Goal: Task Accomplishment & Management: Manage account settings

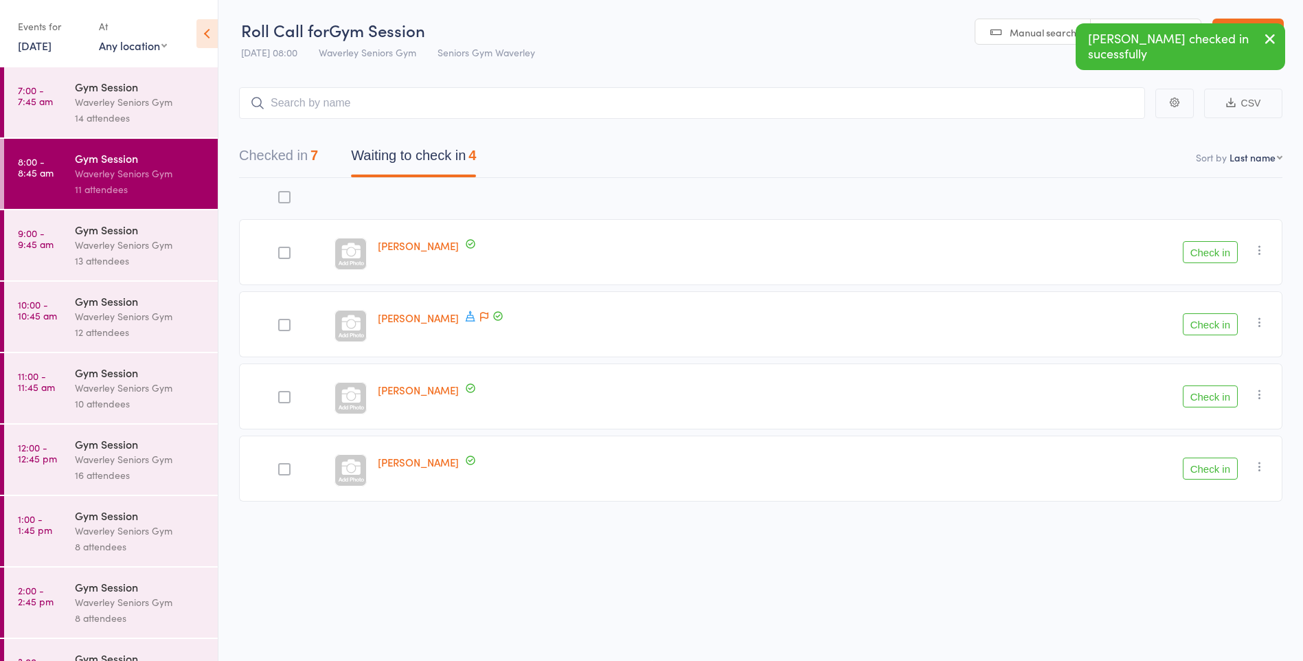
click at [1221, 328] on button "Check in" at bounding box center [1210, 324] width 55 height 22
click at [1212, 246] on button "Check in" at bounding box center [1210, 252] width 55 height 22
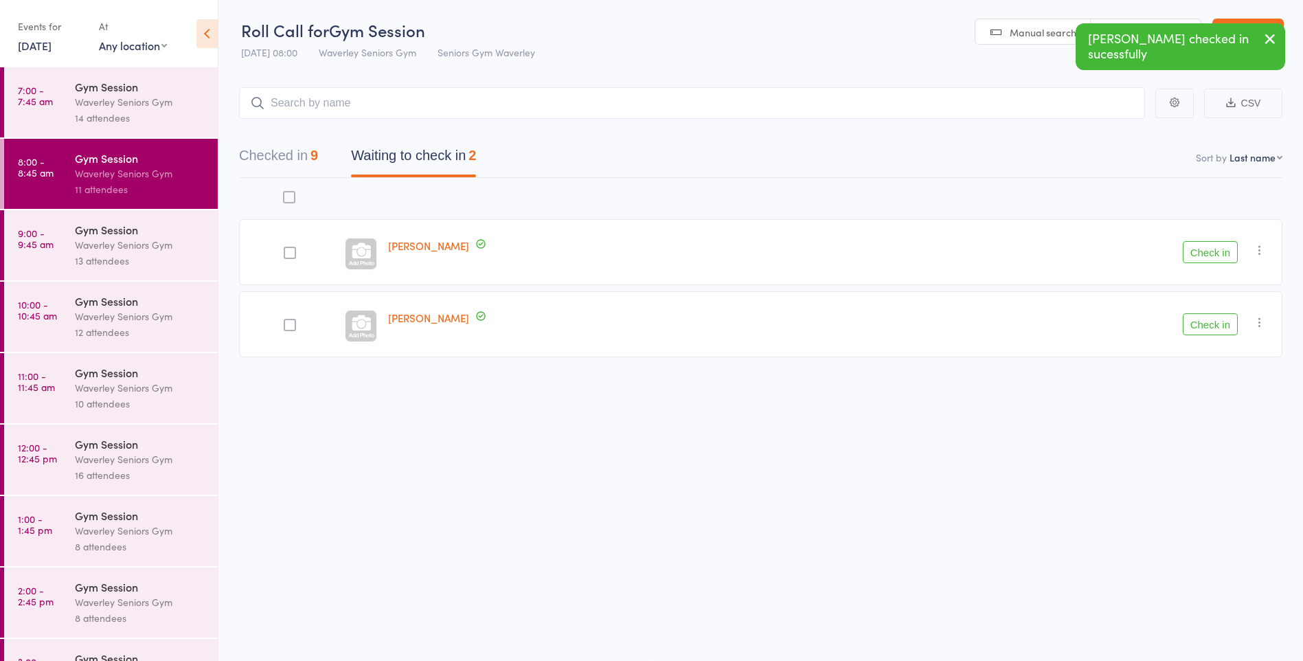
click at [1199, 333] on button "Check in" at bounding box center [1210, 324] width 55 height 22
click at [280, 155] on button "Checked in 10" at bounding box center [282, 159] width 87 height 36
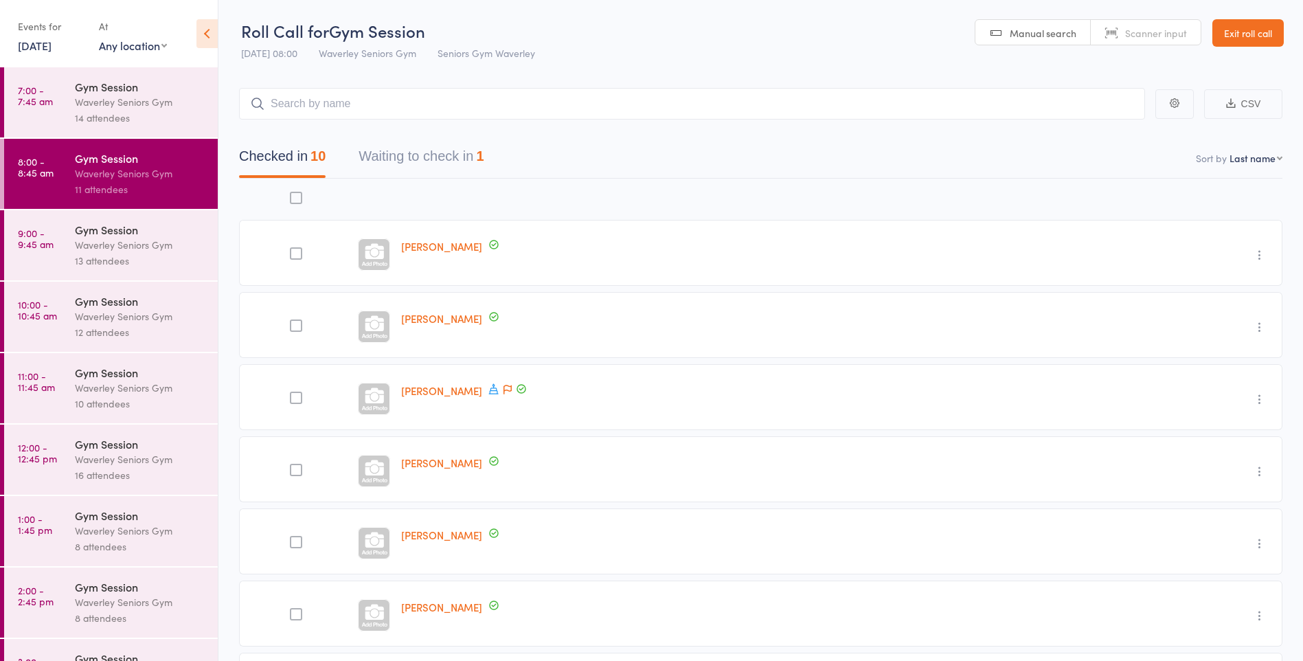
click at [405, 143] on button "Waiting to check in 1" at bounding box center [421, 160] width 125 height 36
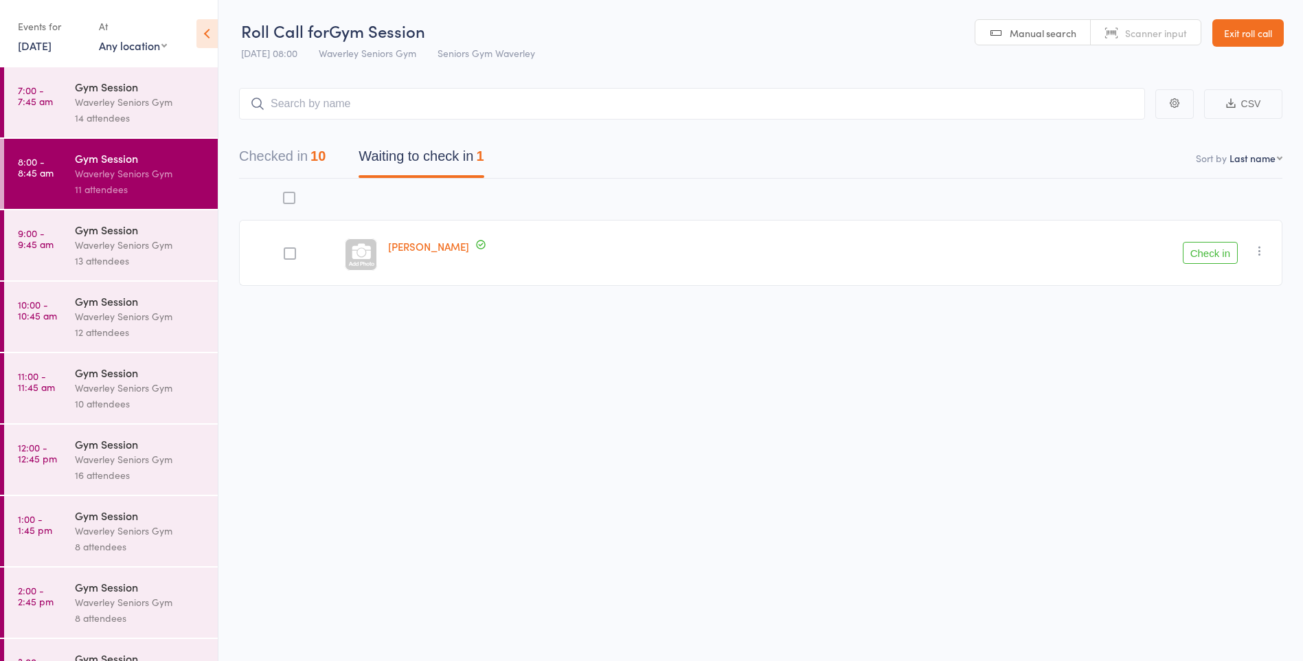
scroll to position [1, 0]
click at [1263, 247] on icon "button" at bounding box center [1260, 250] width 14 height 14
click at [1199, 372] on li "Remove" at bounding box center [1210, 369] width 113 height 19
click at [131, 247] on div "Waverley Seniors Gym" at bounding box center [140, 245] width 131 height 16
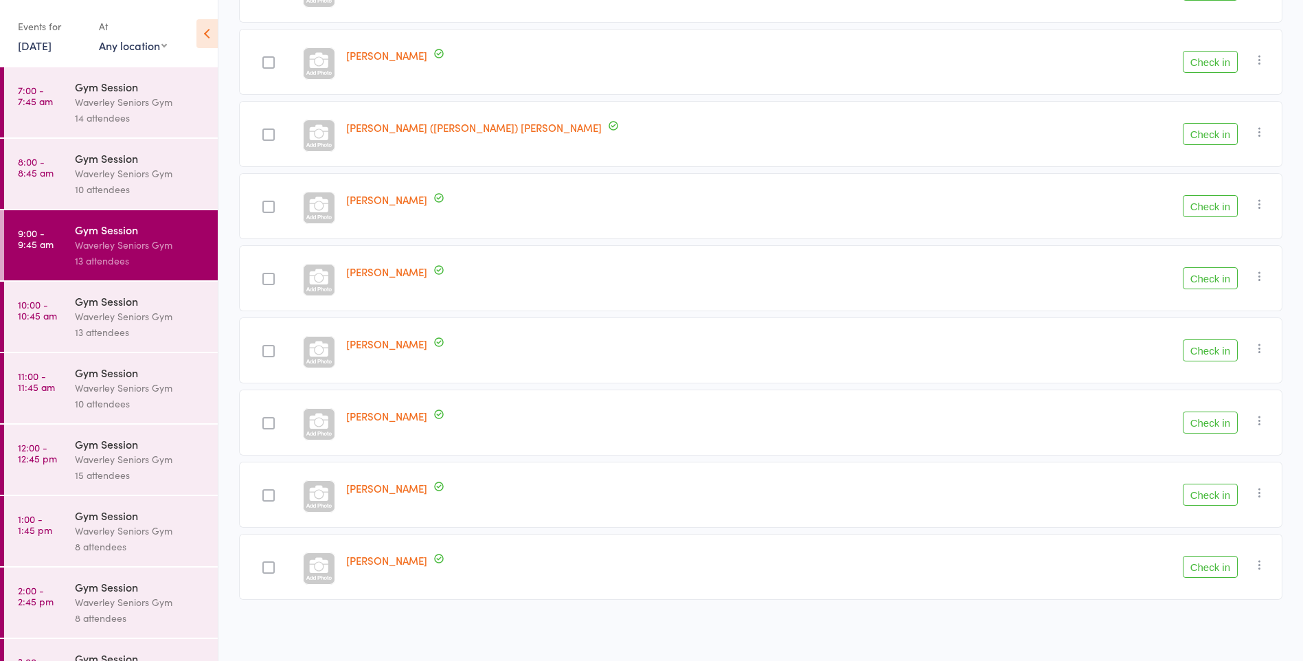
scroll to position [98, 0]
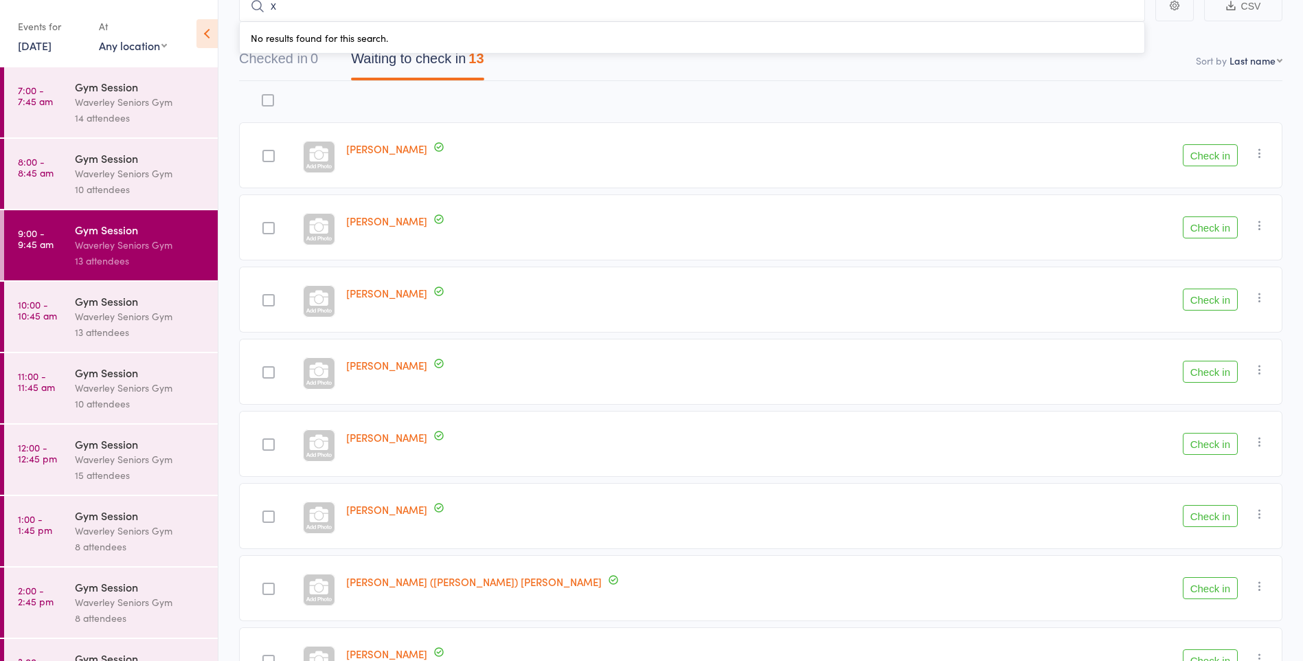
type input "x"
click at [855, 357] on div "[PERSON_NAME]" at bounding box center [685, 372] width 688 height 66
click at [1195, 232] on button "Check in" at bounding box center [1210, 227] width 55 height 22
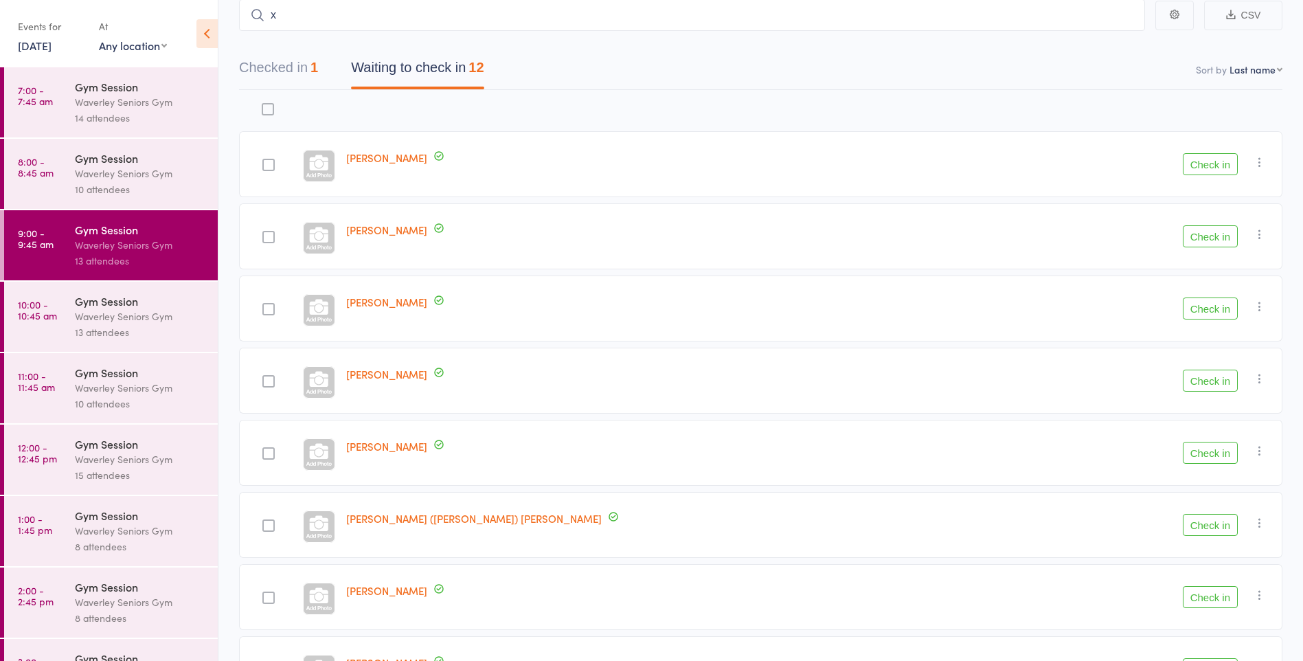
scroll to position [86, 0]
click at [1224, 599] on button "Check in" at bounding box center [1210, 600] width 55 height 22
click at [1203, 529] on button "Check in" at bounding box center [1210, 528] width 55 height 22
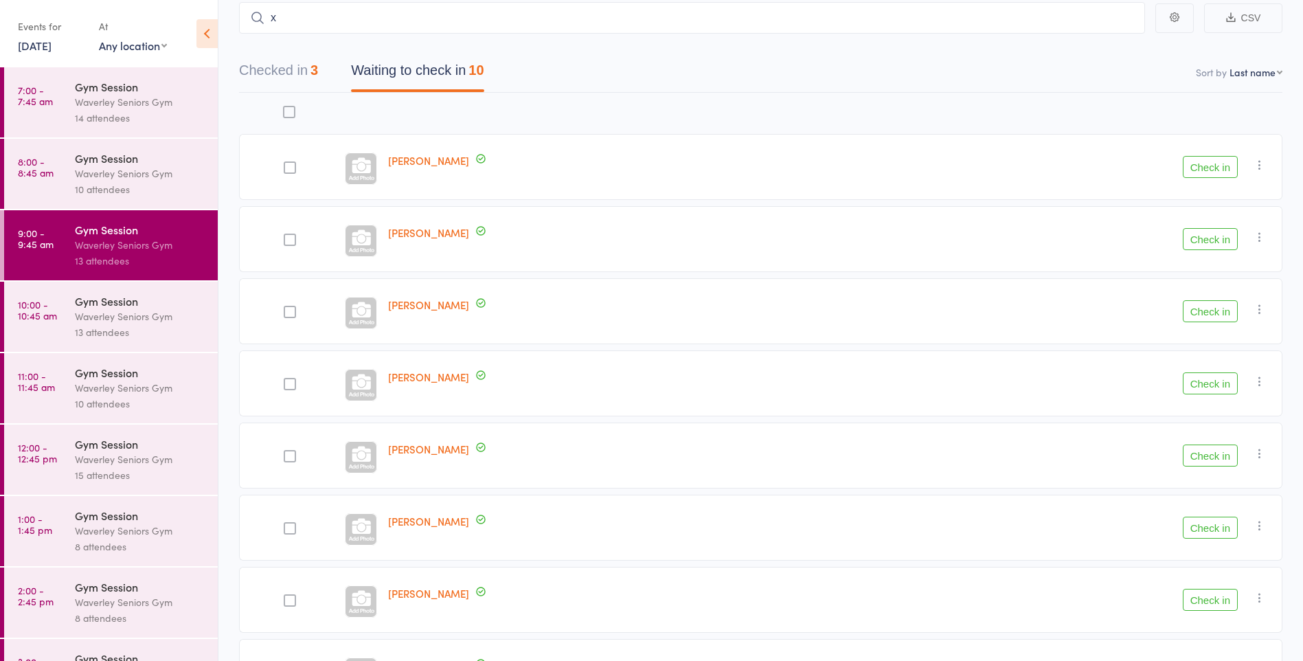
click at [1216, 168] on button "Check in" at bounding box center [1210, 167] width 55 height 22
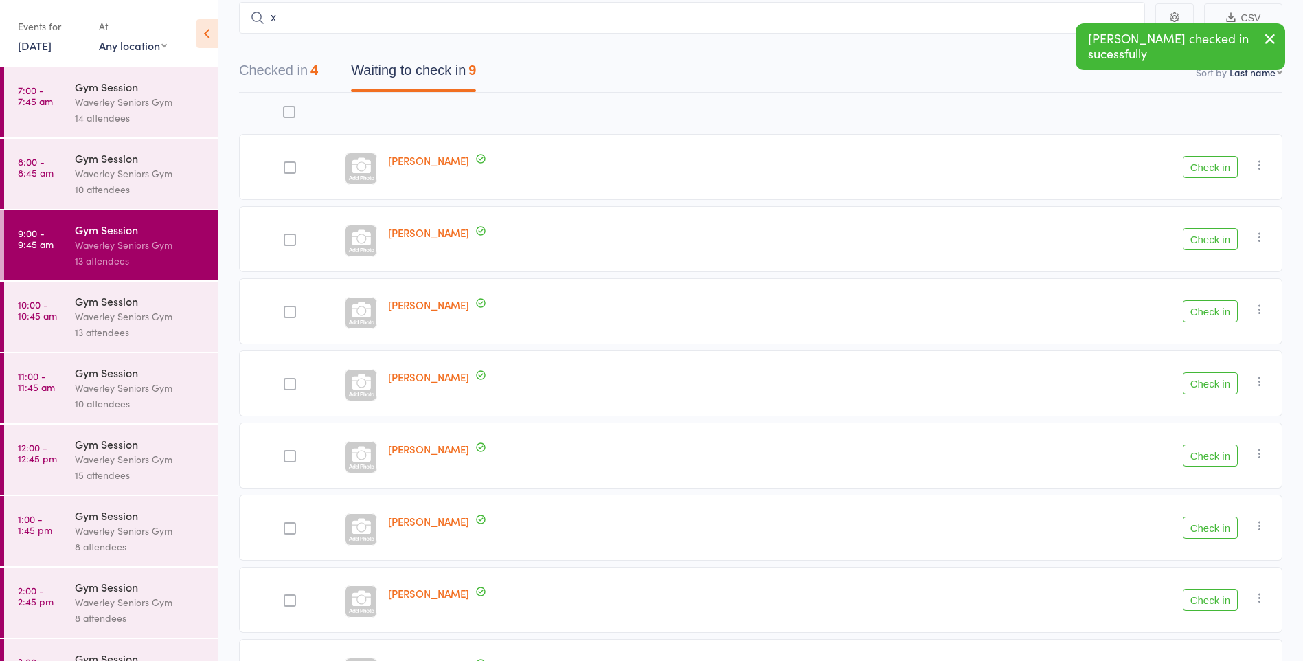
click at [1212, 169] on button "Check in" at bounding box center [1210, 167] width 55 height 22
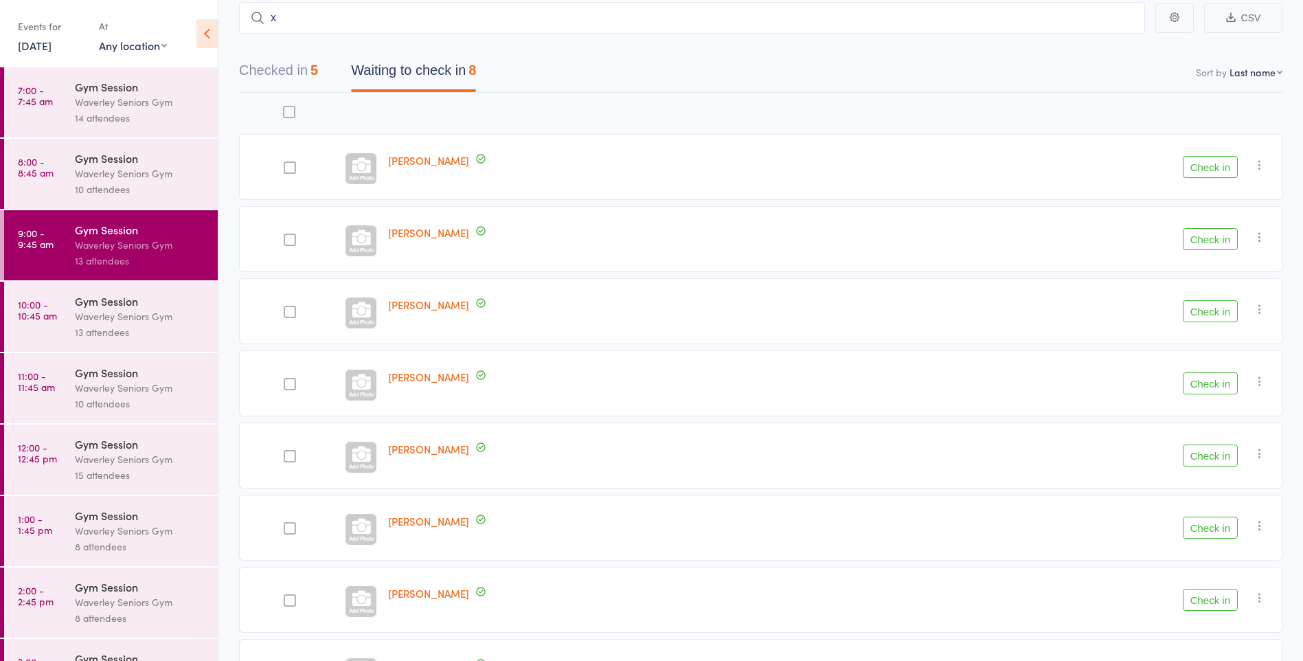
click at [1199, 168] on button "Check in" at bounding box center [1210, 167] width 55 height 22
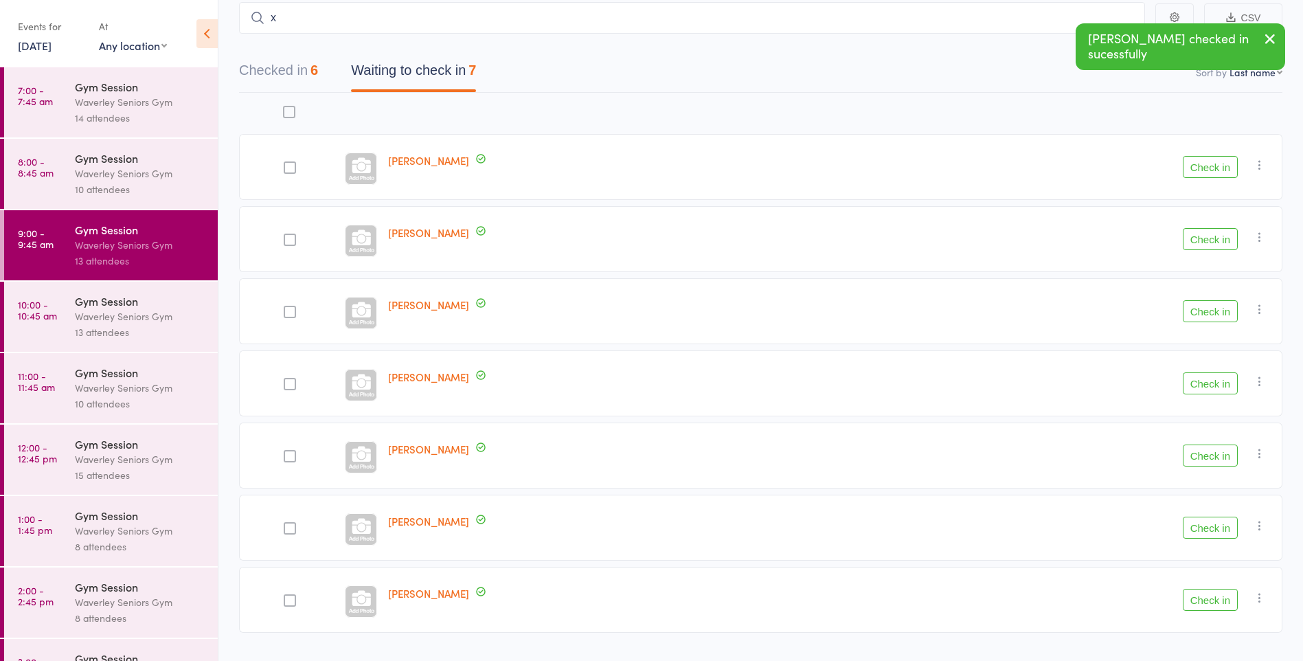
click at [1208, 605] on button "Check in" at bounding box center [1210, 600] width 55 height 22
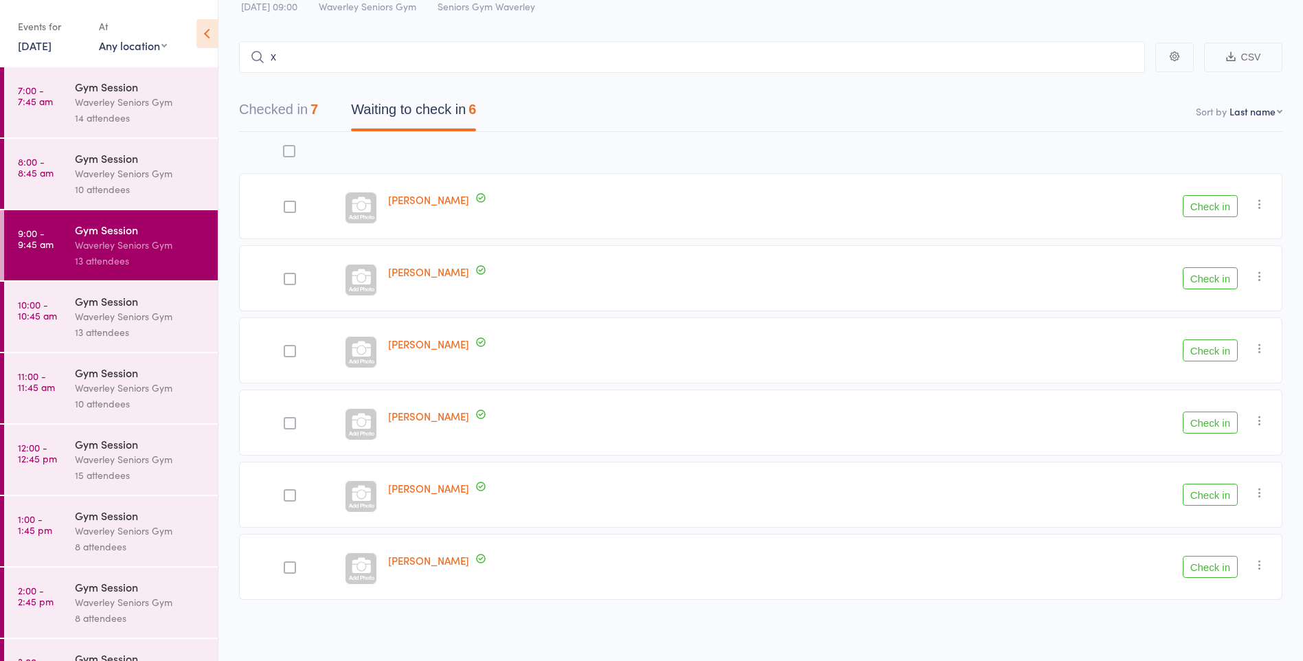
click at [1206, 278] on button "Check in" at bounding box center [1210, 278] width 55 height 22
click at [1212, 199] on button "Check in" at bounding box center [1210, 206] width 55 height 22
click at [1217, 351] on button "Check in" at bounding box center [1210, 350] width 55 height 22
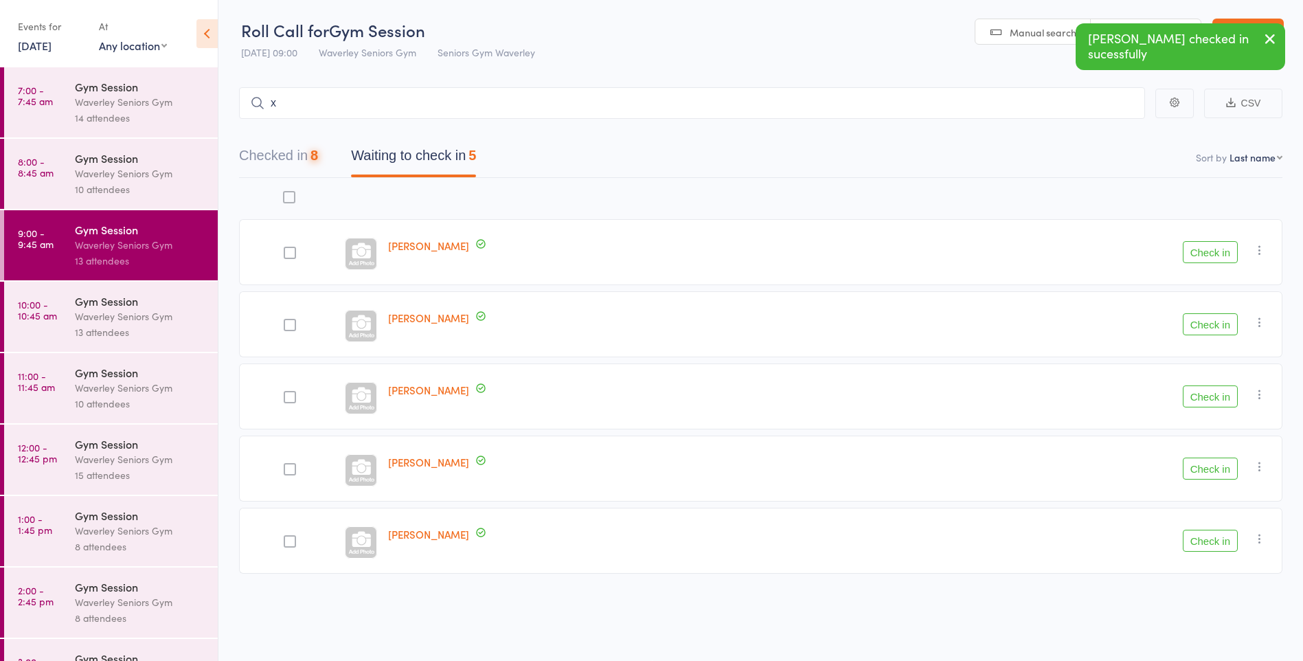
scroll to position [1, 0]
click at [1213, 328] on button "Check in" at bounding box center [1210, 324] width 55 height 22
click at [1214, 250] on button "Check in" at bounding box center [1210, 252] width 55 height 22
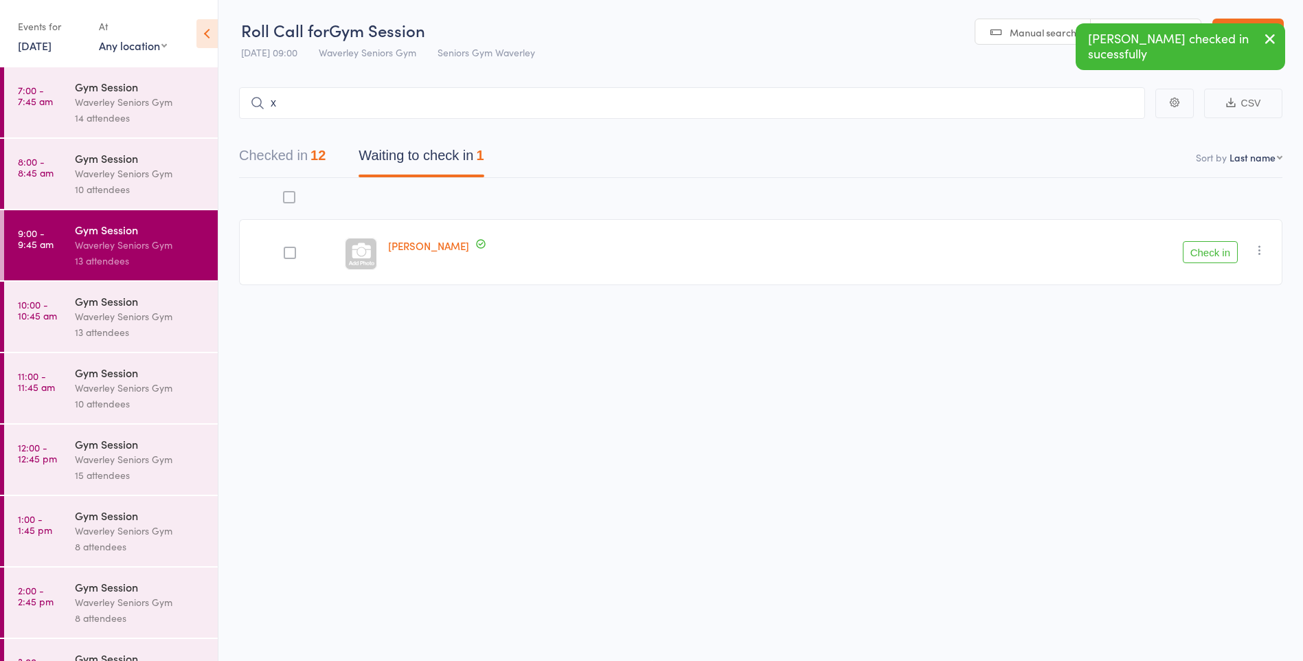
click at [1259, 246] on icon "button" at bounding box center [1260, 250] width 14 height 14
click at [1205, 390] on li "Mark absent" at bounding box center [1210, 388] width 113 height 19
click at [67, 335] on link "10:00 - 10:45 am Gym Session Waverley Seniors Gym 13 attendees" at bounding box center [111, 317] width 214 height 70
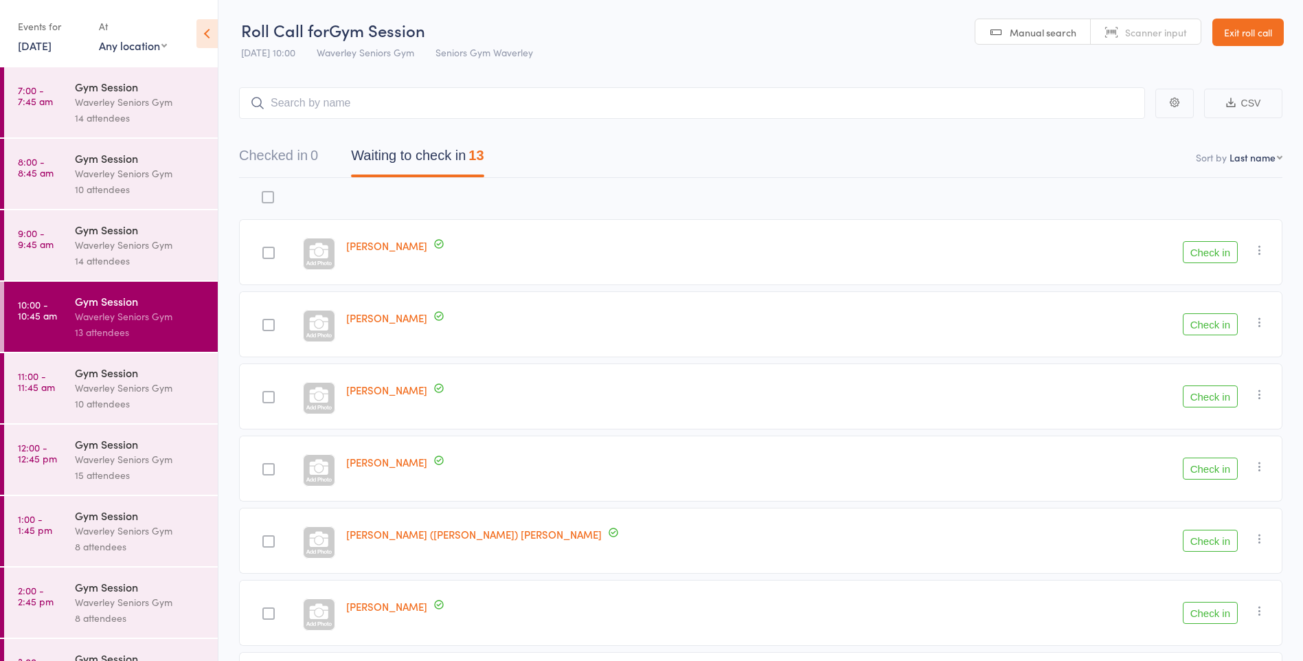
click at [151, 253] on div "14 attendees" at bounding box center [140, 261] width 131 height 16
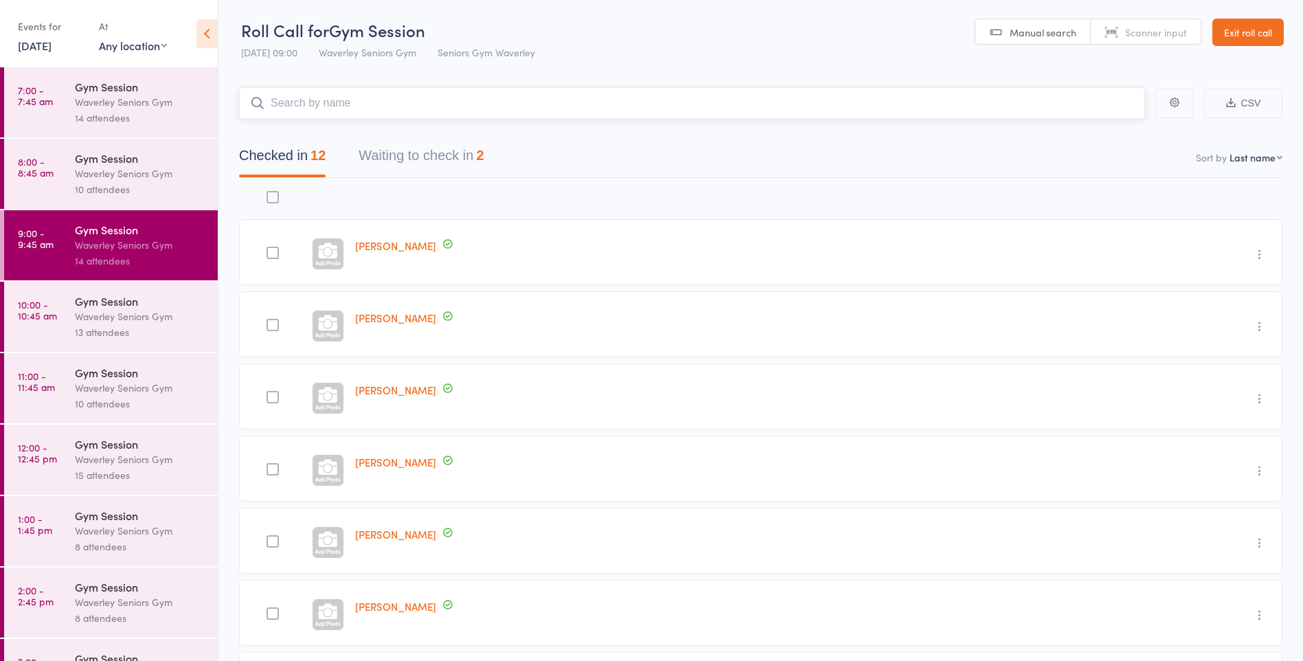
click at [484, 160] on div "2" at bounding box center [480, 155] width 8 height 15
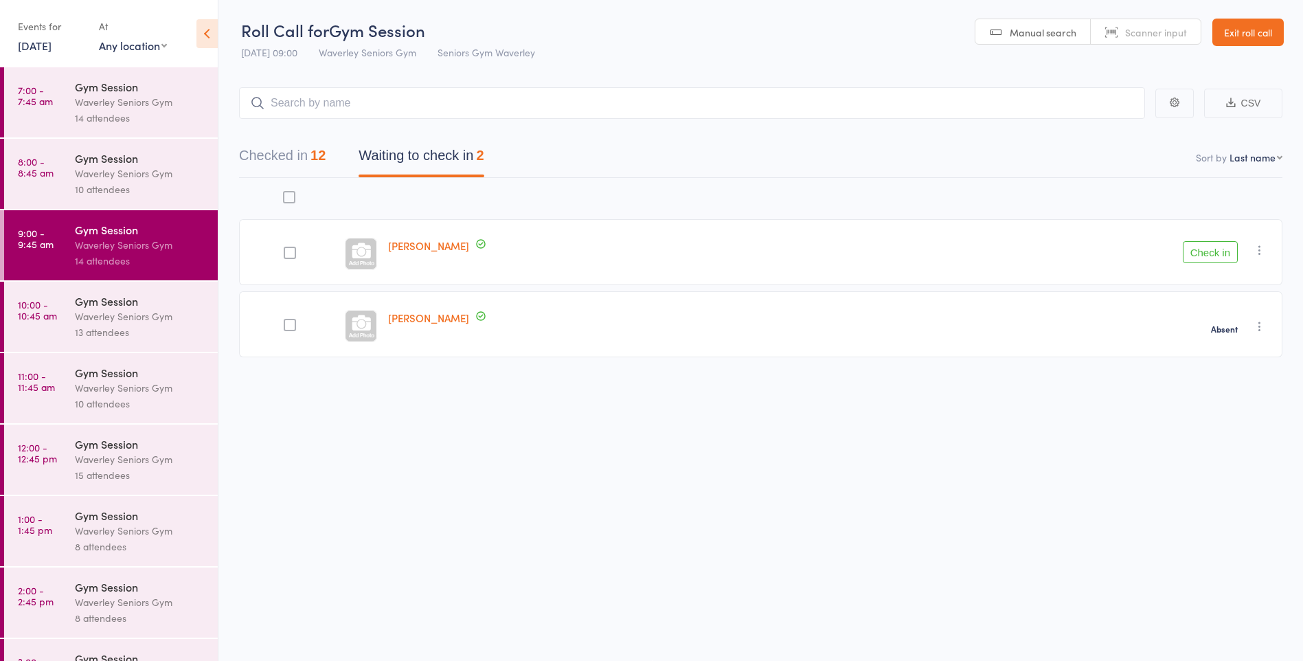
click at [1205, 254] on button "Check in" at bounding box center [1210, 252] width 55 height 22
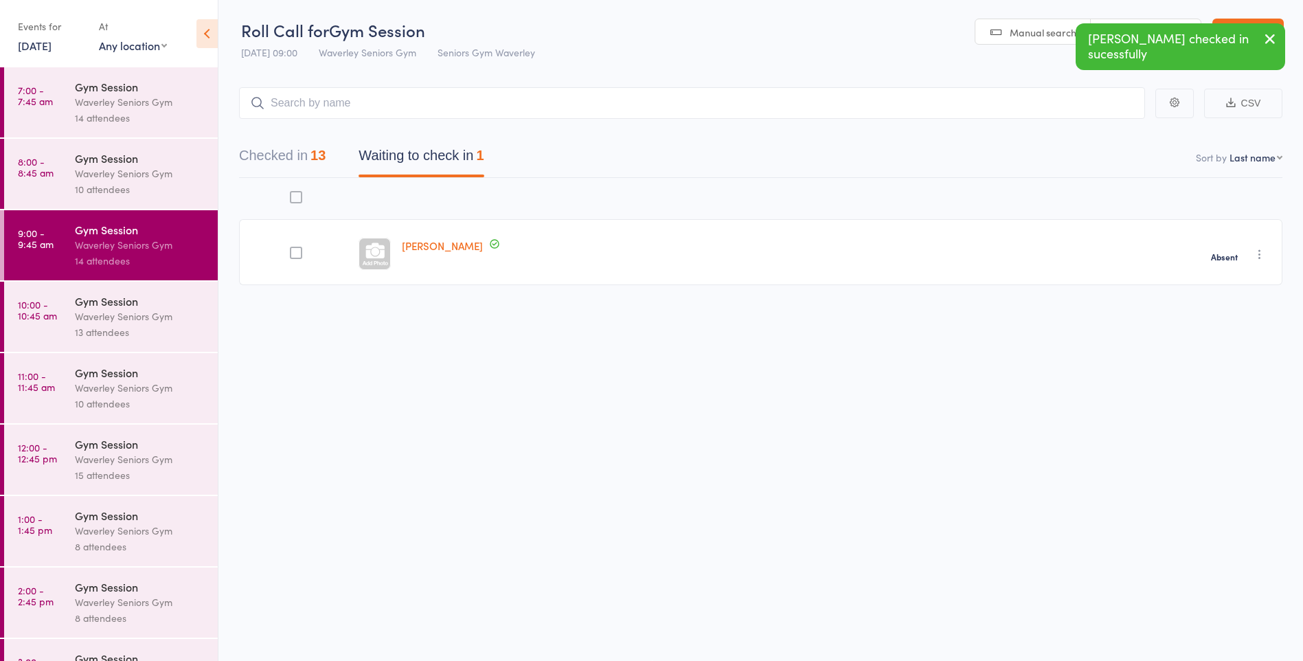
click at [65, 324] on link "10:00 - 10:45 am Gym Session Waverley Seniors Gym 13 attendees" at bounding box center [111, 317] width 214 height 70
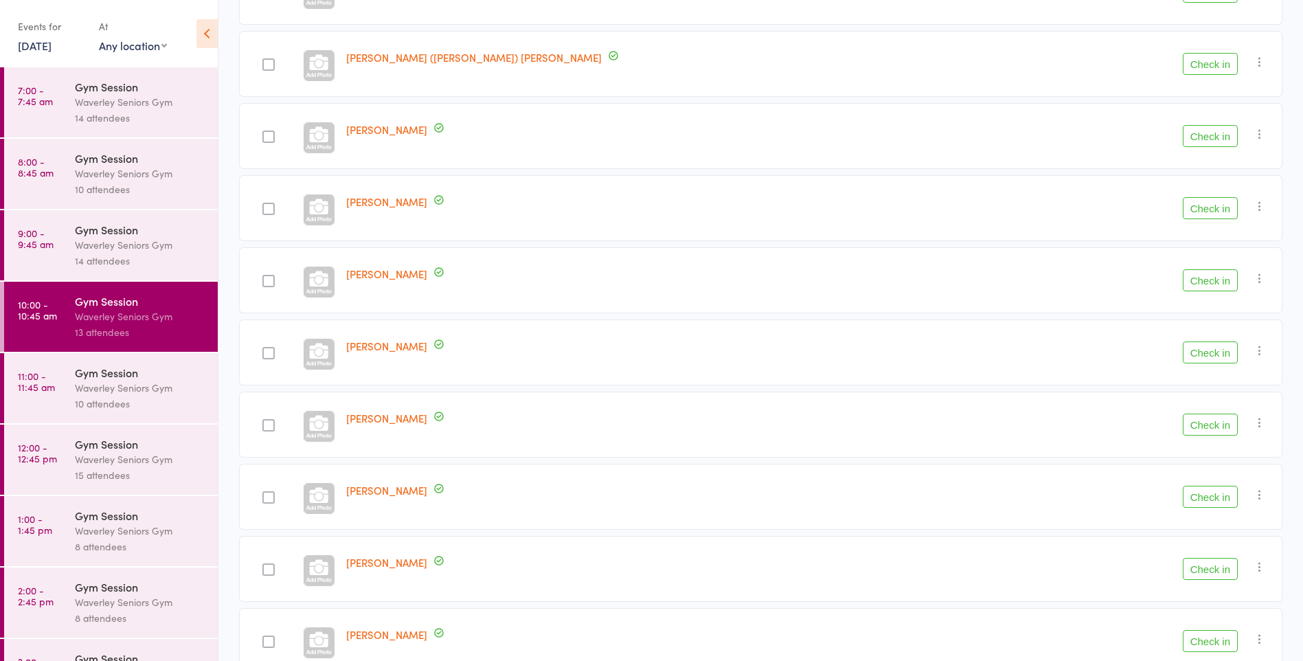
scroll to position [552, 0]
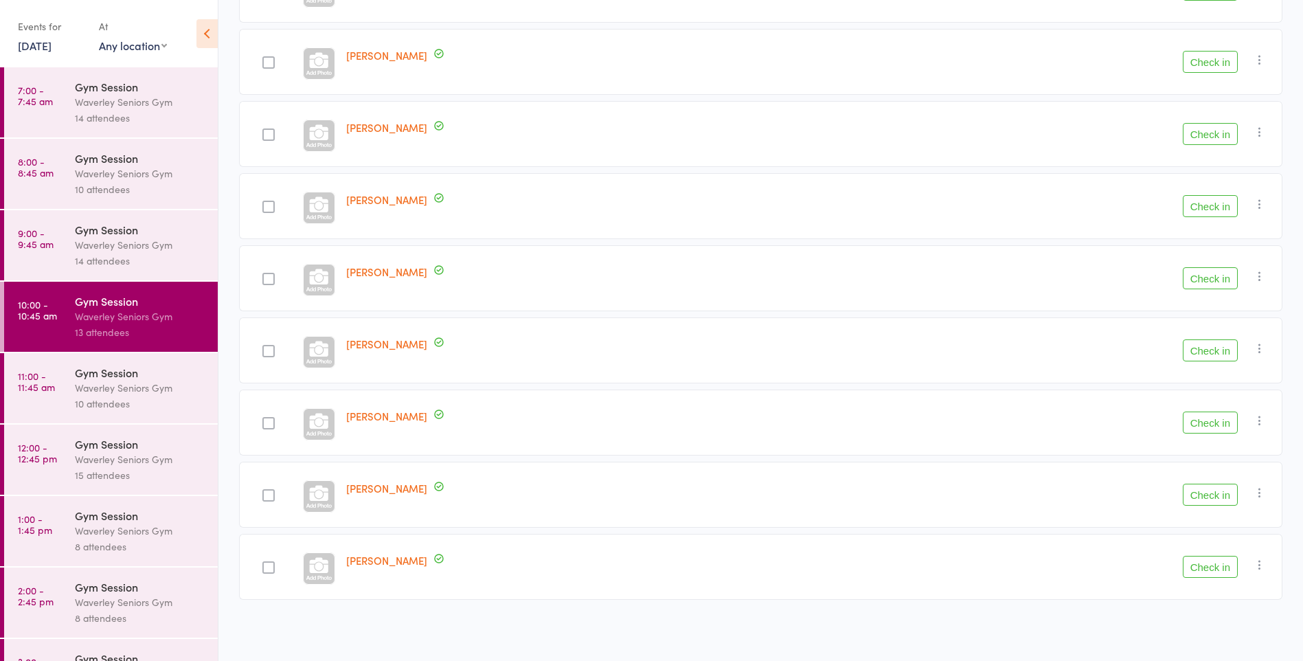
click at [1147, 308] on div "Check in Check in Send message Add Note Add Task Add Flag Remove [PERSON_NAME] …" at bounding box center [1155, 278] width 255 height 66
click at [1226, 424] on button "Check in" at bounding box center [1210, 422] width 55 height 22
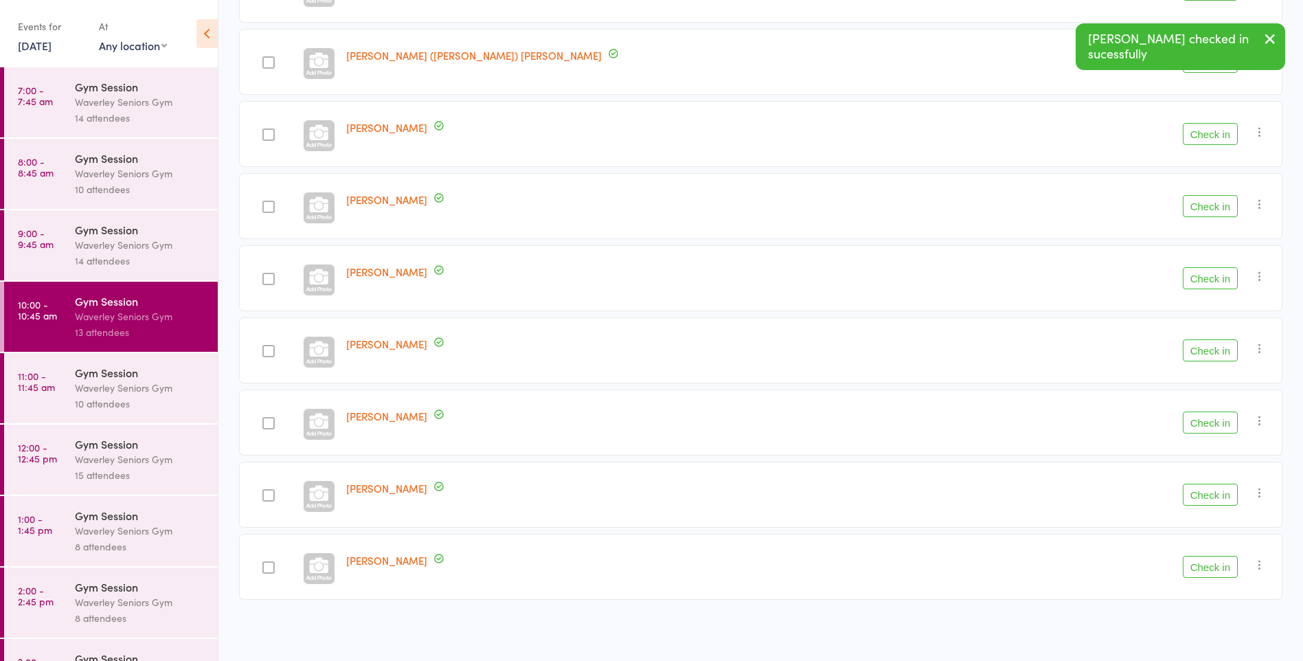
scroll to position [479, 0]
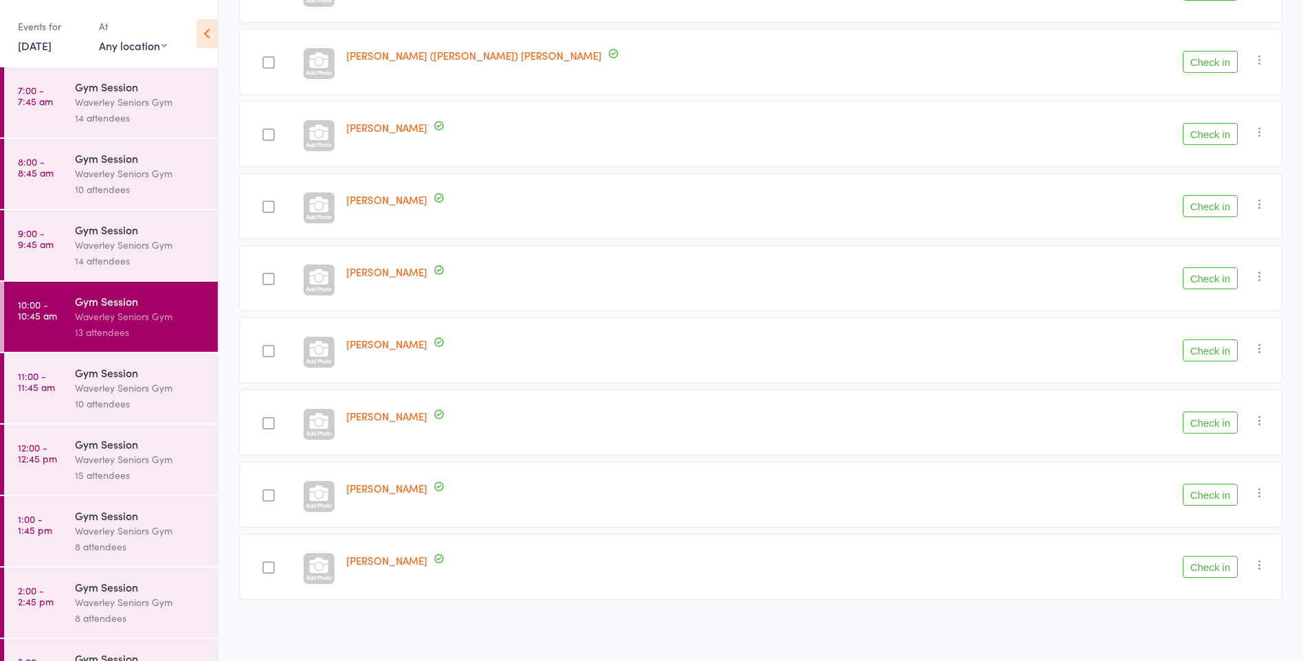
click at [1223, 499] on button "Check in" at bounding box center [1210, 495] width 55 height 22
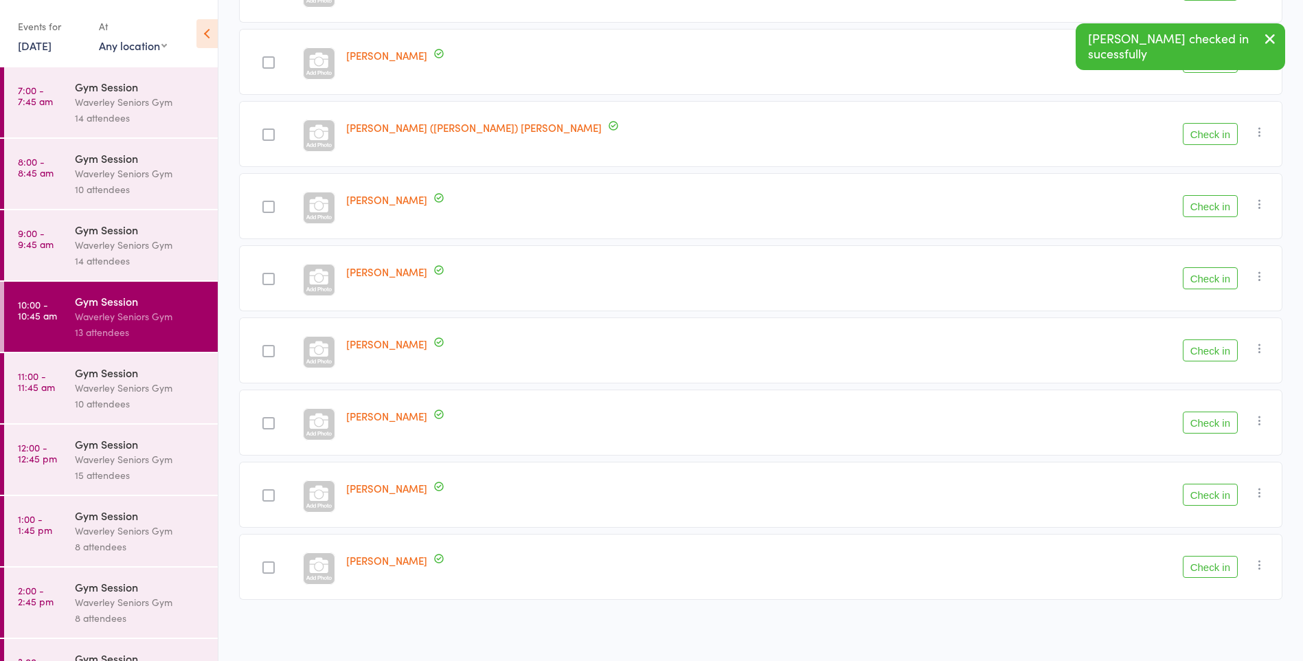
scroll to position [407, 0]
click at [1212, 572] on button "Check in" at bounding box center [1210, 567] width 55 height 22
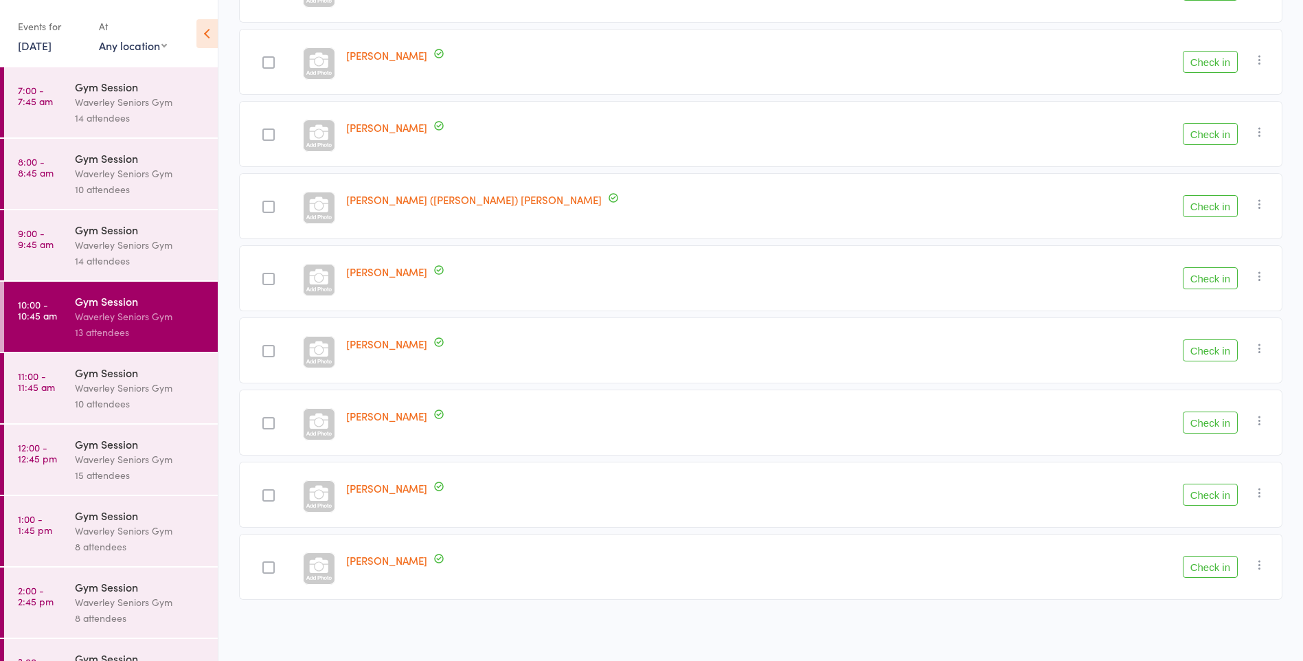
click at [1193, 487] on button "Check in" at bounding box center [1210, 495] width 55 height 22
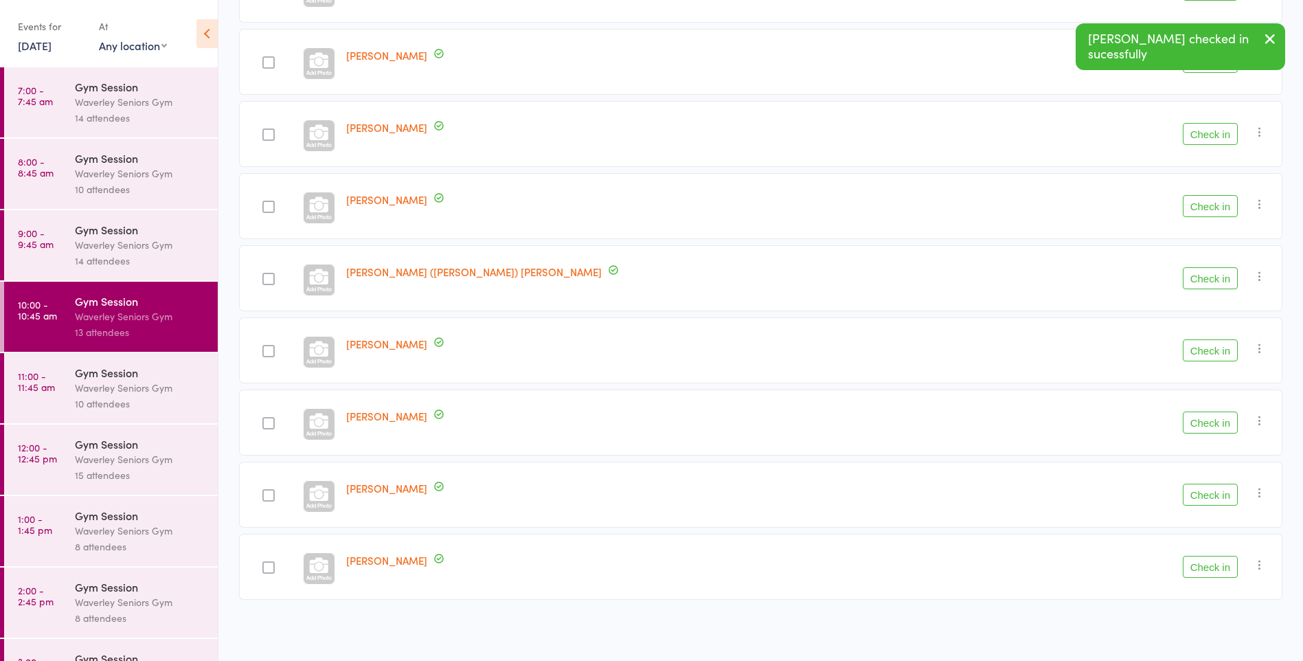
scroll to position [263, 0]
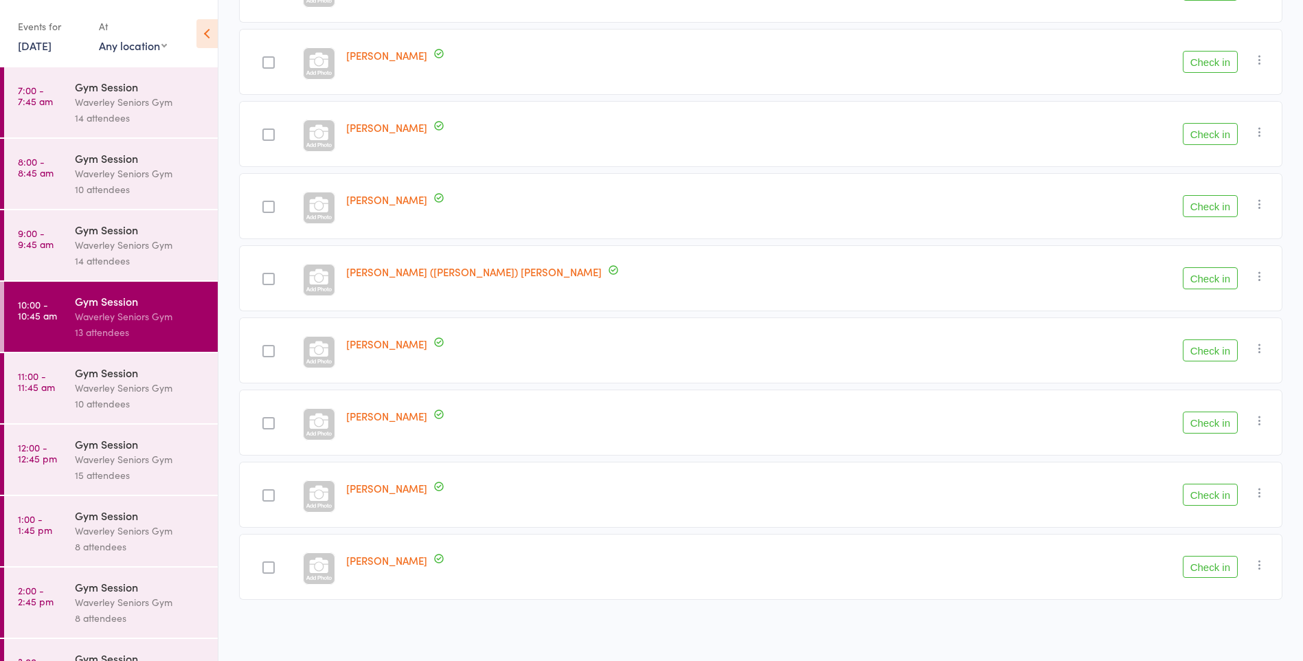
click at [1209, 500] on button "Check in" at bounding box center [1210, 495] width 55 height 22
click at [1200, 133] on button "Check in" at bounding box center [1210, 134] width 55 height 22
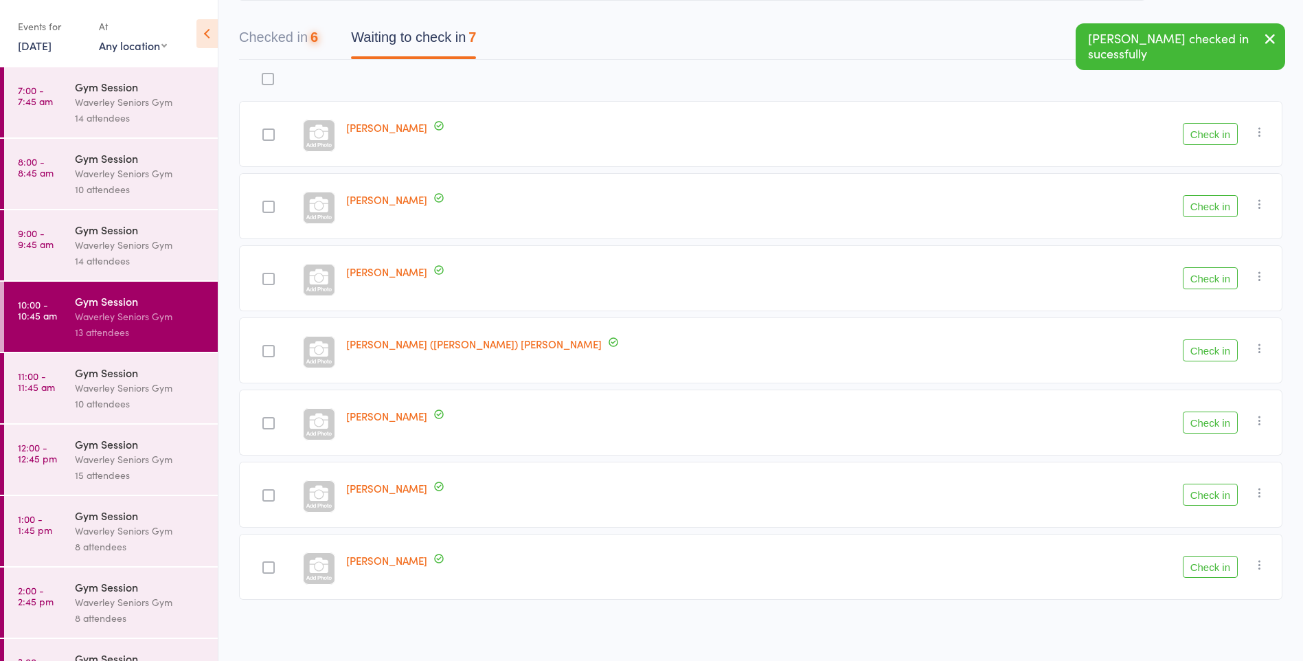
scroll to position [119, 0]
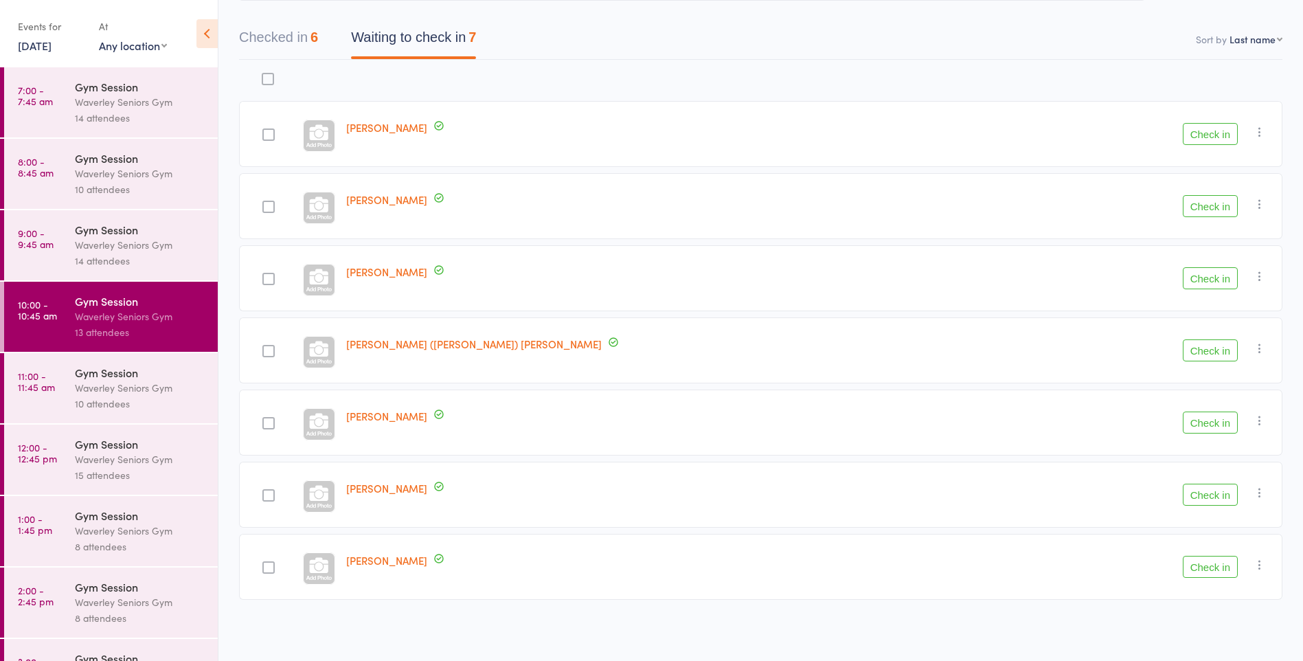
click at [1214, 429] on button "Check in" at bounding box center [1210, 422] width 55 height 22
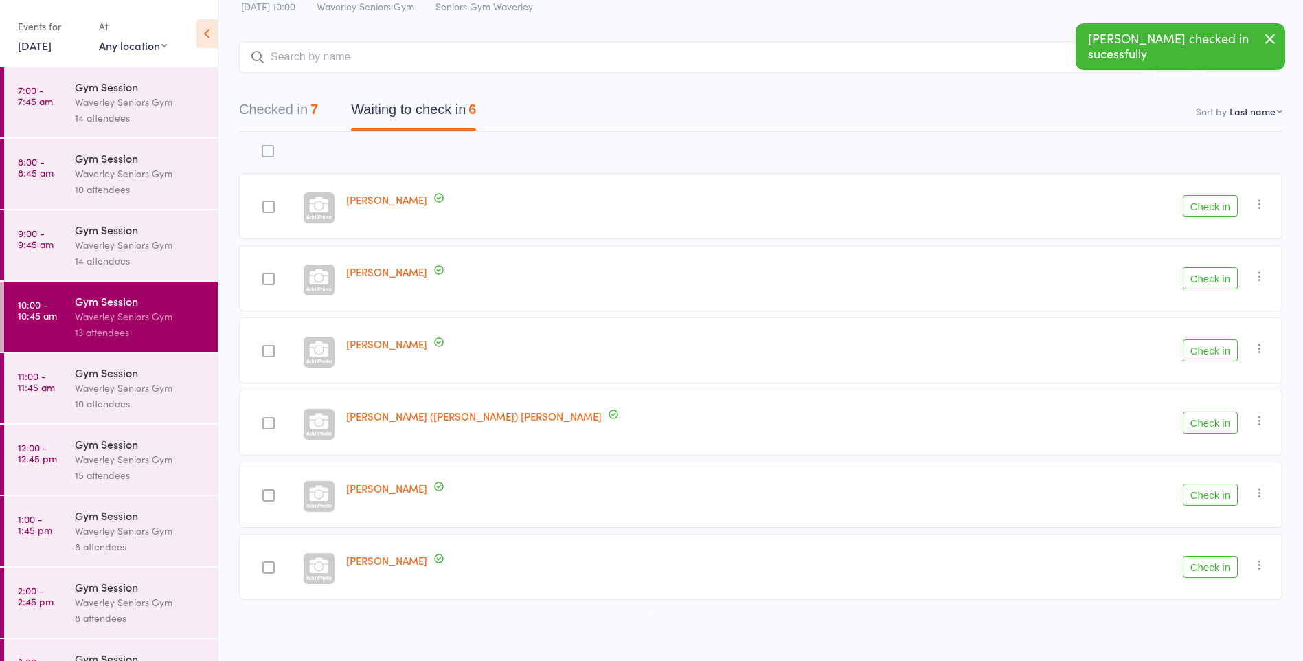
click at [1212, 494] on button "Check in" at bounding box center [1210, 495] width 55 height 22
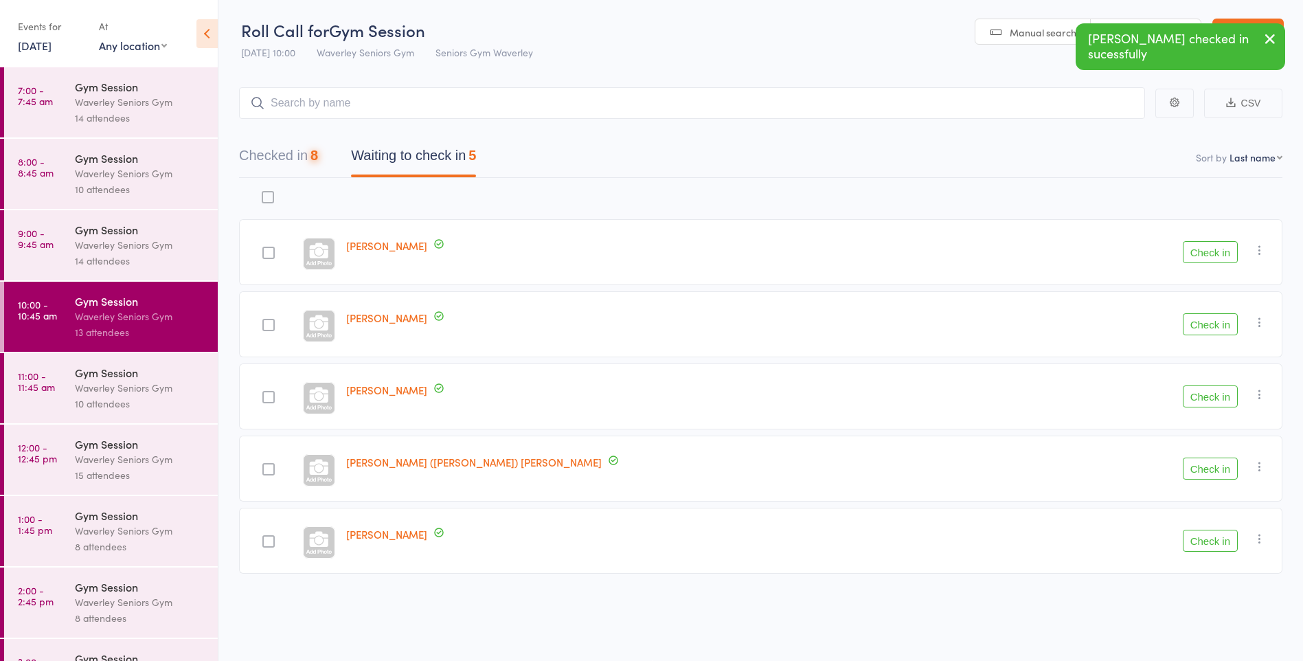
scroll to position [1, 0]
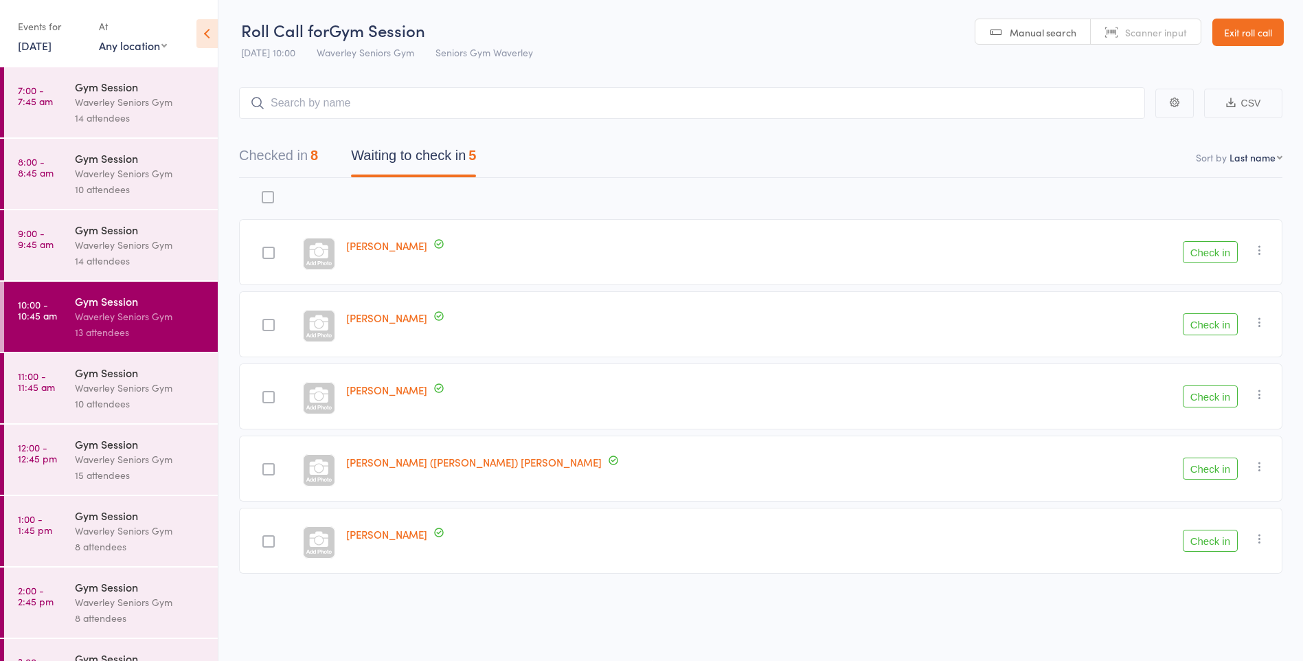
click at [1222, 258] on button "Check in" at bounding box center [1210, 252] width 55 height 22
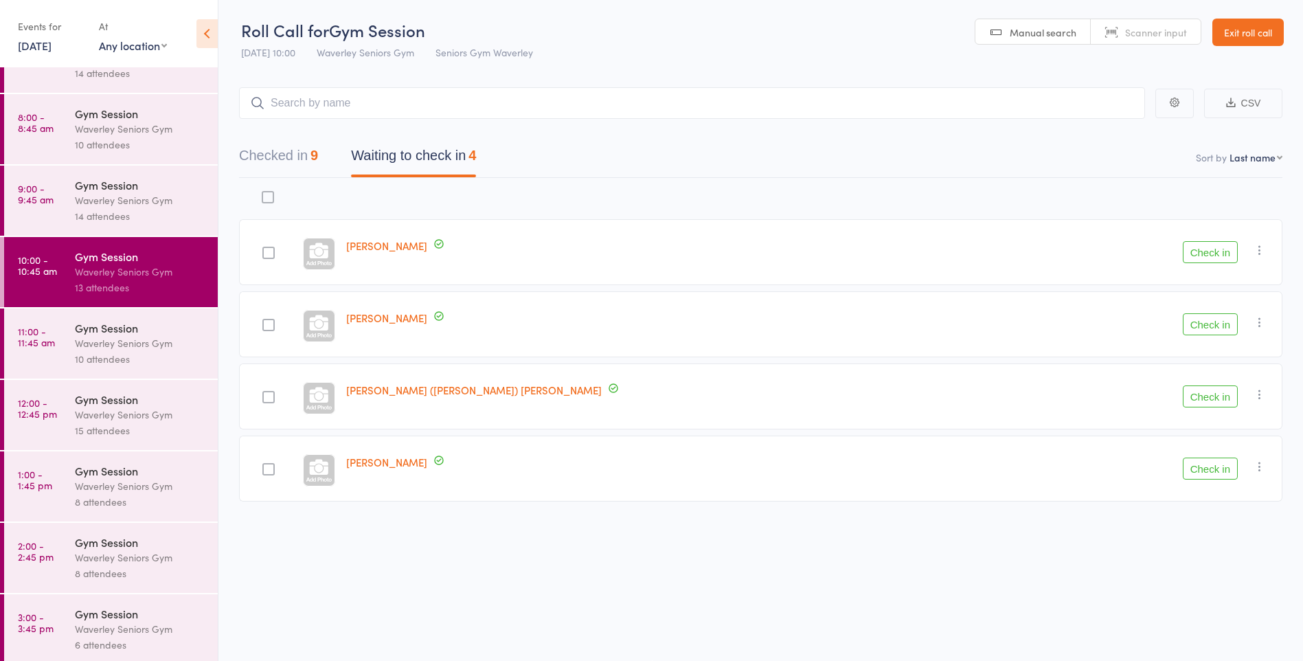
scroll to position [49, 0]
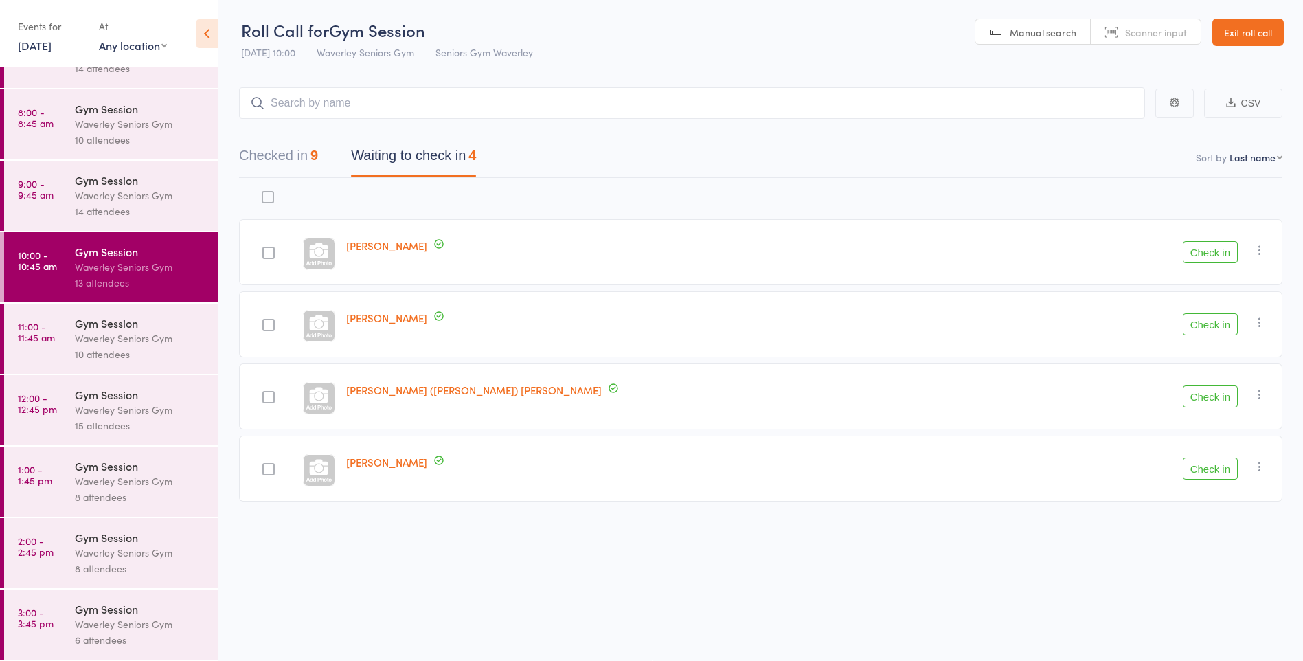
click at [119, 565] on div "8 attendees" at bounding box center [140, 569] width 131 height 16
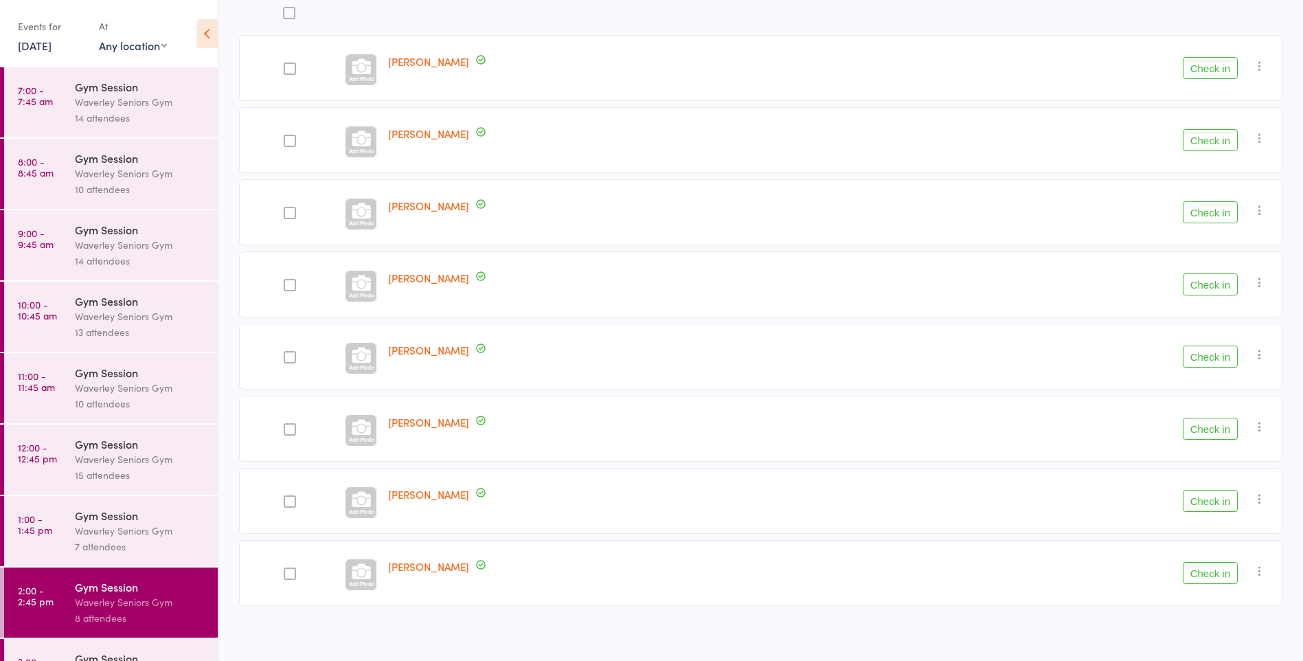
scroll to position [49, 0]
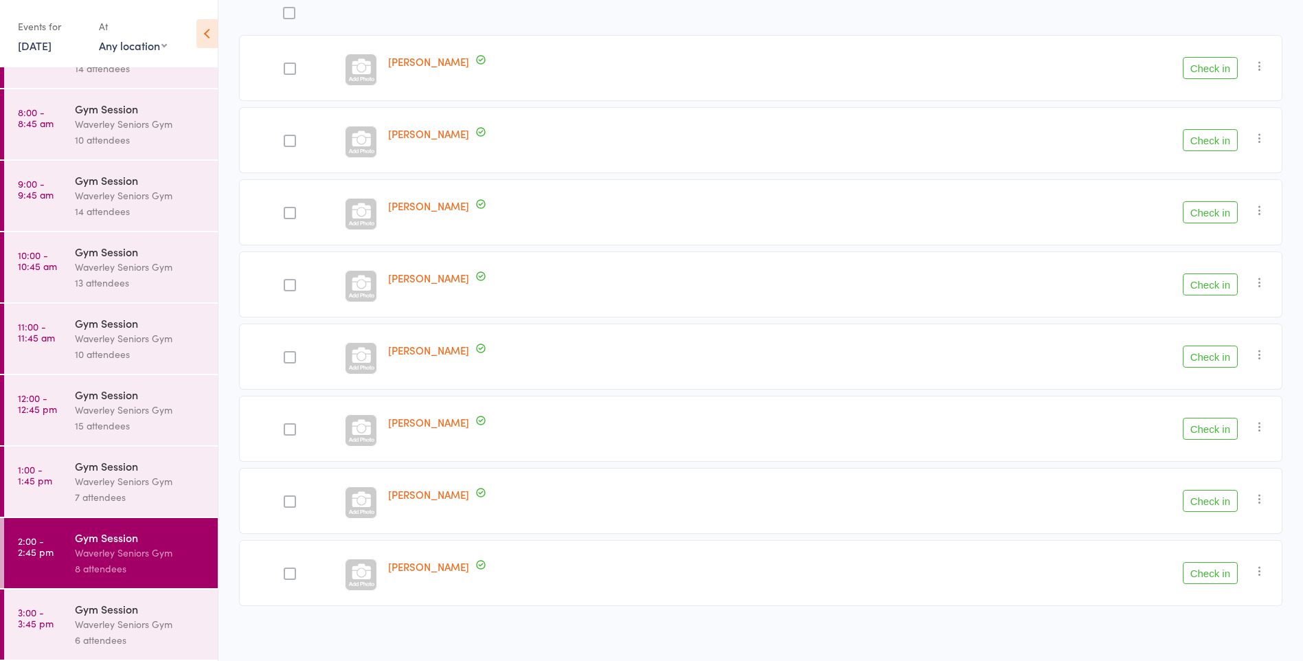
click at [143, 629] on div "Waverley Seniors Gym" at bounding box center [140, 624] width 131 height 16
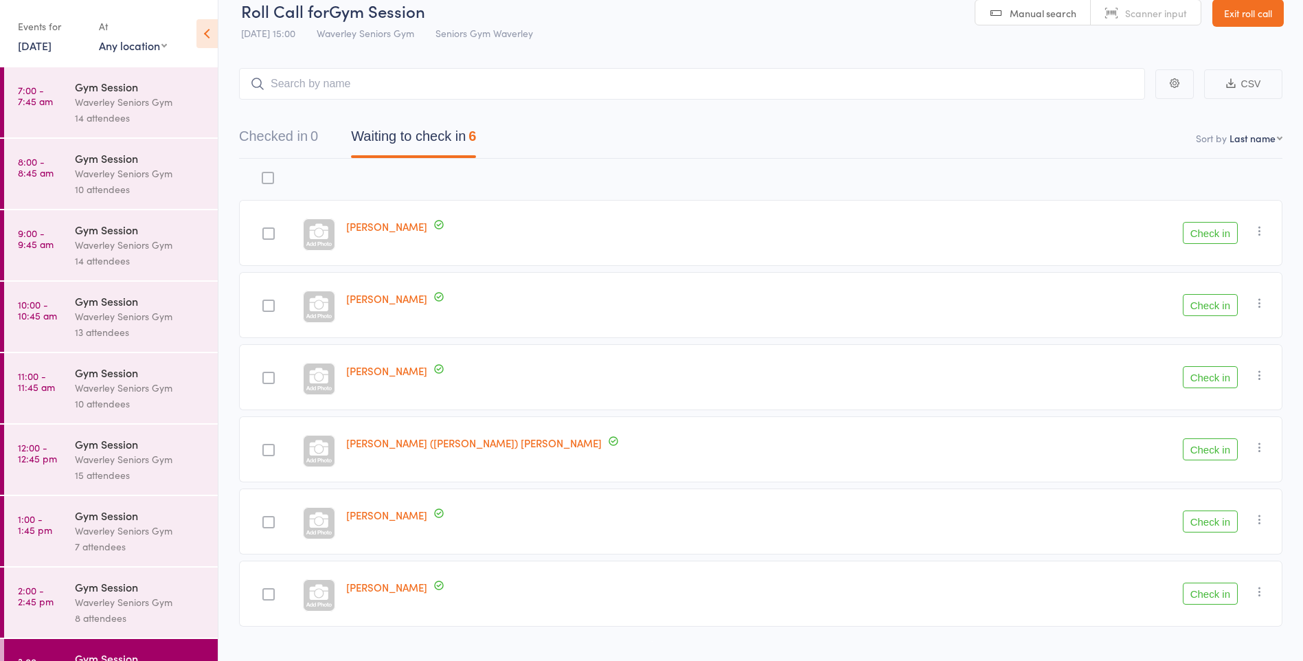
scroll to position [47, 0]
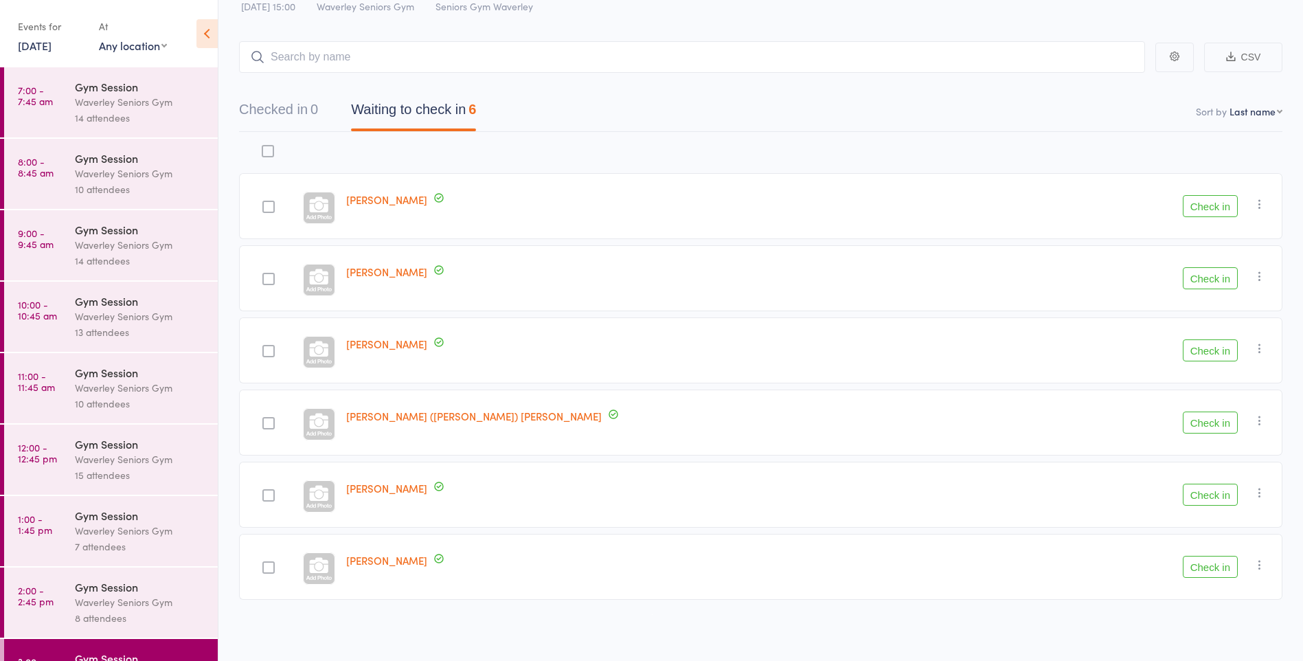
click at [157, 326] on div "13 attendees" at bounding box center [140, 332] width 131 height 16
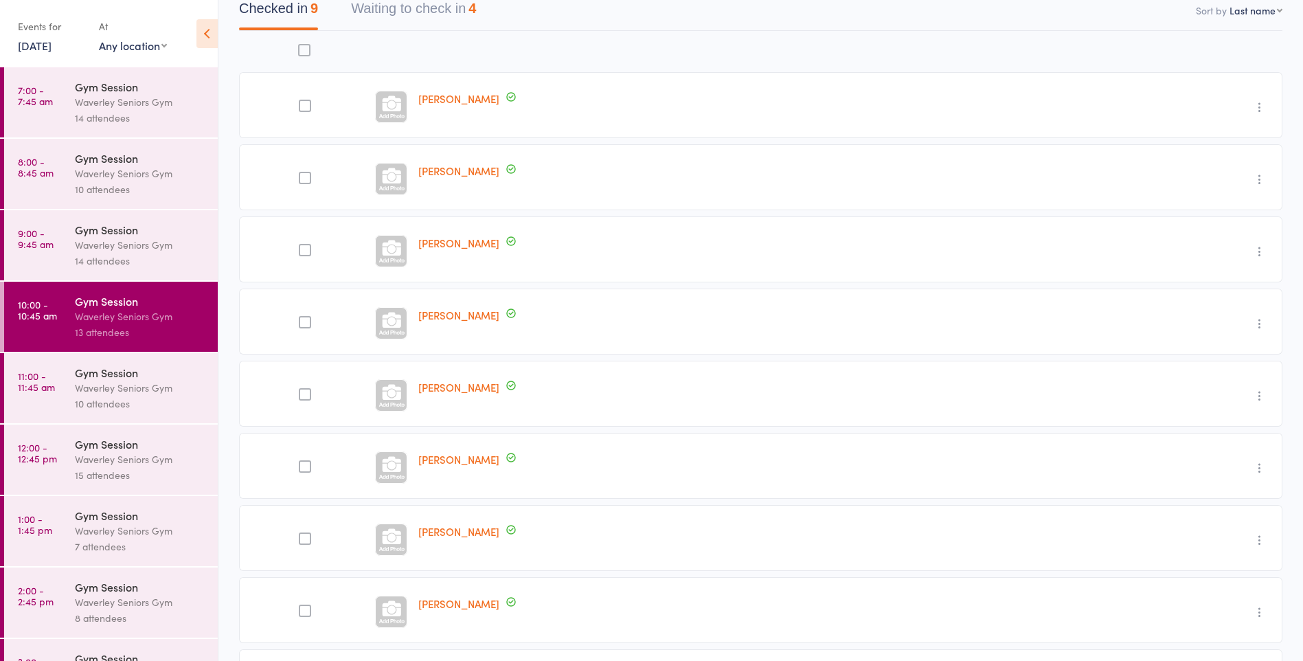
scroll to position [151, 0]
click at [419, 17] on button "Waiting to check in 4" at bounding box center [413, 8] width 125 height 36
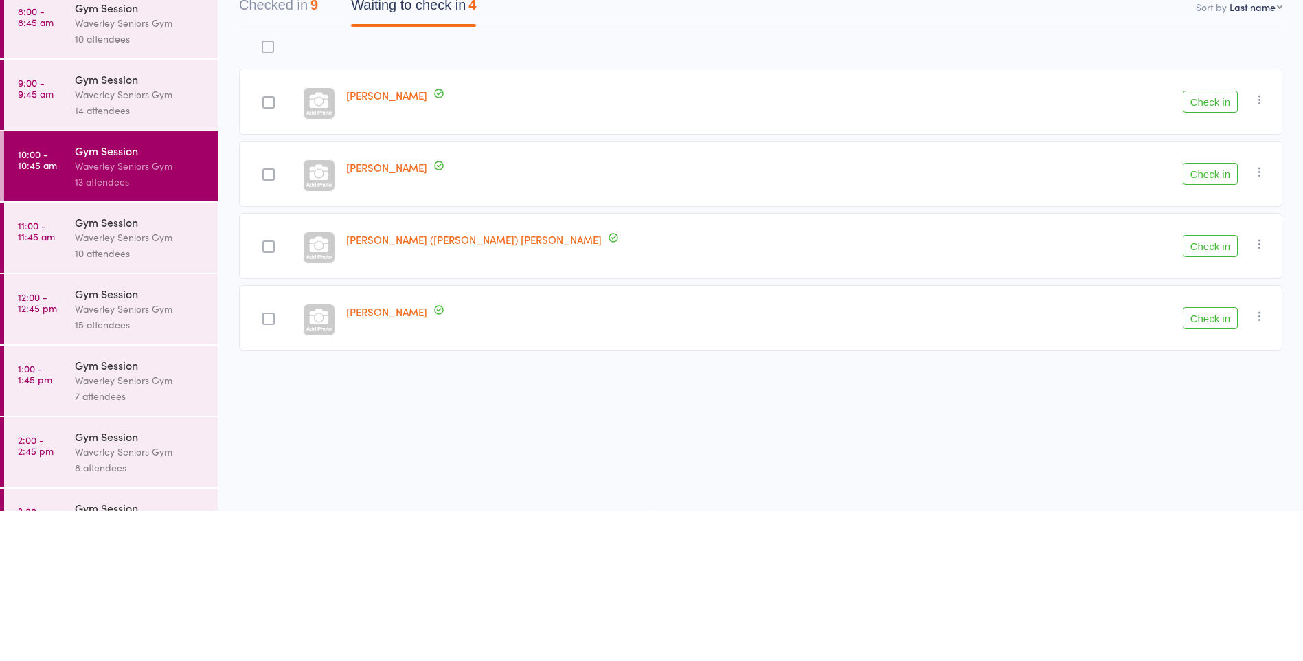
click at [1204, 466] on button "Check in" at bounding box center [1210, 468] width 55 height 22
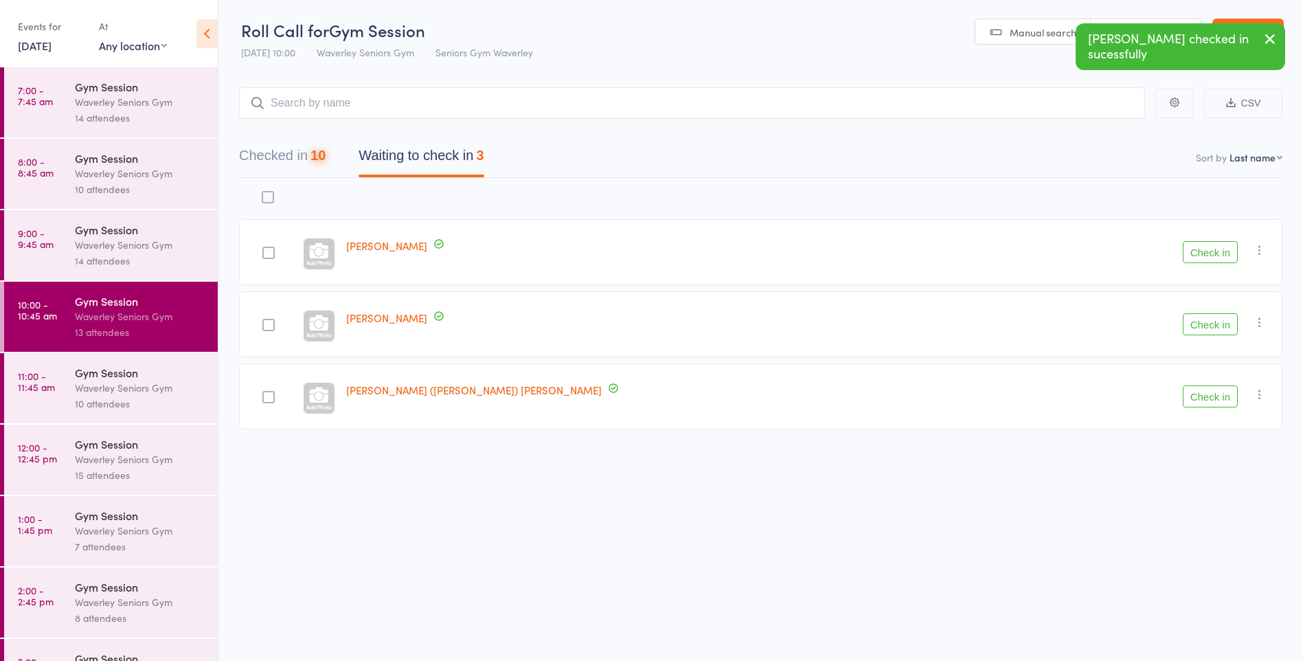
click at [1217, 325] on button "Check in" at bounding box center [1210, 324] width 55 height 22
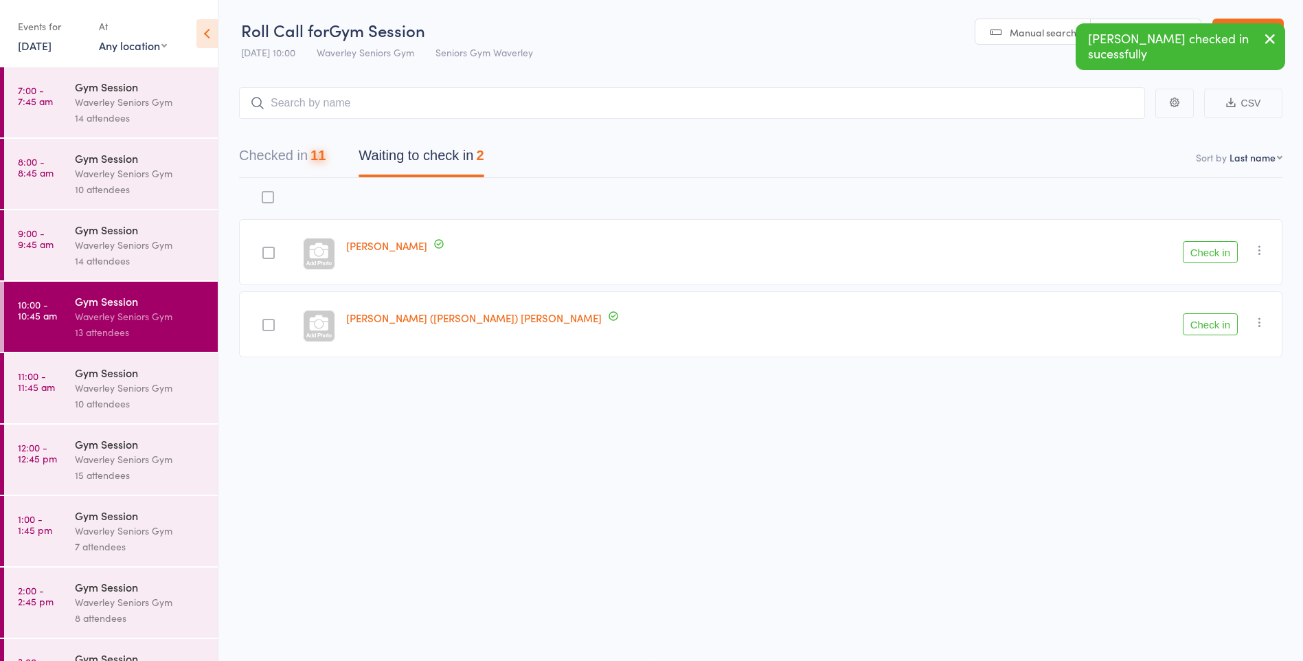
click at [1214, 334] on button "Check in" at bounding box center [1210, 324] width 55 height 22
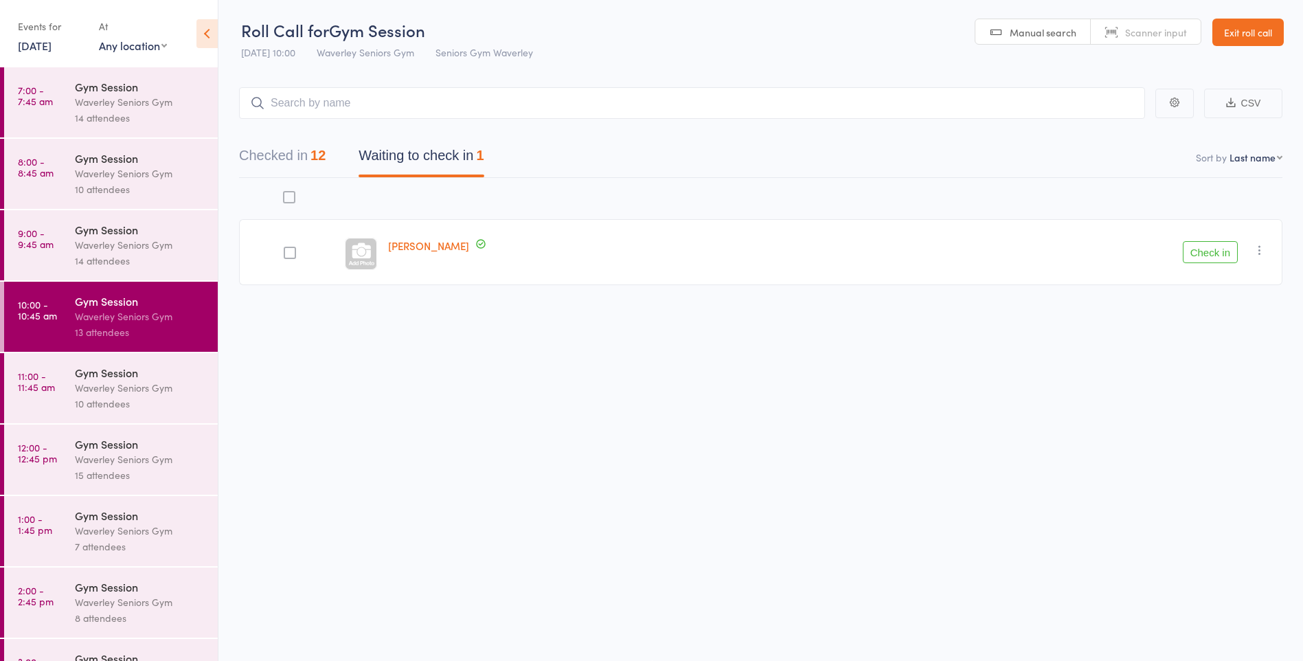
click at [1260, 251] on icon "button" at bounding box center [1260, 250] width 14 height 14
click at [1219, 392] on li "Mark absent" at bounding box center [1210, 388] width 113 height 19
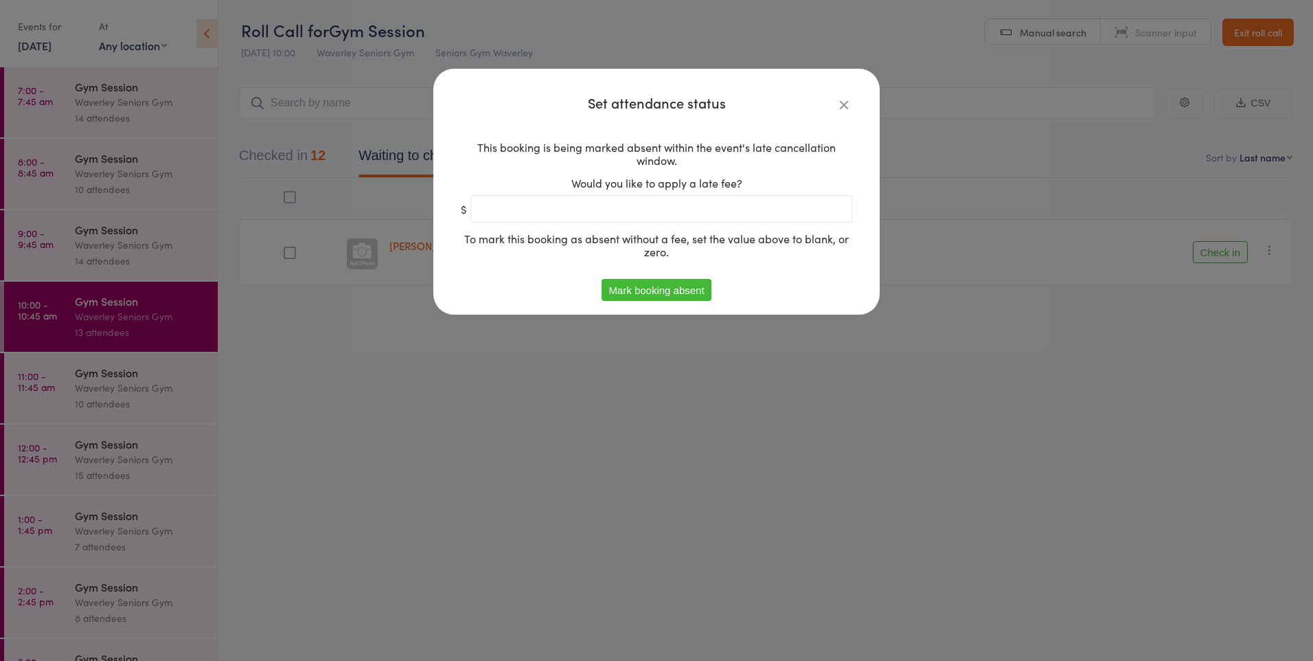
click at [657, 287] on button "Mark booking absent" at bounding box center [656, 290] width 109 height 22
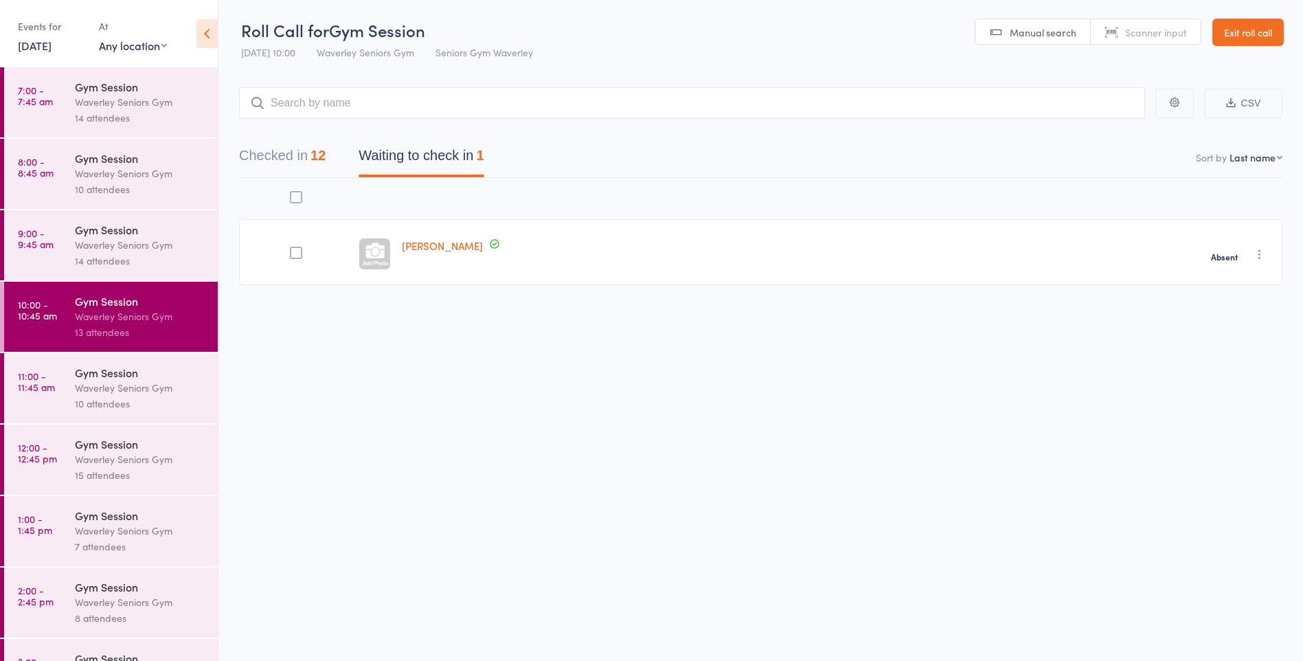
click at [83, 386] on div "Waverley Seniors Gym" at bounding box center [140, 388] width 131 height 16
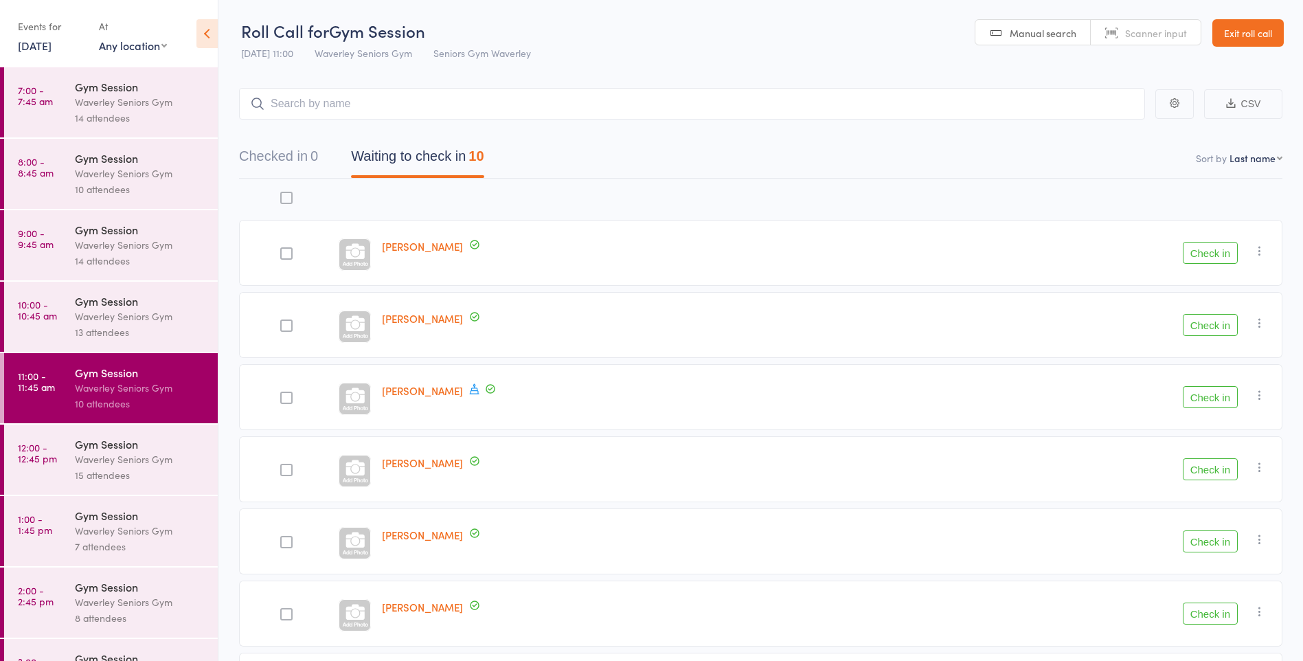
click at [146, 313] on div "Waverley Seniors Gym" at bounding box center [140, 316] width 131 height 16
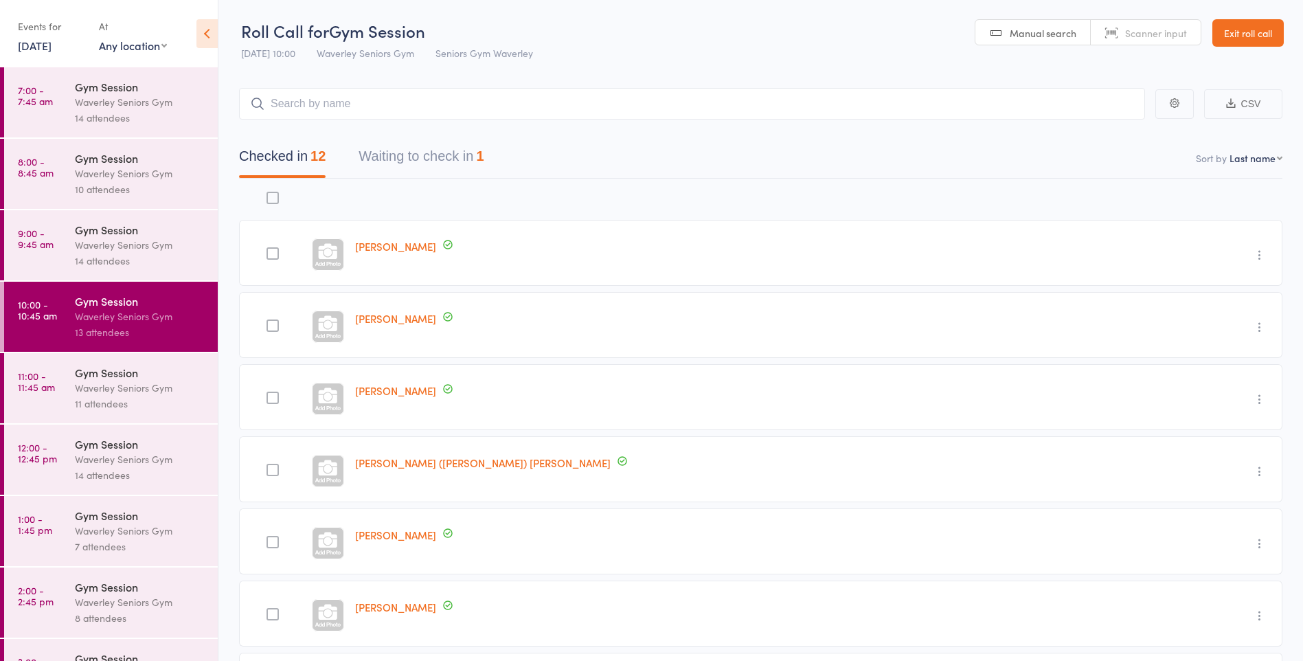
click at [124, 381] on div "Waverley Seniors Gym" at bounding box center [140, 388] width 131 height 16
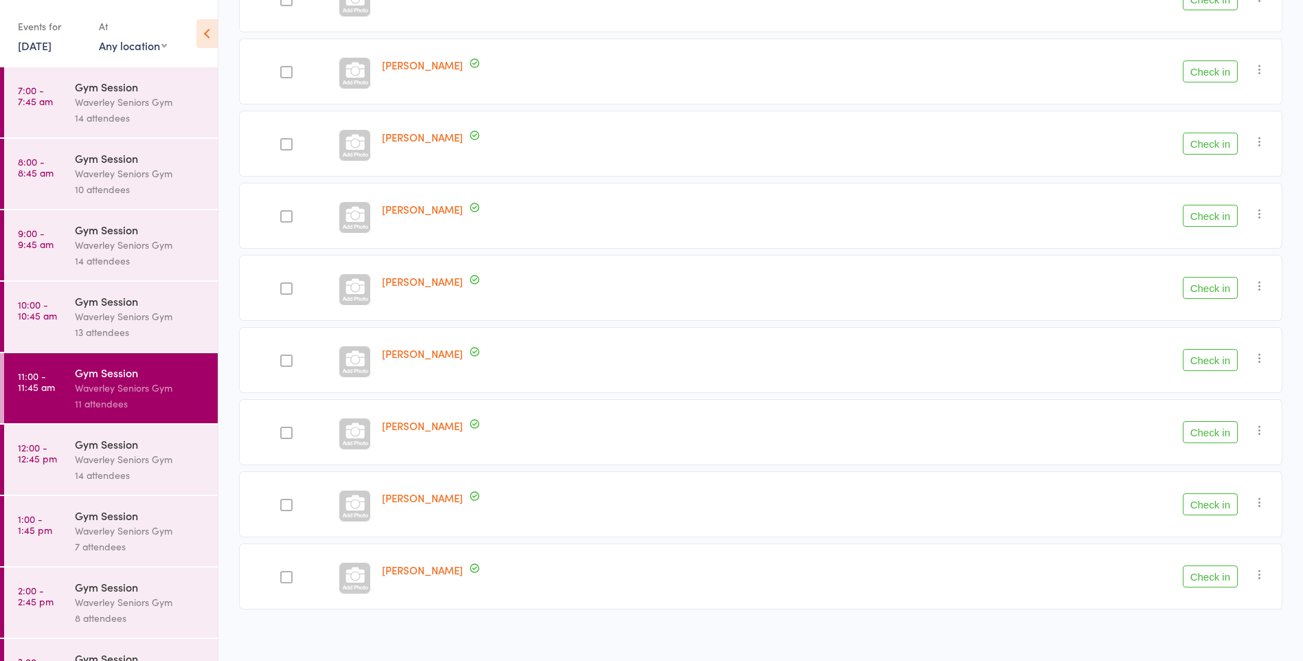
scroll to position [400, 0]
click at [1212, 212] on button "Check in" at bounding box center [1210, 214] width 55 height 22
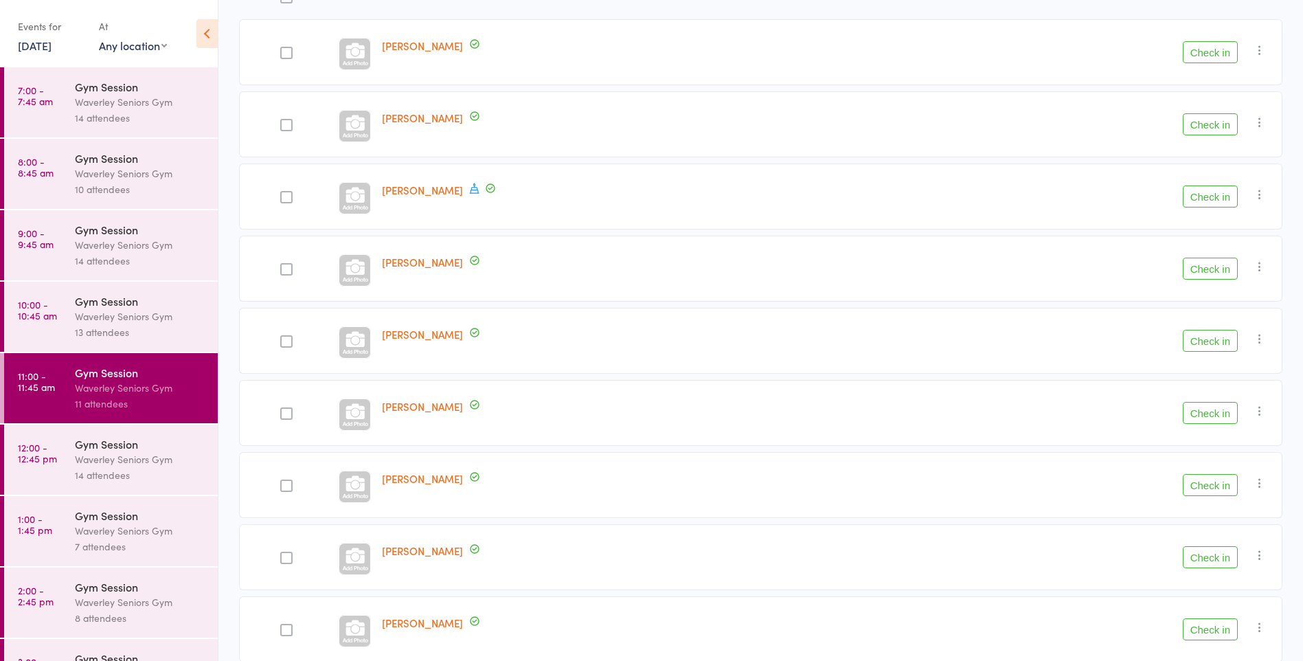
scroll to position [200, 0]
click at [487, 188] on icon at bounding box center [490, 189] width 12 height 12
click at [470, 190] on icon at bounding box center [475, 189] width 10 height 10
click at [644, 186] on div "[PERSON_NAME] Member has a birthday this week: [DATE]" at bounding box center [622, 197] width 493 height 66
click at [1211, 127] on button "Check in" at bounding box center [1210, 125] width 55 height 22
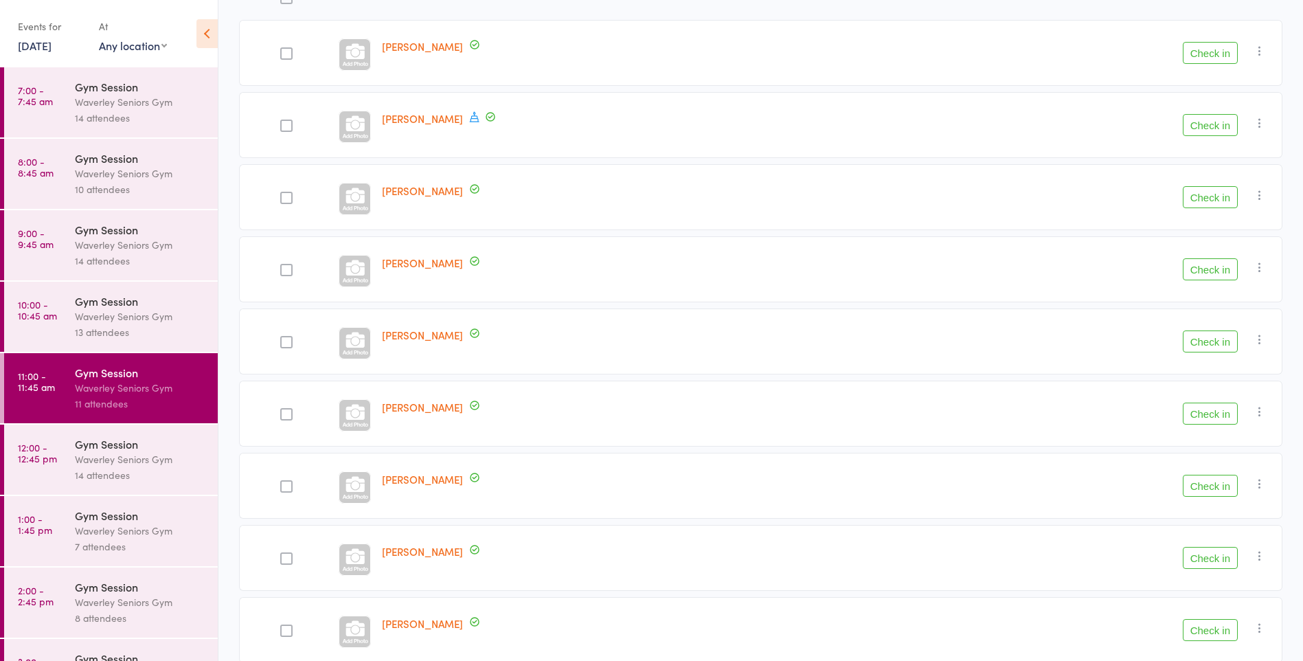
click at [1217, 625] on button "Check in" at bounding box center [1210, 630] width 55 height 22
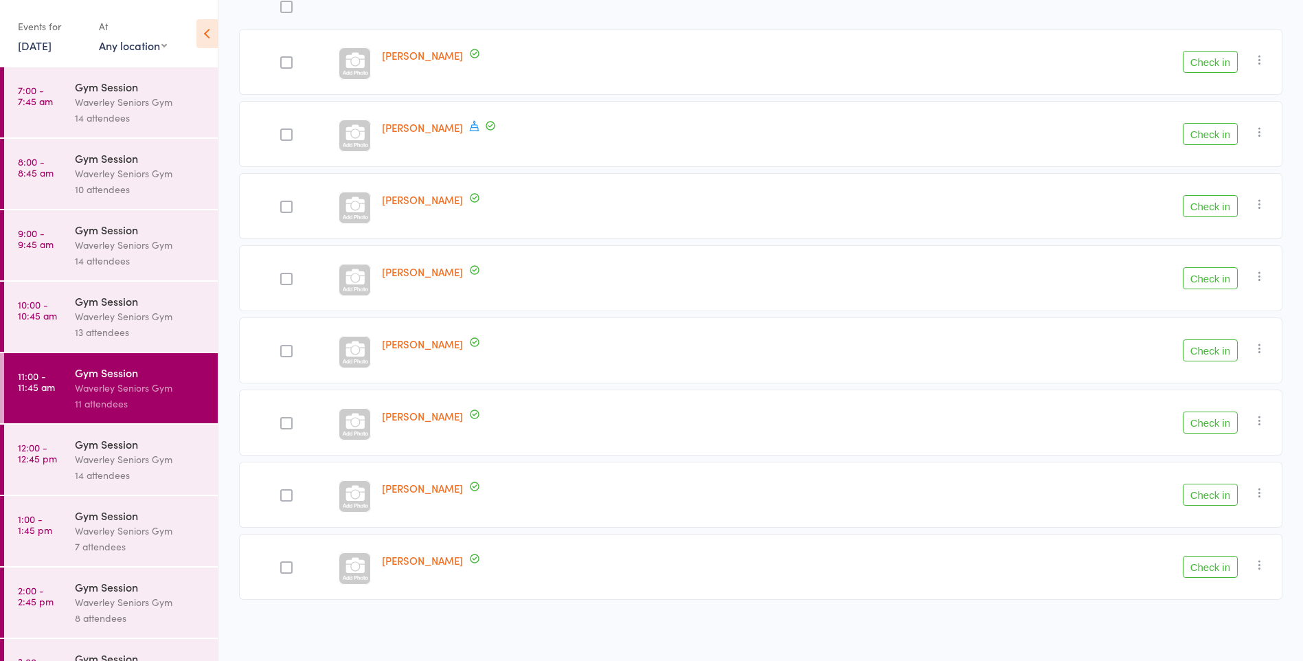
click at [1215, 207] on button "Check in" at bounding box center [1210, 206] width 55 height 22
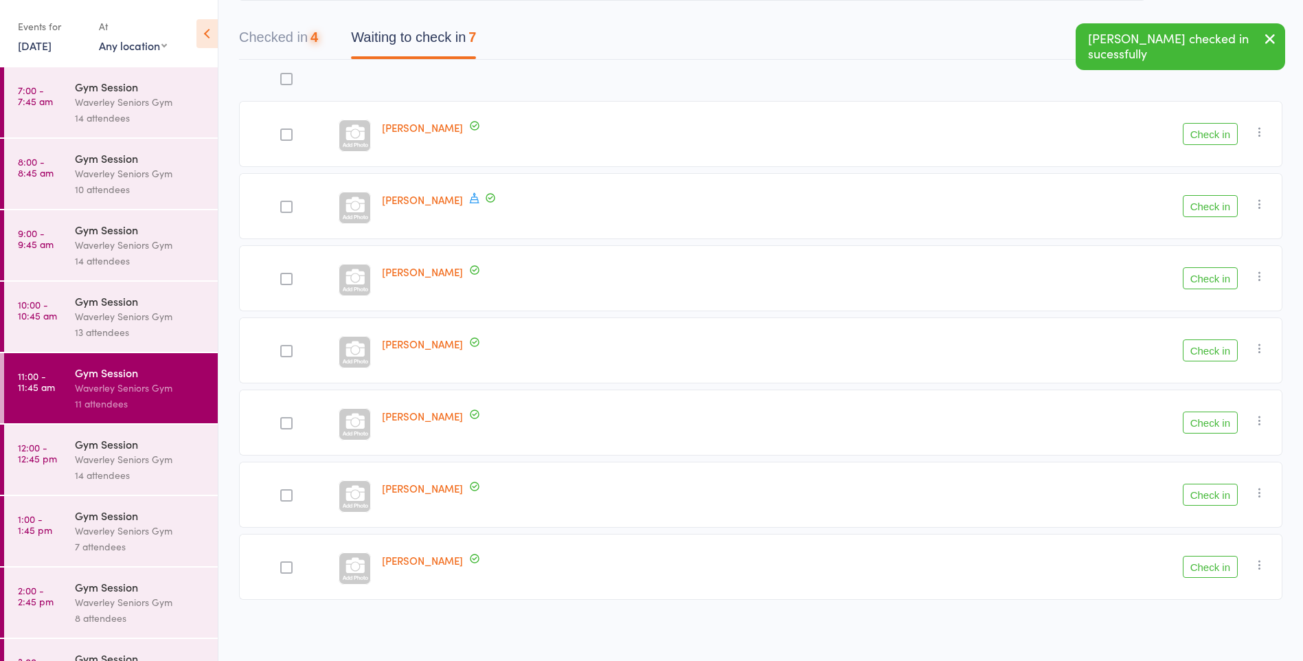
click at [1212, 349] on button "Check in" at bounding box center [1210, 350] width 55 height 22
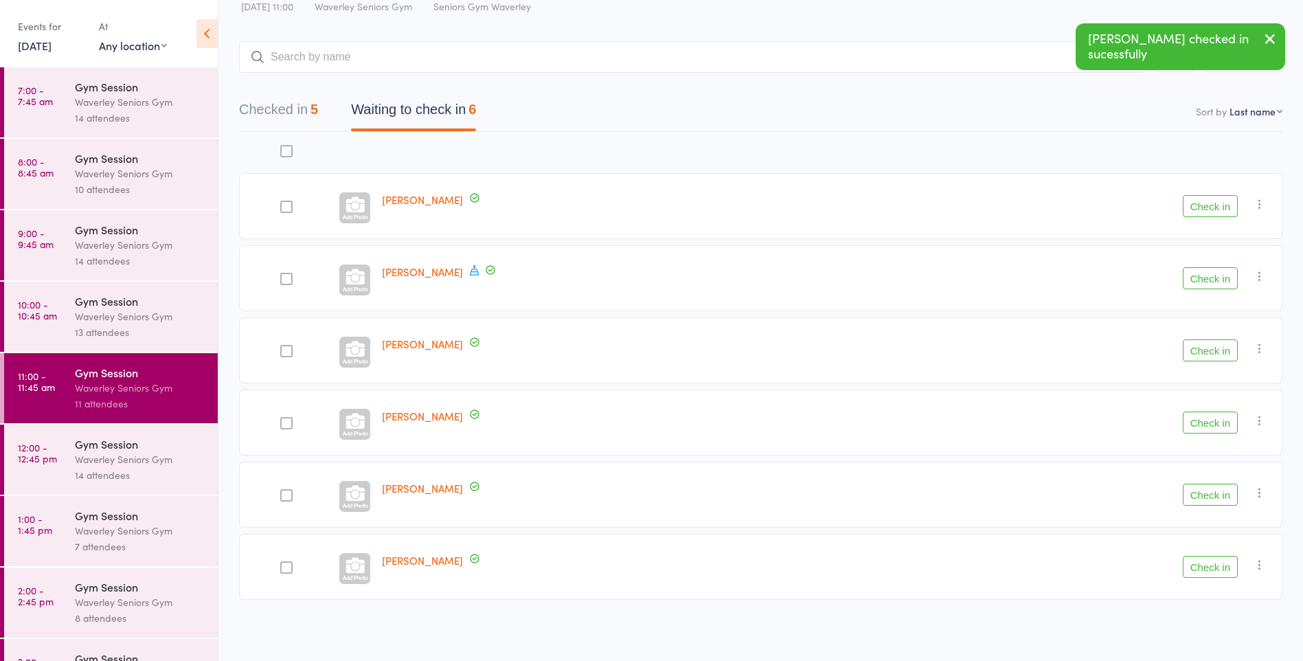
click at [1219, 496] on button "Check in" at bounding box center [1210, 495] width 55 height 22
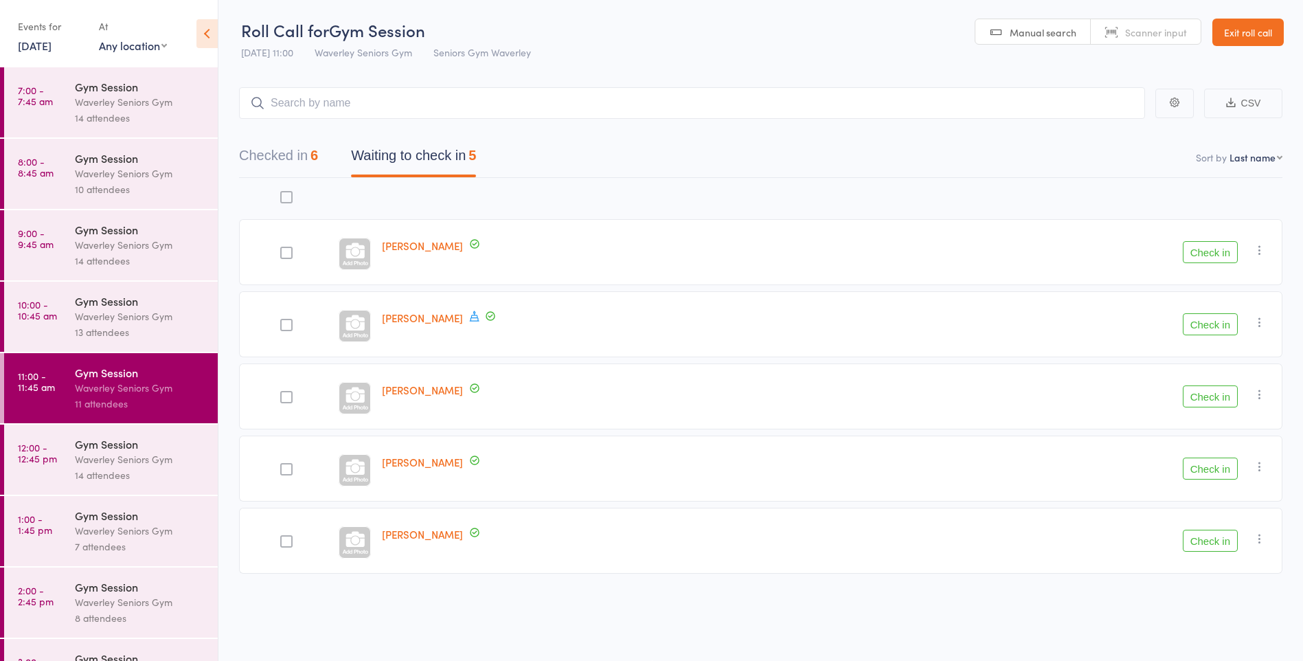
click at [1213, 247] on button "Check in" at bounding box center [1210, 252] width 55 height 22
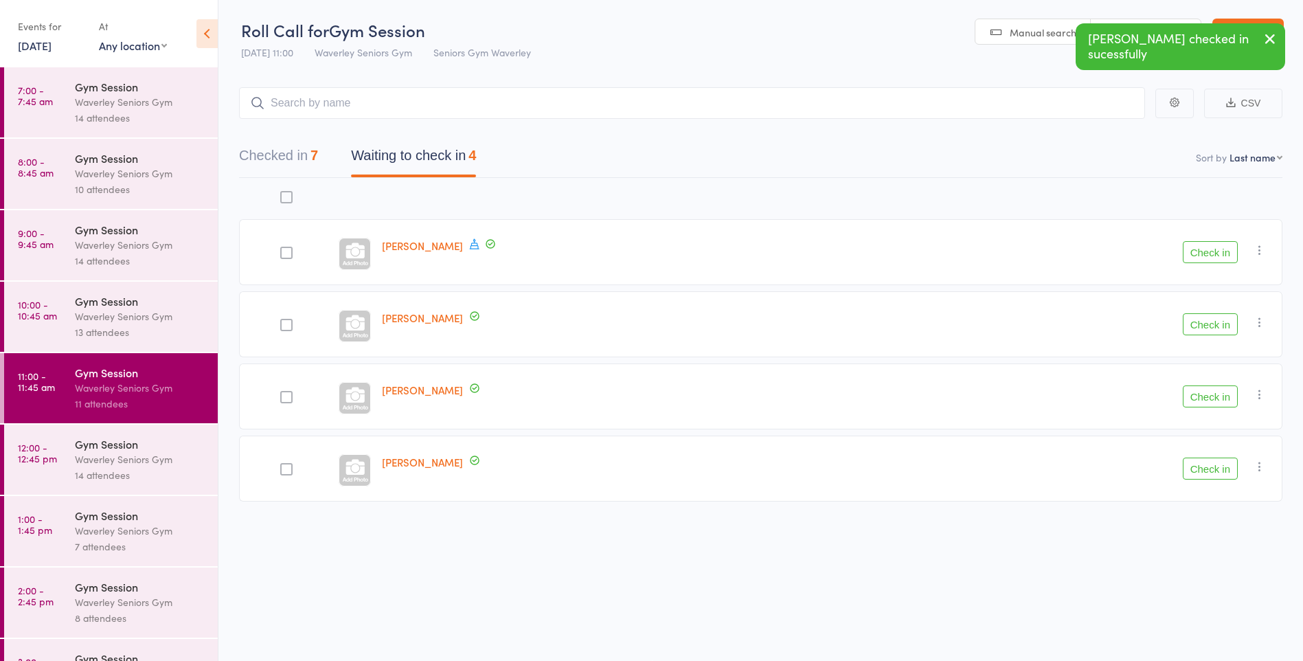
click at [1224, 405] on button "Check in" at bounding box center [1210, 396] width 55 height 22
click at [1216, 326] on button "Check in" at bounding box center [1210, 324] width 55 height 22
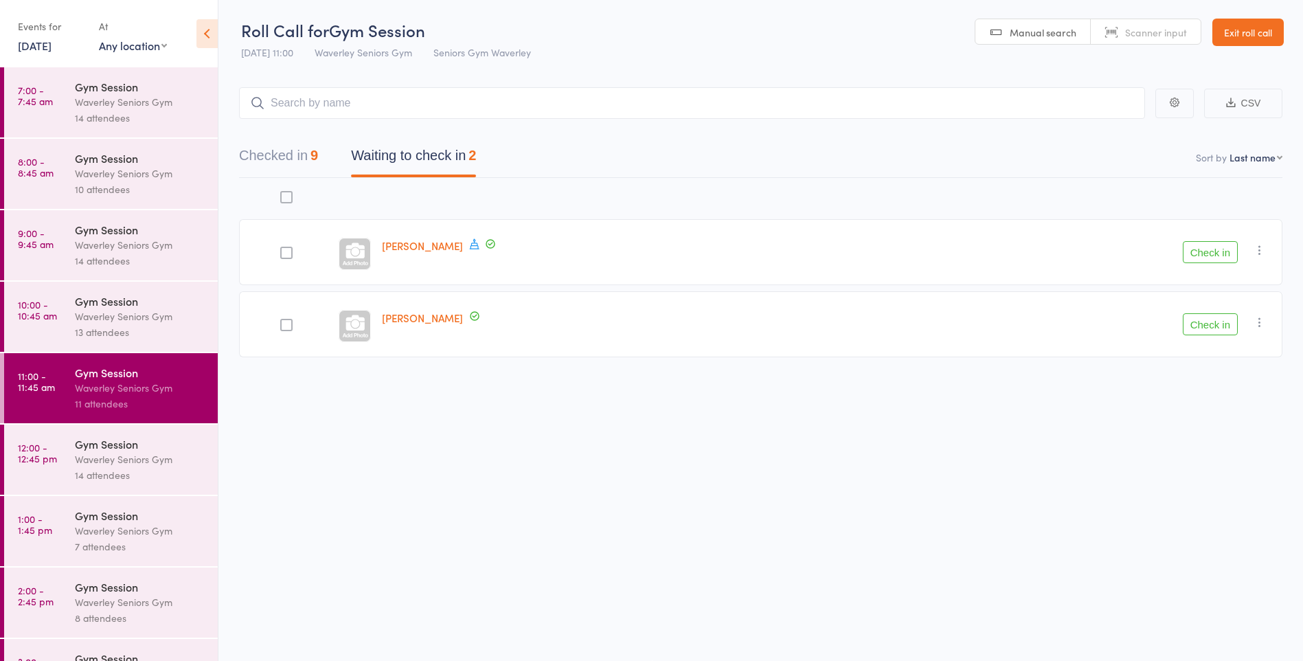
click at [1259, 246] on icon "button" at bounding box center [1260, 250] width 14 height 14
click at [1217, 389] on li "Mark absent" at bounding box center [1210, 388] width 113 height 19
click at [1262, 321] on icon "button" at bounding box center [1260, 322] width 14 height 14
click at [1217, 455] on li "Mark absent" at bounding box center [1210, 460] width 113 height 19
click at [145, 457] on div "Waverley Seniors Gym" at bounding box center [140, 459] width 131 height 16
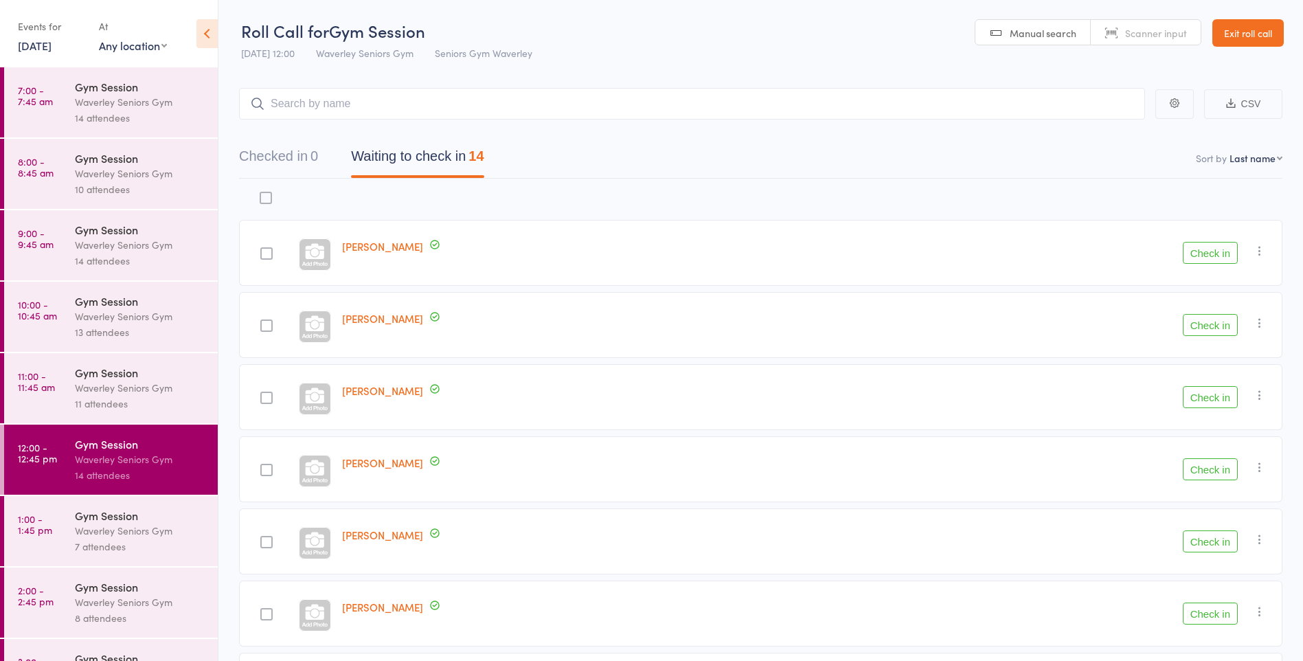
click at [207, 40] on icon at bounding box center [206, 33] width 21 height 29
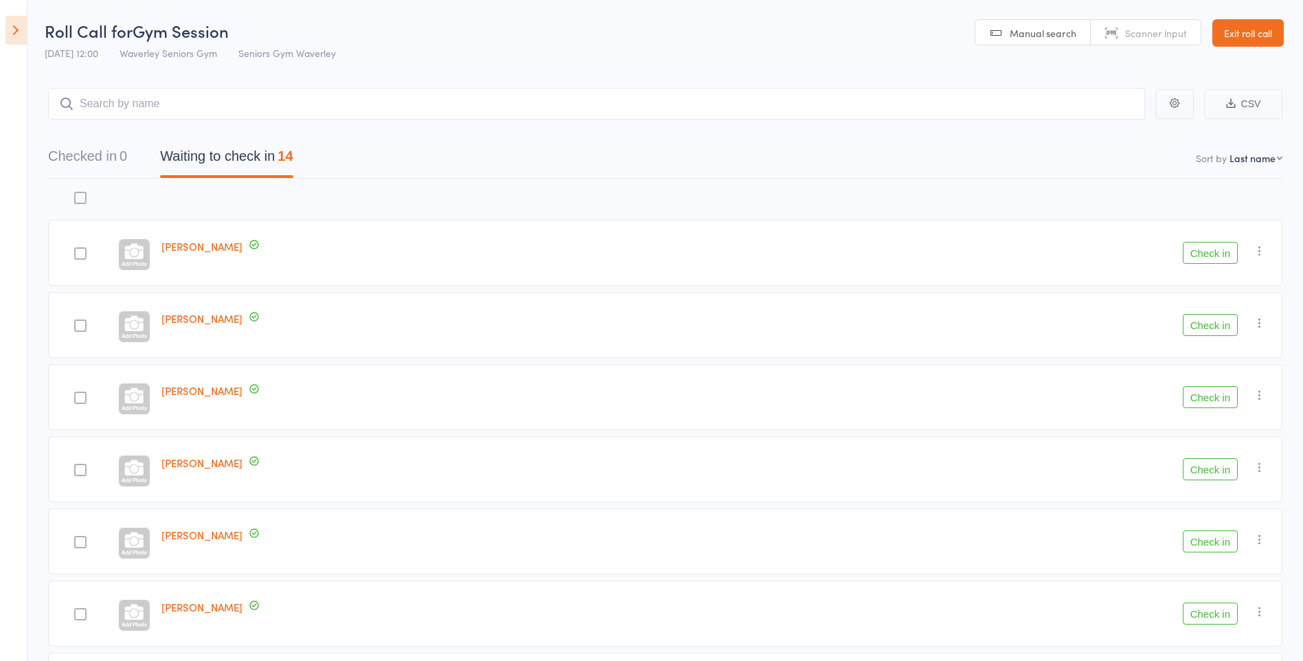
click at [8, 36] on icon at bounding box center [15, 30] width 21 height 29
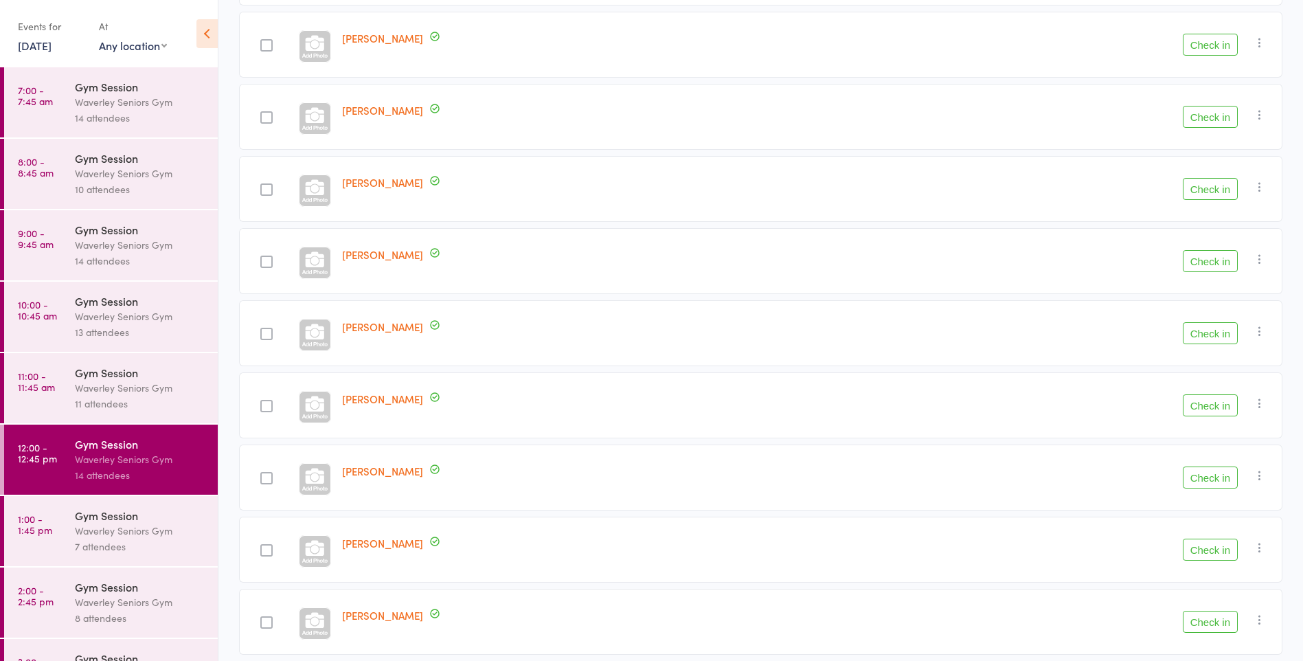
scroll to position [363, 0]
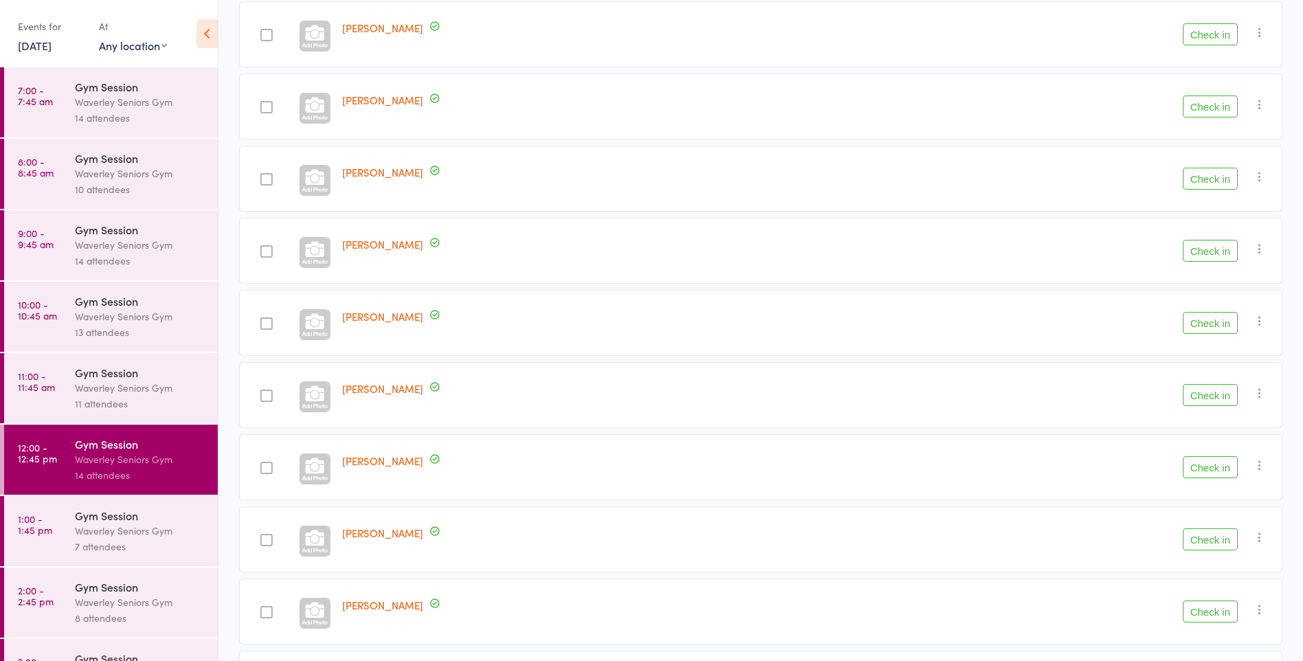
click at [273, 401] on div at bounding box center [266, 395] width 12 height 12
click at [263, 392] on input "checkbox" at bounding box center [263, 392] width 0 height 0
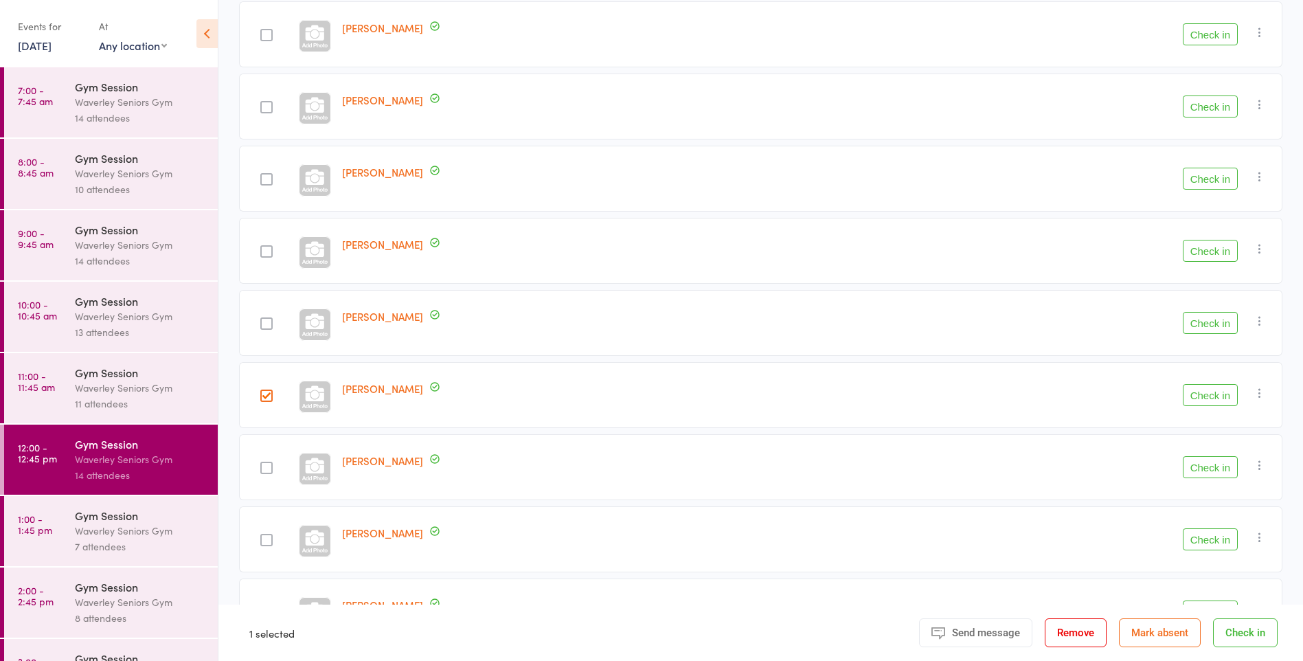
click at [1212, 400] on button "Check in" at bounding box center [1210, 395] width 55 height 22
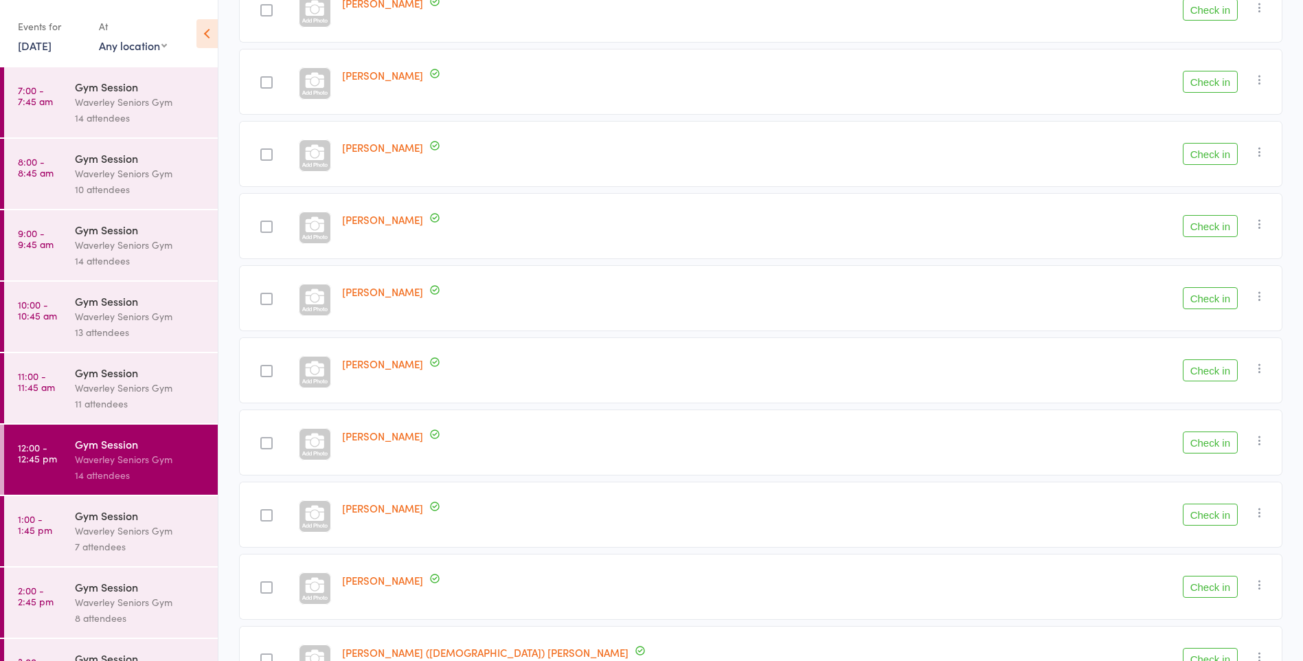
scroll to position [552, 0]
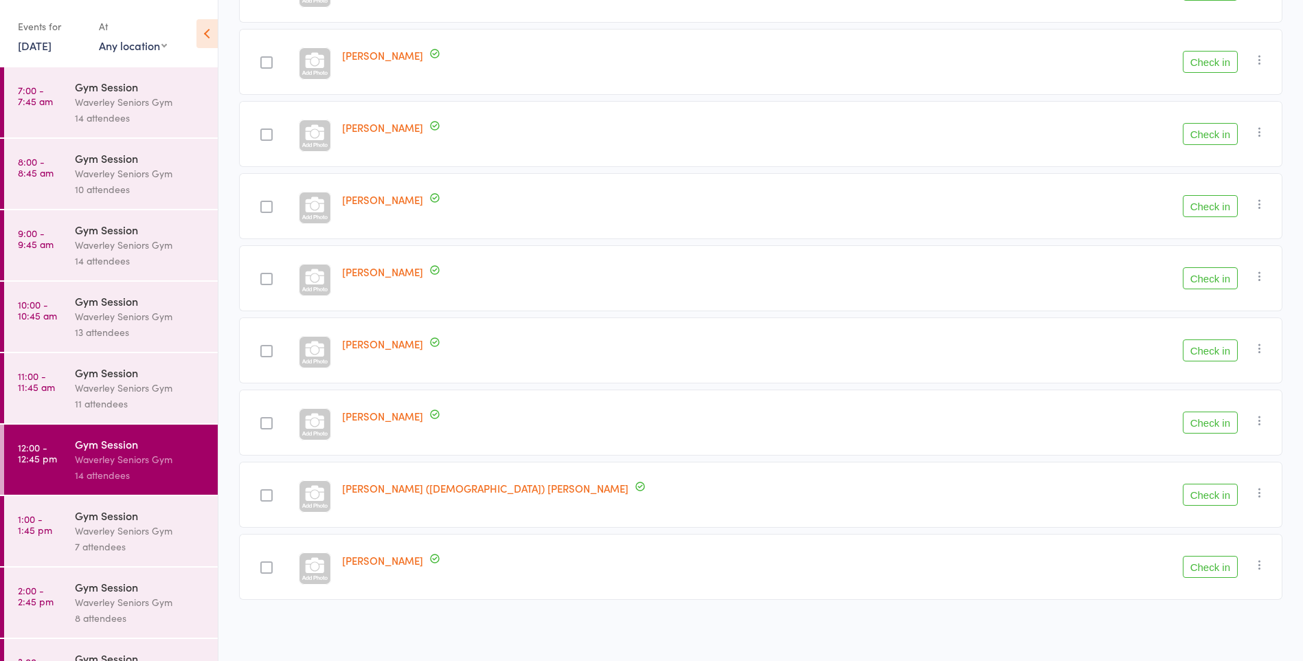
click at [1219, 572] on button "Check in" at bounding box center [1210, 567] width 55 height 22
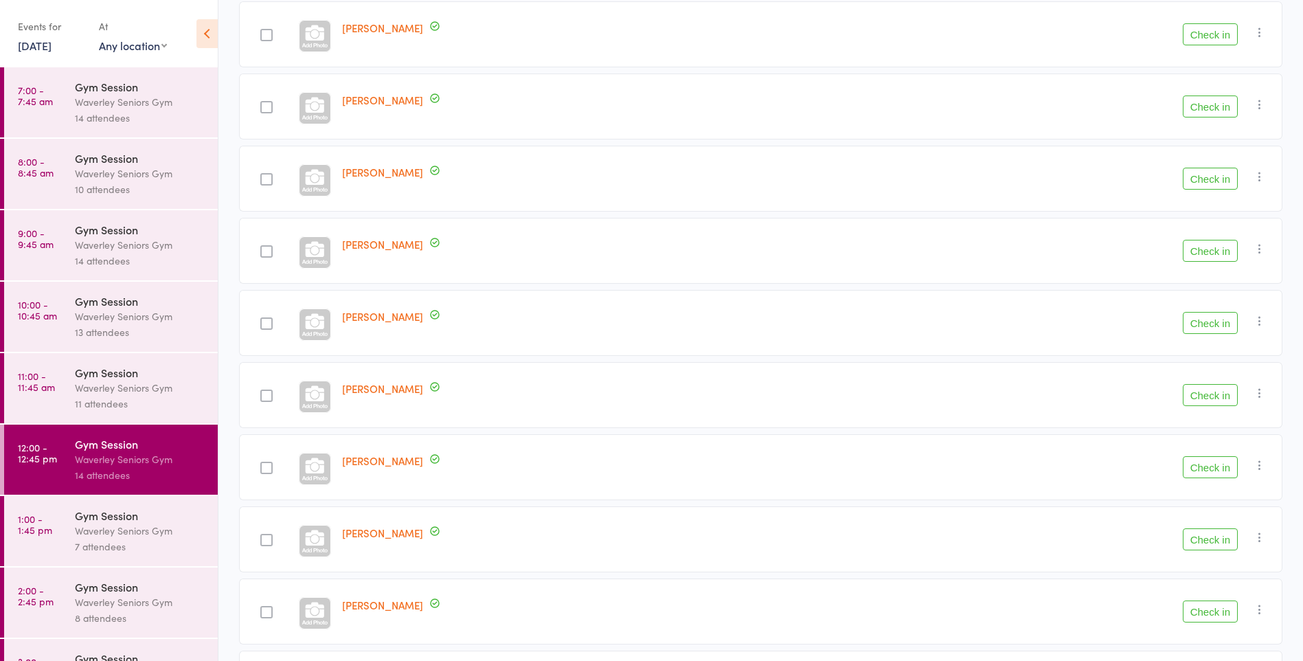
scroll to position [358, 0]
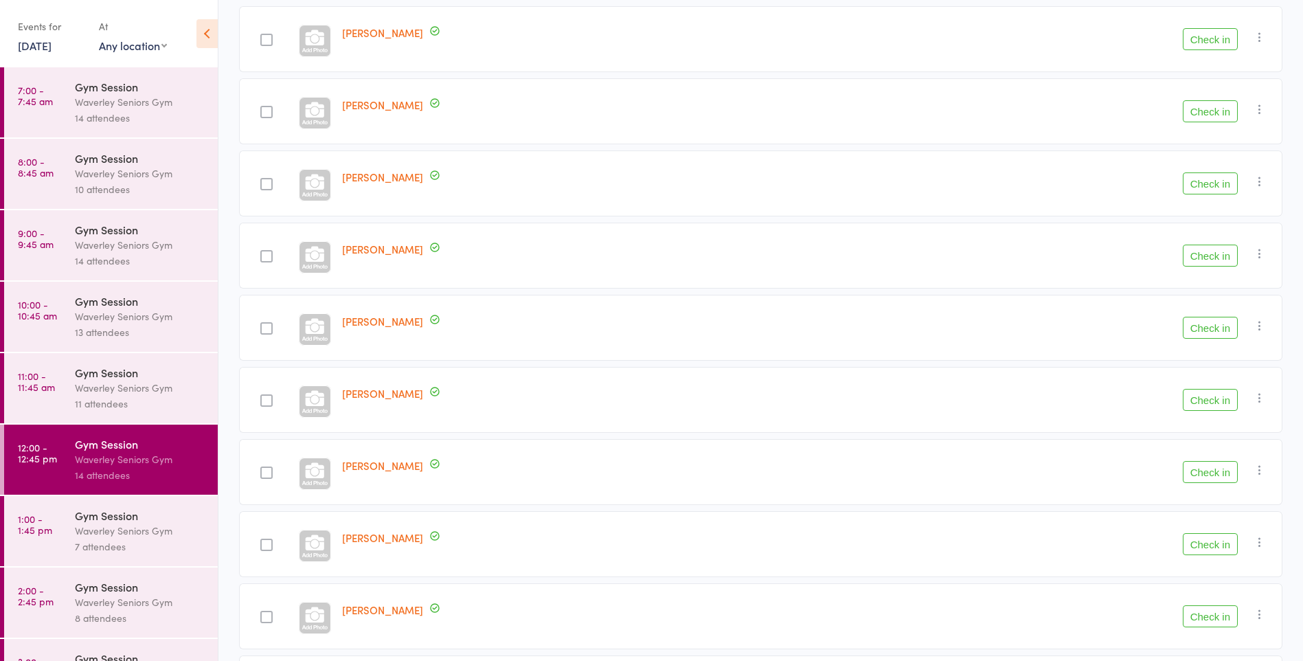
click at [1210, 112] on button "Check in" at bounding box center [1210, 111] width 55 height 22
click at [1210, 404] on button "Check in" at bounding box center [1210, 400] width 55 height 22
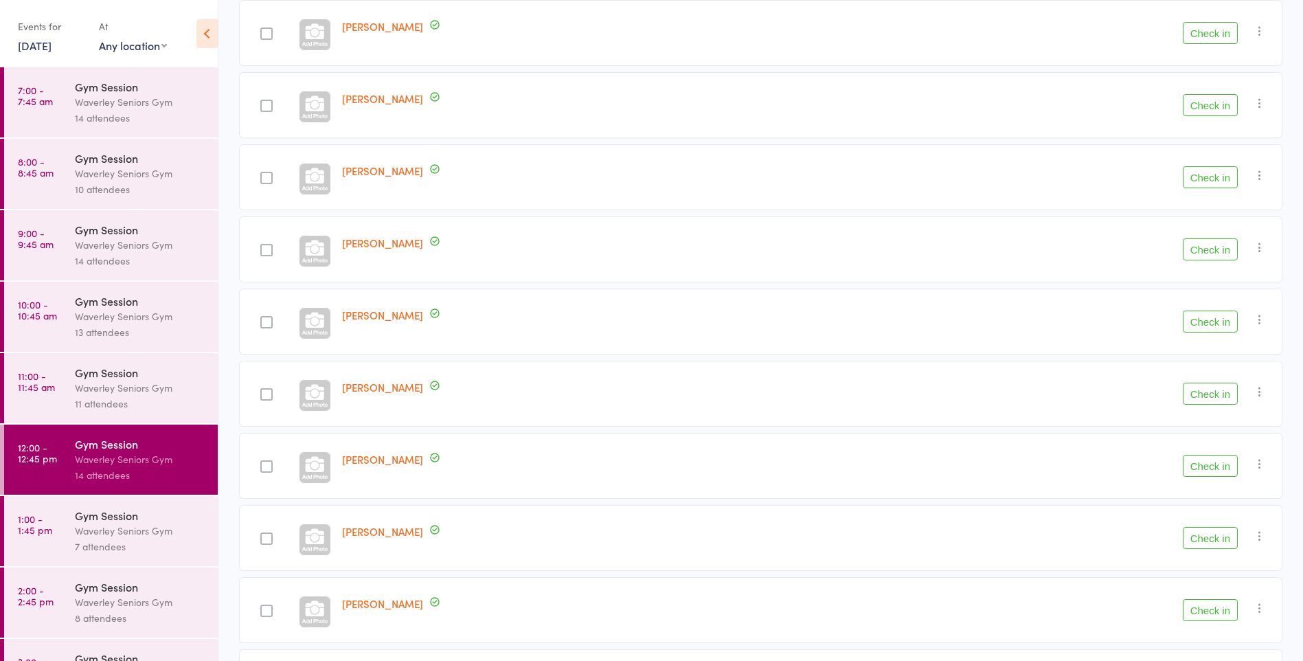
scroll to position [0, 0]
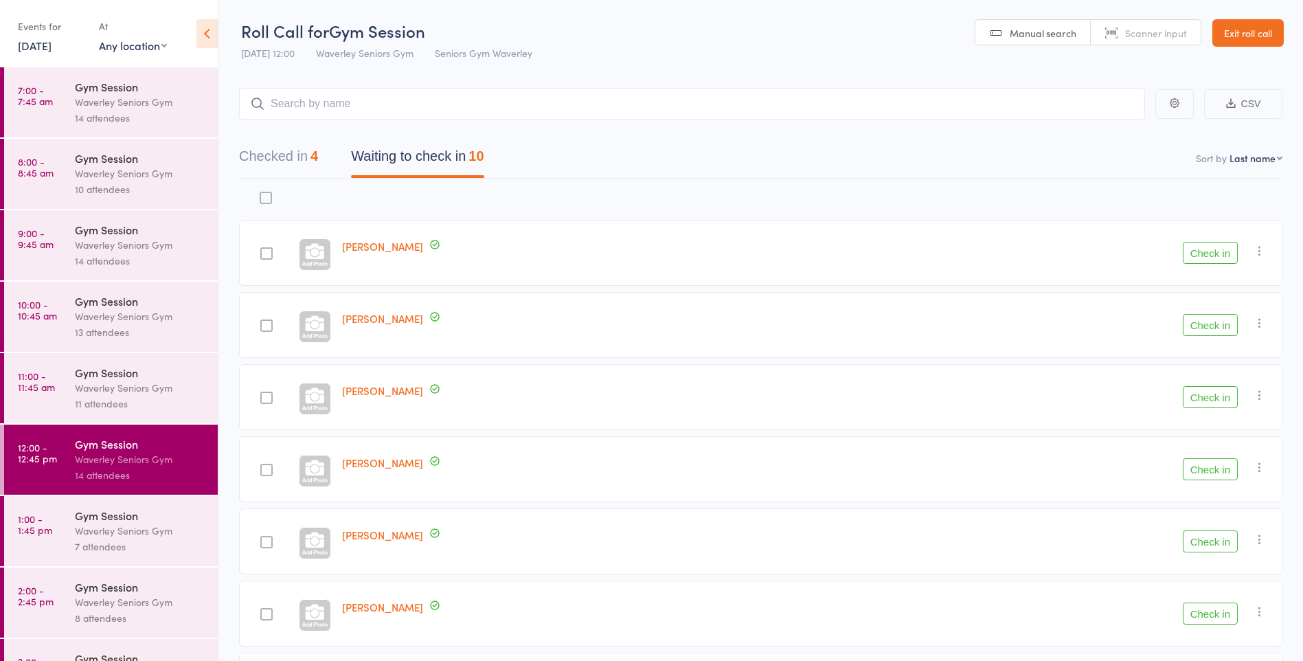
click at [1200, 254] on button "Check in" at bounding box center [1210, 253] width 55 height 22
click at [1260, 256] on icon "button" at bounding box center [1260, 251] width 14 height 14
click at [1201, 375] on li "Remove" at bounding box center [1210, 370] width 113 height 19
click at [1232, 405] on button "Check in" at bounding box center [1210, 397] width 55 height 22
click at [1221, 255] on button "Check in" at bounding box center [1210, 253] width 55 height 22
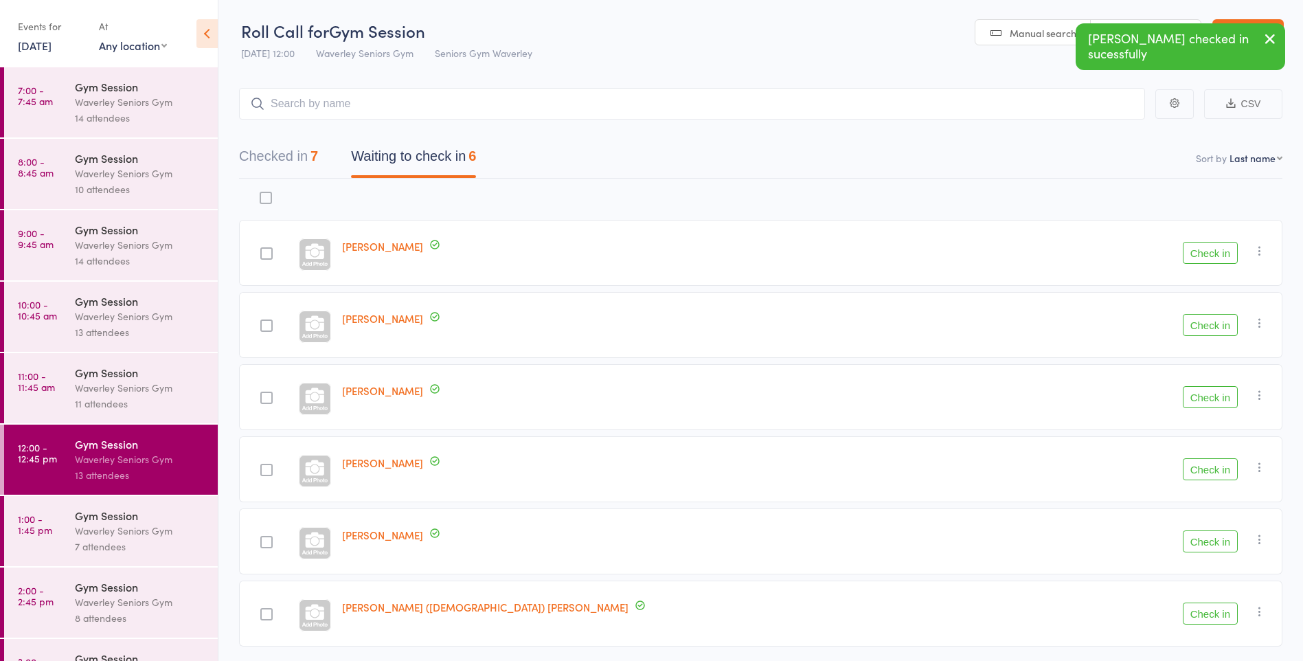
click at [1212, 249] on button "Check in" at bounding box center [1210, 253] width 55 height 22
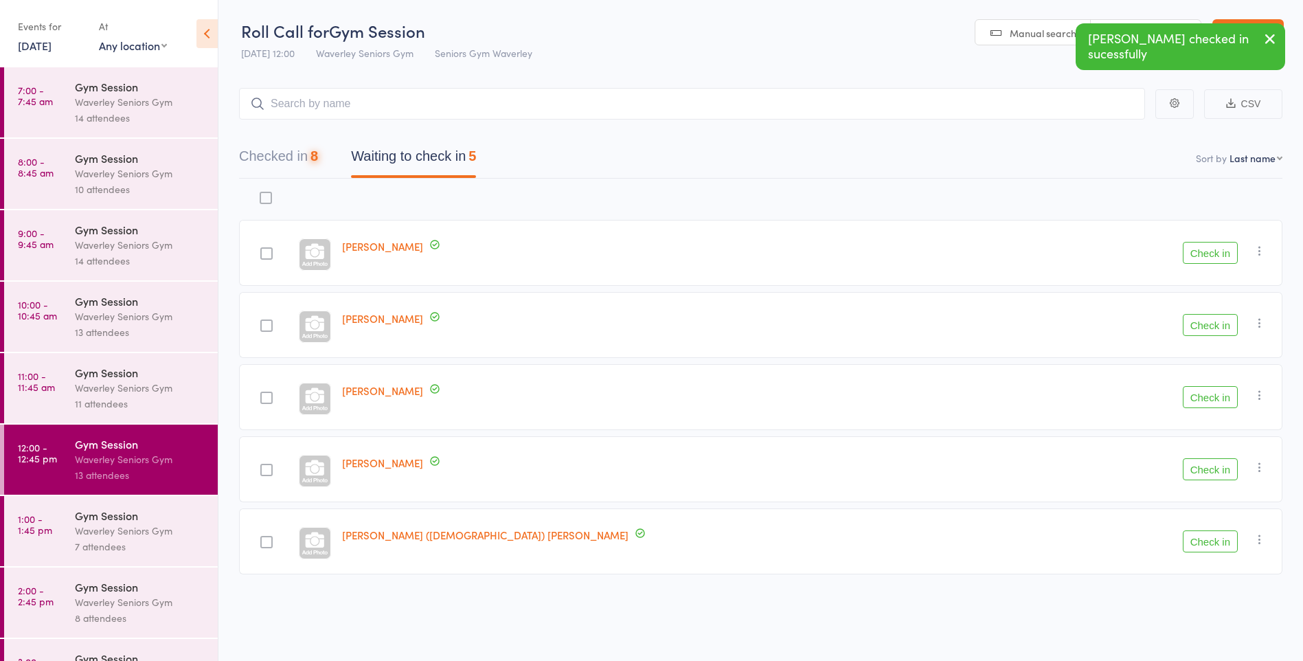
click at [1210, 256] on button "Check in" at bounding box center [1210, 253] width 55 height 22
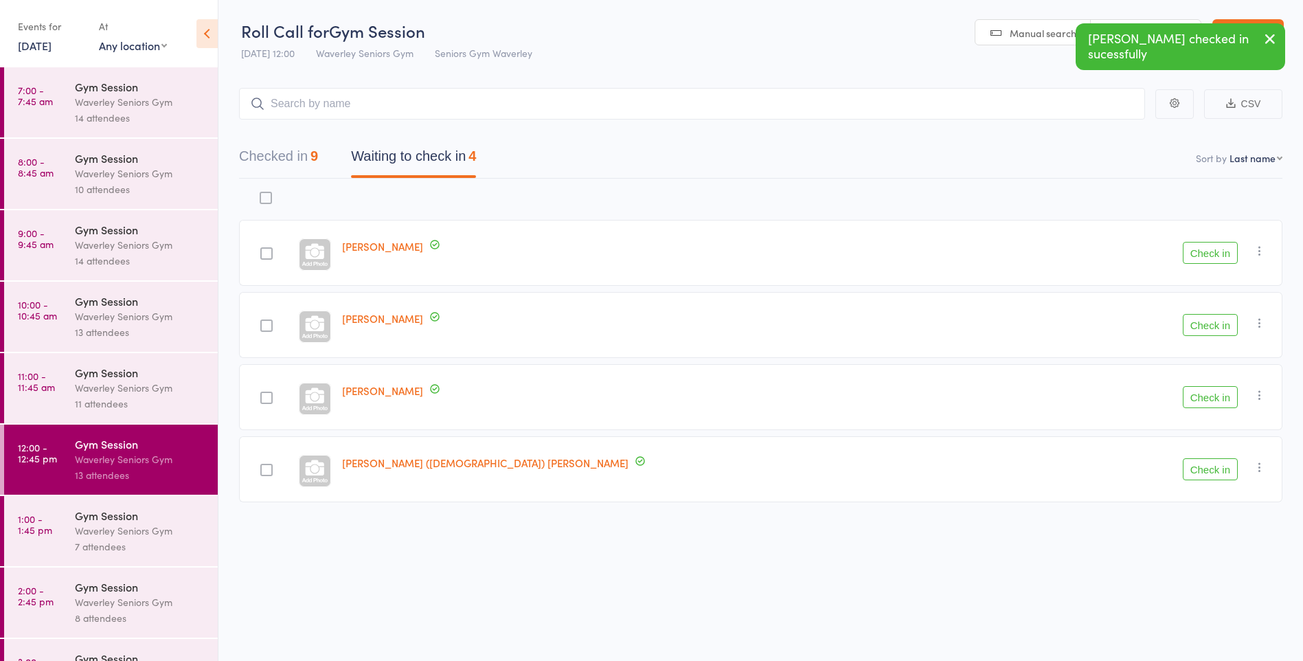
click at [1225, 333] on button "Check in" at bounding box center [1210, 325] width 55 height 22
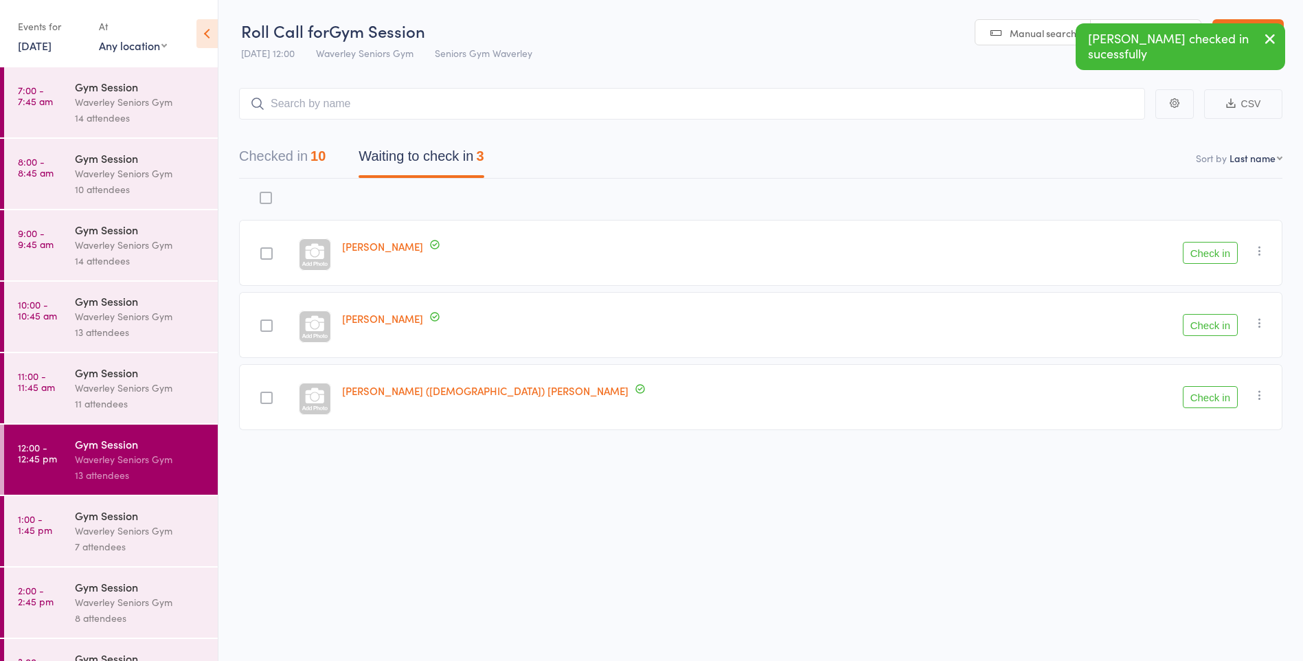
click at [1219, 325] on button "Check in" at bounding box center [1210, 325] width 55 height 22
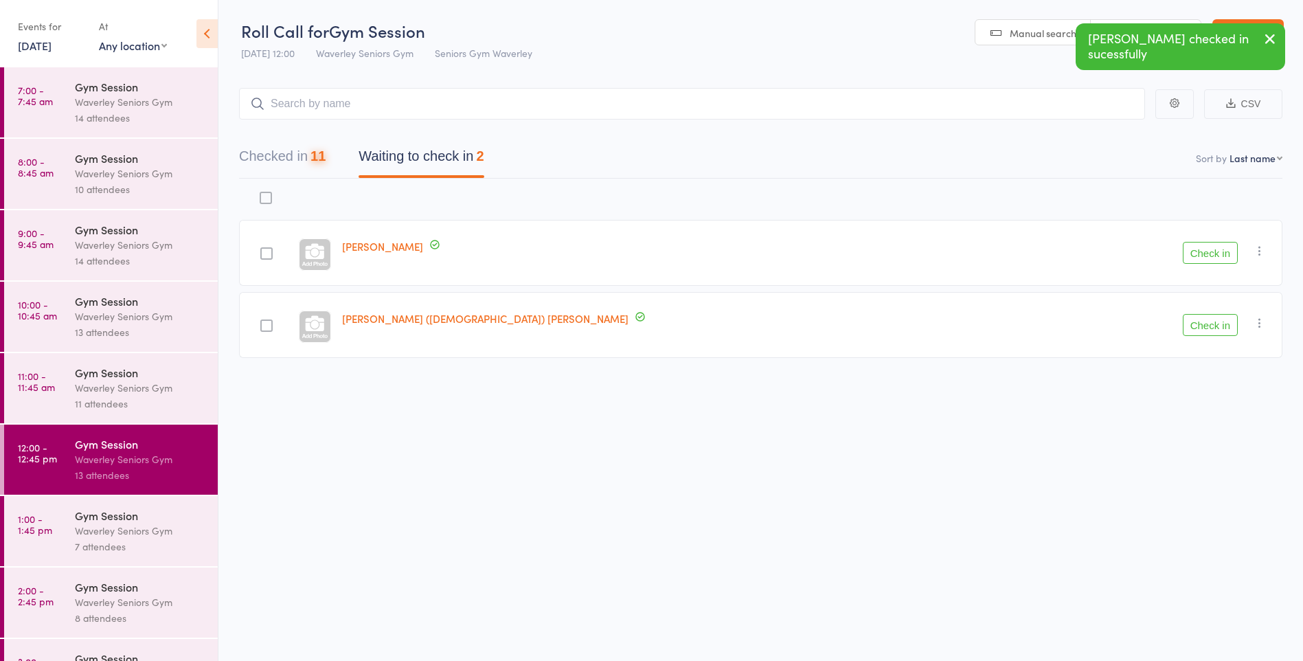
click at [1215, 328] on button "Check in" at bounding box center [1210, 325] width 55 height 22
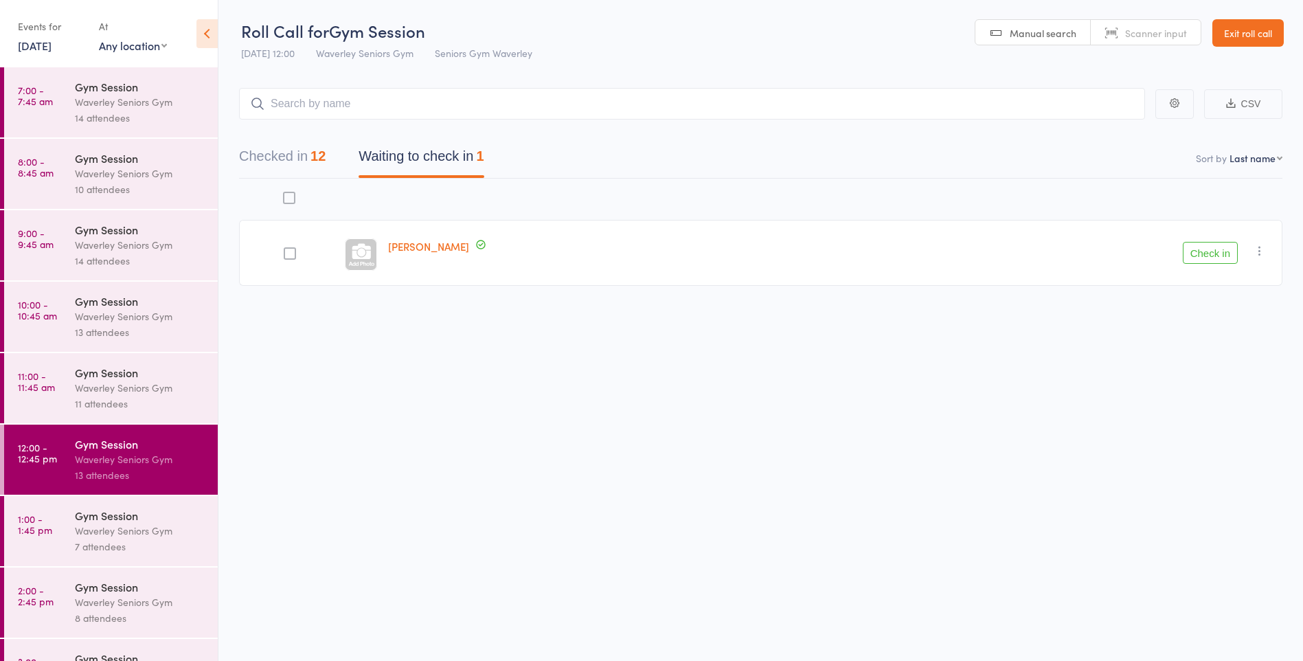
click at [1261, 251] on icon "button" at bounding box center [1260, 251] width 14 height 14
click at [1226, 394] on li "Mark absent" at bounding box center [1210, 388] width 113 height 19
click at [98, 538] on div "Waverley Seniors Gym" at bounding box center [140, 531] width 131 height 16
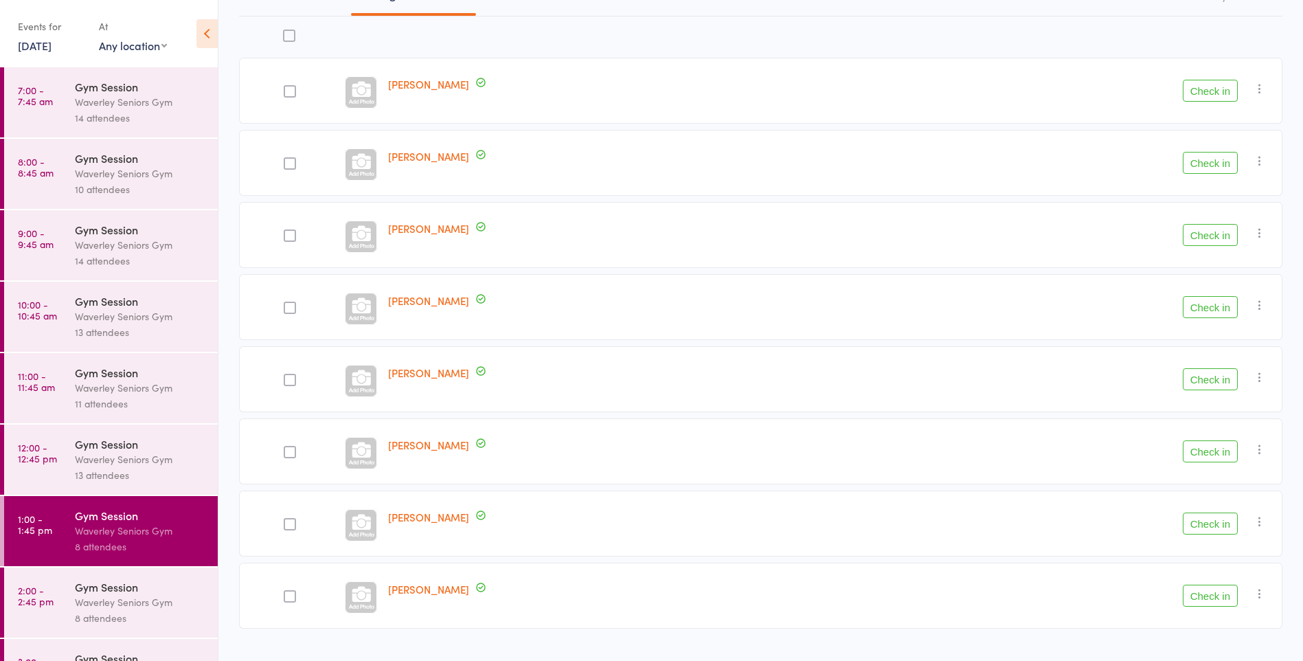
scroll to position [191, 0]
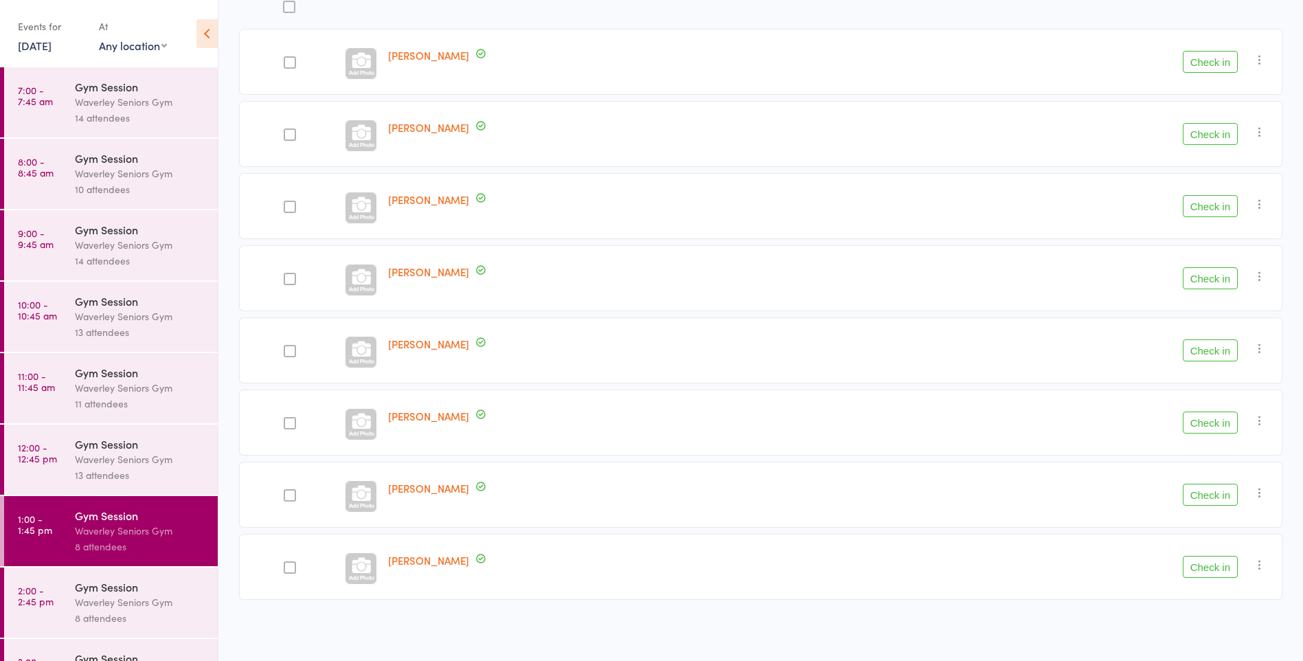
click at [1214, 280] on button "Check in" at bounding box center [1210, 278] width 55 height 22
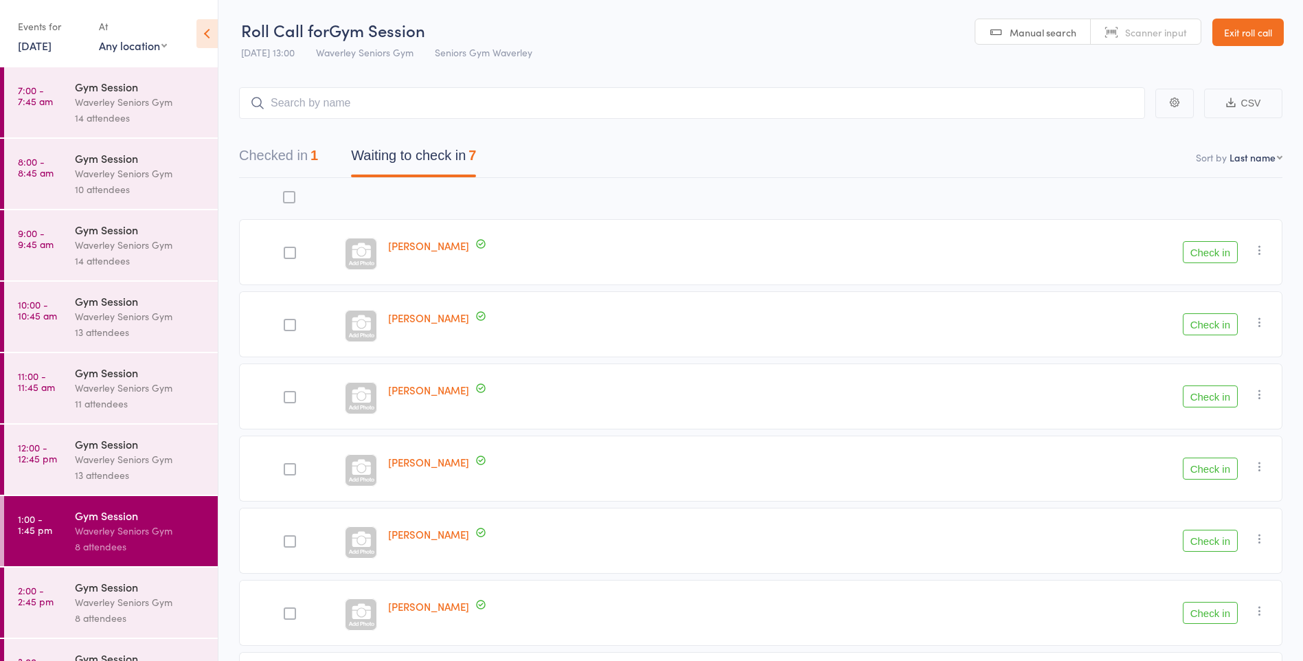
scroll to position [0, 0]
click at [293, 157] on button "Checked in 1" at bounding box center [278, 158] width 79 height 36
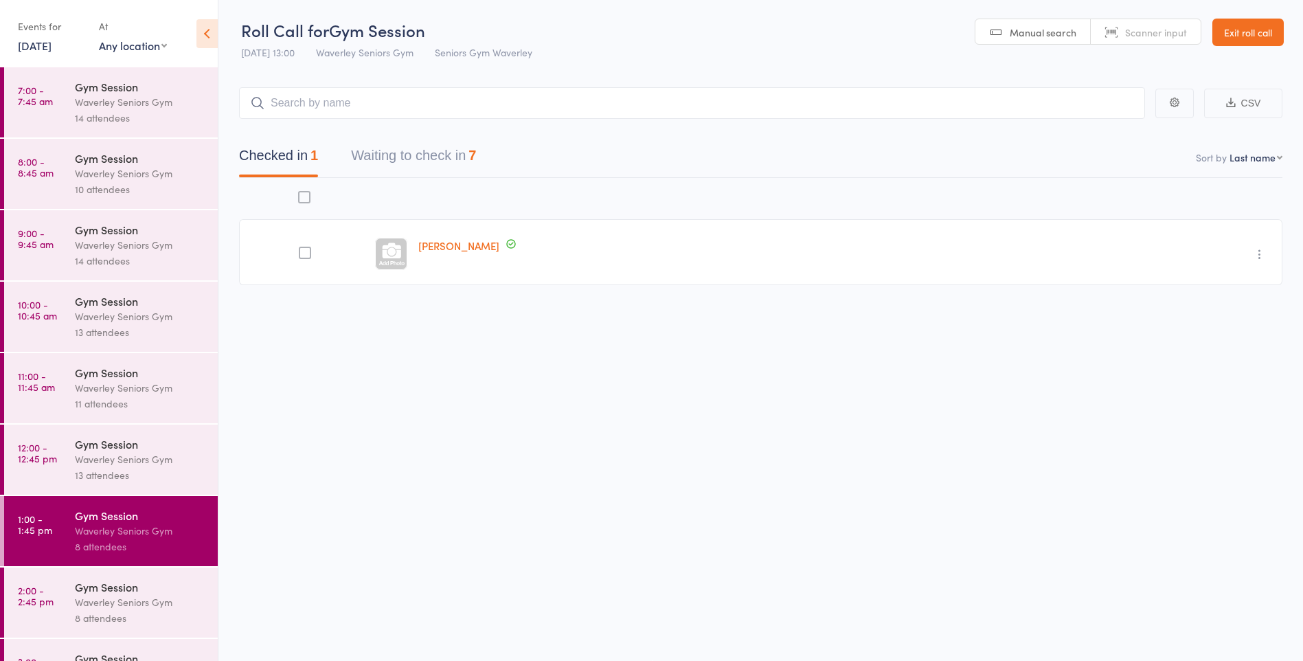
click at [398, 157] on button "Waiting to check in 7" at bounding box center [413, 159] width 125 height 36
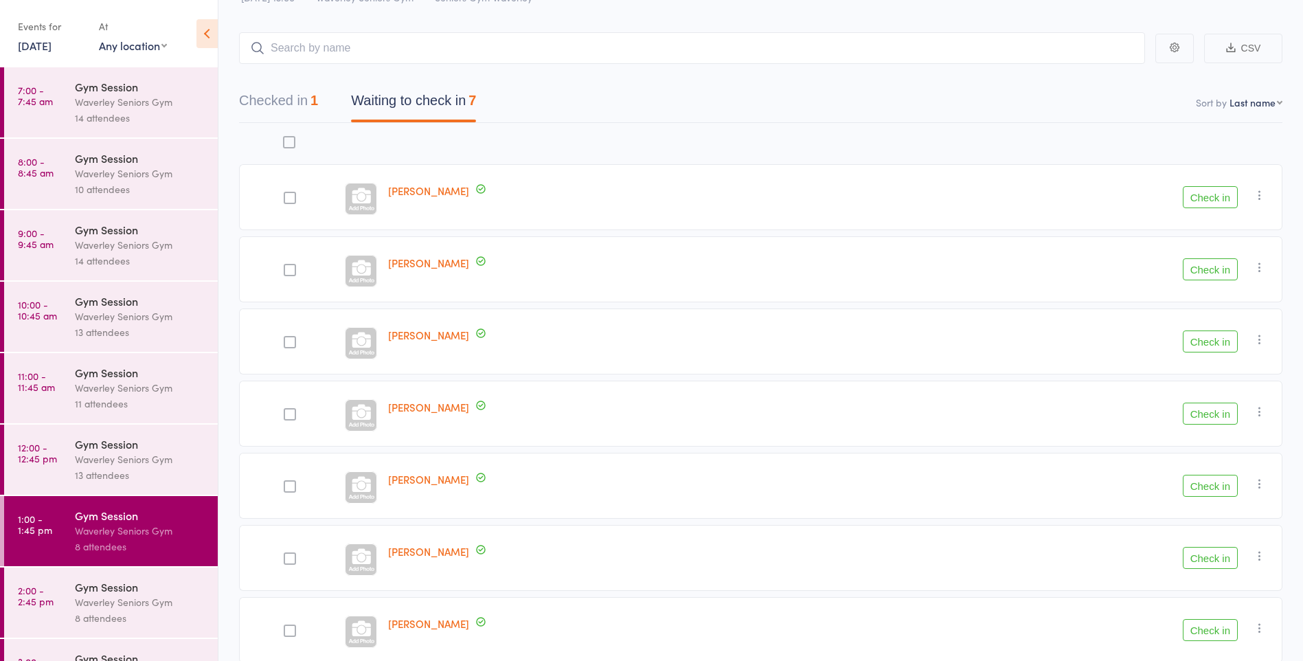
scroll to position [119, 0]
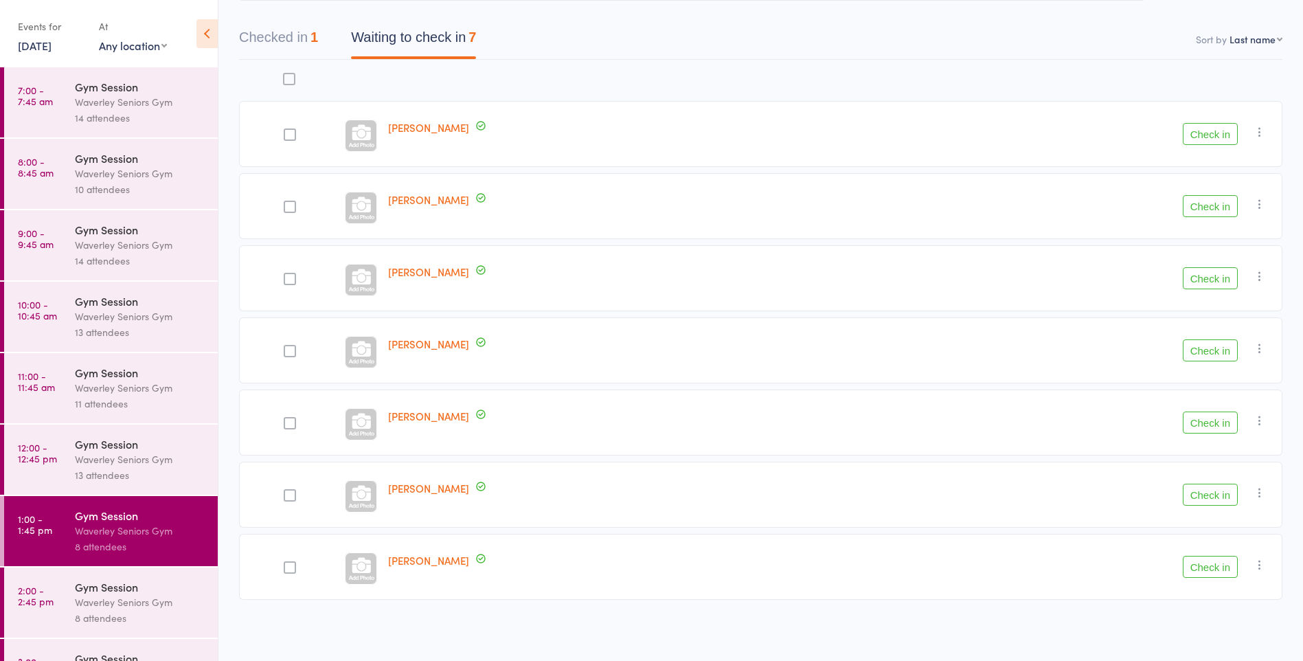
click at [1207, 496] on button "Check in" at bounding box center [1210, 495] width 55 height 22
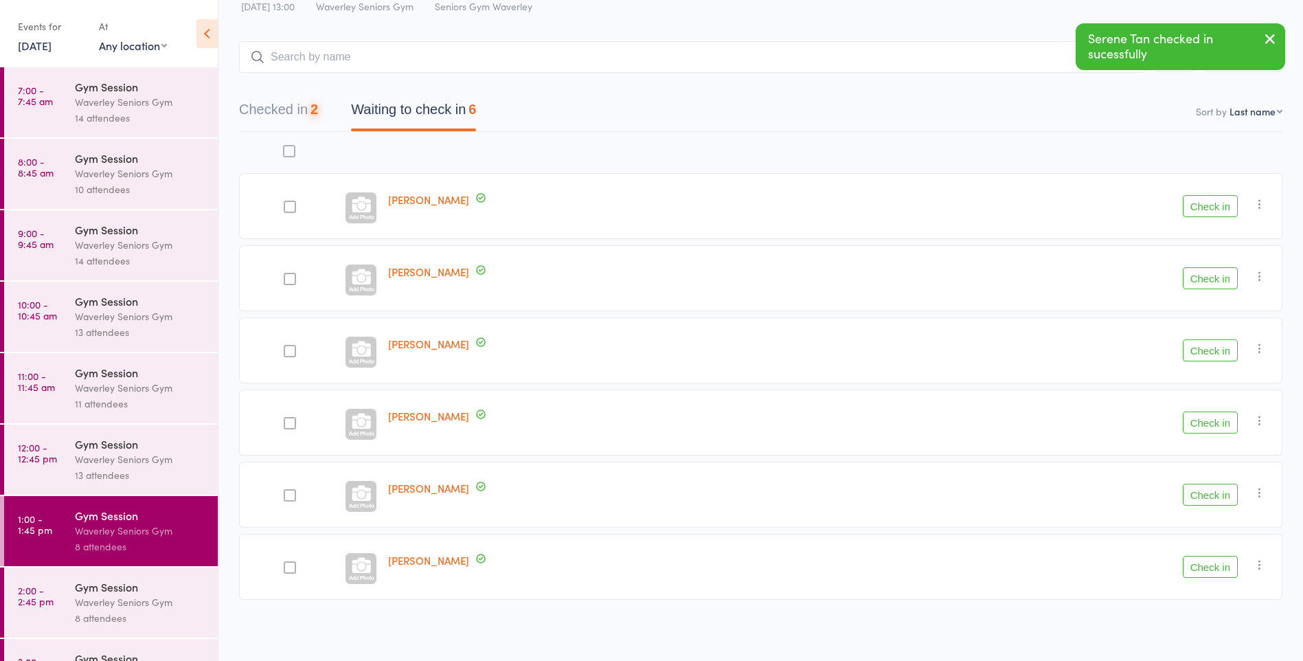
scroll to position [47, 0]
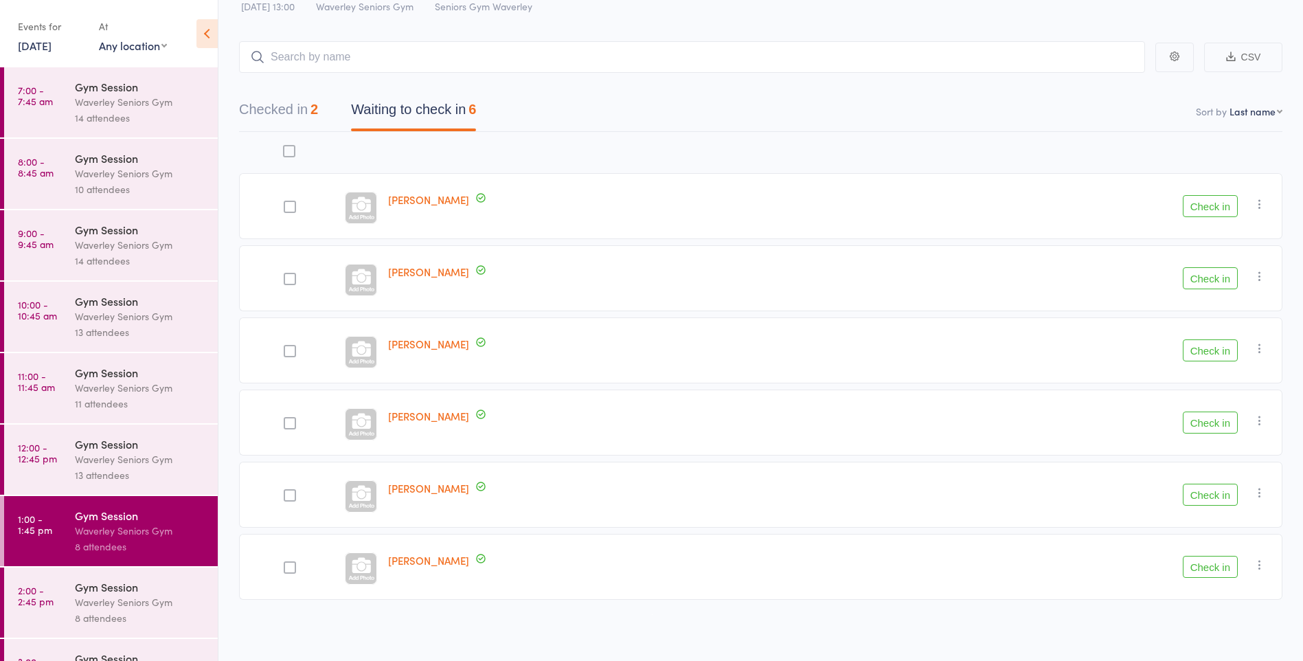
click at [1214, 207] on button "Check in" at bounding box center [1210, 206] width 55 height 22
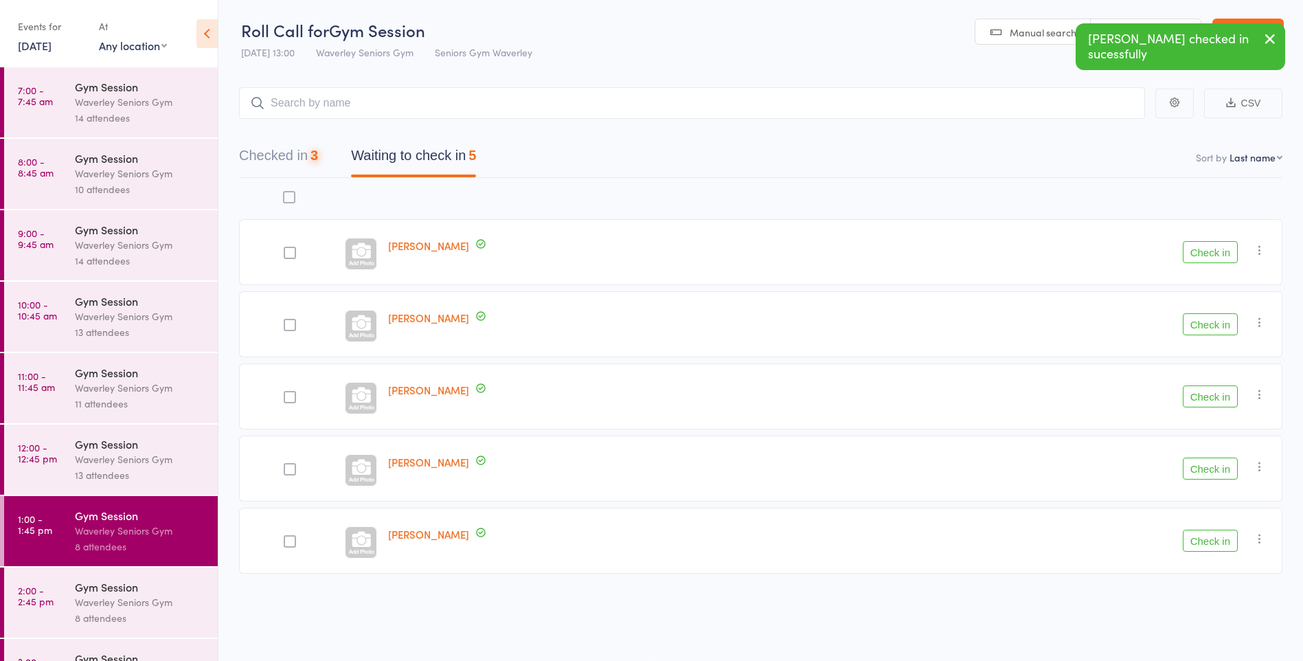
scroll to position [1, 0]
click at [1219, 247] on button "Check in" at bounding box center [1210, 252] width 55 height 22
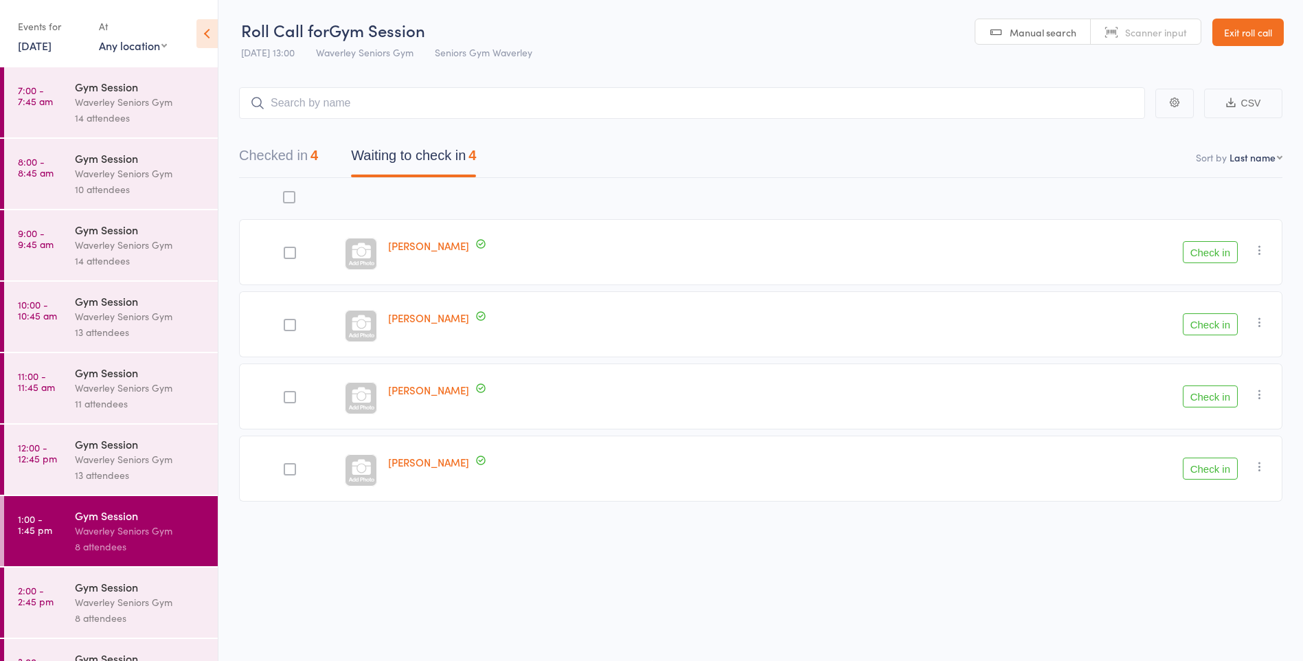
click at [1211, 325] on button "Check in" at bounding box center [1210, 324] width 55 height 22
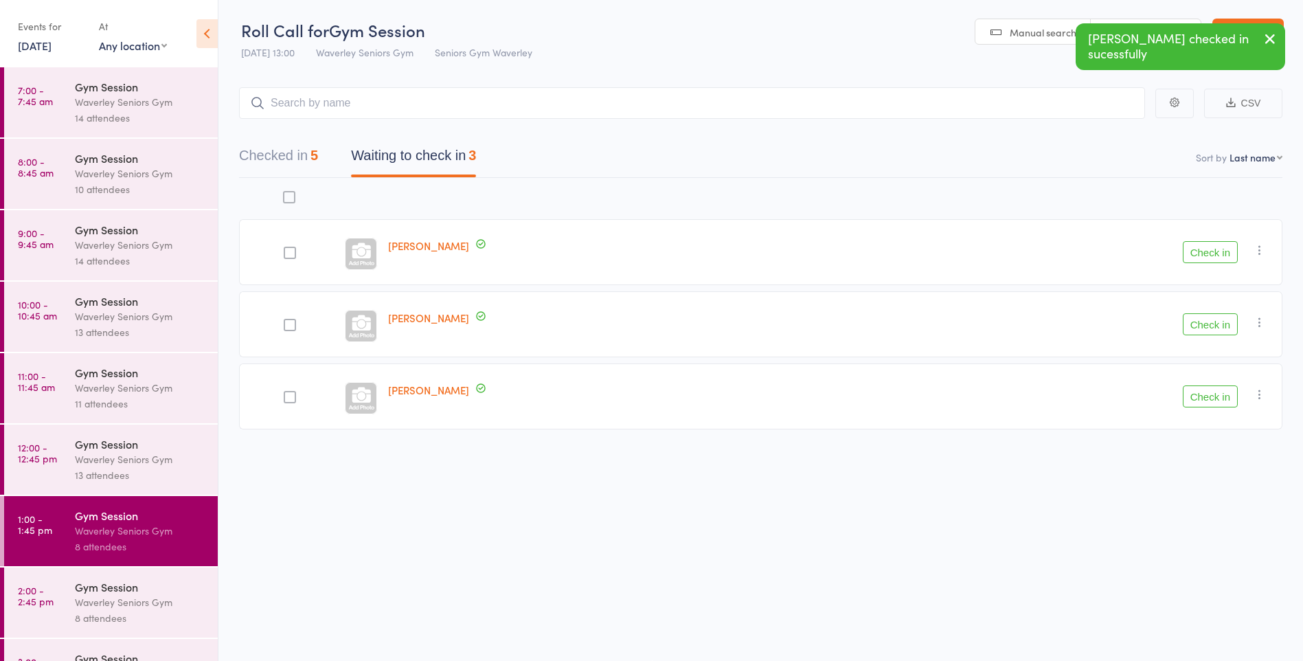
click at [1219, 397] on button "Check in" at bounding box center [1210, 396] width 55 height 22
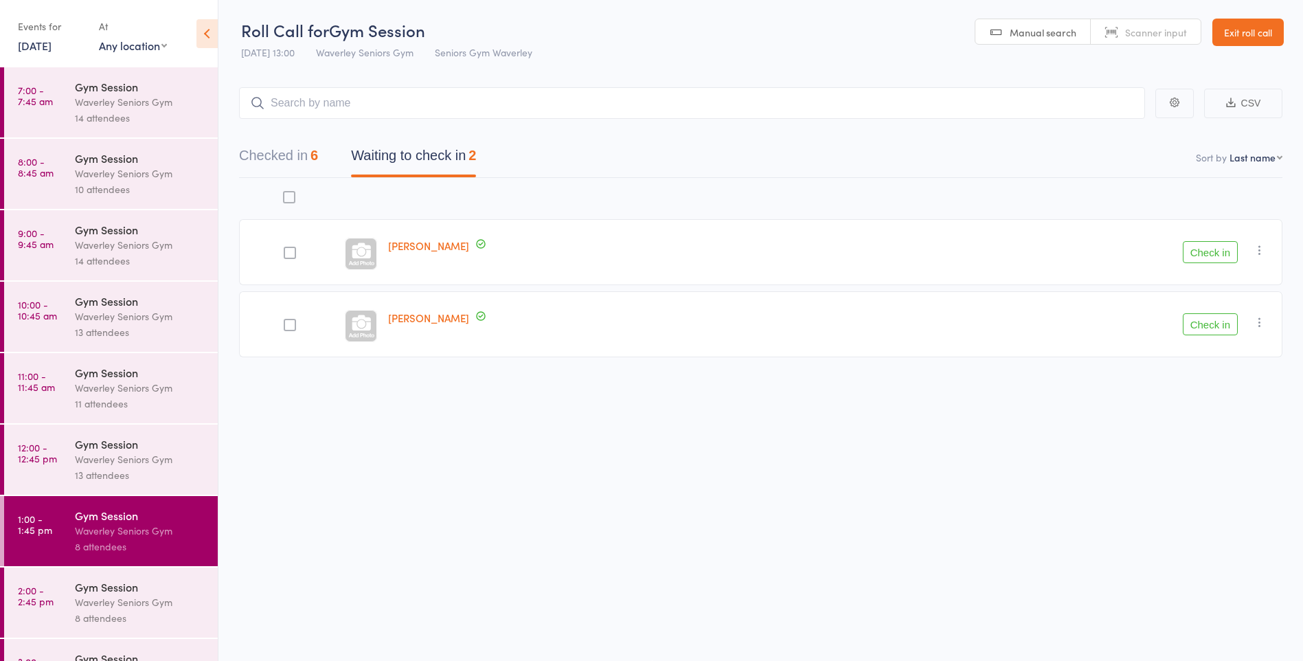
click at [52, 45] on link "[DATE]" at bounding box center [35, 45] width 34 height 15
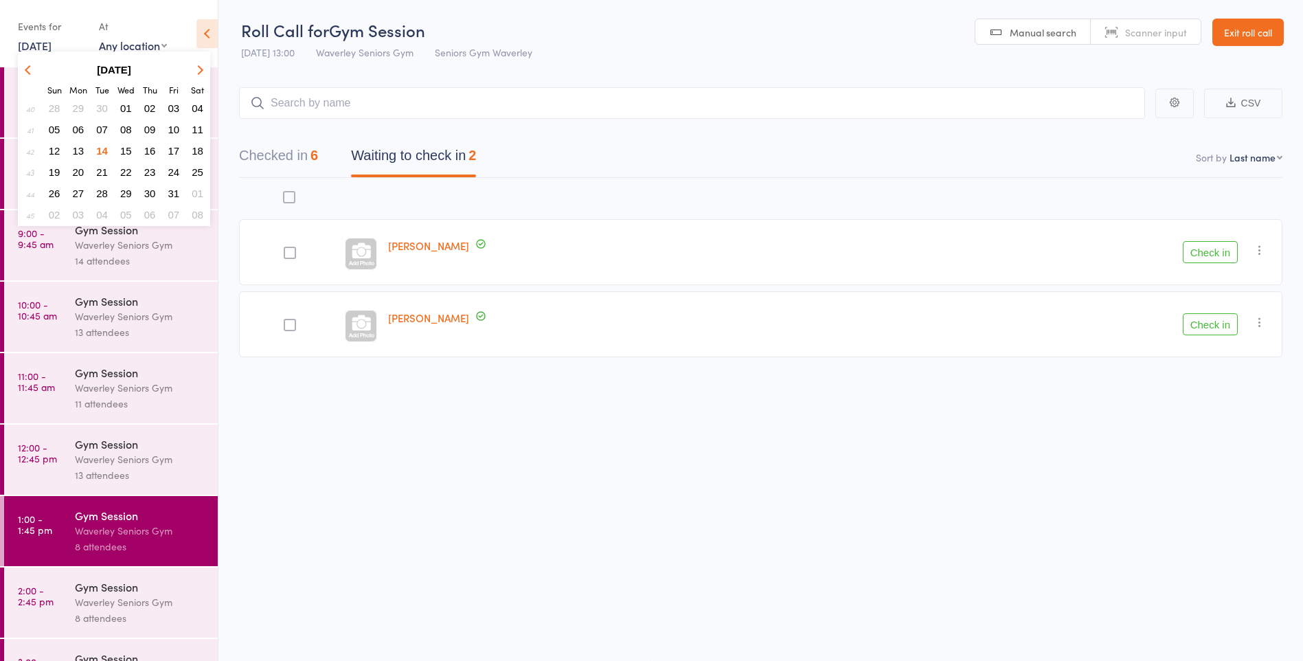
click at [101, 174] on span "21" at bounding box center [102, 172] width 12 height 12
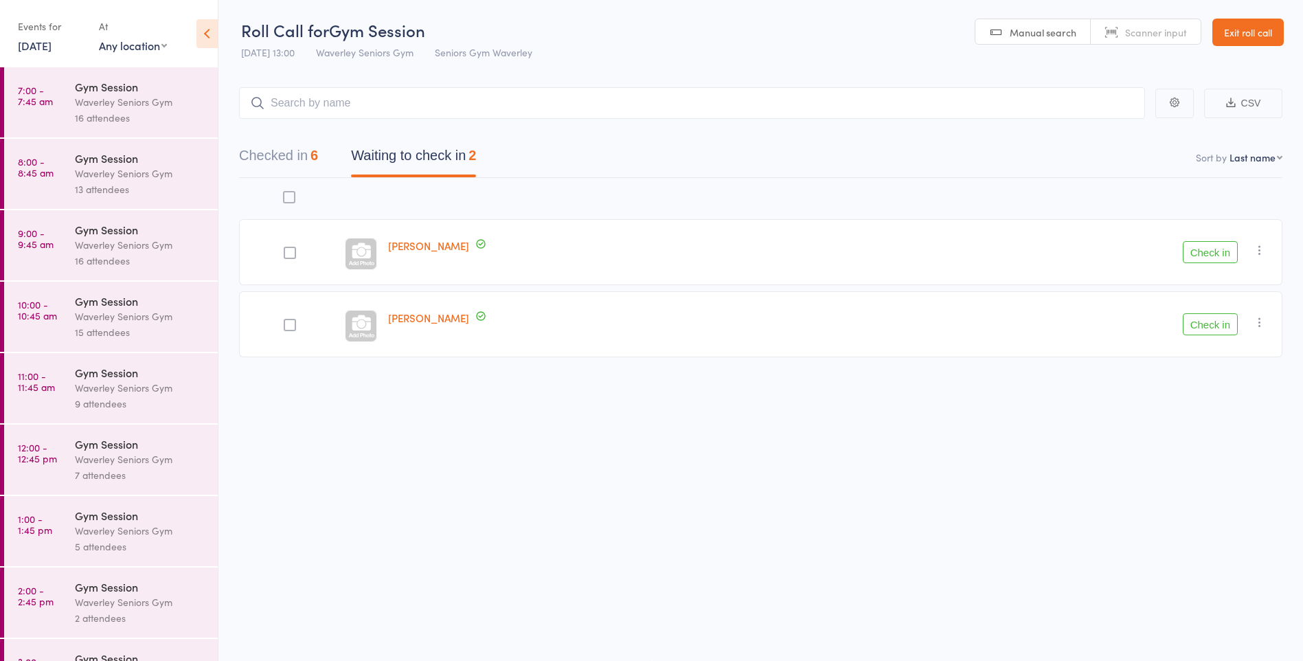
click at [111, 541] on div "5 attendees" at bounding box center [140, 547] width 131 height 16
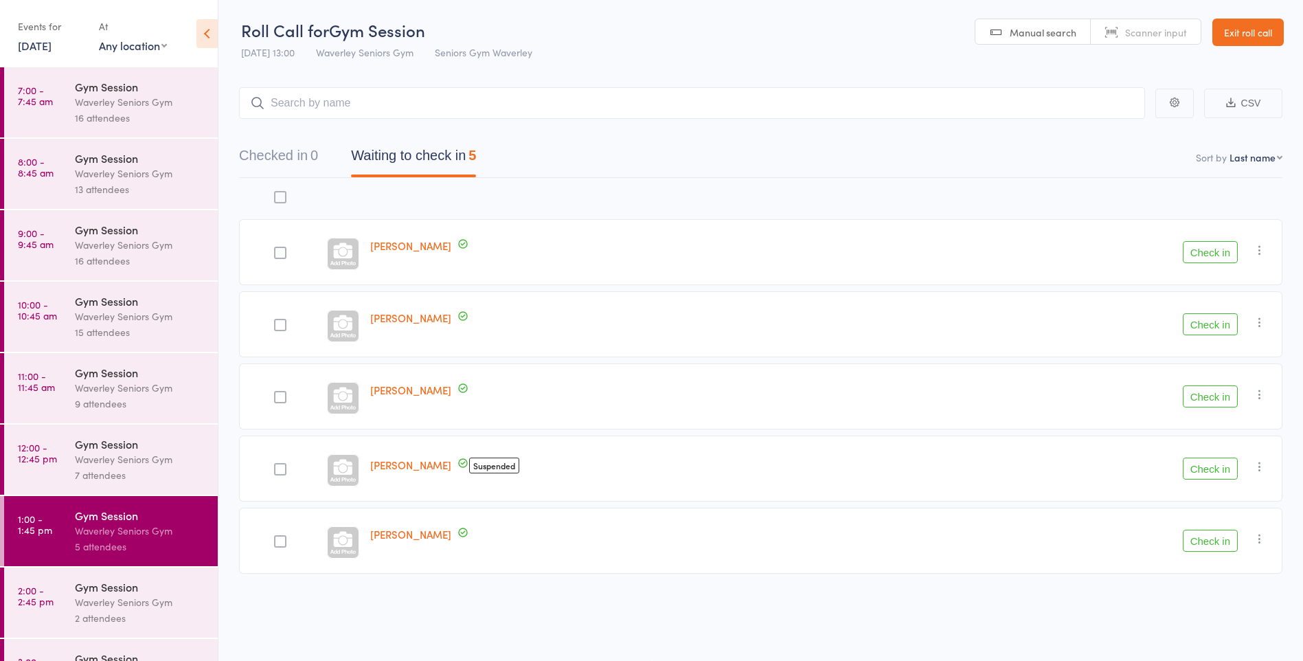
click at [49, 39] on link "[DATE]" at bounding box center [35, 45] width 34 height 15
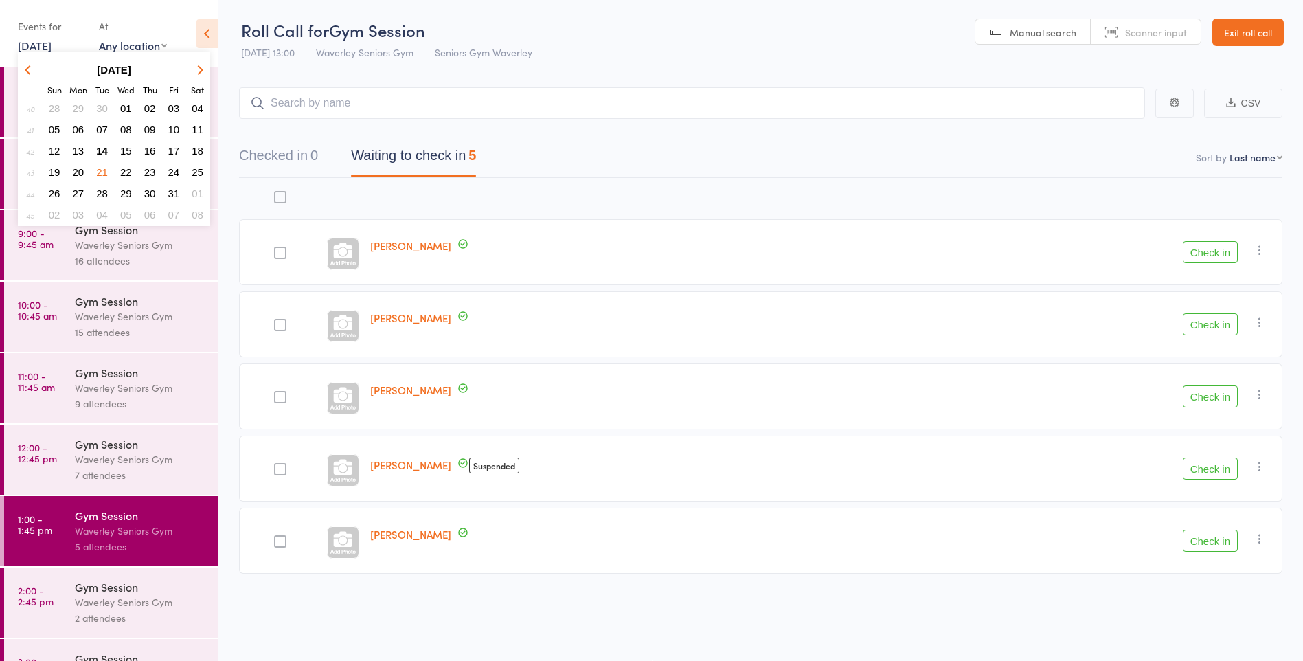
click at [102, 151] on span "14" at bounding box center [102, 151] width 12 height 12
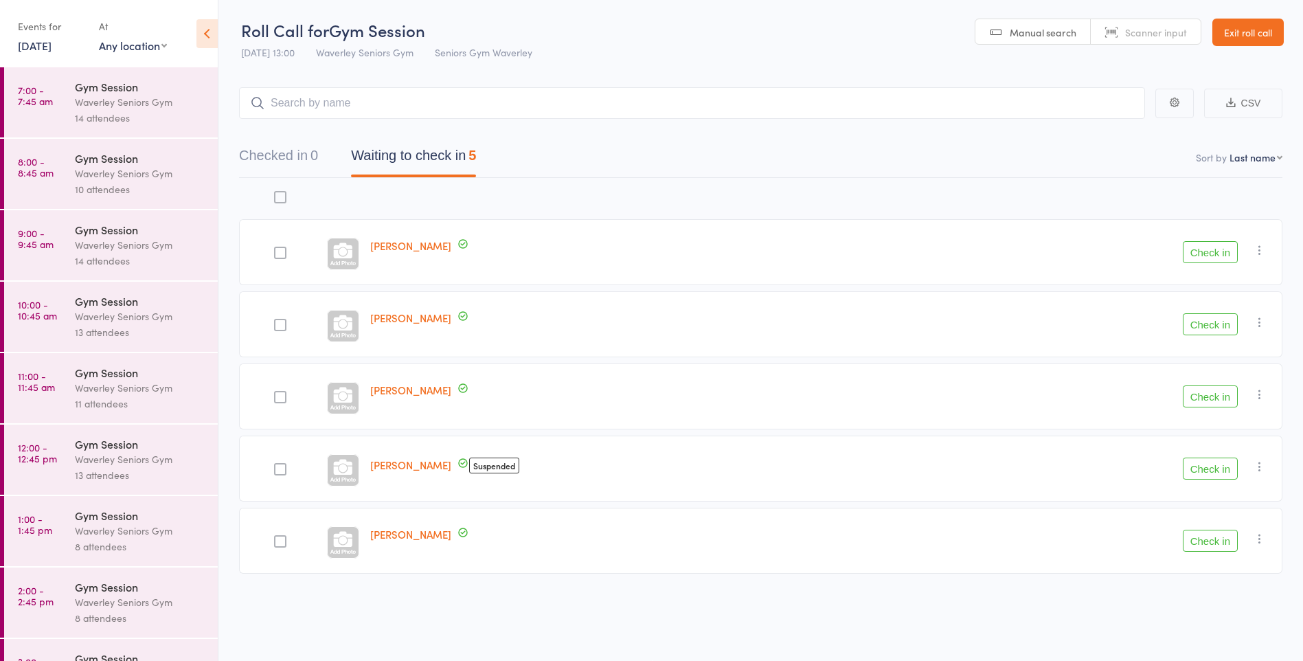
click at [109, 524] on div "Waverley Seniors Gym" at bounding box center [140, 531] width 131 height 16
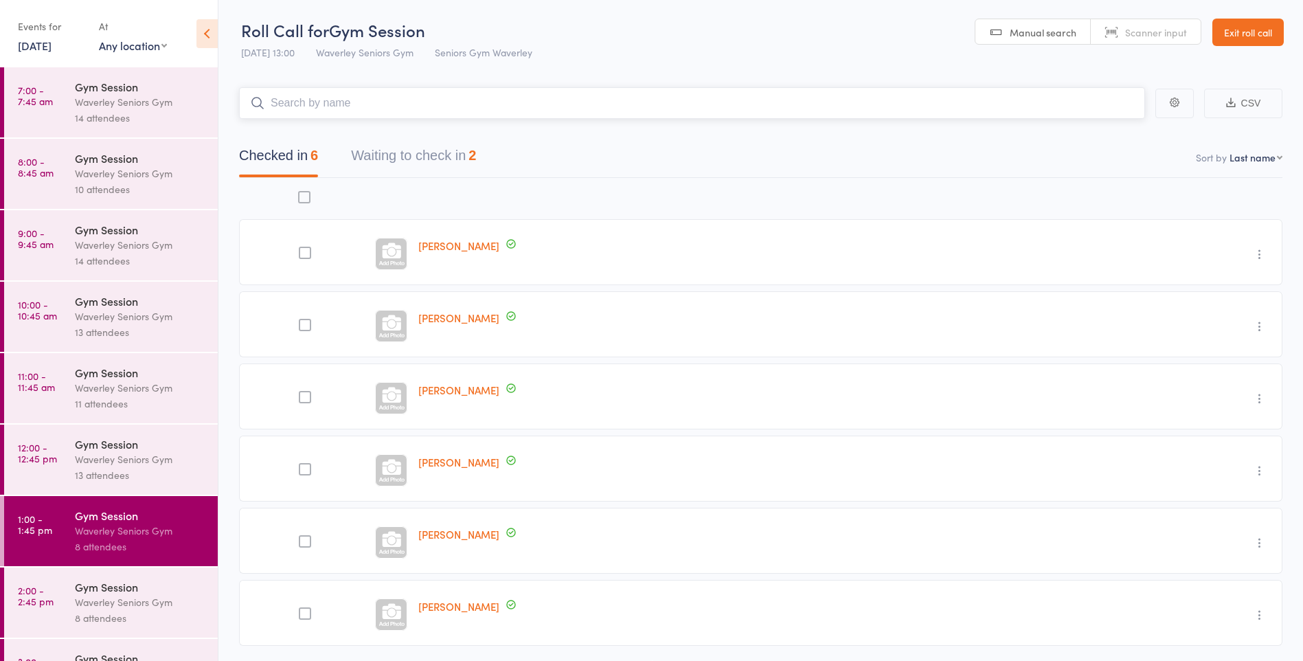
click at [434, 146] on button "Waiting to check in 2" at bounding box center [413, 159] width 125 height 36
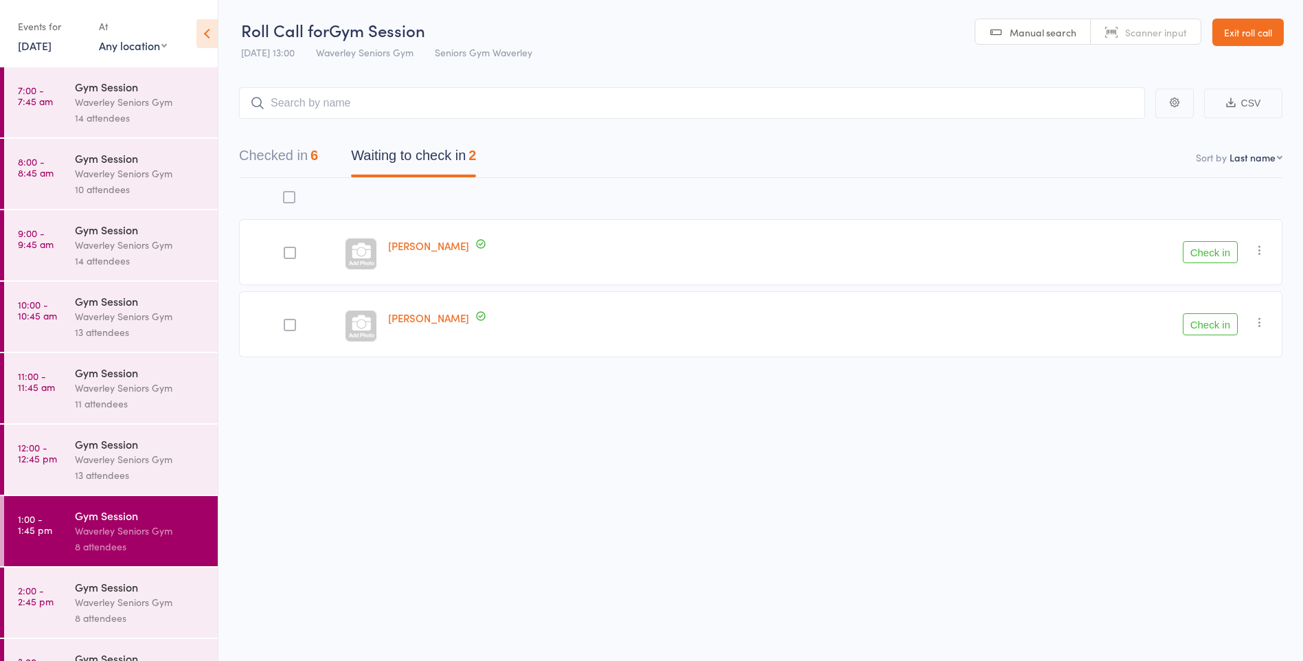
click at [1214, 258] on button "Check in" at bounding box center [1210, 252] width 55 height 22
click at [95, 591] on div "Gym Session" at bounding box center [140, 586] width 131 height 15
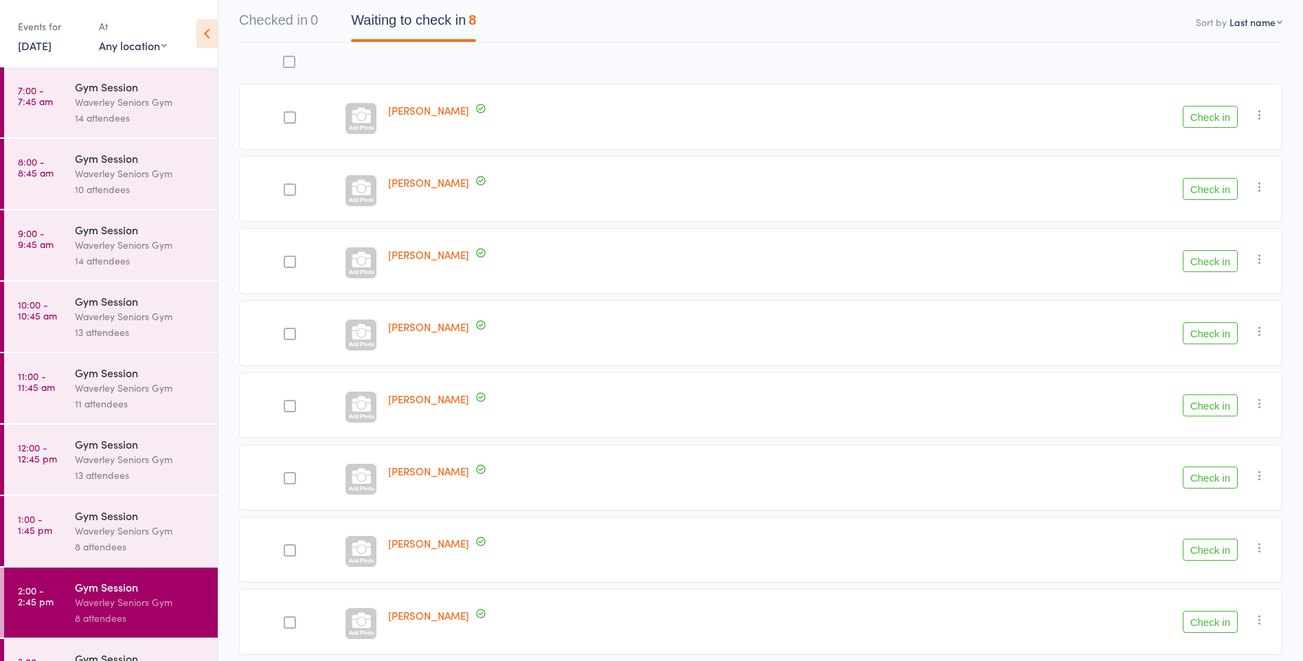
scroll to position [191, 0]
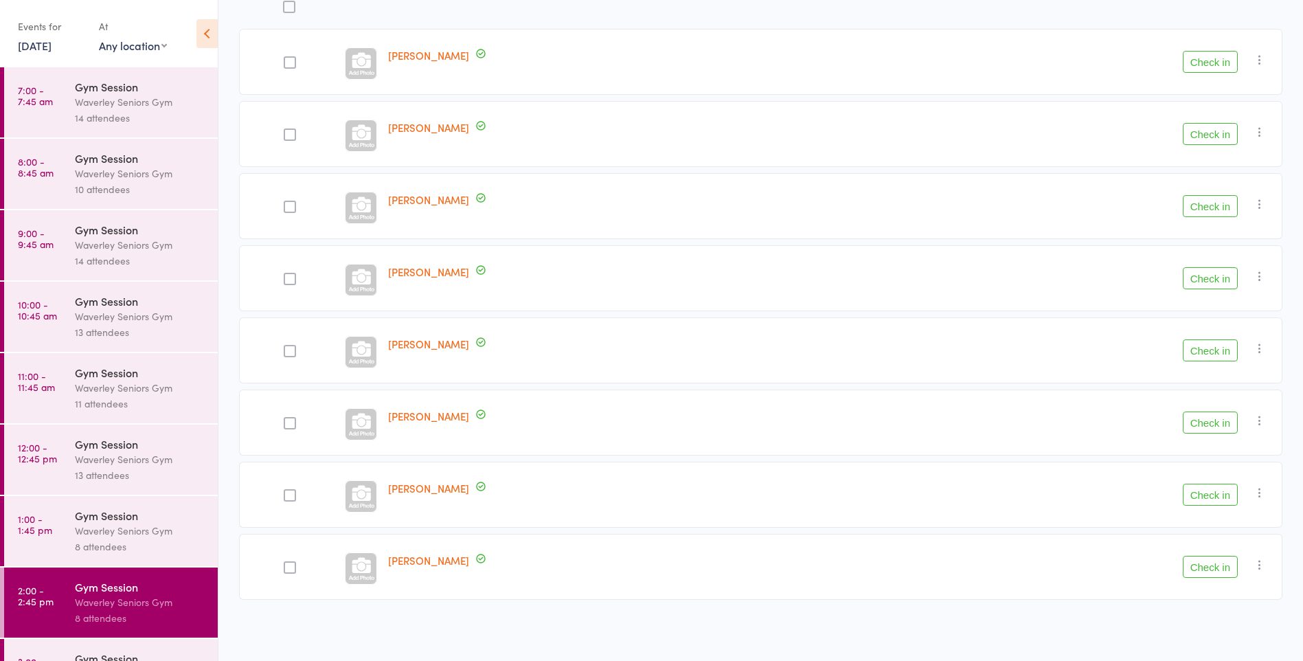
click at [32, 535] on time "1:00 - 1:45 pm" at bounding box center [35, 524] width 34 height 22
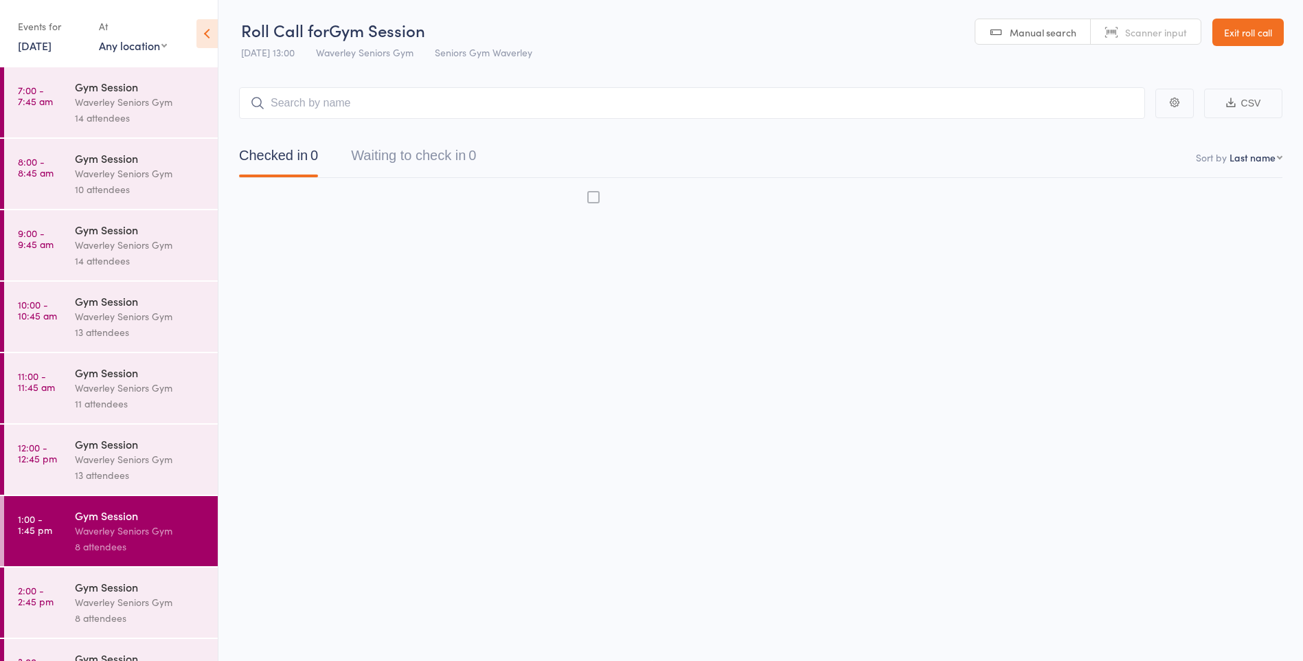
scroll to position [1, 0]
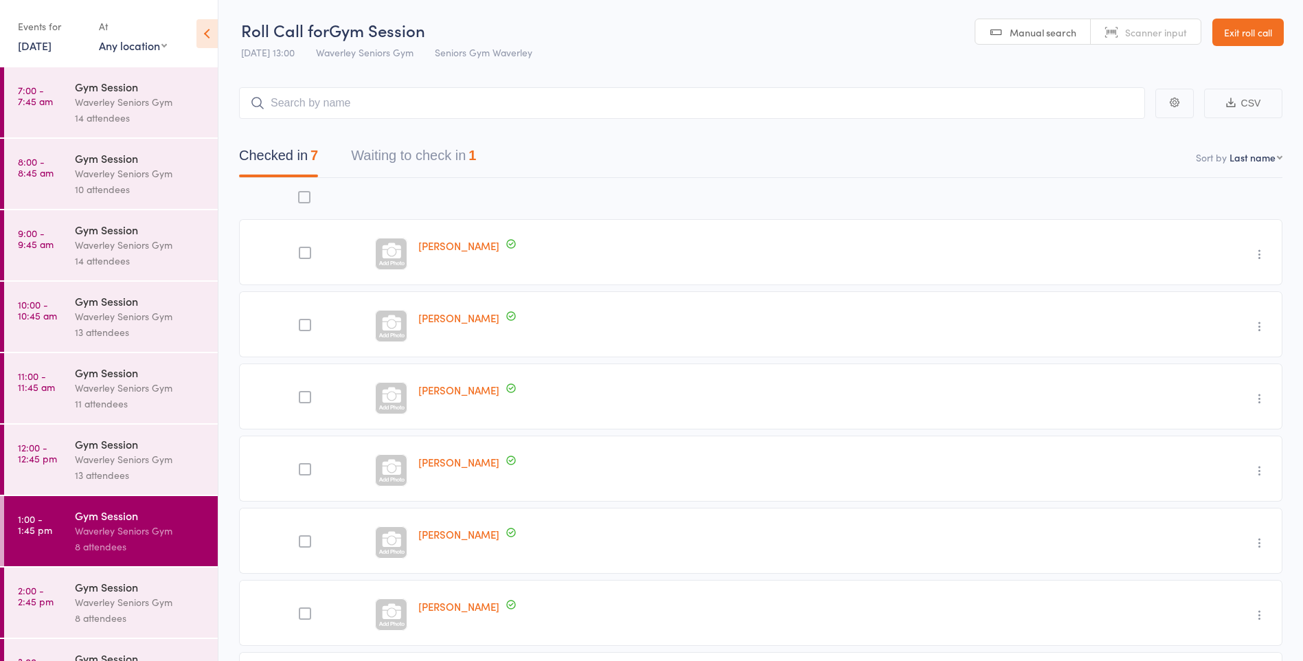
click at [433, 167] on button "Waiting to check in 1" at bounding box center [413, 159] width 125 height 36
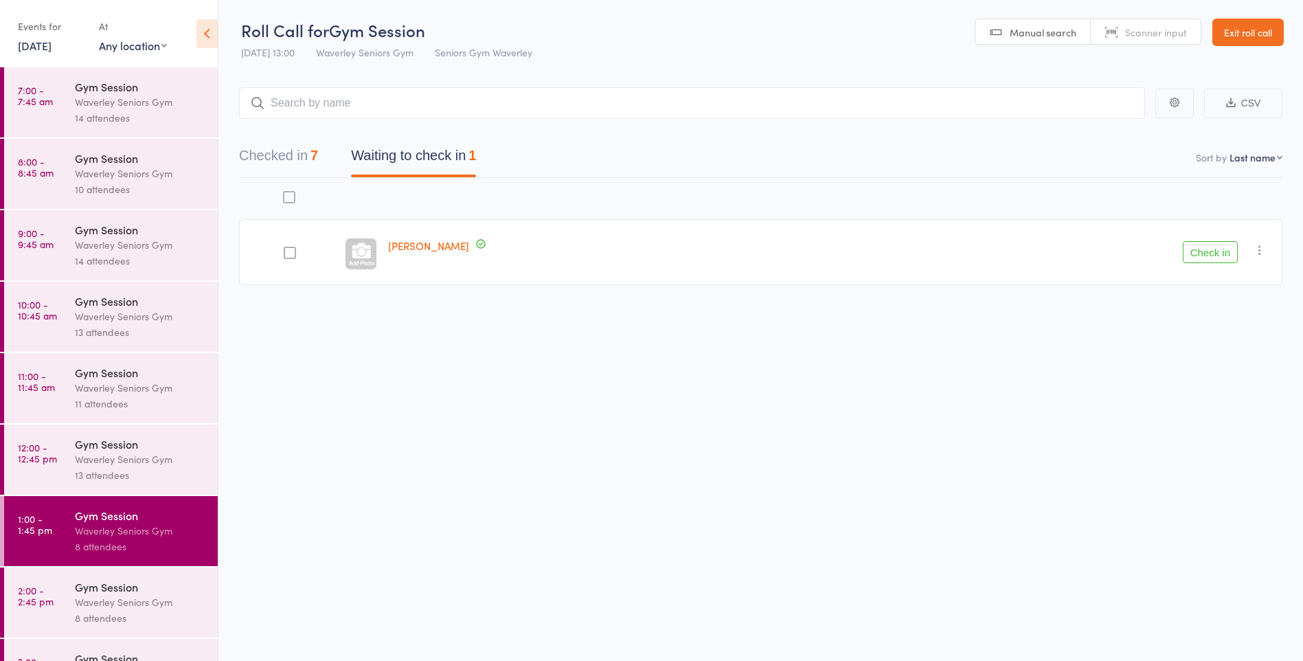
click at [1262, 249] on icon "button" at bounding box center [1260, 250] width 14 height 14
click at [1028, 335] on div "[PERSON_NAME] Check in Check in Send message Add Note Add Task Add Flag Remove …" at bounding box center [760, 262] width 1043 height 168
click at [1205, 247] on button "Check in" at bounding box center [1210, 252] width 55 height 22
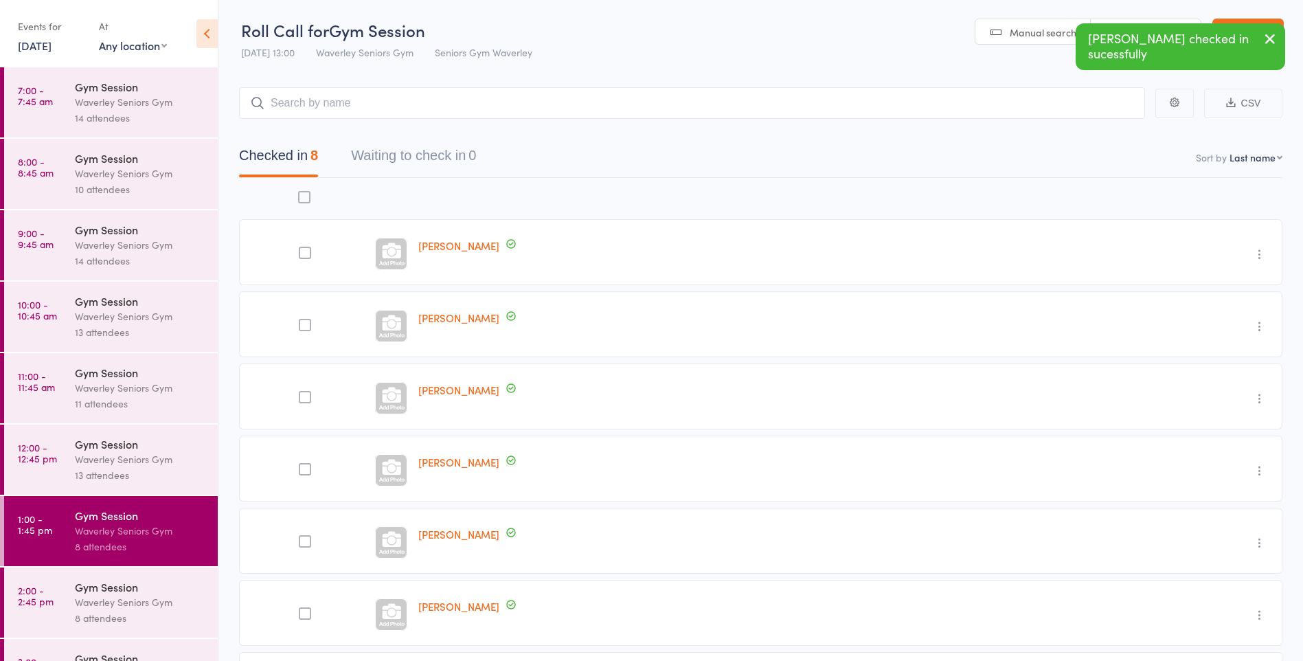
click at [71, 591] on link "2:00 - 2:45 pm Gym Session Waverley Seniors Gym 8 attendees" at bounding box center [111, 602] width 214 height 70
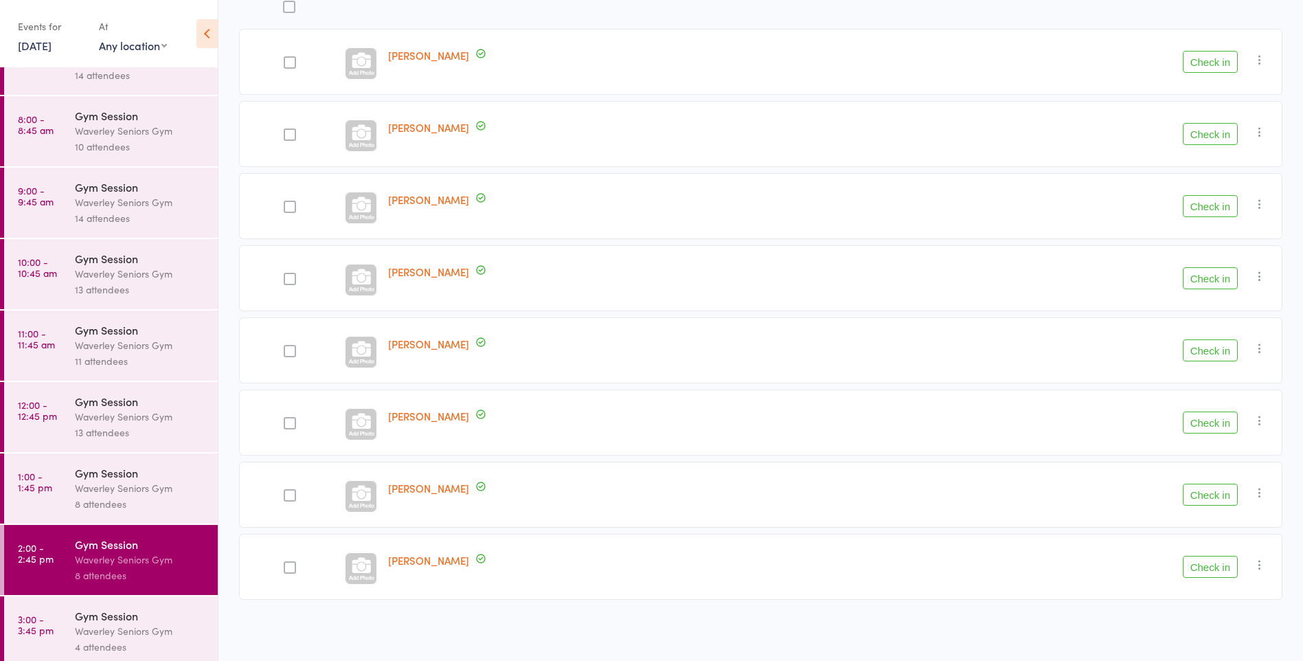
scroll to position [49, 0]
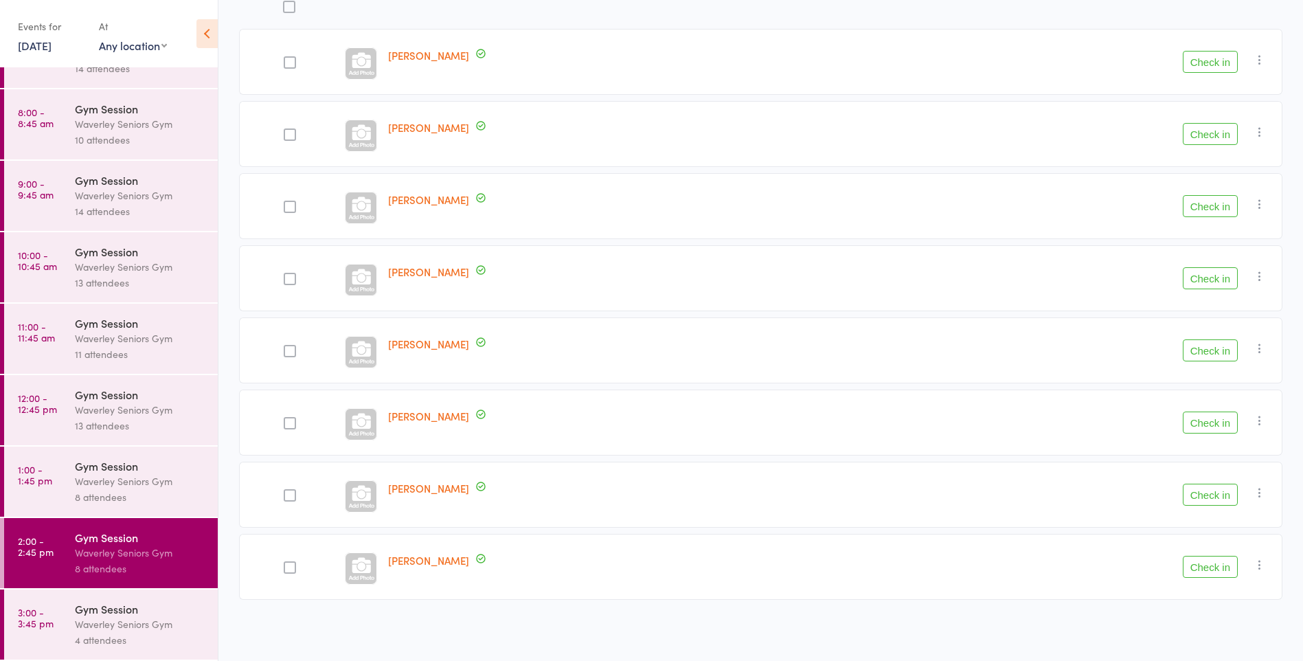
click at [54, 630] on link "3:00 - 3:45 pm Gym Session Waverley Seniors Gym 4 attendees" at bounding box center [111, 624] width 214 height 70
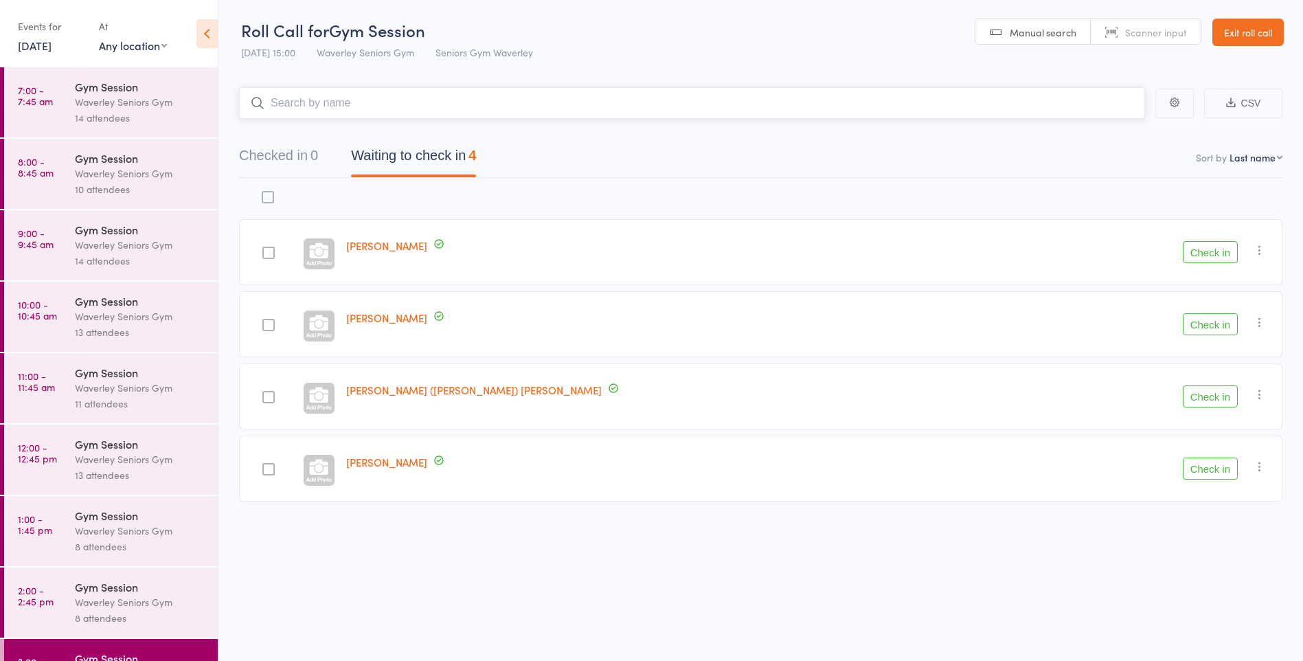
scroll to position [49, 0]
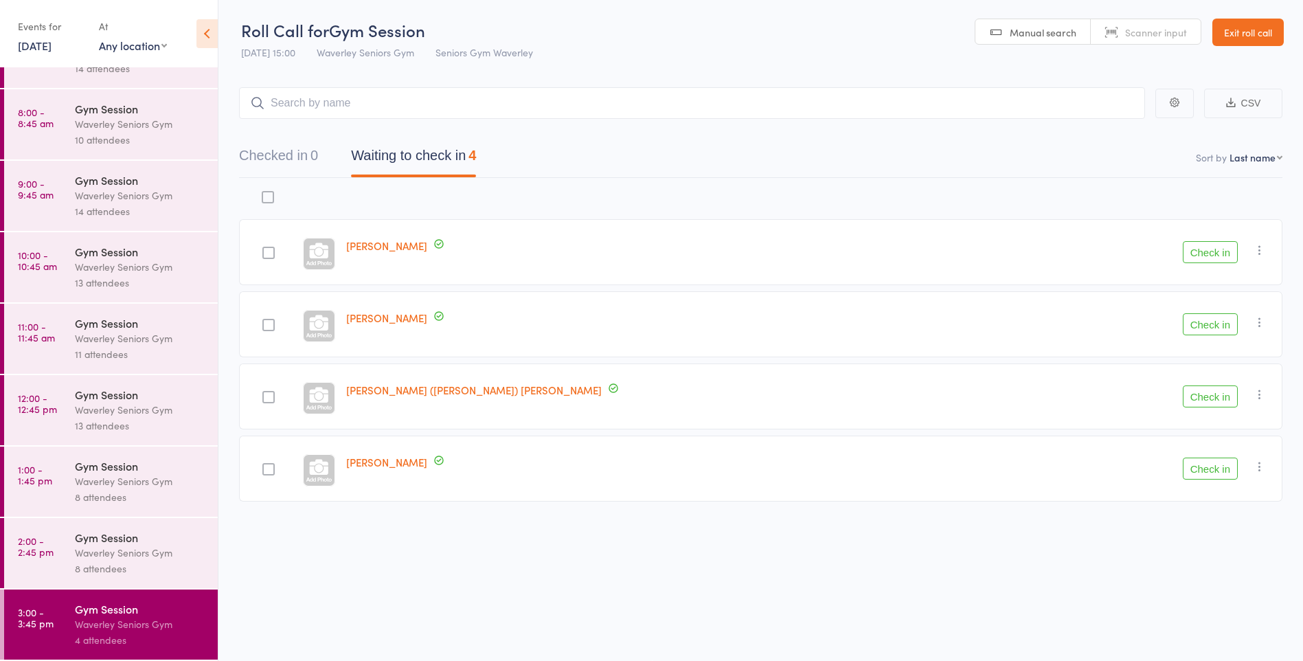
click at [36, 556] on time "2:00 - 2:45 pm" at bounding box center [36, 546] width 36 height 22
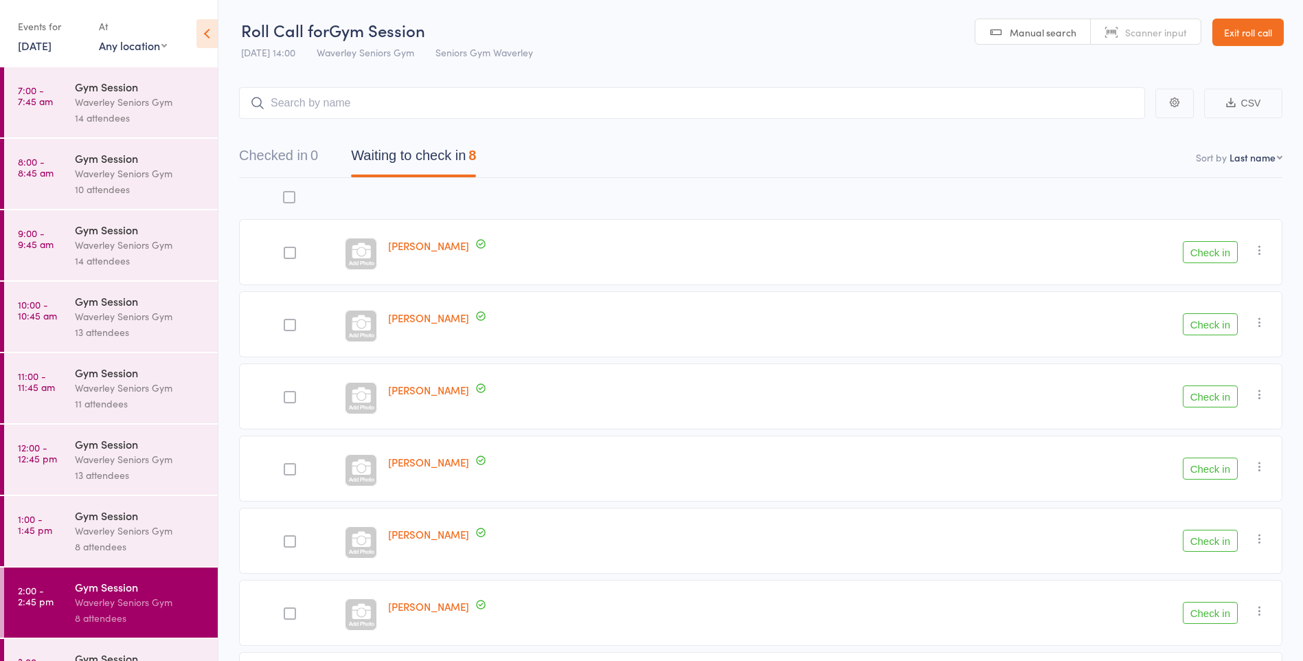
click at [35, 45] on link "[DATE]" at bounding box center [35, 45] width 34 height 15
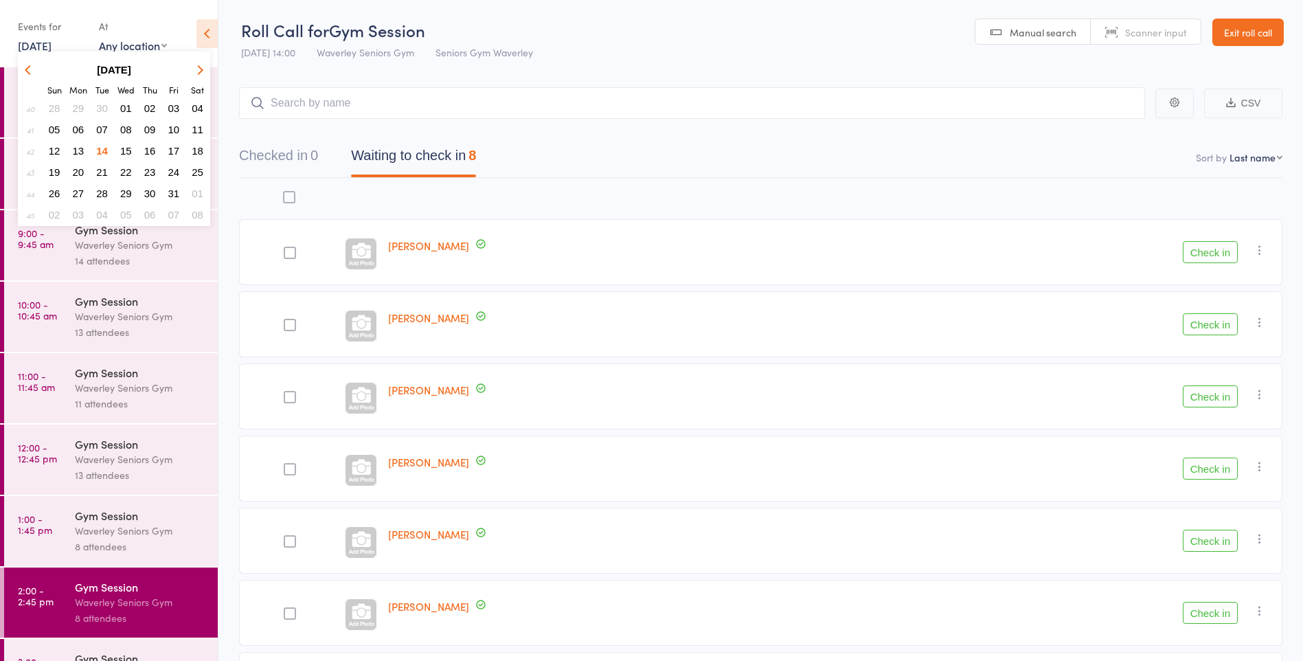
click at [127, 149] on span "15" at bounding box center [126, 151] width 12 height 12
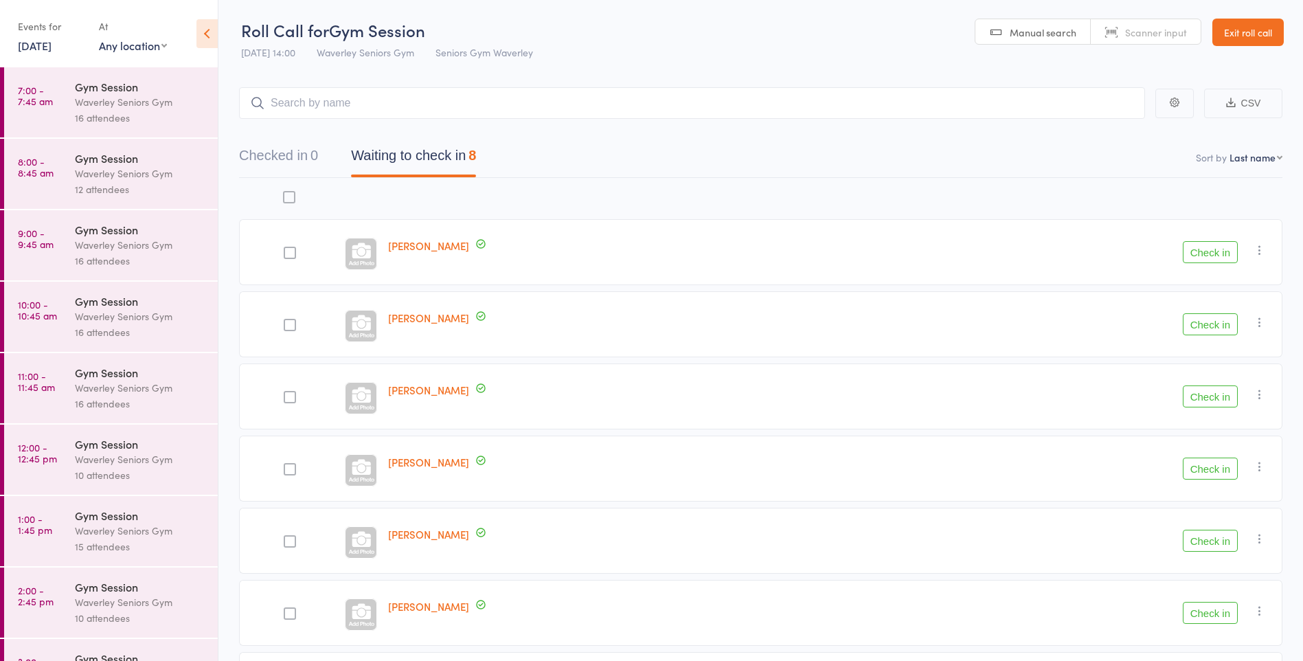
click at [48, 111] on link "7:00 - 7:45 am Gym Session Waverley Seniors Gym 16 attendees" at bounding box center [111, 102] width 214 height 70
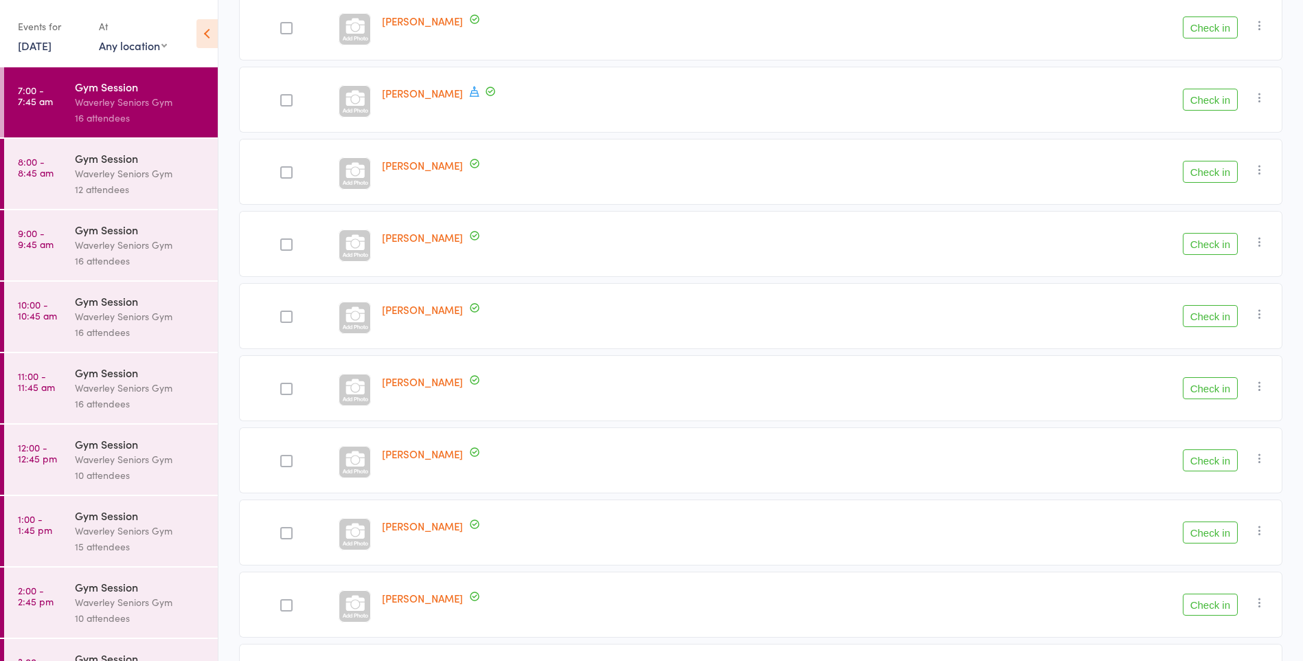
scroll to position [768, 0]
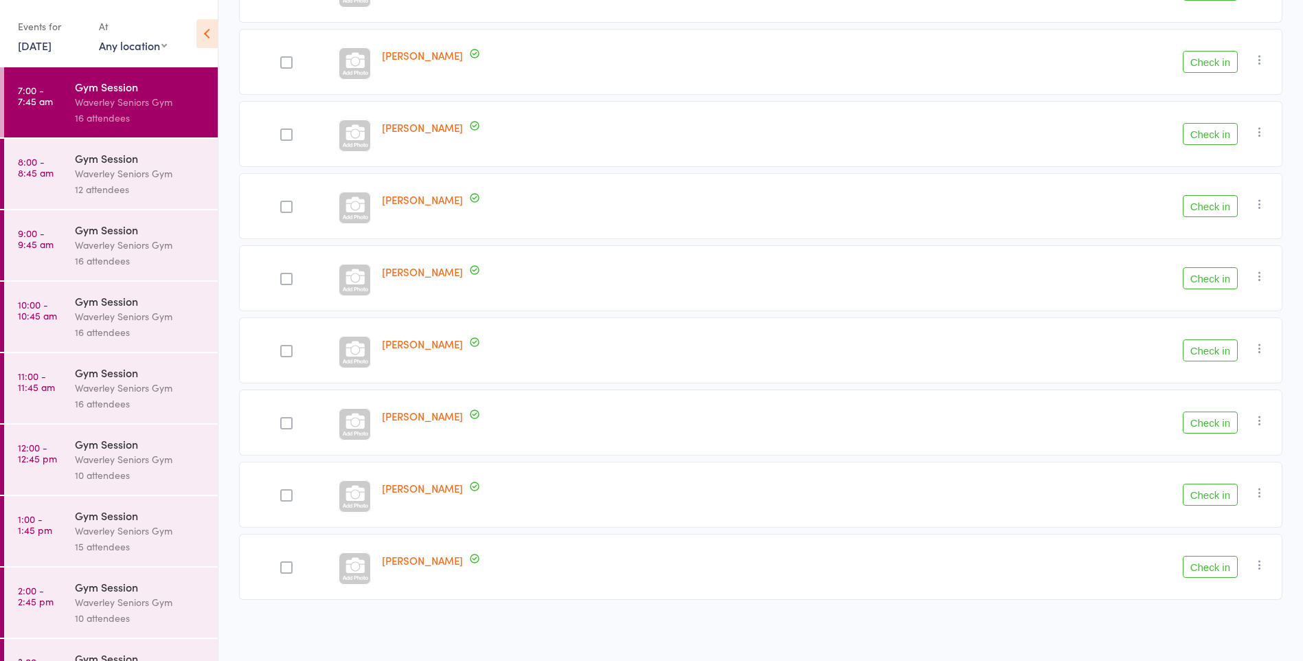
click at [69, 172] on link "8:00 - 8:45 am Gym Session Waverley Seniors Gym 12 attendees" at bounding box center [111, 174] width 214 height 70
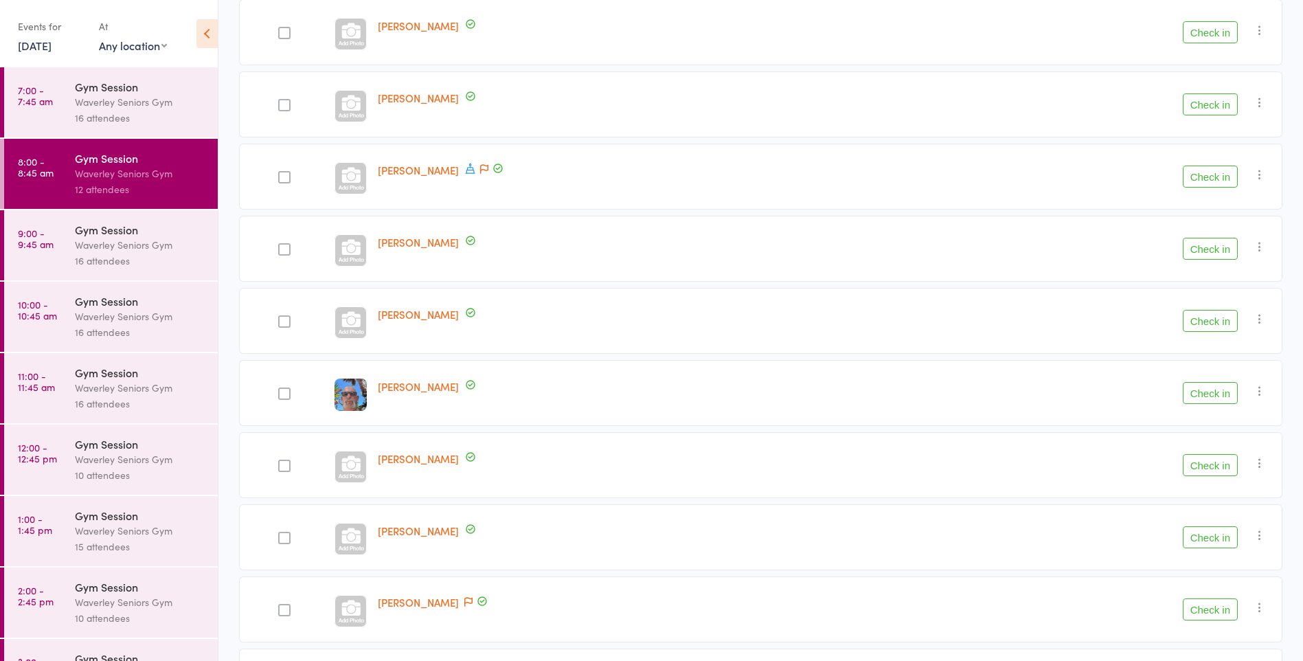
scroll to position [479, 0]
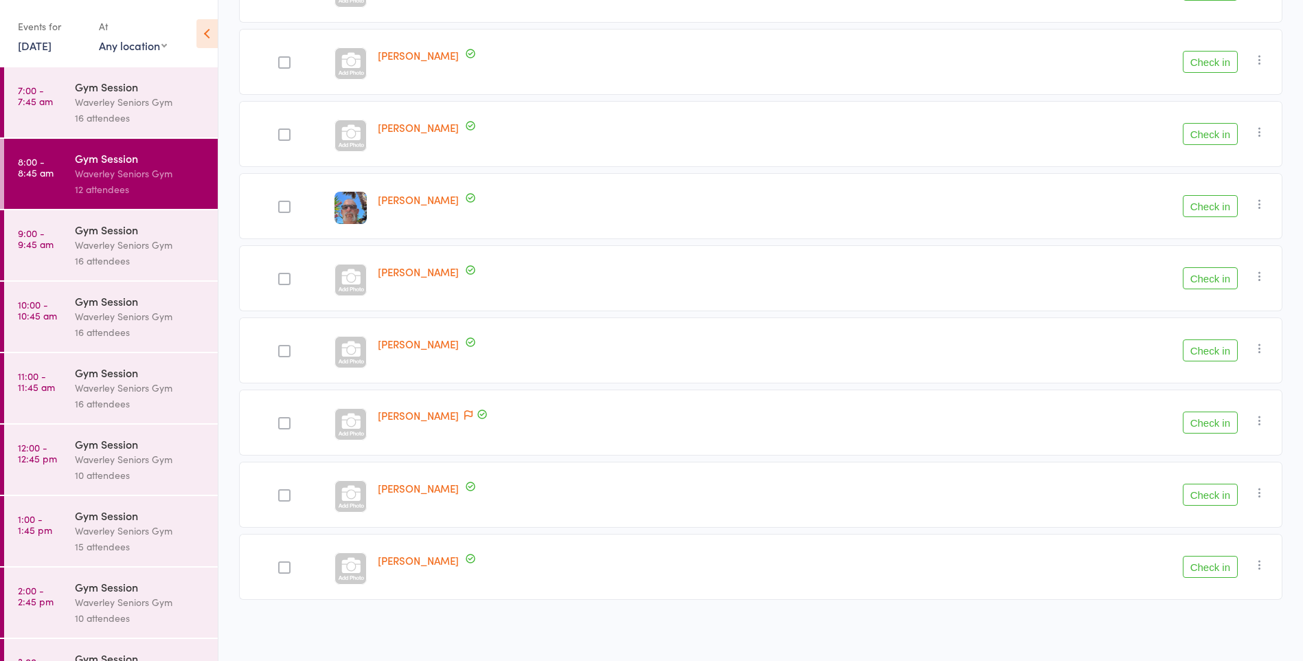
click at [91, 256] on div "16 attendees" at bounding box center [140, 261] width 131 height 16
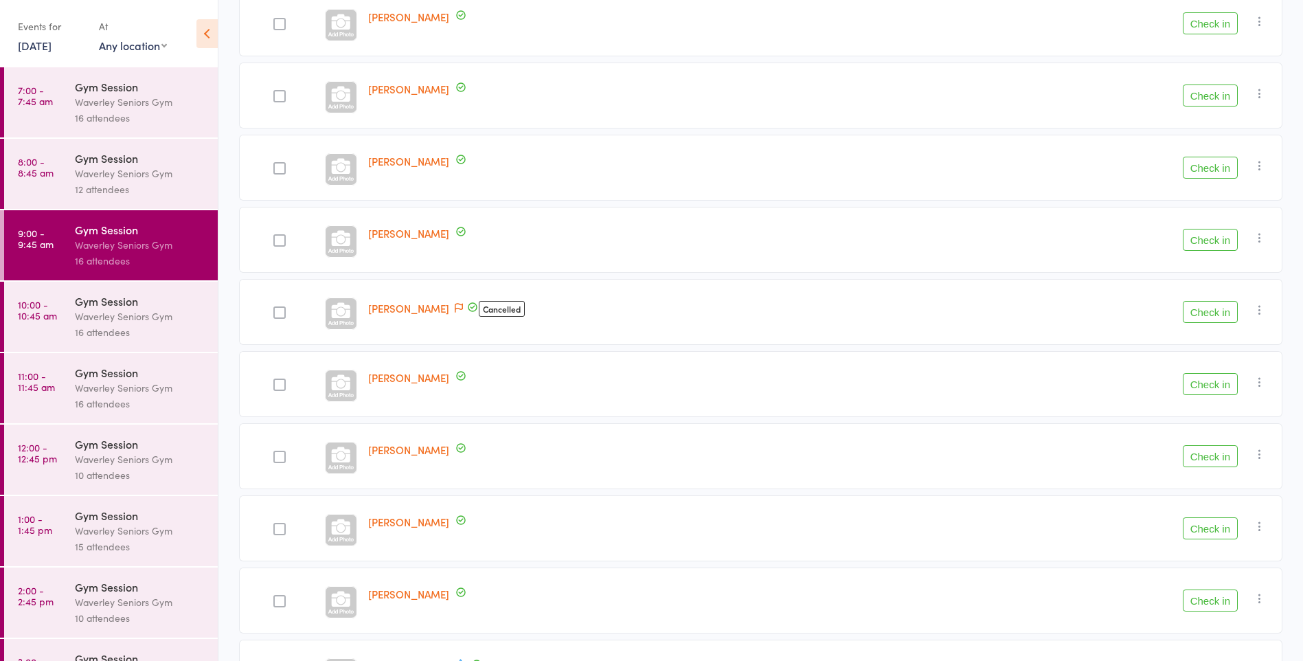
scroll to position [768, 0]
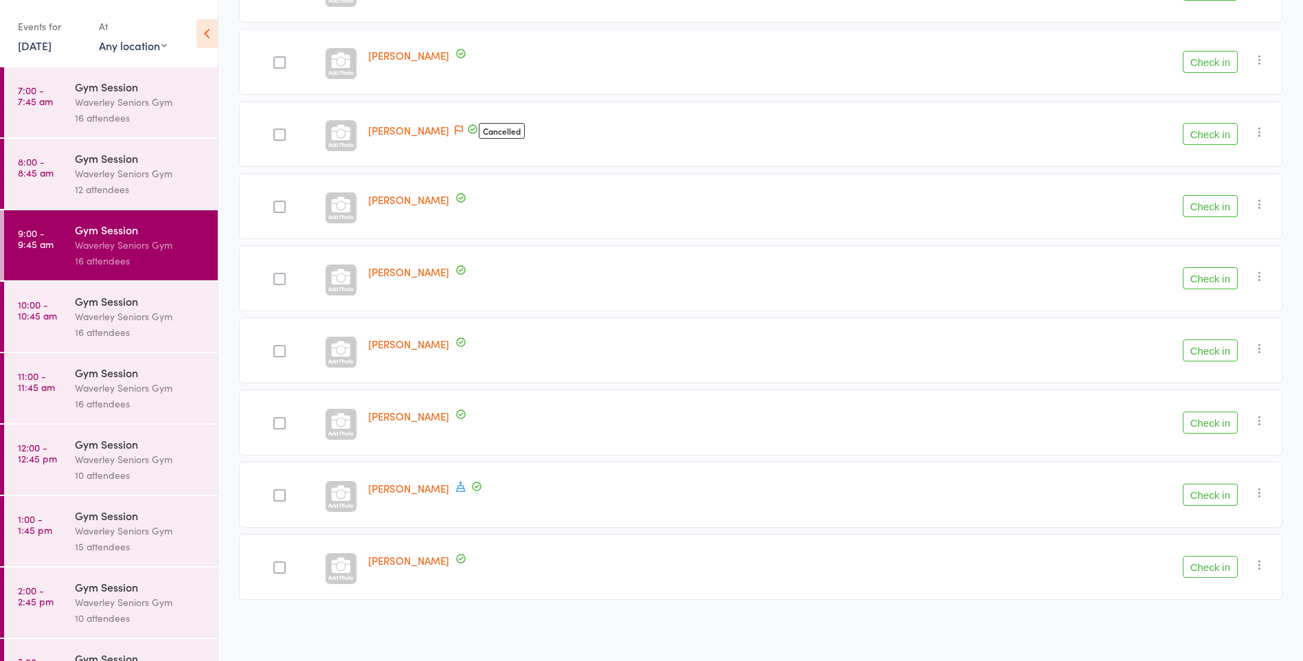
click at [1264, 131] on icon "button" at bounding box center [1260, 132] width 14 height 14
click at [1209, 253] on li "Remove" at bounding box center [1210, 251] width 113 height 19
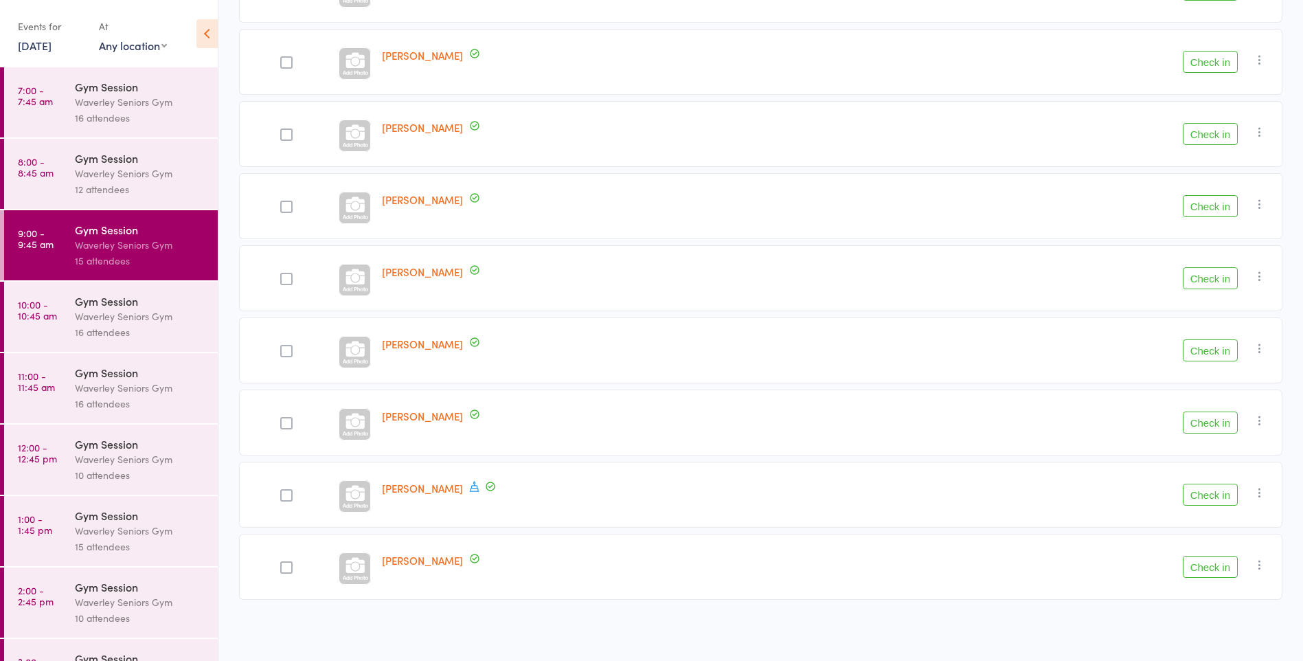
scroll to position [696, 0]
click at [93, 315] on div "Waverley Seniors Gym" at bounding box center [140, 316] width 131 height 16
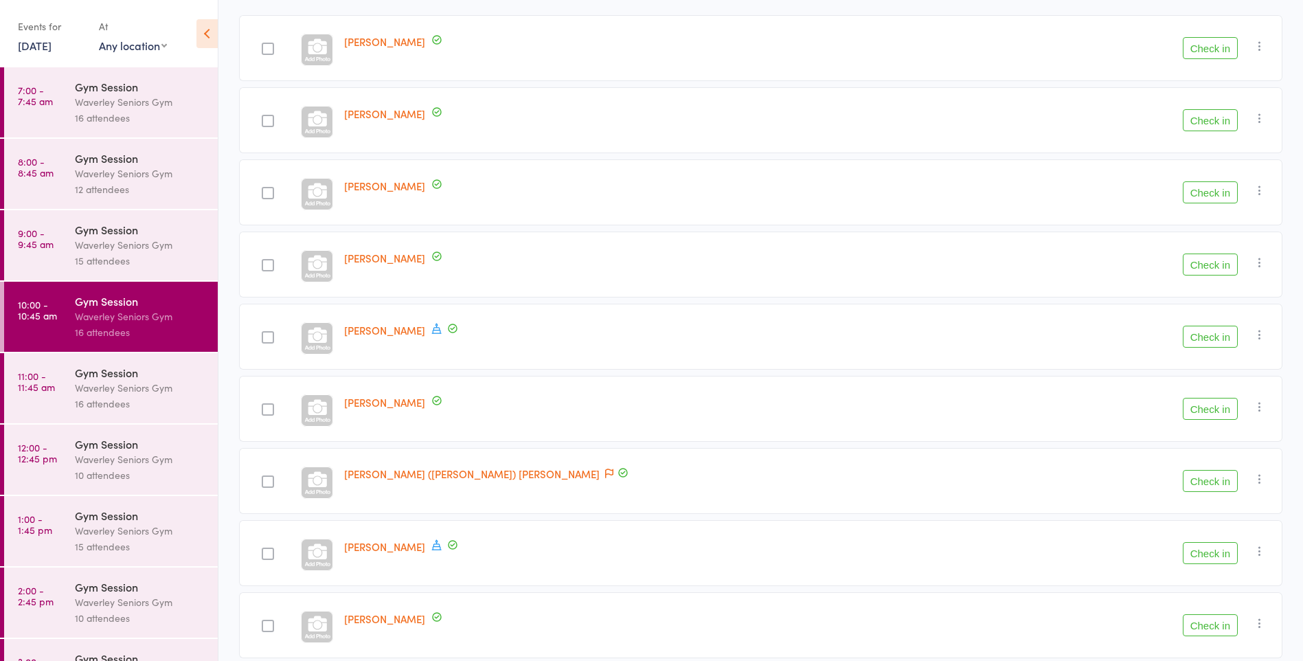
scroll to position [215, 0]
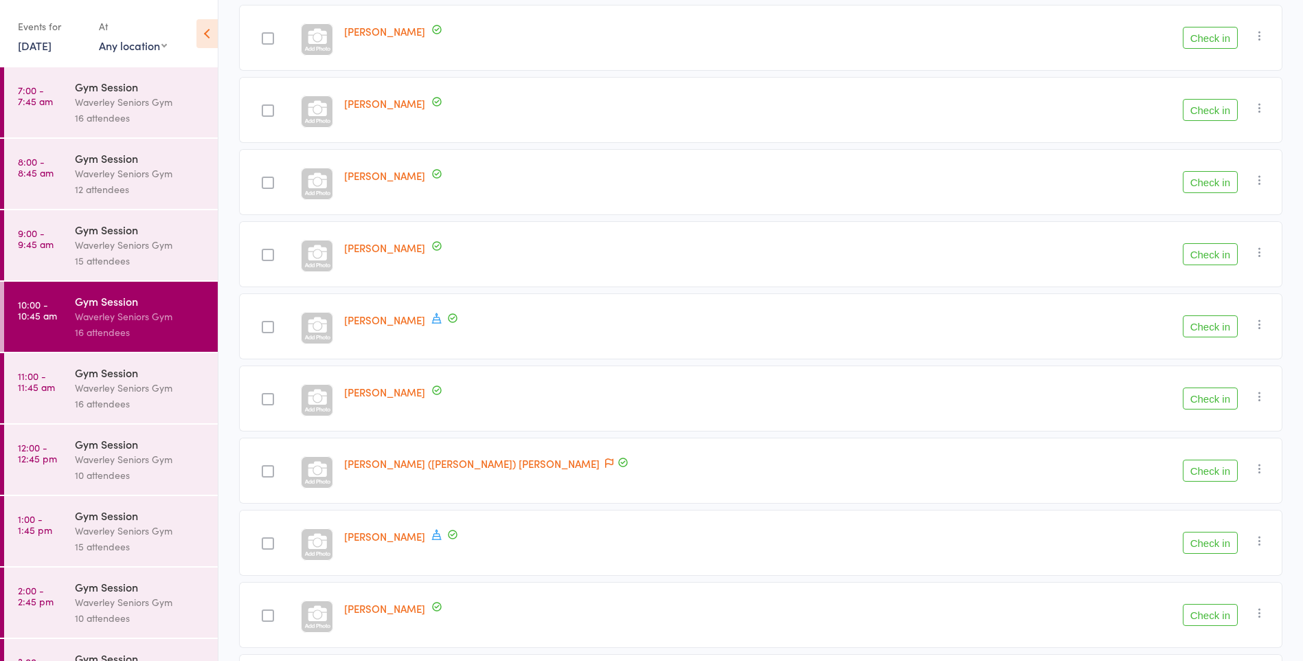
click at [40, 528] on time "1:00 - 1:45 pm" at bounding box center [35, 524] width 34 height 22
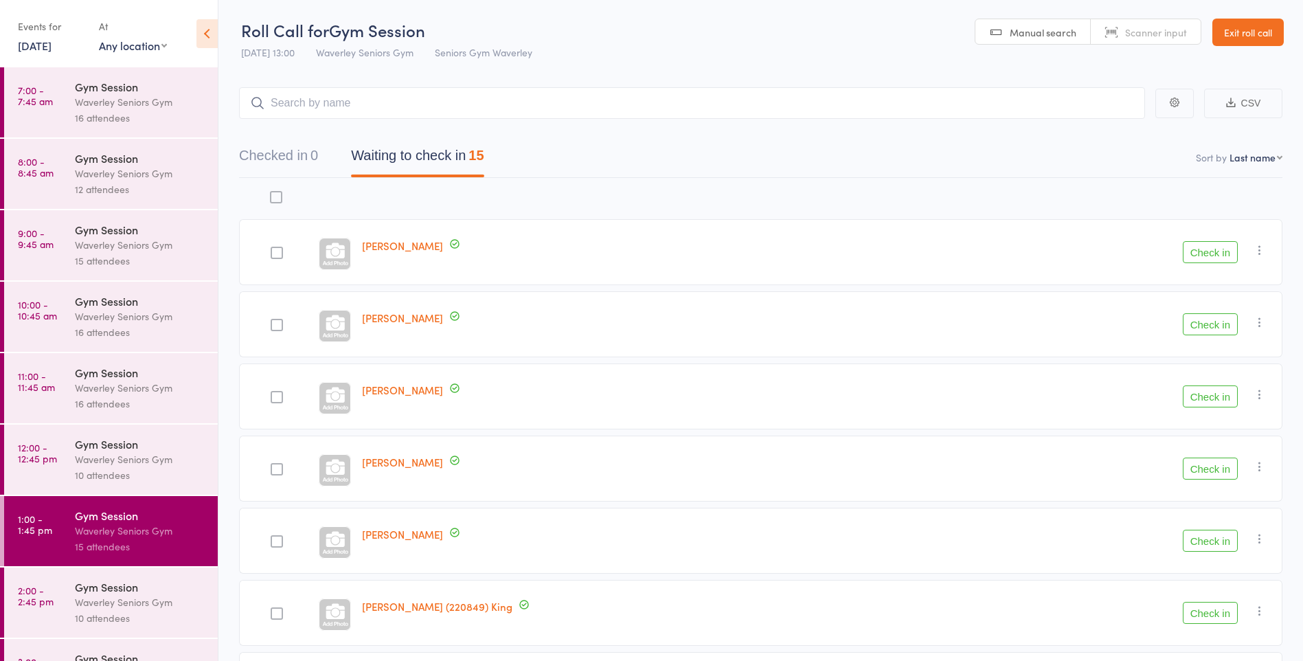
click at [52, 45] on link "[DATE]" at bounding box center [35, 45] width 34 height 15
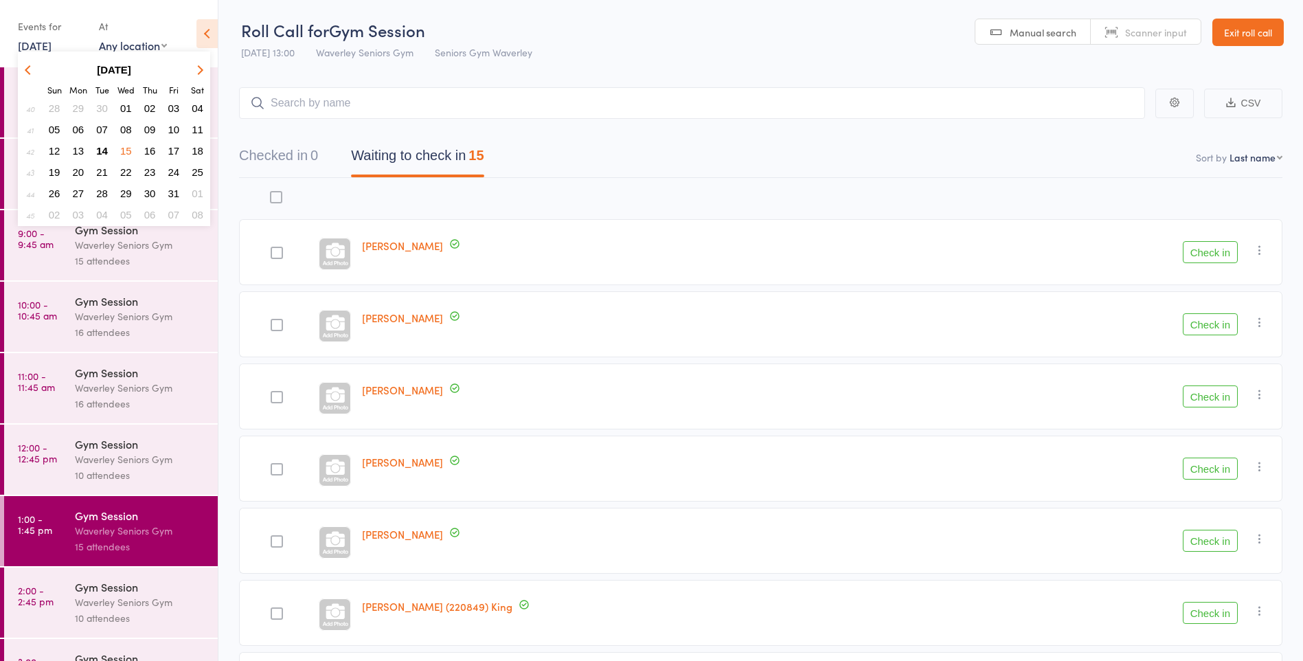
click at [102, 151] on span "14" at bounding box center [102, 151] width 12 height 12
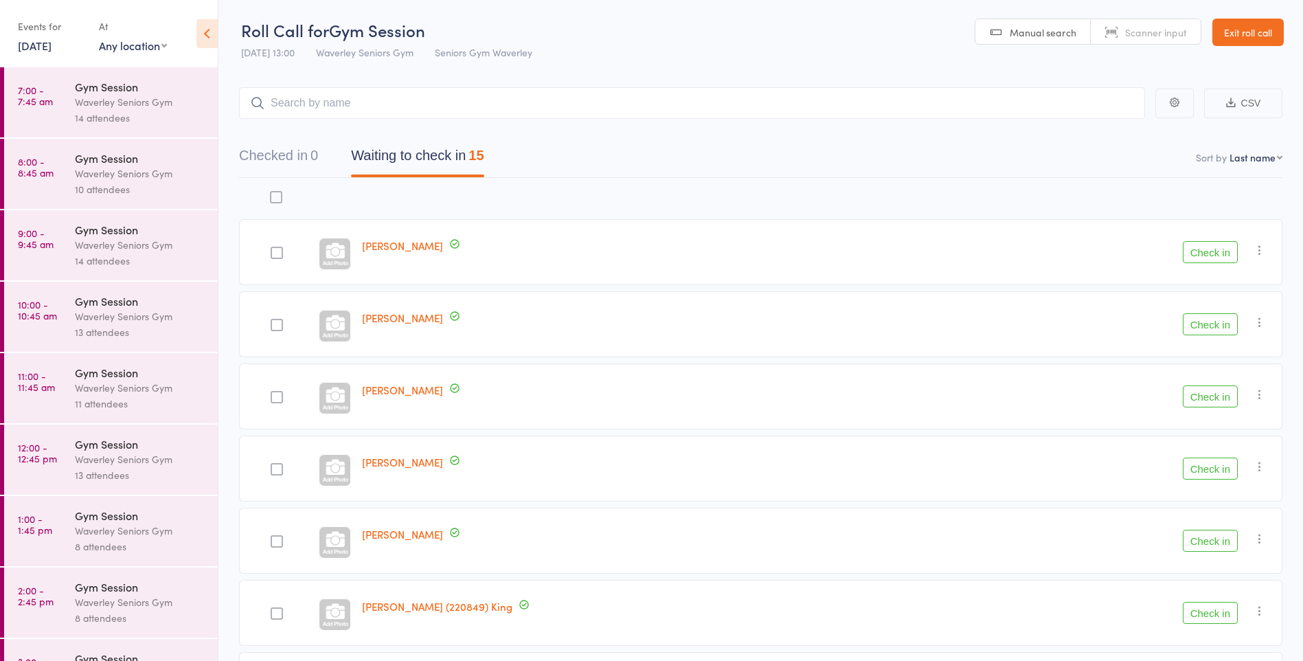
click at [161, 533] on div "Waverley Seniors Gym" at bounding box center [140, 531] width 131 height 16
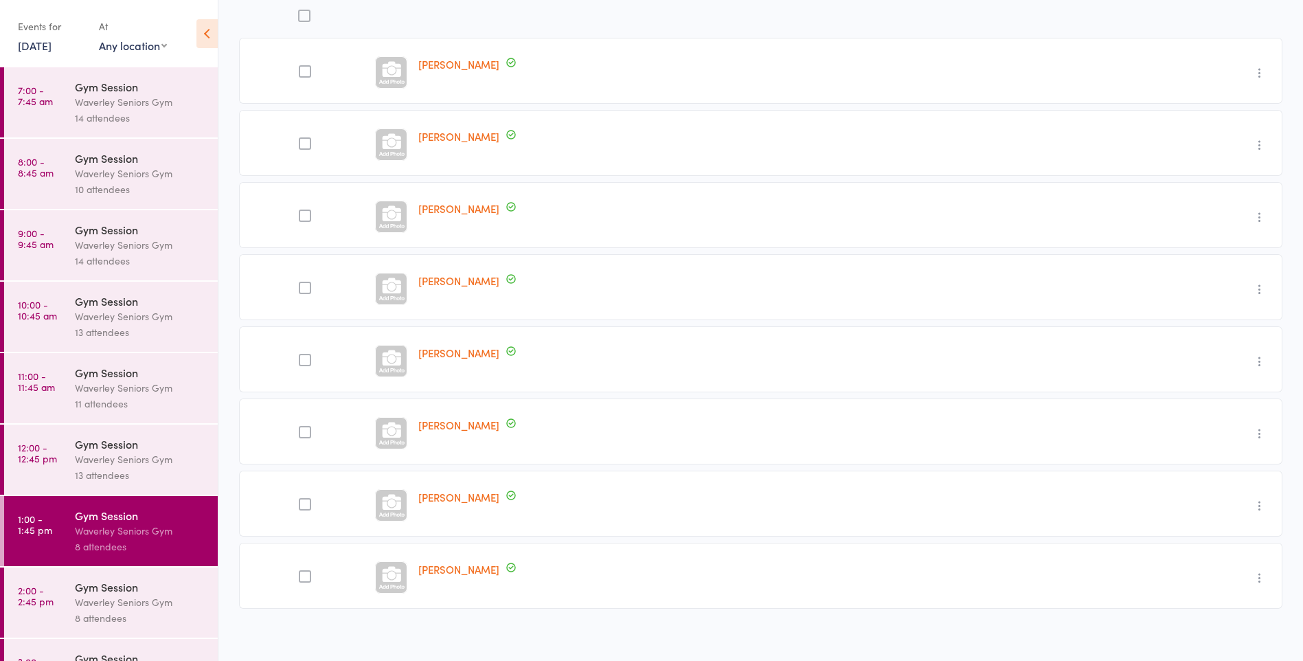
scroll to position [191, 0]
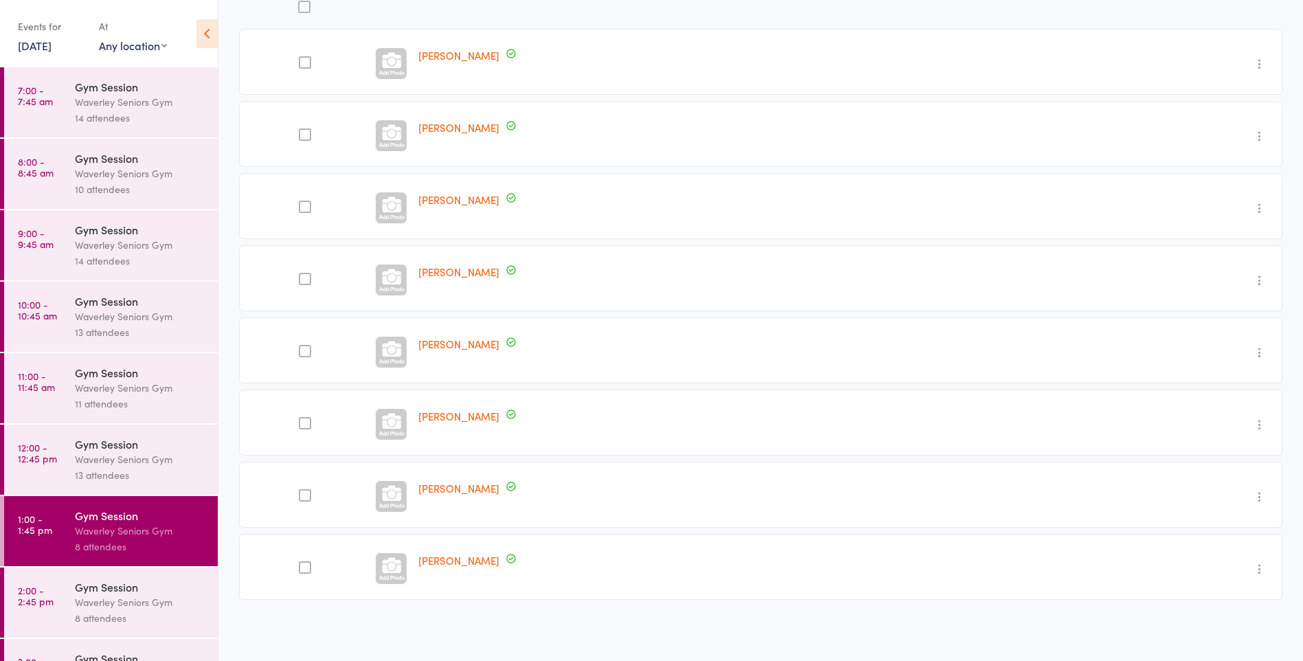
click at [307, 357] on label at bounding box center [305, 352] width 12 height 14
click at [302, 347] on input "checkbox" at bounding box center [302, 347] width 0 height 0
click at [52, 44] on link "[DATE]" at bounding box center [35, 45] width 34 height 15
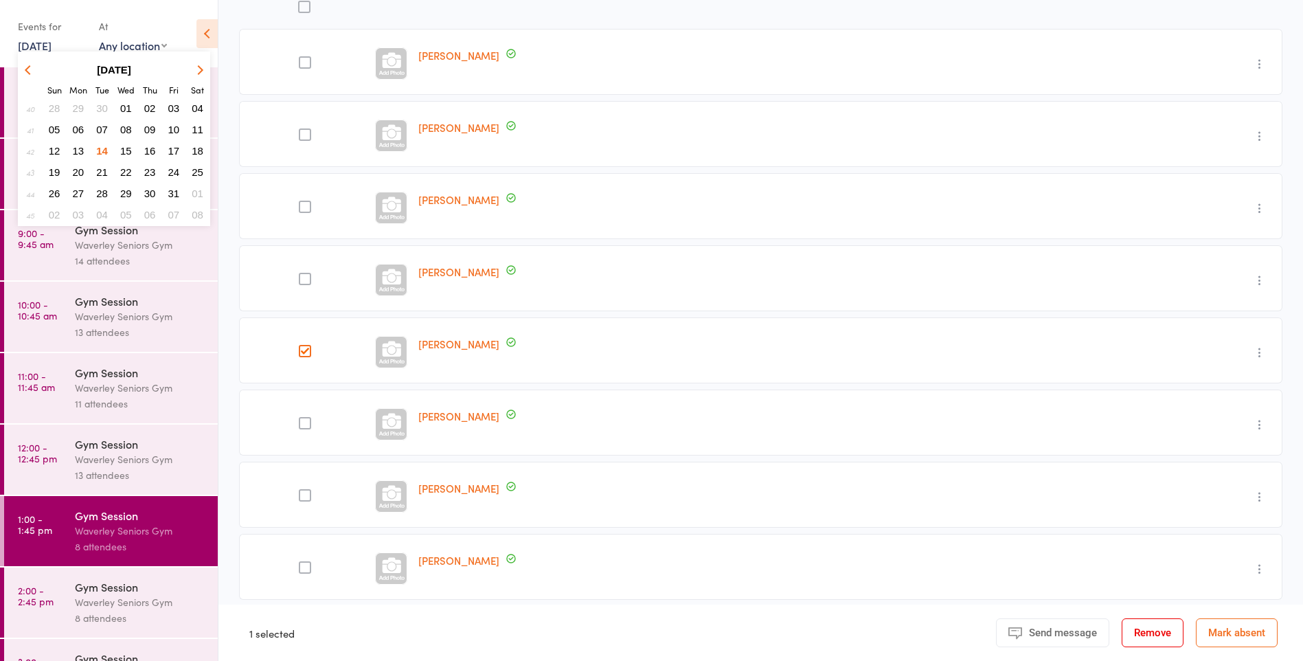
click at [131, 156] on span "15" at bounding box center [126, 151] width 12 height 12
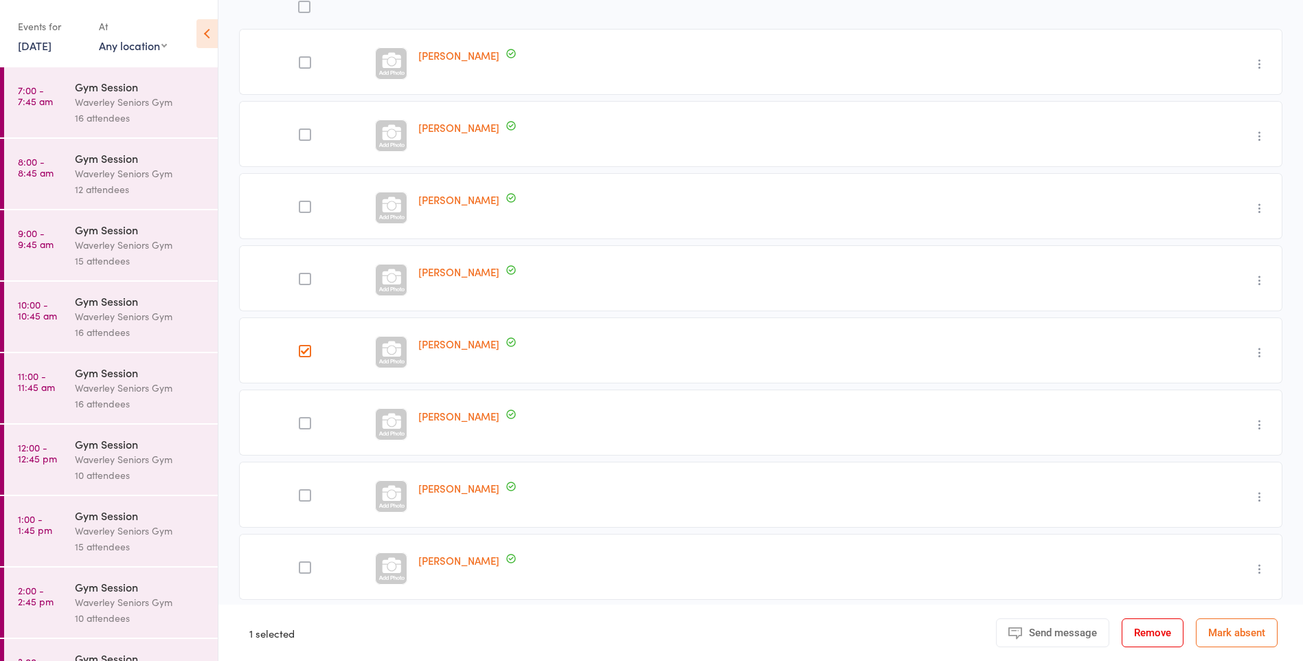
click at [156, 328] on div "16 attendees" at bounding box center [140, 332] width 131 height 16
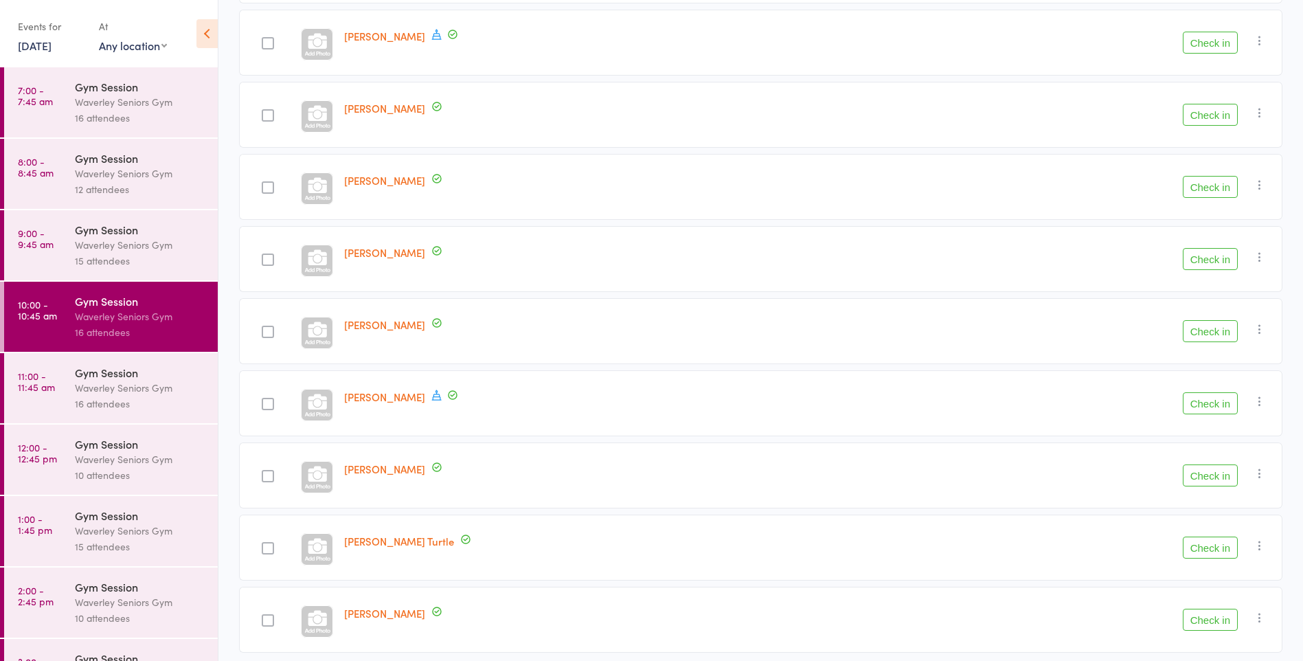
scroll to position [714, 0]
click at [31, 48] on link "[DATE]" at bounding box center [35, 45] width 34 height 15
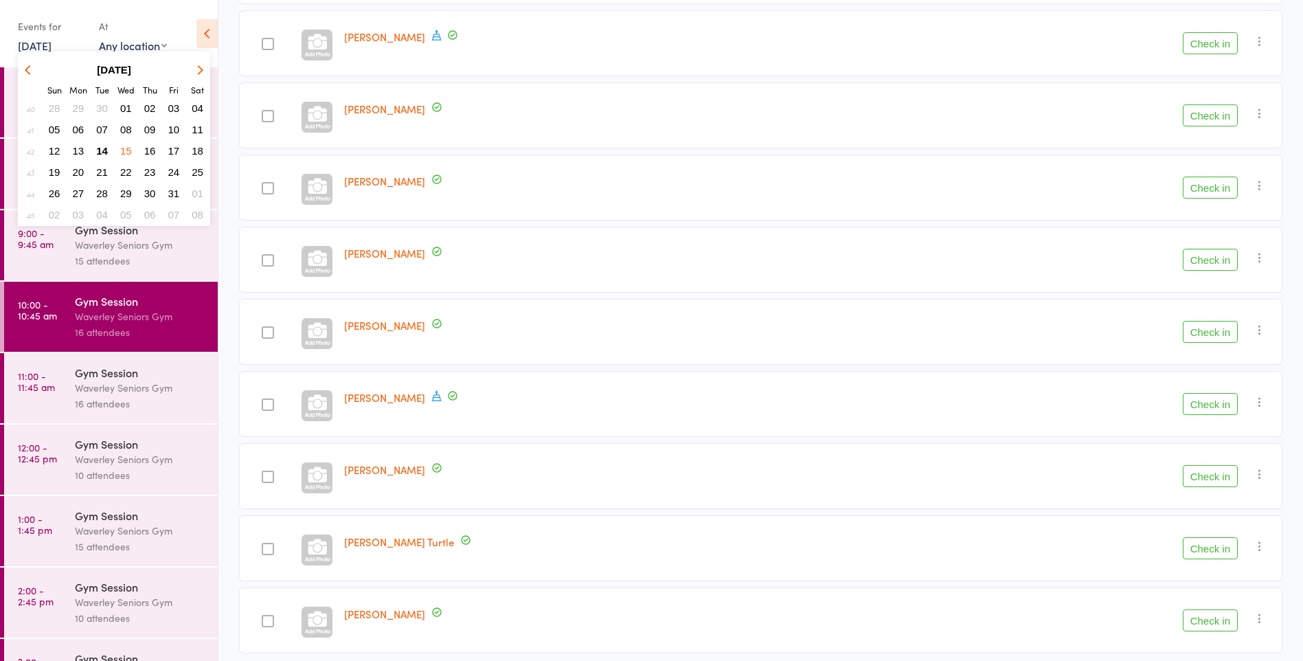
click at [103, 150] on span "14" at bounding box center [102, 151] width 12 height 12
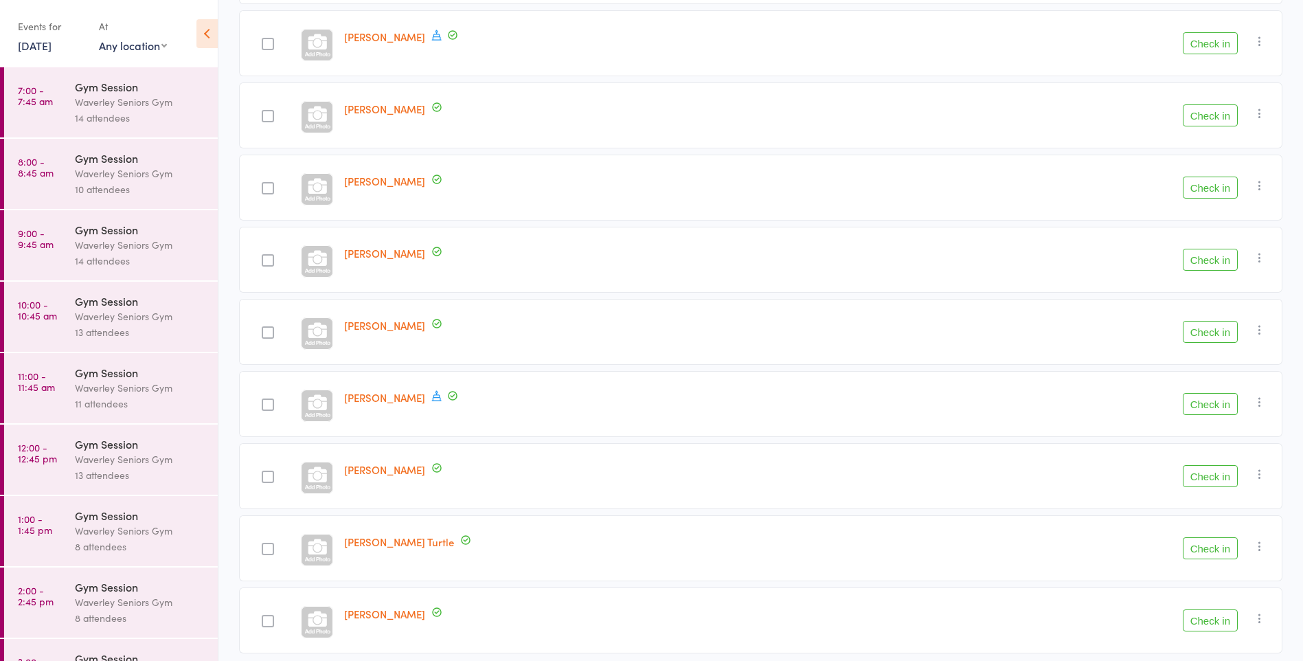
click at [82, 598] on div "Waverley Seniors Gym" at bounding box center [140, 602] width 131 height 16
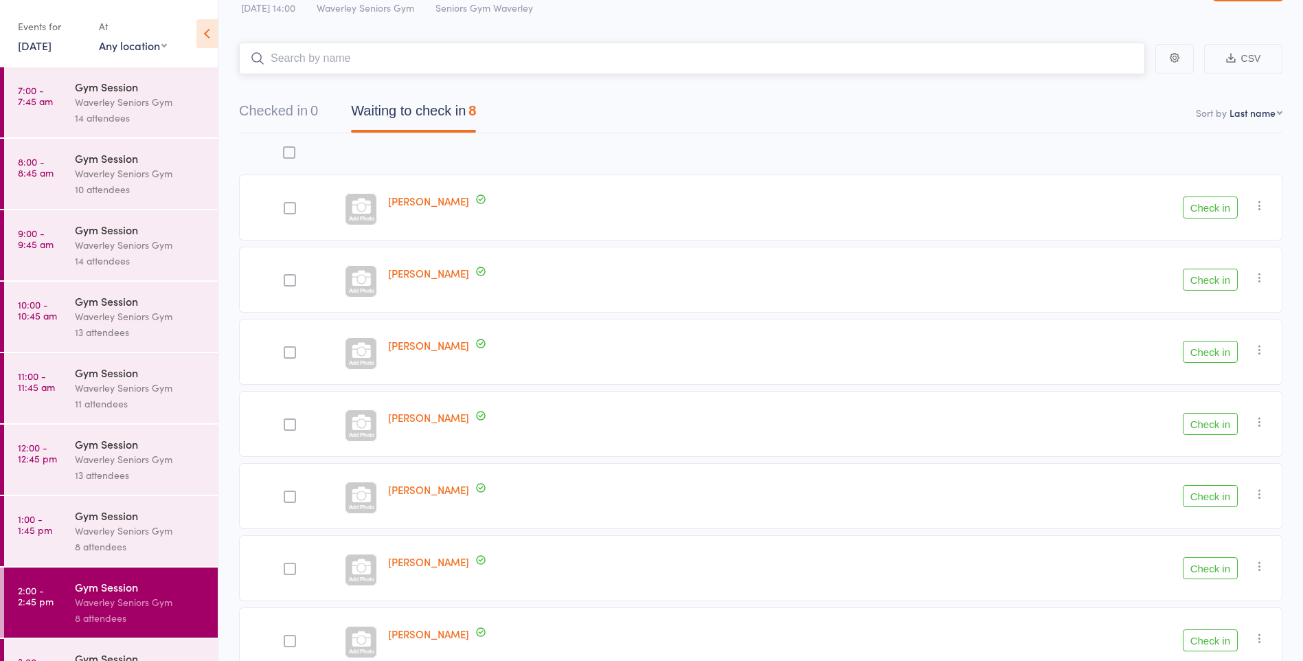
scroll to position [76, 0]
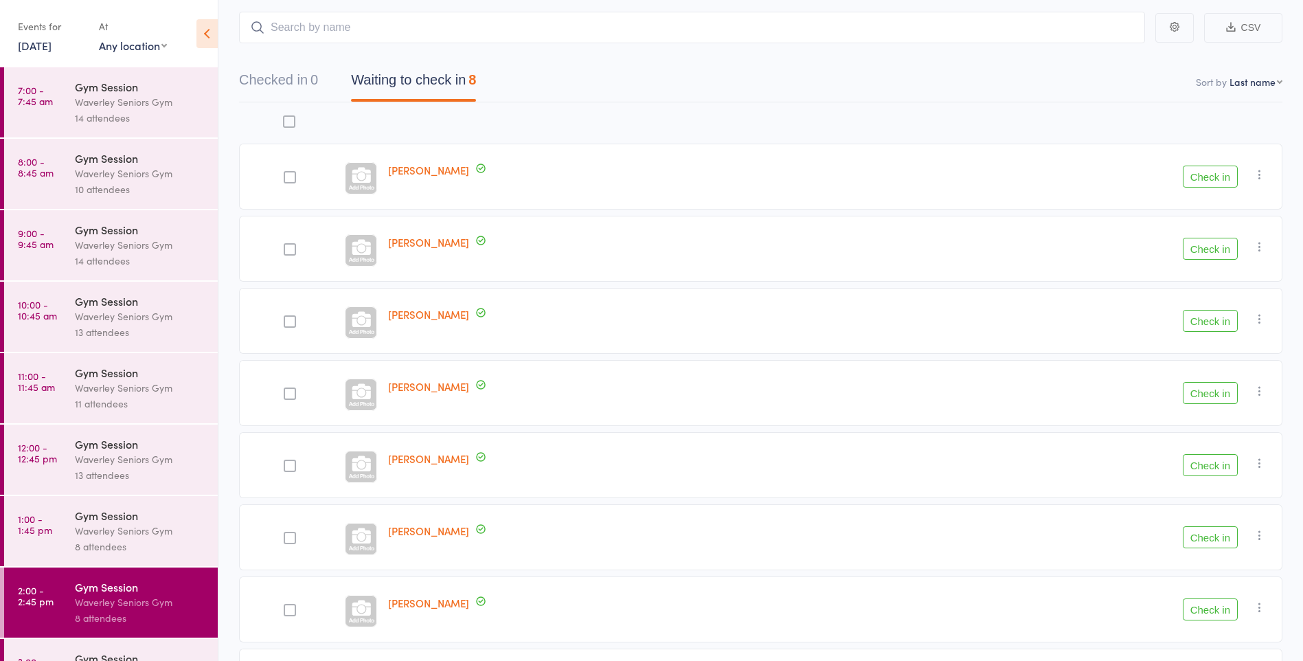
click at [1207, 615] on button "Check in" at bounding box center [1210, 609] width 55 height 22
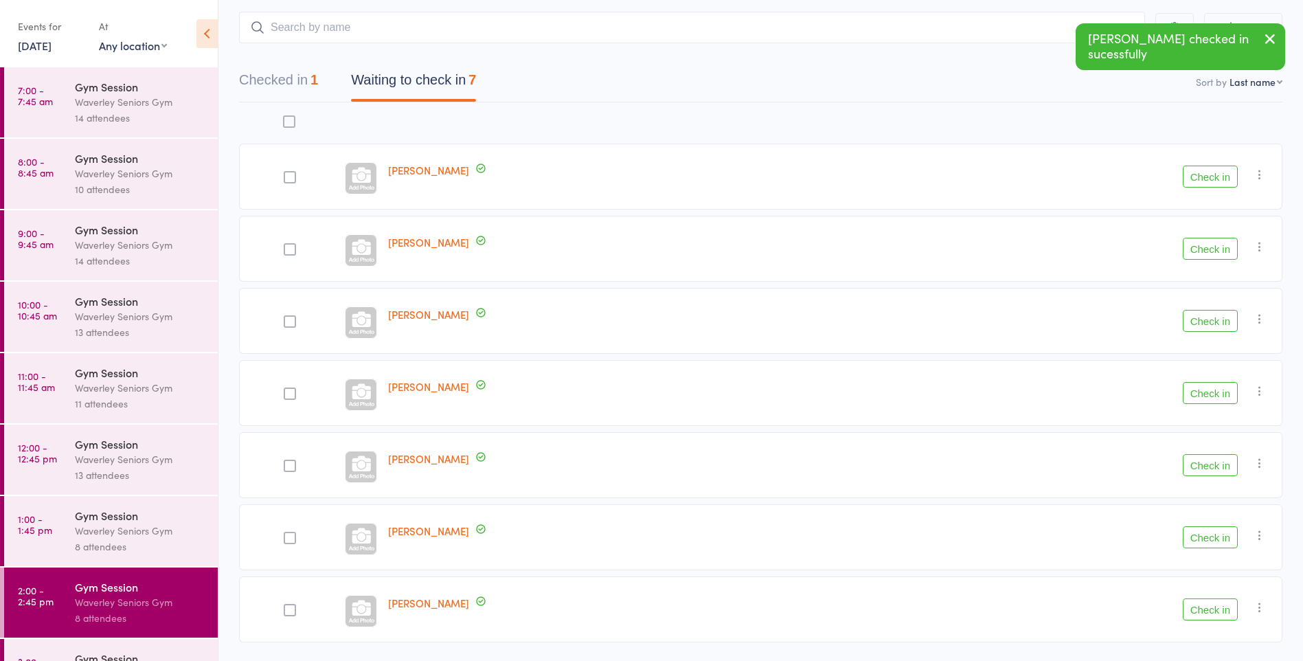
click at [1193, 612] on button "Check in" at bounding box center [1210, 609] width 55 height 22
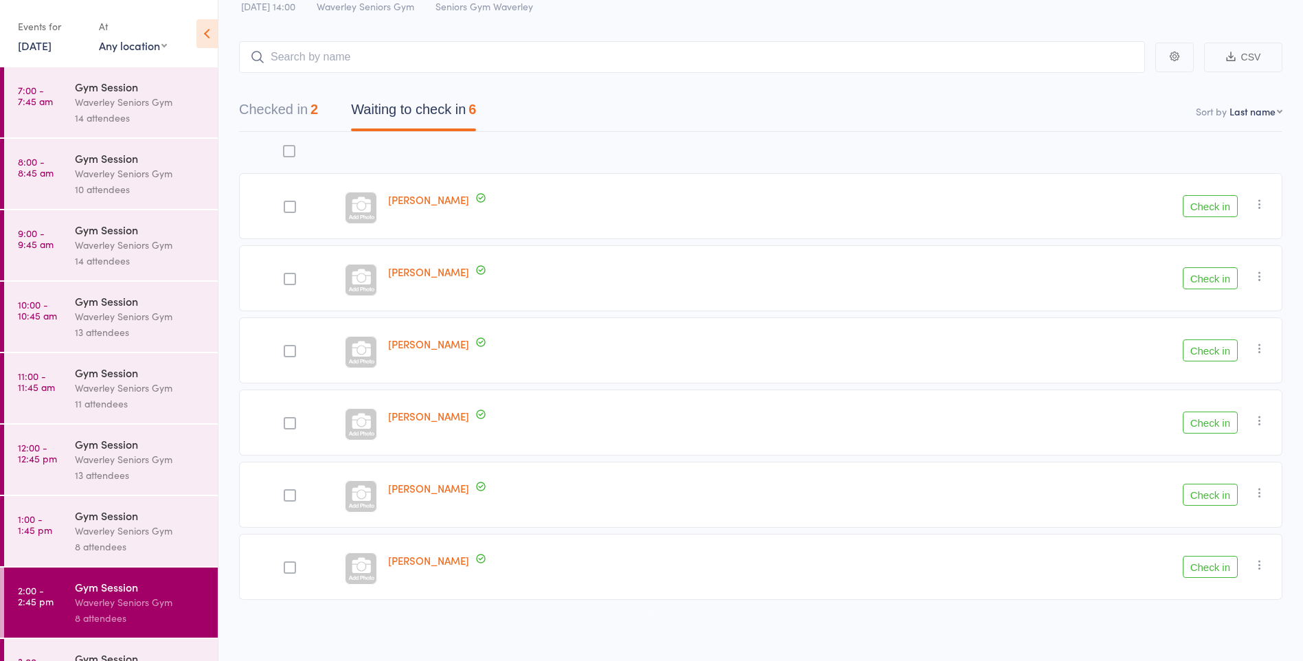
click at [1206, 596] on div "Check in Check in Send message Add Note Add Task Add Flag Remove [PERSON_NAME] …" at bounding box center [1062, 567] width 440 height 66
click at [1217, 564] on button "Check in" at bounding box center [1210, 567] width 55 height 22
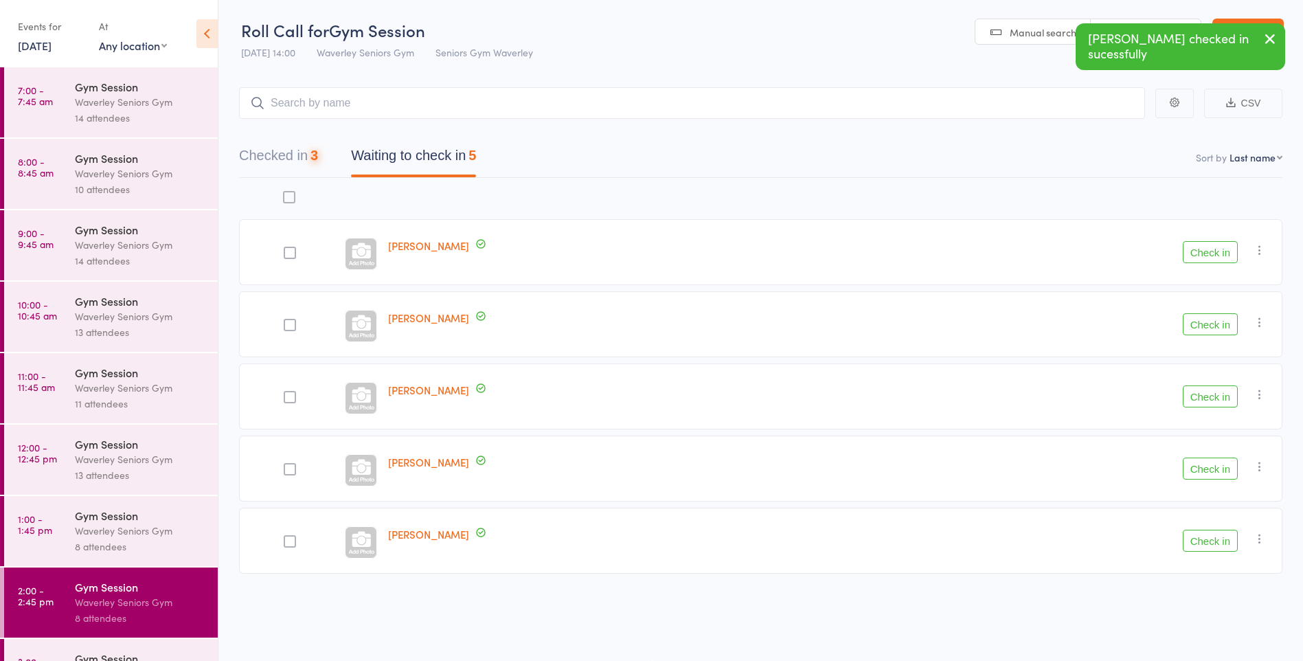
scroll to position [1, 0]
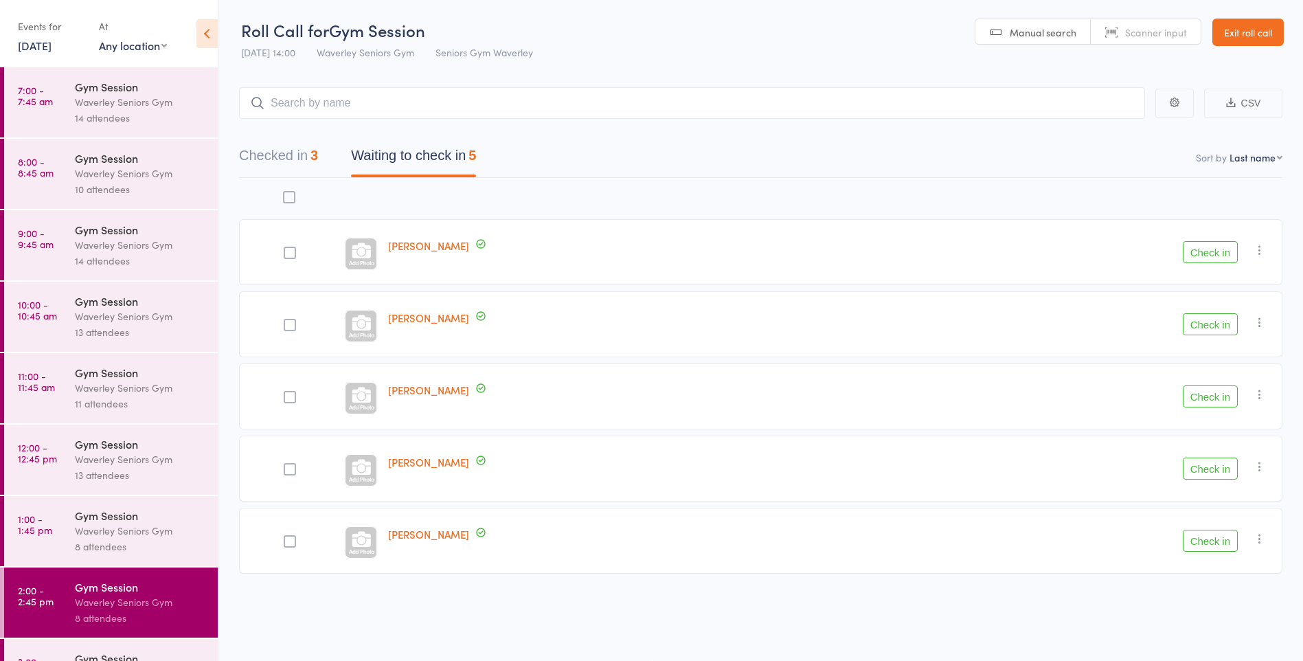
click at [1190, 534] on button "Check in" at bounding box center [1210, 541] width 55 height 22
click at [1209, 256] on button "Check in" at bounding box center [1210, 252] width 55 height 22
click at [293, 322] on div at bounding box center [290, 325] width 12 height 12
click at [286, 321] on input "checkbox" at bounding box center [286, 321] width 0 height 0
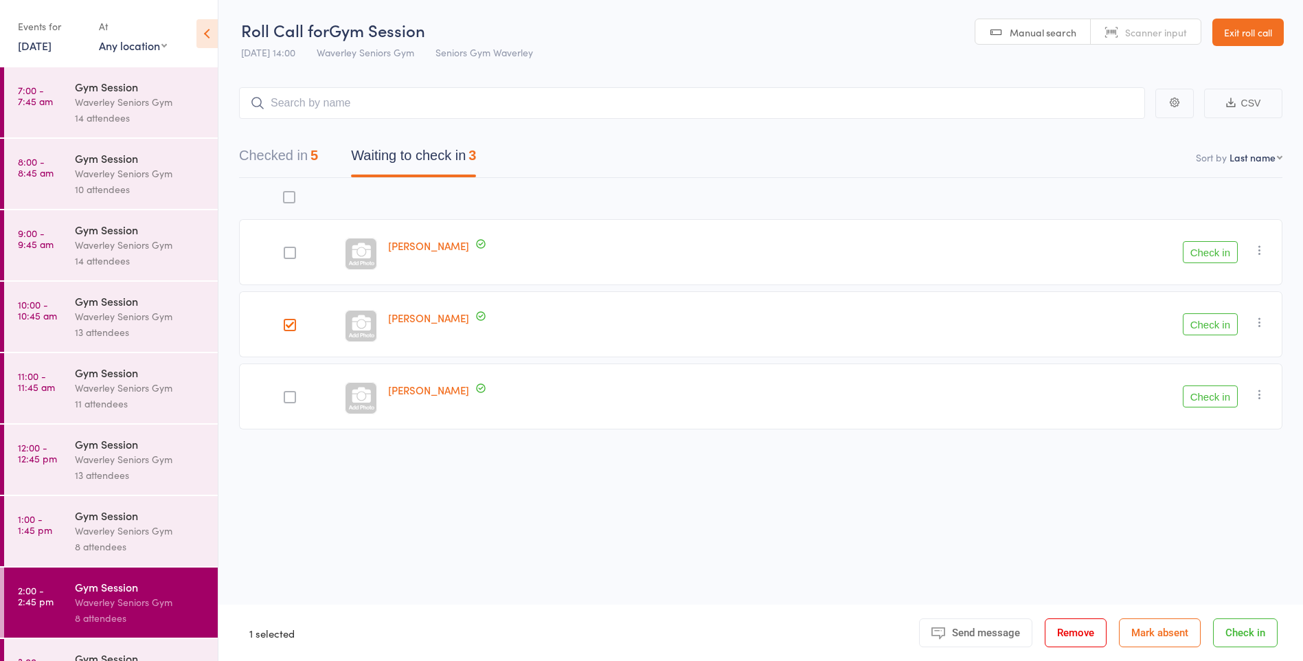
click at [1248, 637] on button "Check in" at bounding box center [1245, 632] width 65 height 29
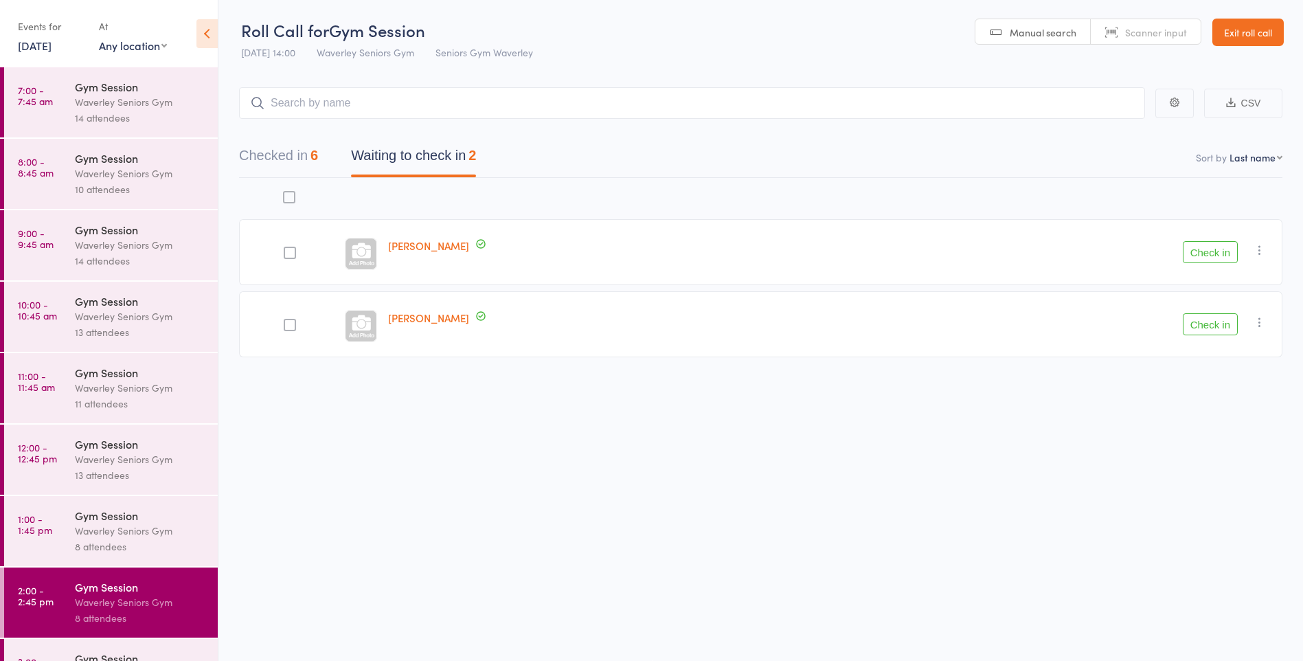
click at [1202, 262] on button "Check in" at bounding box center [1210, 252] width 55 height 22
click at [33, 47] on link "[DATE]" at bounding box center [35, 45] width 34 height 15
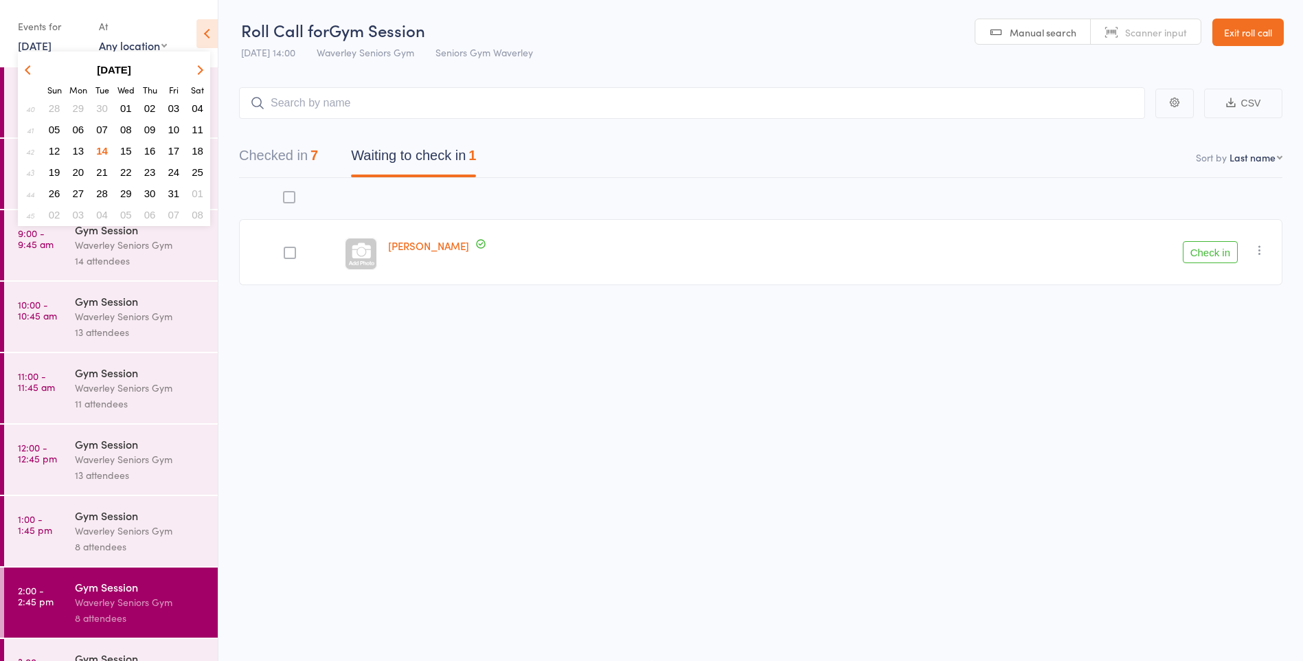
click at [124, 155] on span "15" at bounding box center [126, 151] width 12 height 12
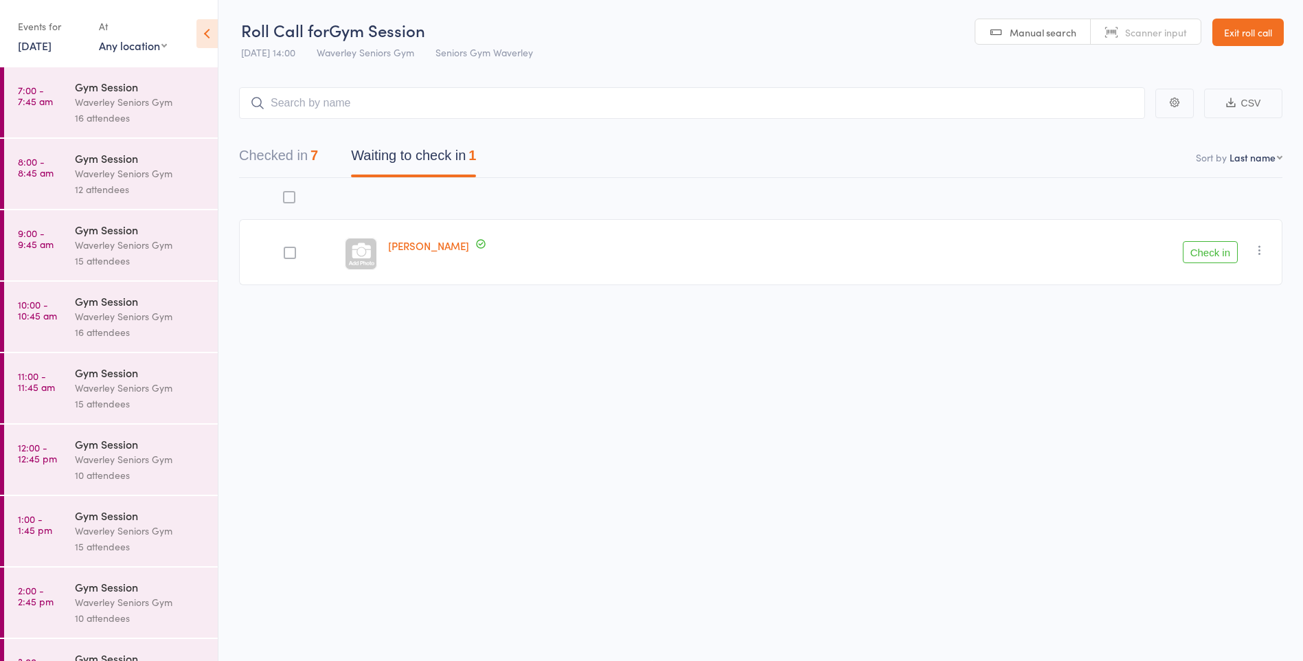
click at [50, 390] on time "11:00 - 11:45 am" at bounding box center [36, 381] width 37 height 22
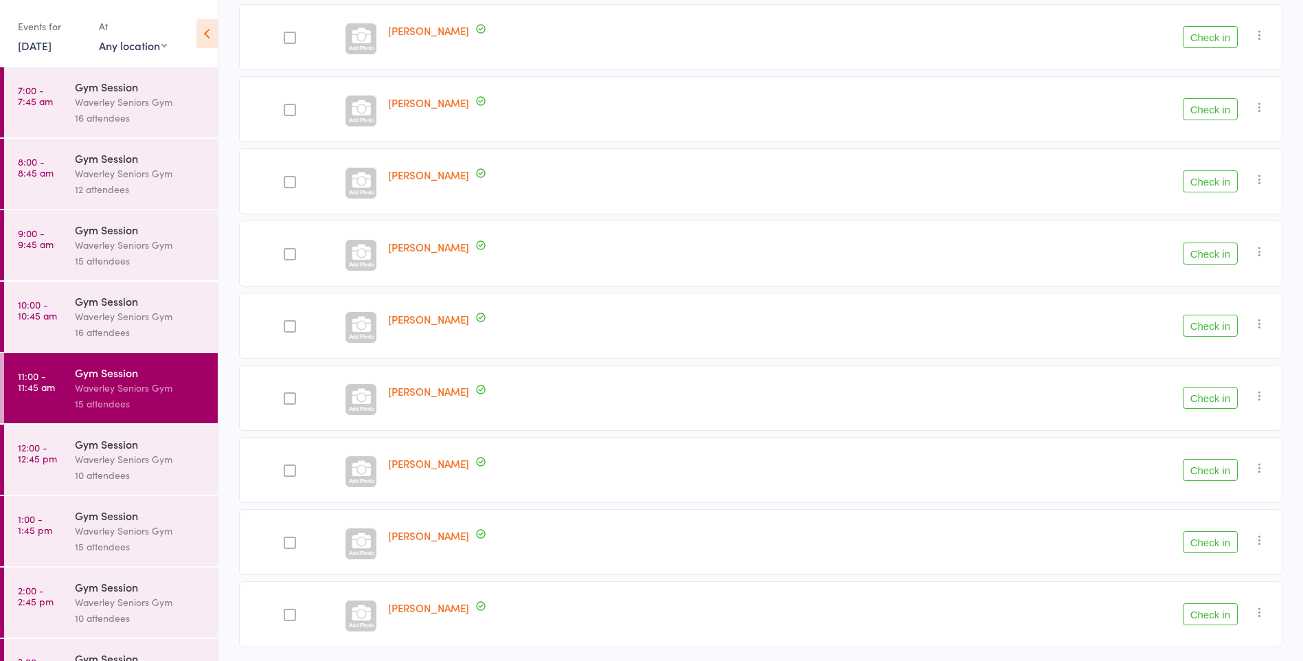
scroll to position [696, 0]
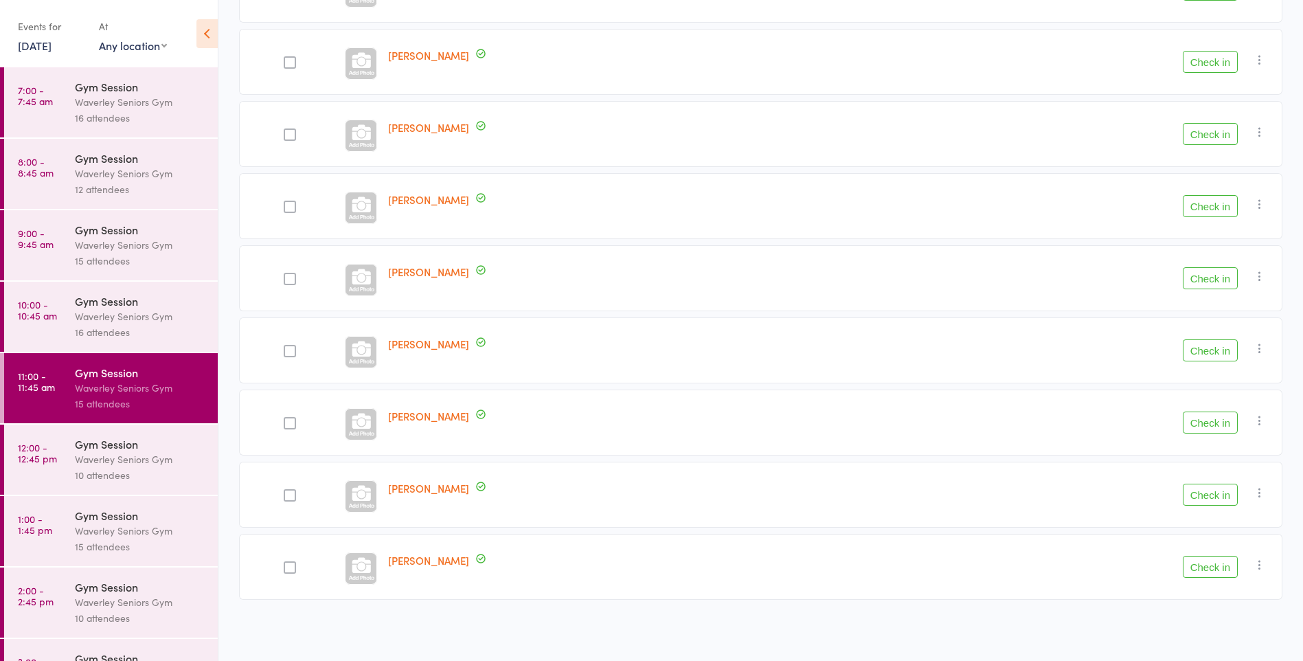
click at [135, 454] on div "Waverley Seniors Gym" at bounding box center [140, 459] width 131 height 16
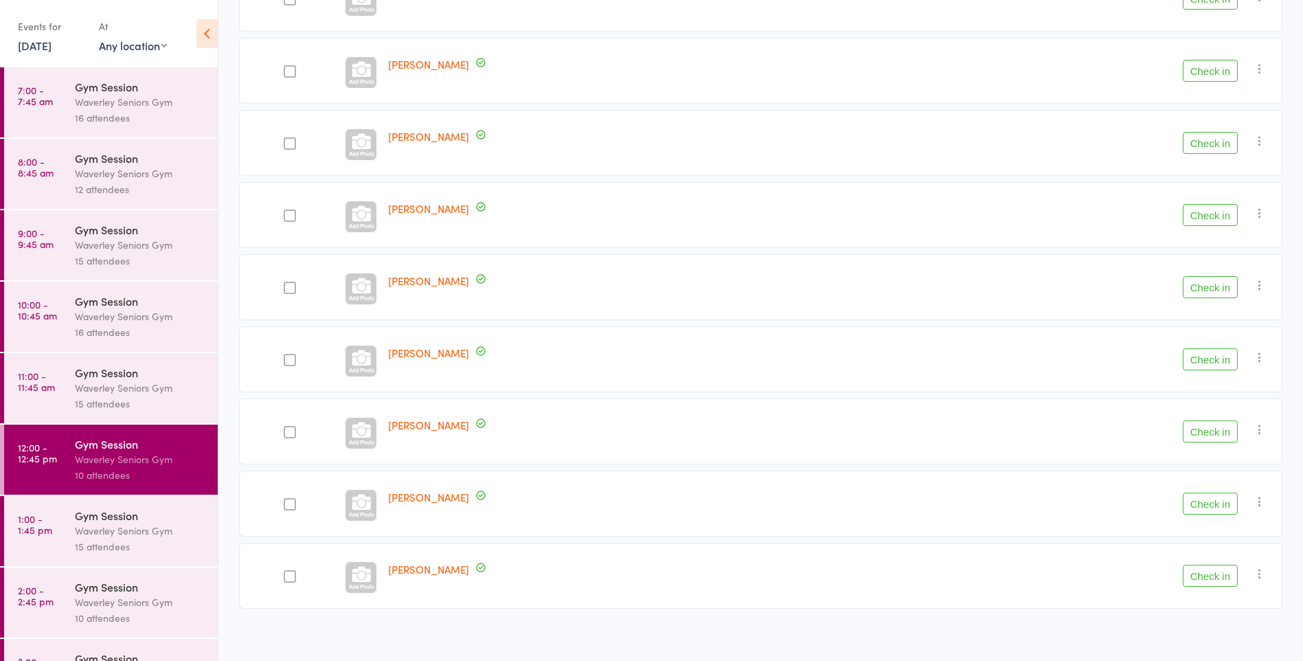
scroll to position [335, 0]
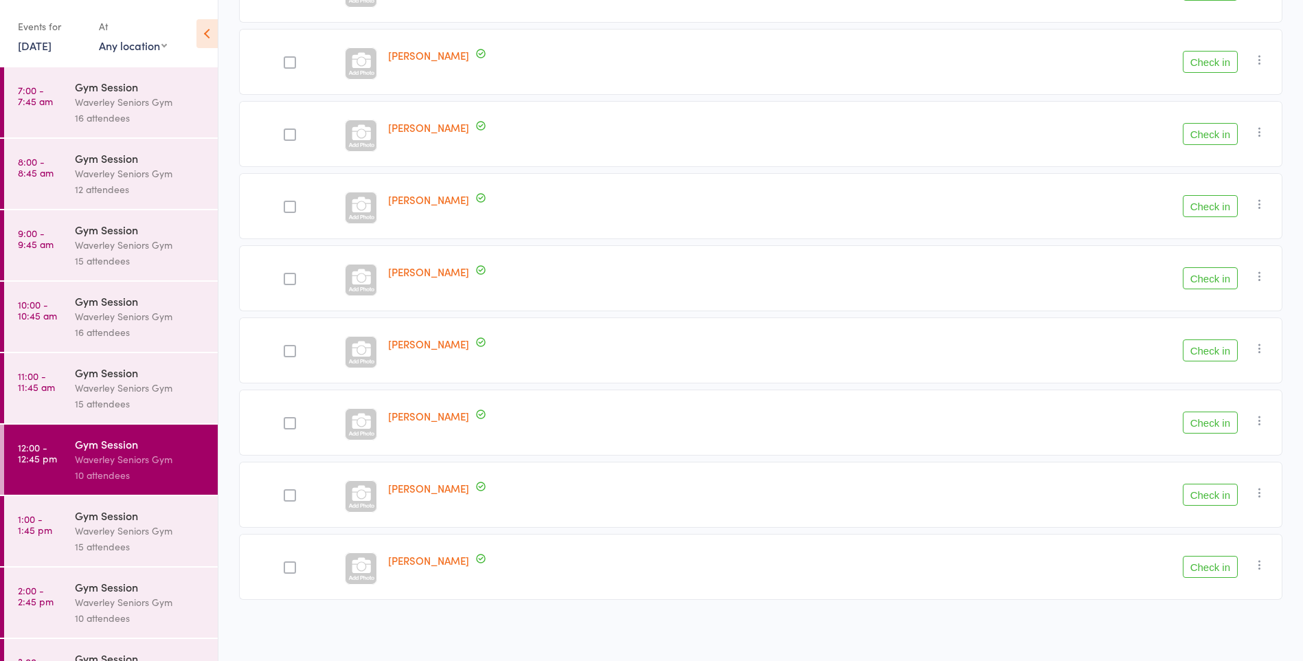
click at [146, 540] on div "15 attendees" at bounding box center [140, 547] width 131 height 16
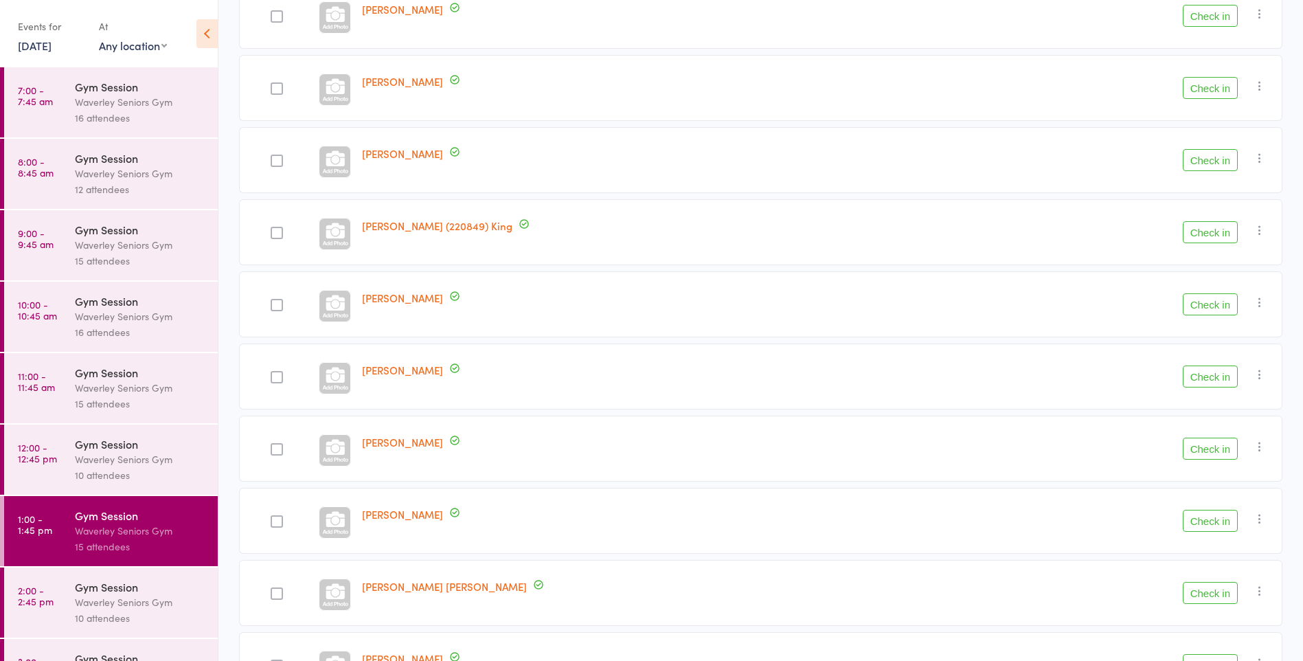
scroll to position [696, 0]
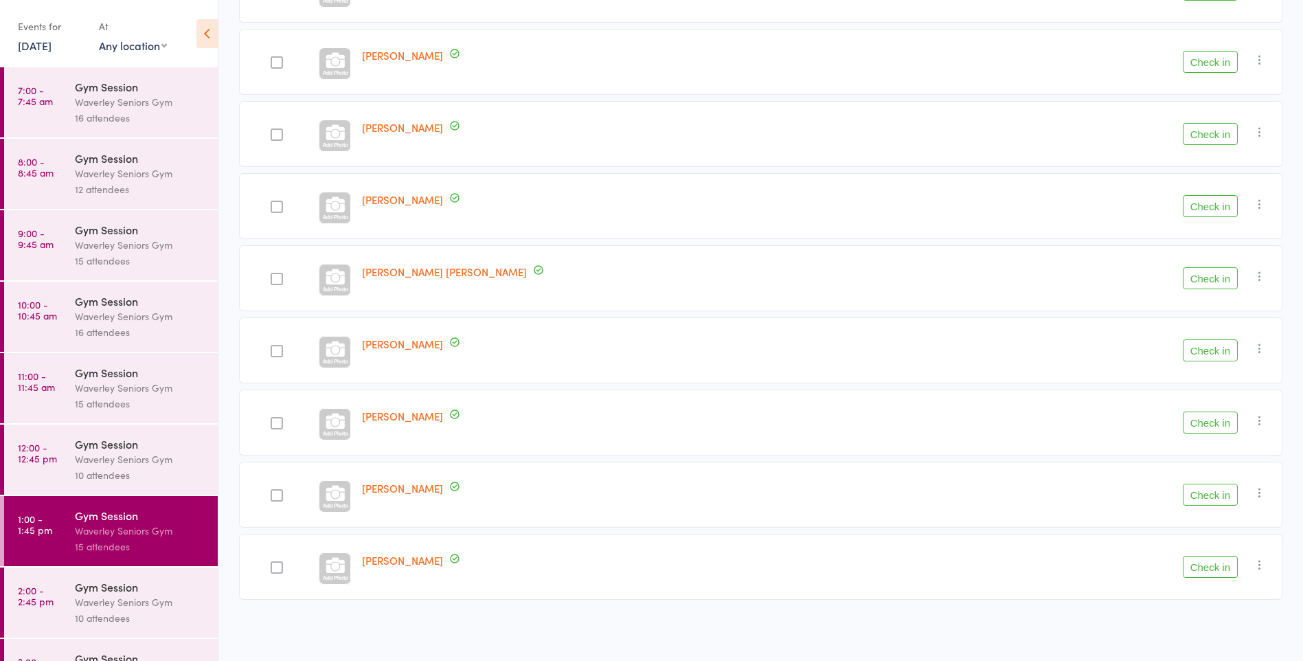
click at [66, 594] on link "2:00 - 2:45 pm Gym Session Waverley Seniors Gym 10 attendees" at bounding box center [111, 602] width 214 height 70
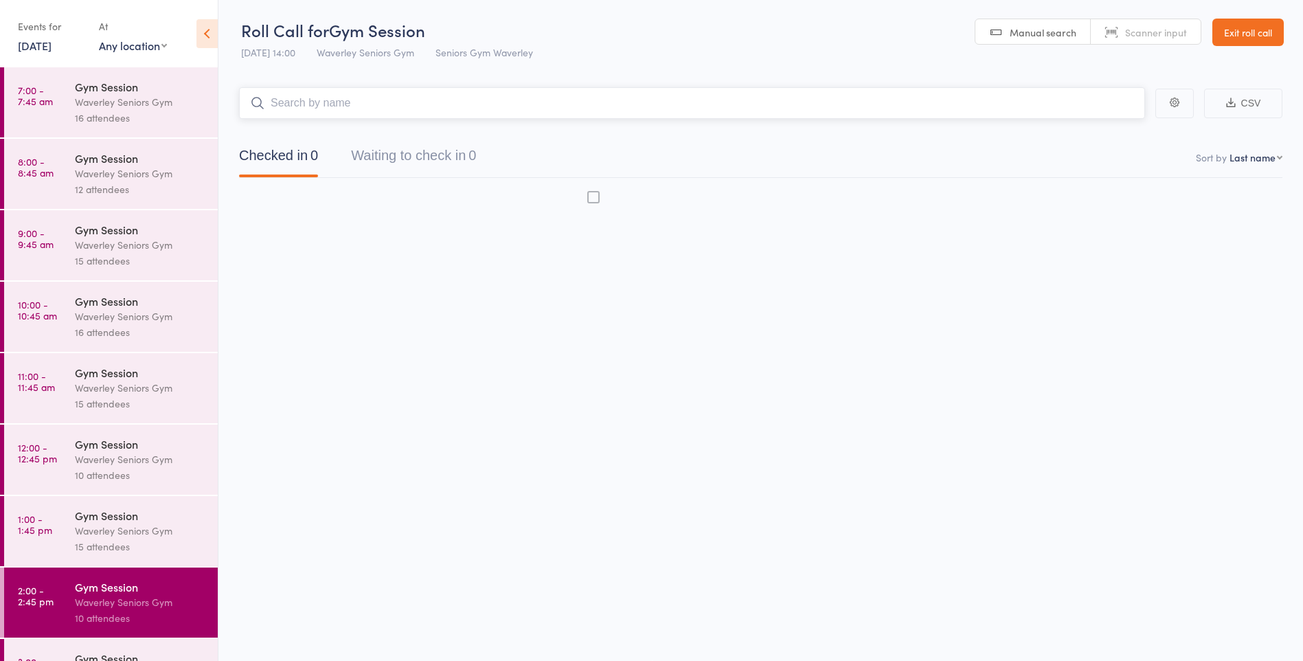
scroll to position [1, 0]
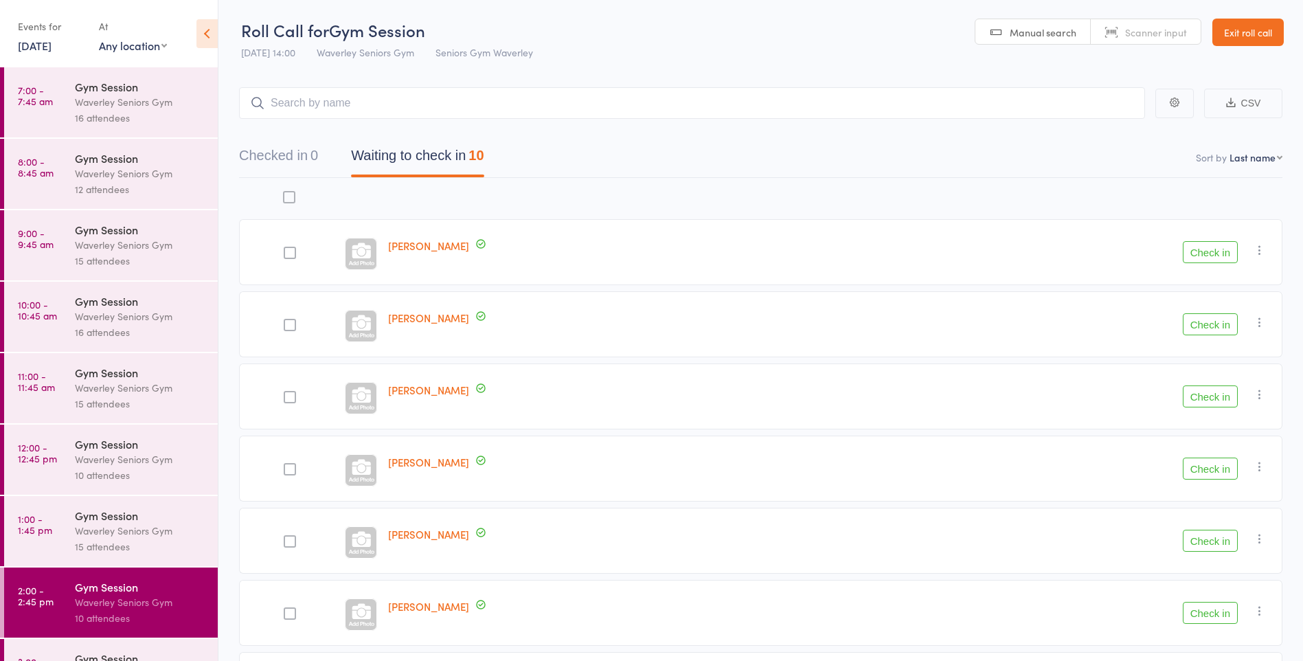
click at [925, 477] on div "Check in Check in Send message Add Note Add Task Add Flag Remove [PERSON_NAME] …" at bounding box center [1062, 469] width 440 height 66
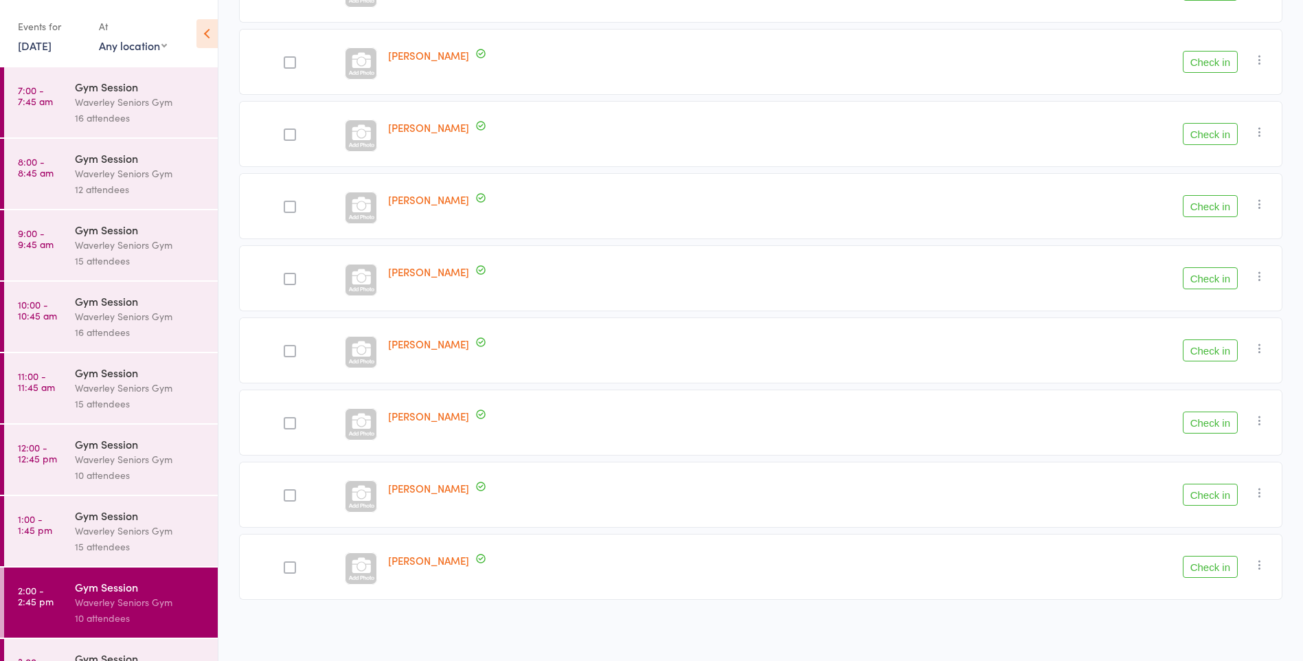
scroll to position [49, 0]
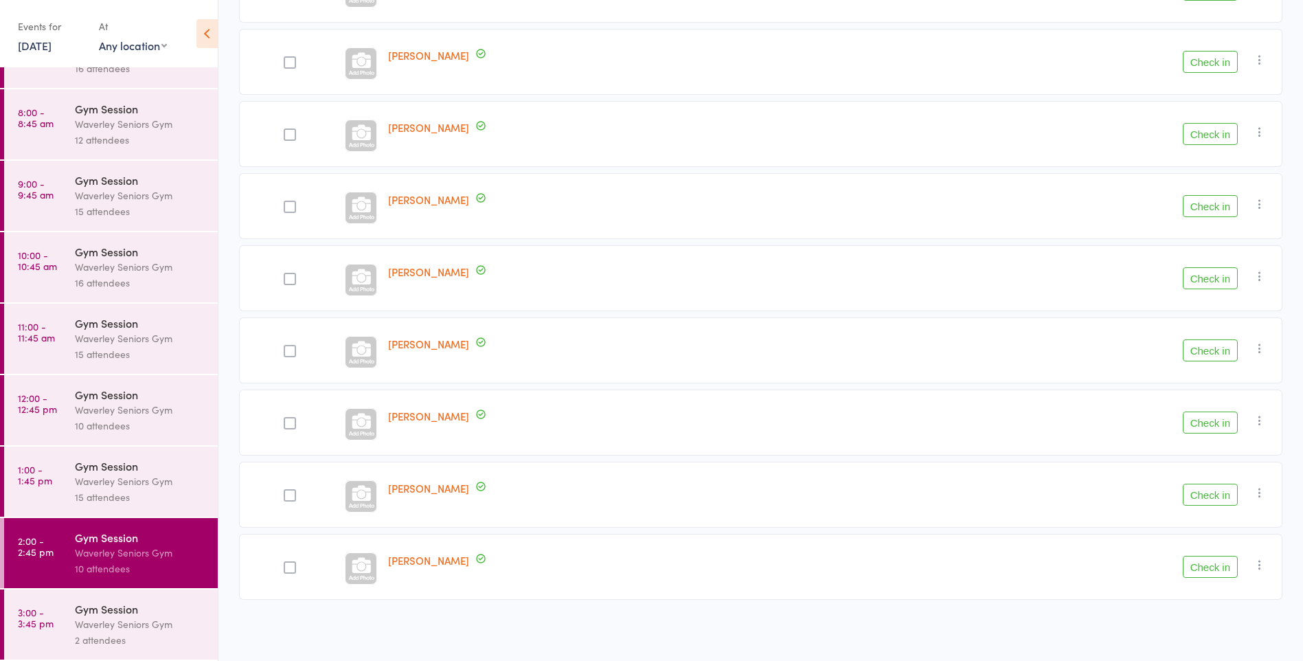
click at [26, 631] on link "3:00 - 3:45 pm Gym Session Waverley Seniors Gym 2 attendees" at bounding box center [111, 624] width 214 height 70
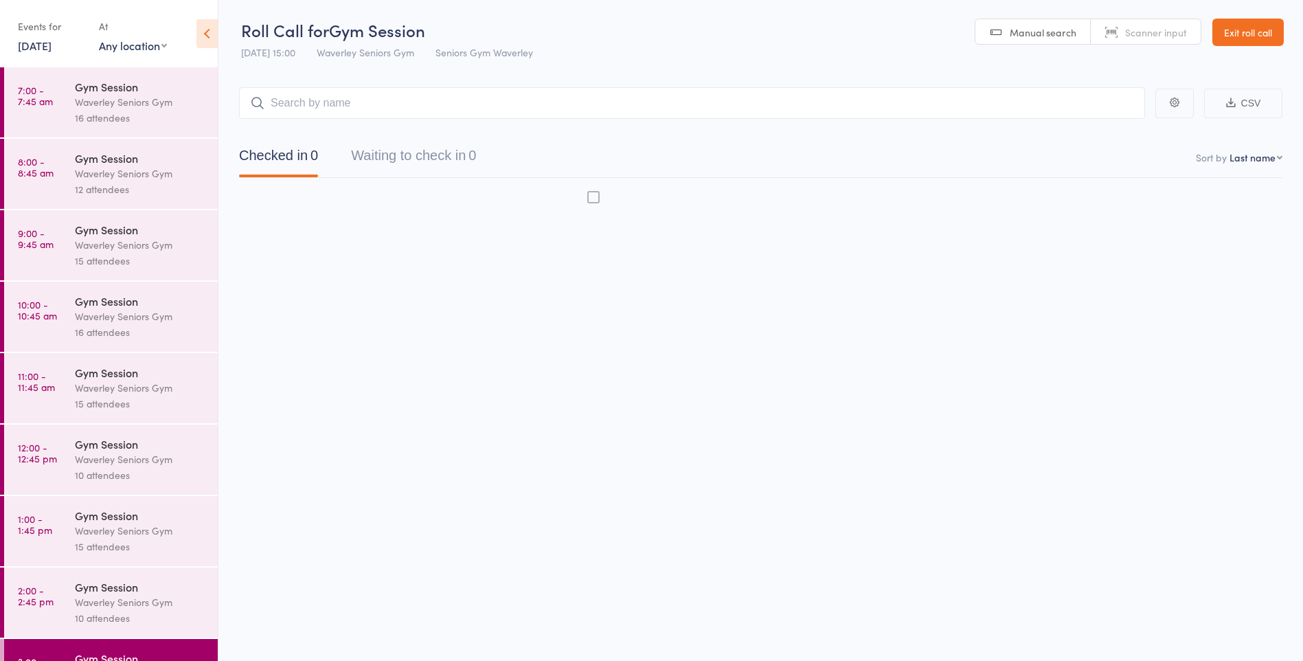
scroll to position [1, 0]
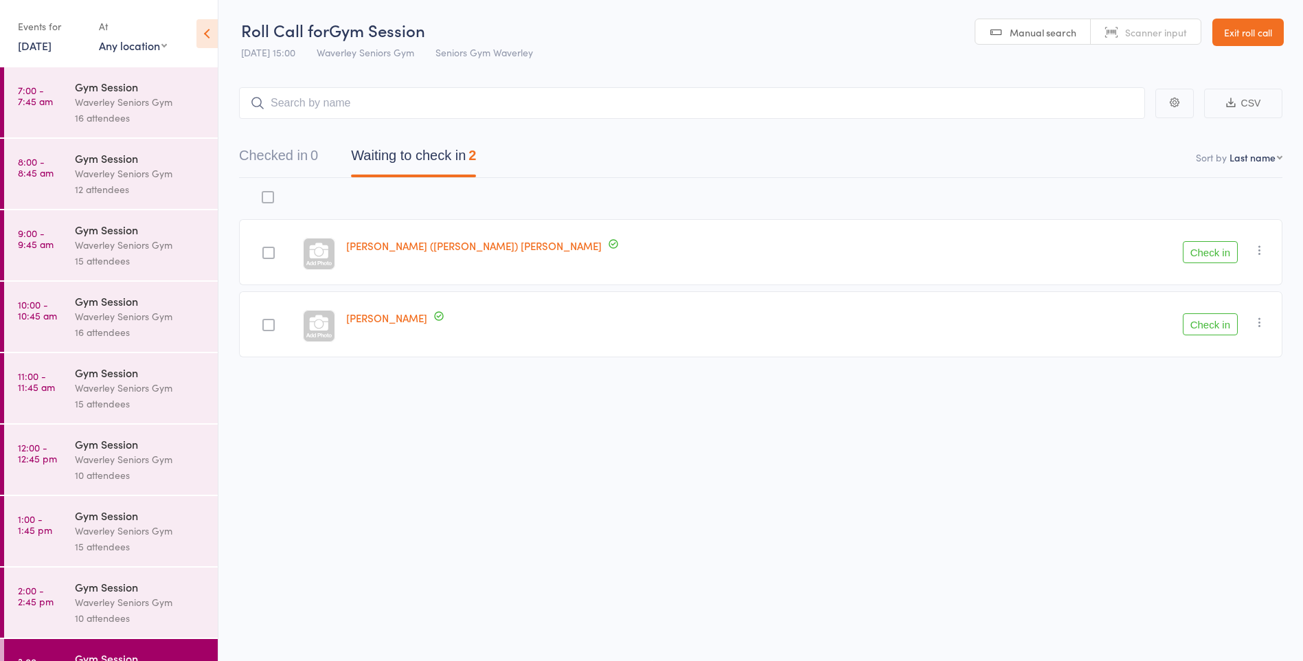
click at [45, 52] on link "[DATE]" at bounding box center [35, 45] width 34 height 15
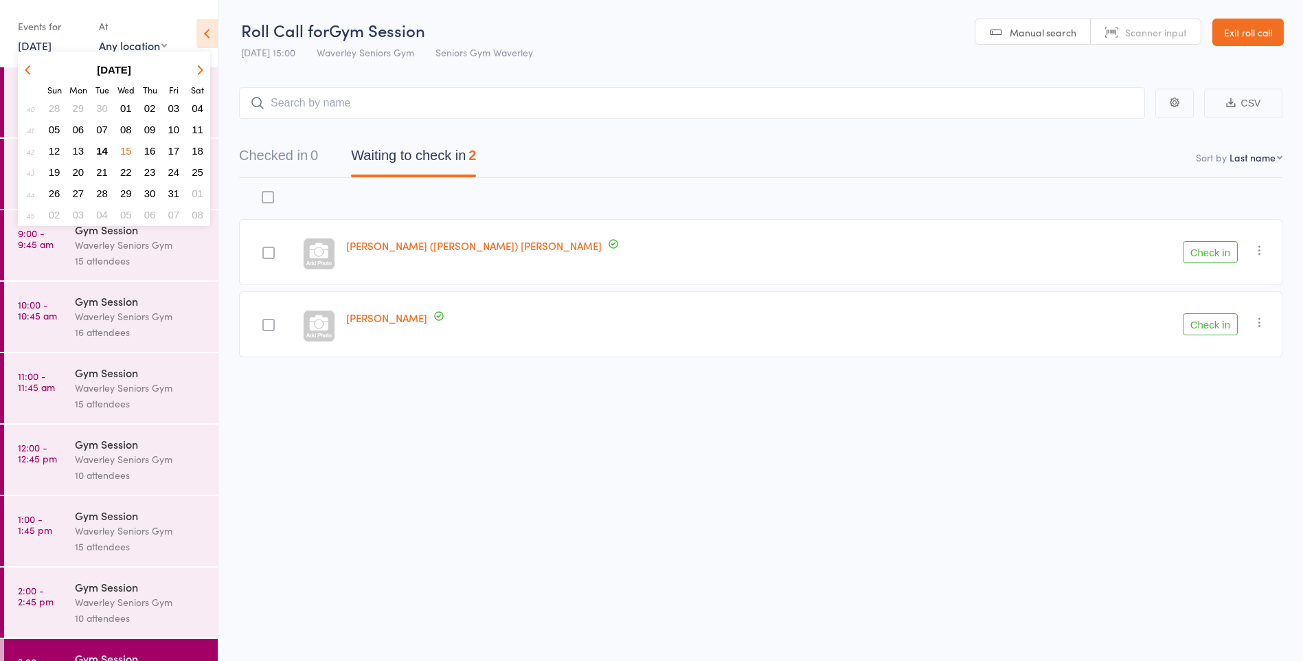
click at [106, 150] on span "14" at bounding box center [102, 151] width 12 height 12
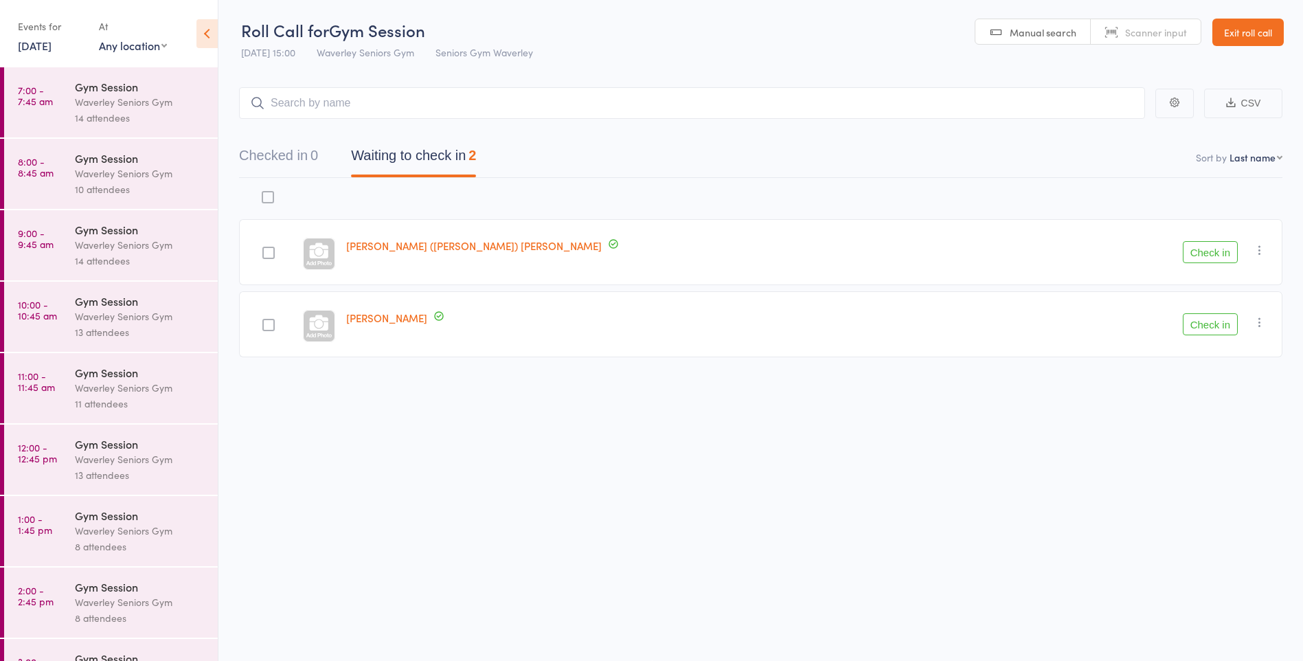
scroll to position [49, 0]
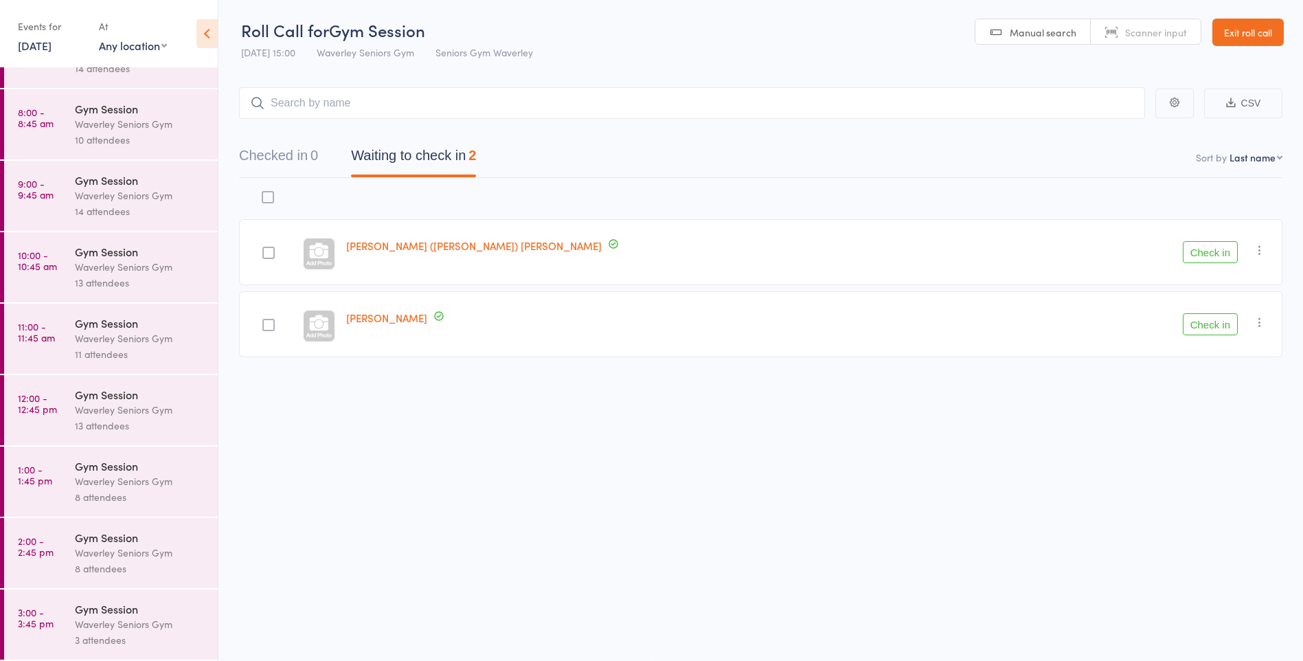
click at [119, 610] on div "Gym Session" at bounding box center [140, 608] width 131 height 15
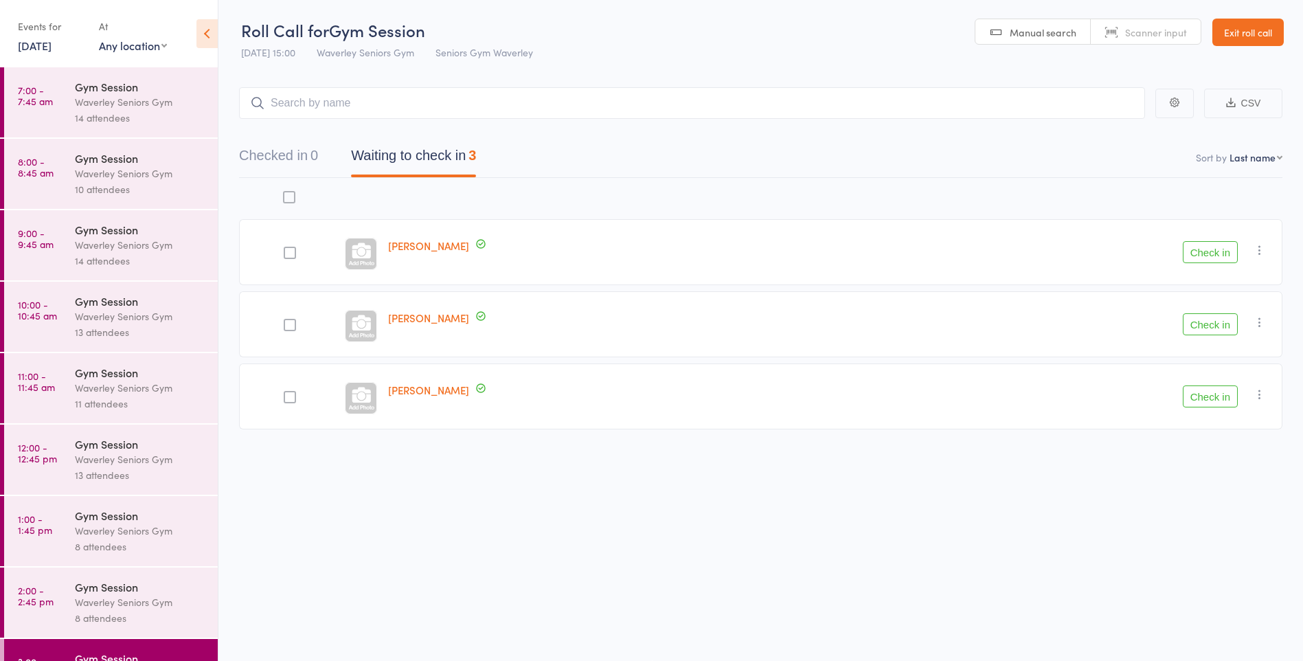
scroll to position [49, 0]
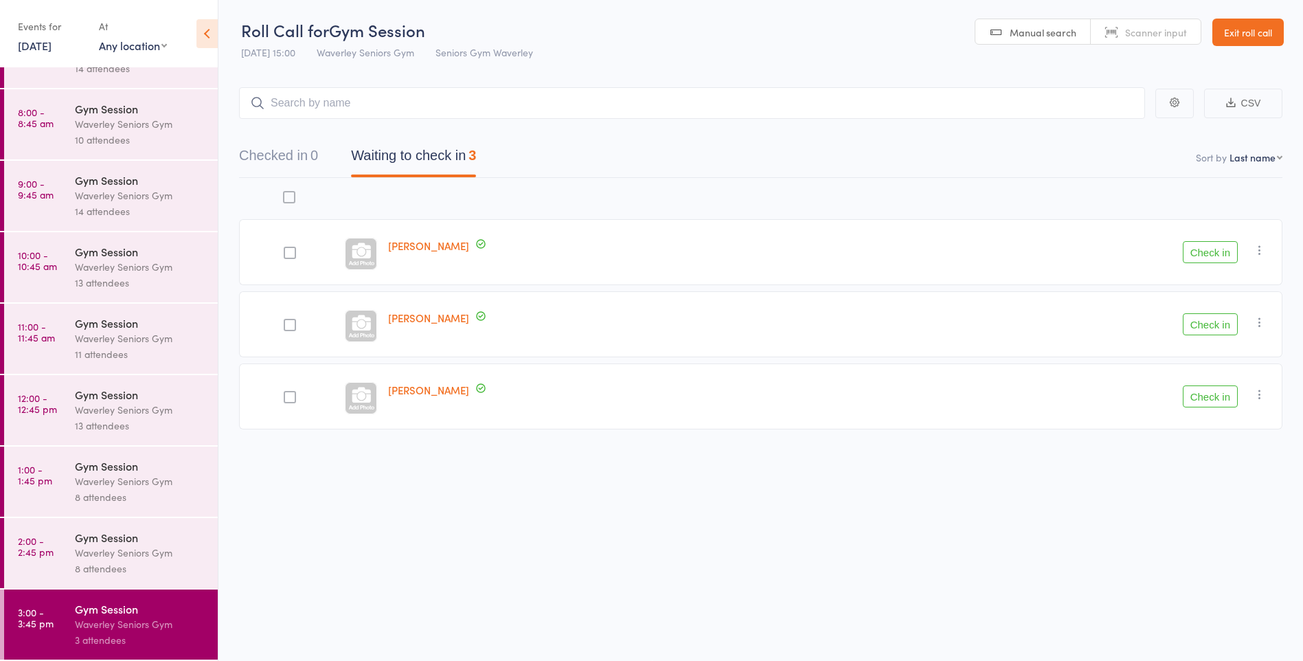
click at [176, 551] on div "Waverley Seniors Gym" at bounding box center [140, 553] width 131 height 16
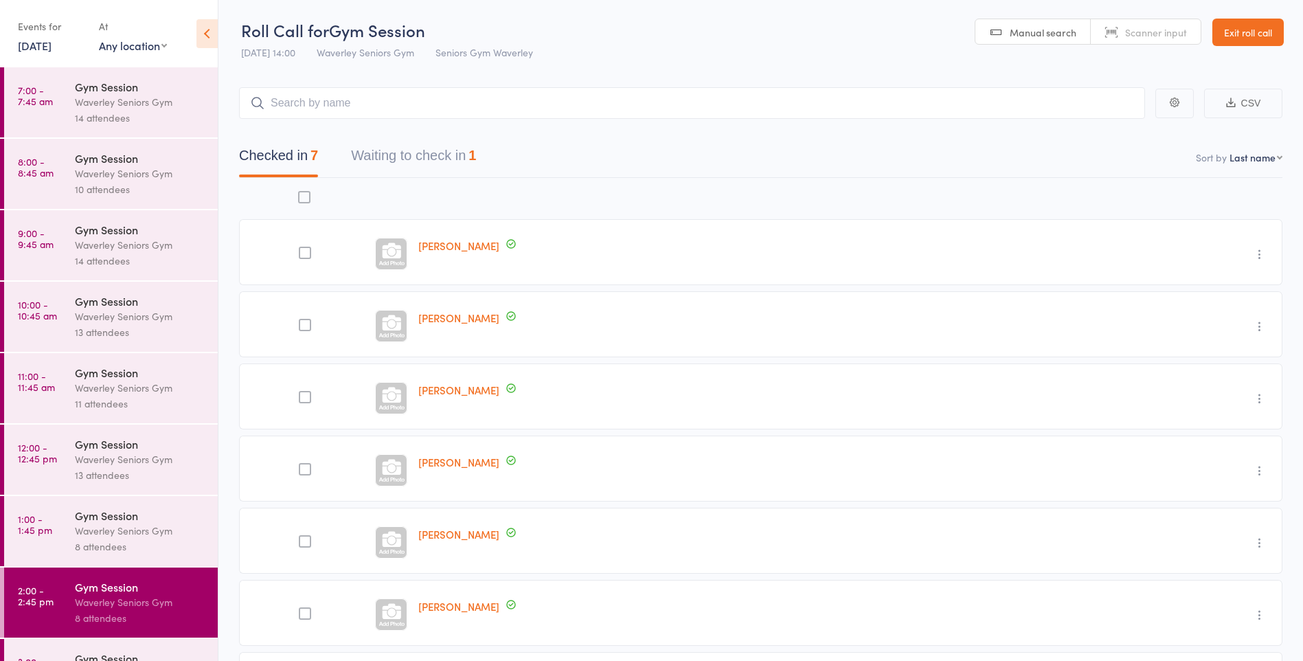
click at [463, 163] on button "Waiting to check in 1" at bounding box center [413, 159] width 125 height 36
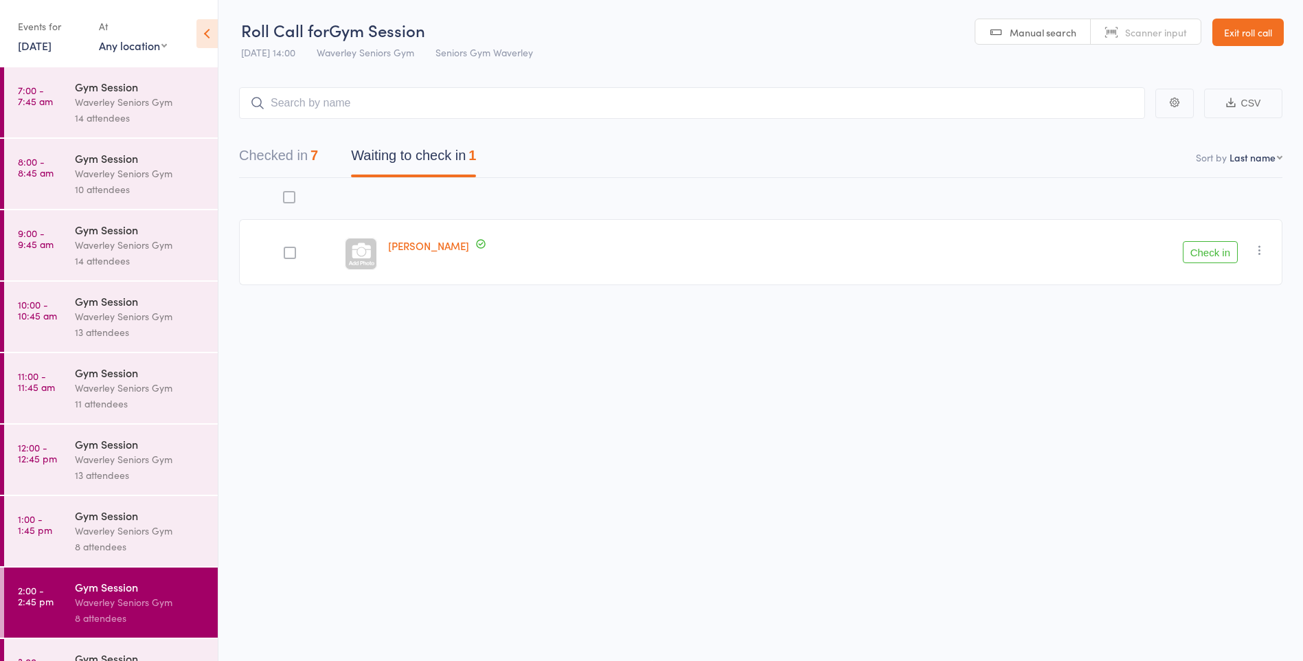
click at [1195, 245] on button "Check in" at bounding box center [1210, 252] width 55 height 22
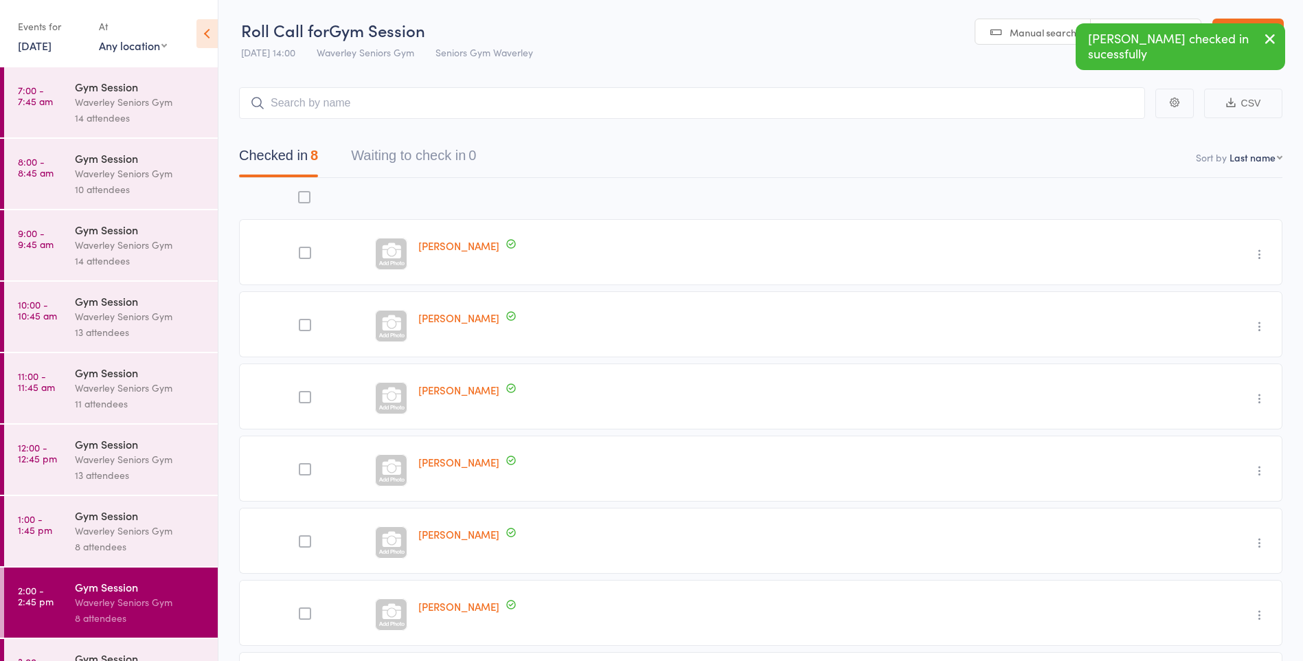
scroll to position [49, 0]
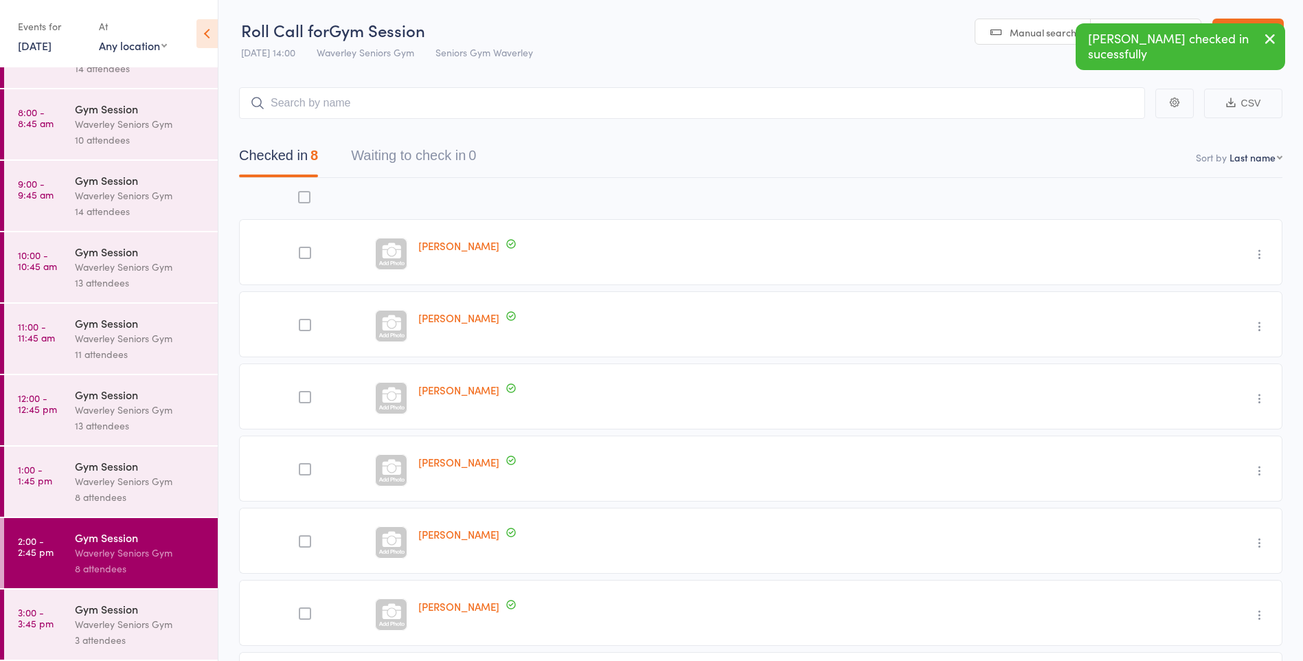
click at [159, 609] on div "Gym Session" at bounding box center [140, 608] width 131 height 15
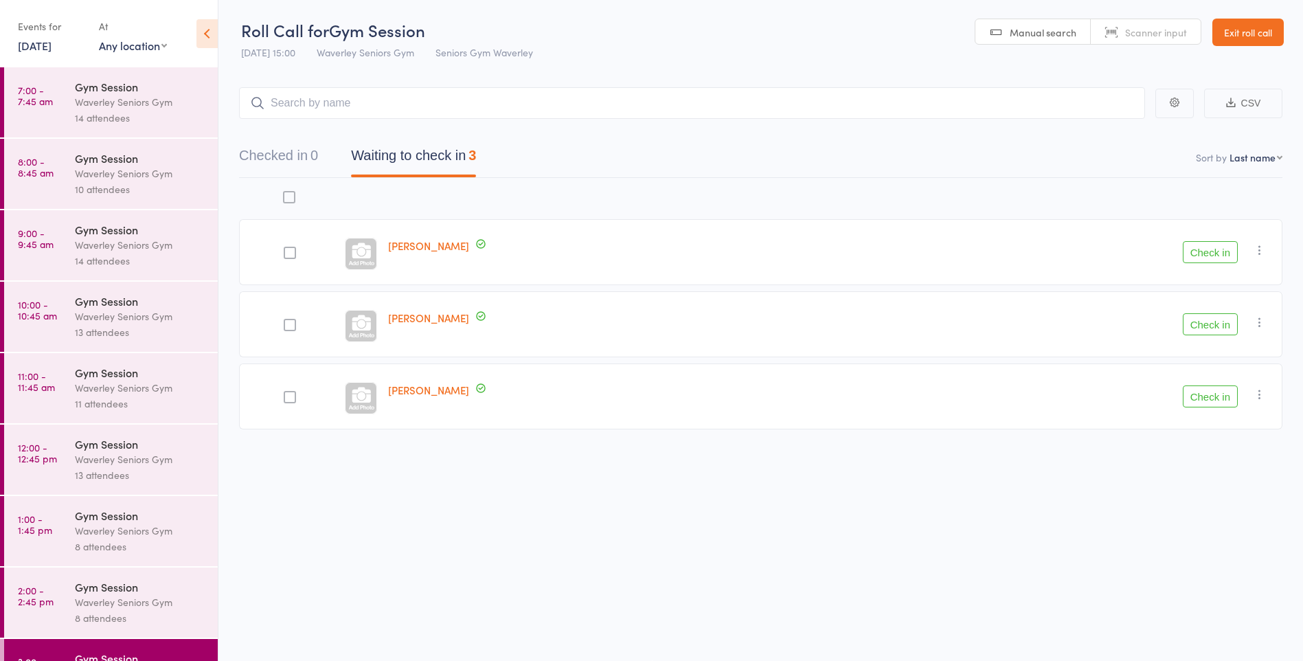
click at [166, 450] on div "Gym Session" at bounding box center [140, 443] width 131 height 15
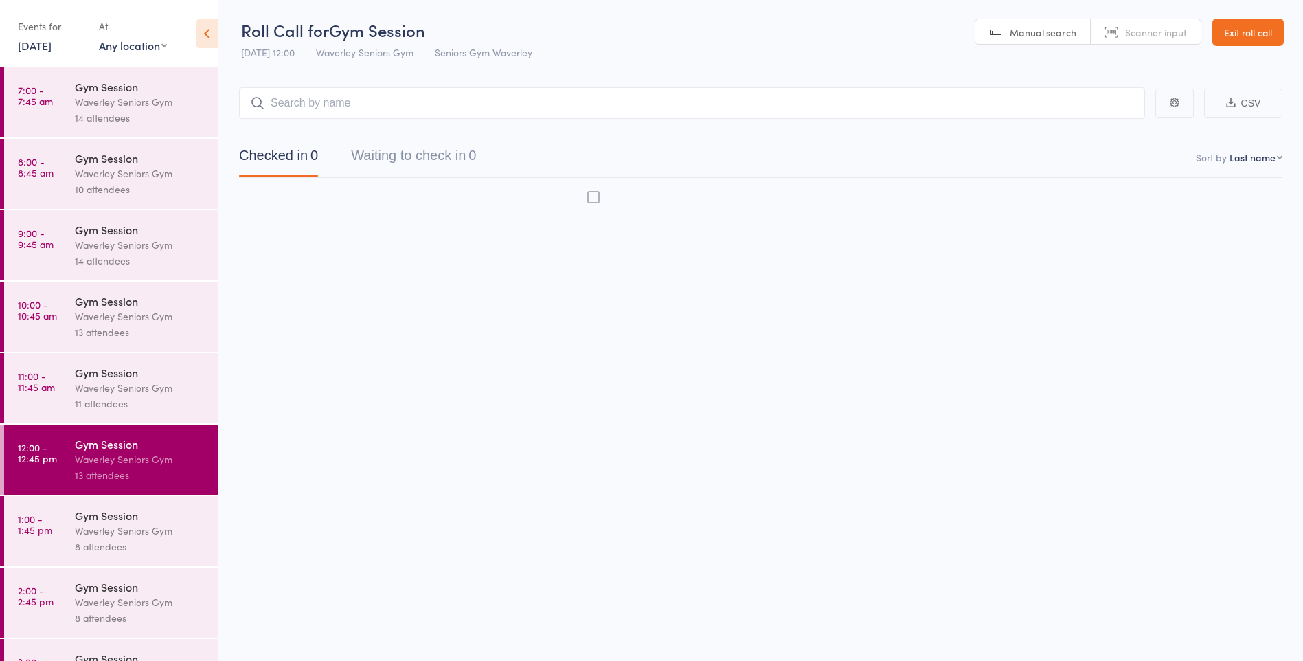
click at [155, 454] on div "Waverley Seniors Gym" at bounding box center [140, 459] width 131 height 16
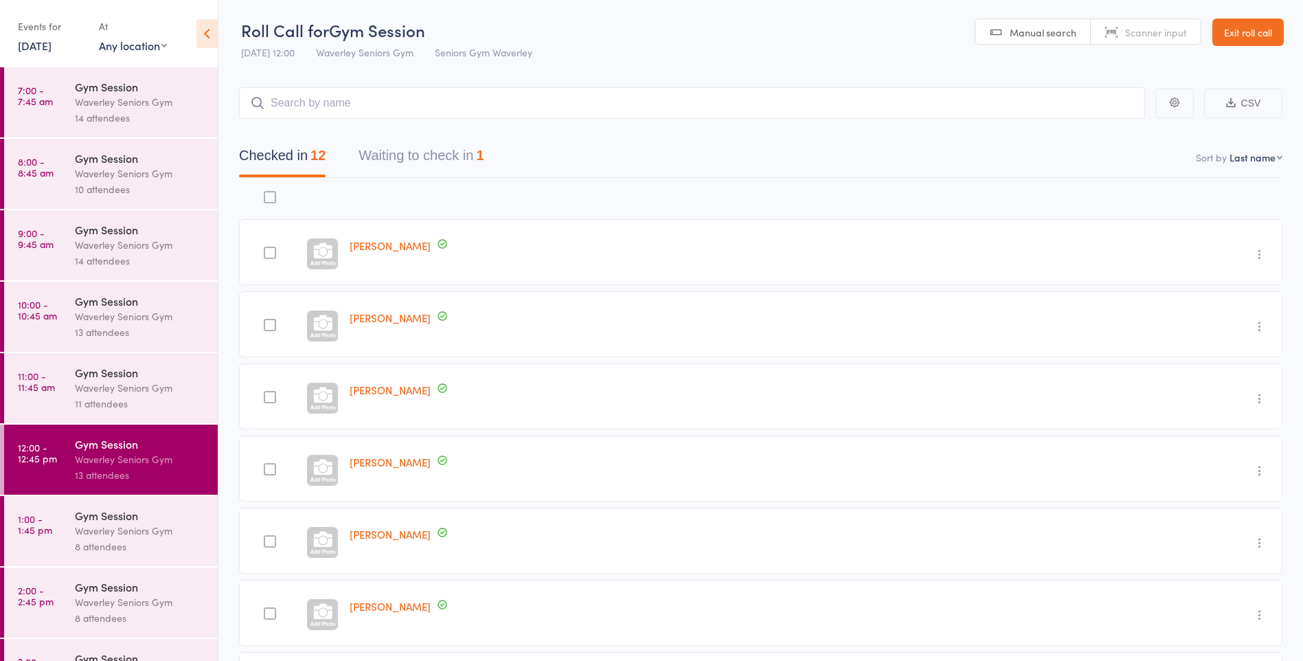
click at [111, 622] on div "8 attendees" at bounding box center [140, 618] width 131 height 16
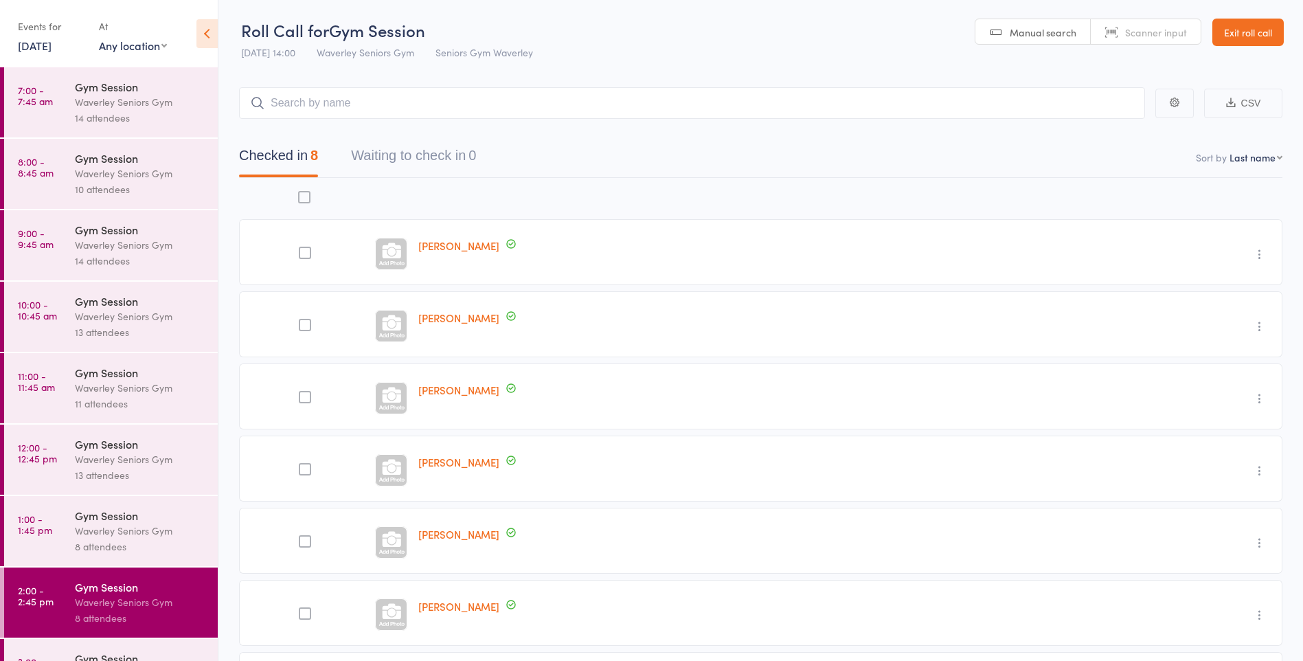
click at [46, 46] on link "[DATE]" at bounding box center [35, 45] width 34 height 15
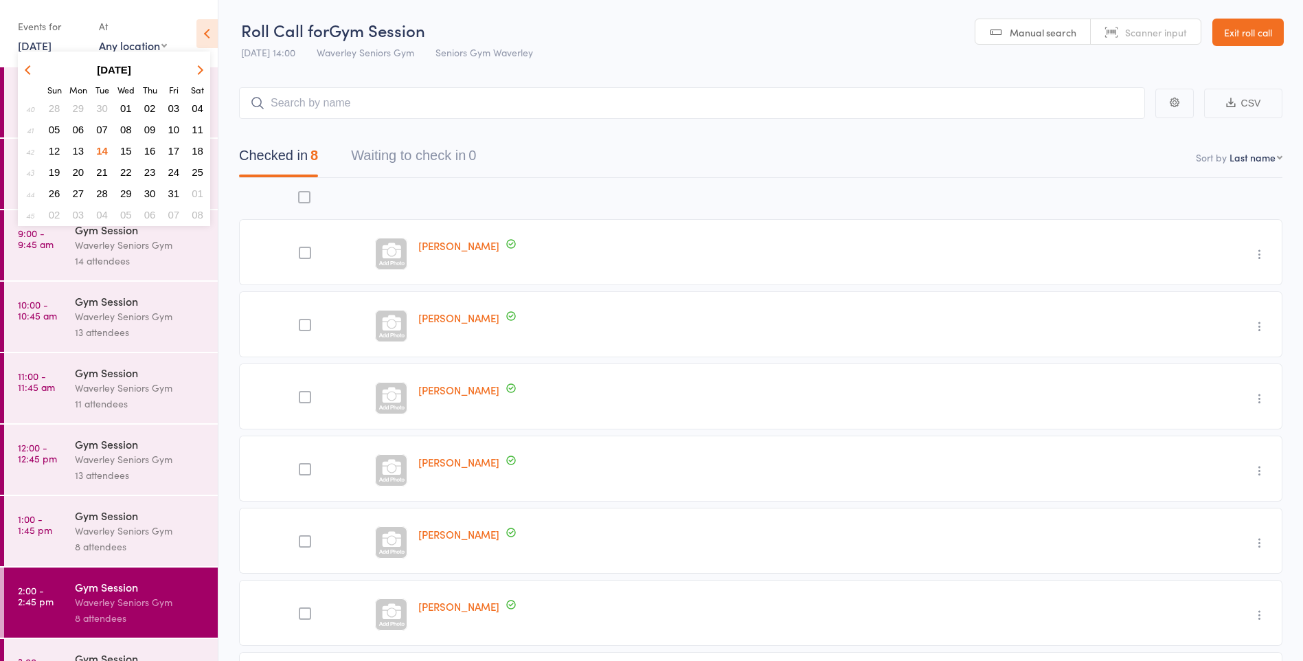
click at [102, 151] on span "14" at bounding box center [102, 151] width 12 height 12
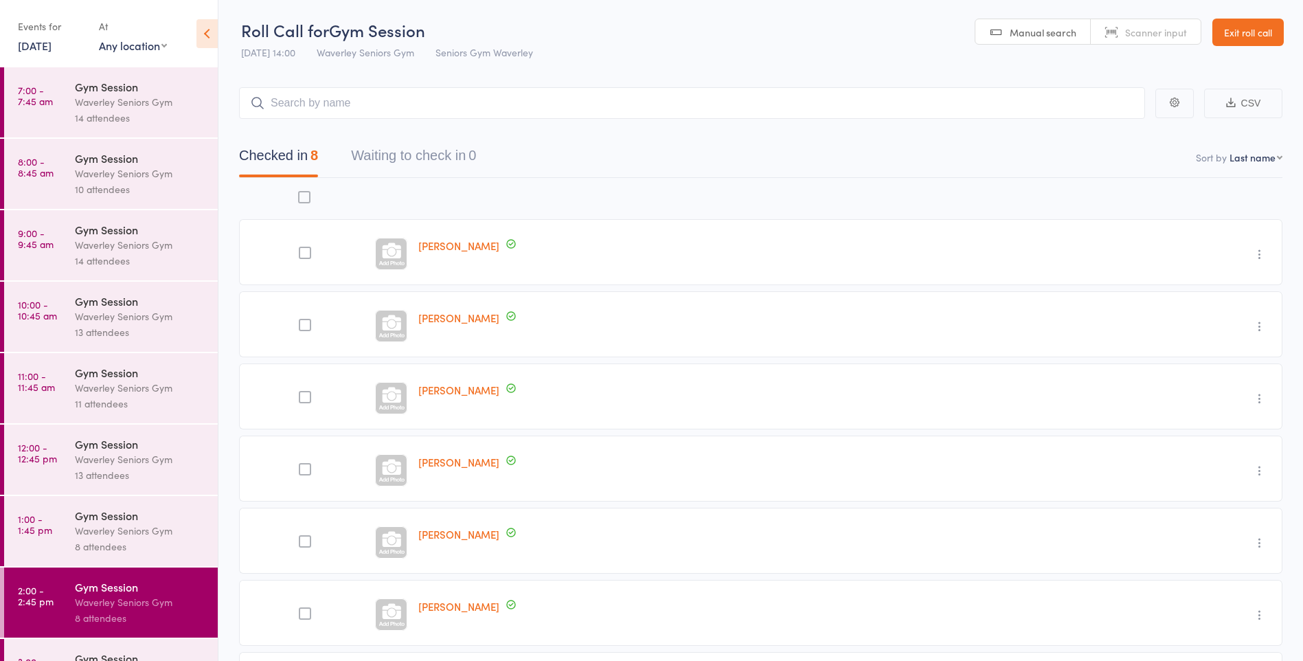
scroll to position [49, 0]
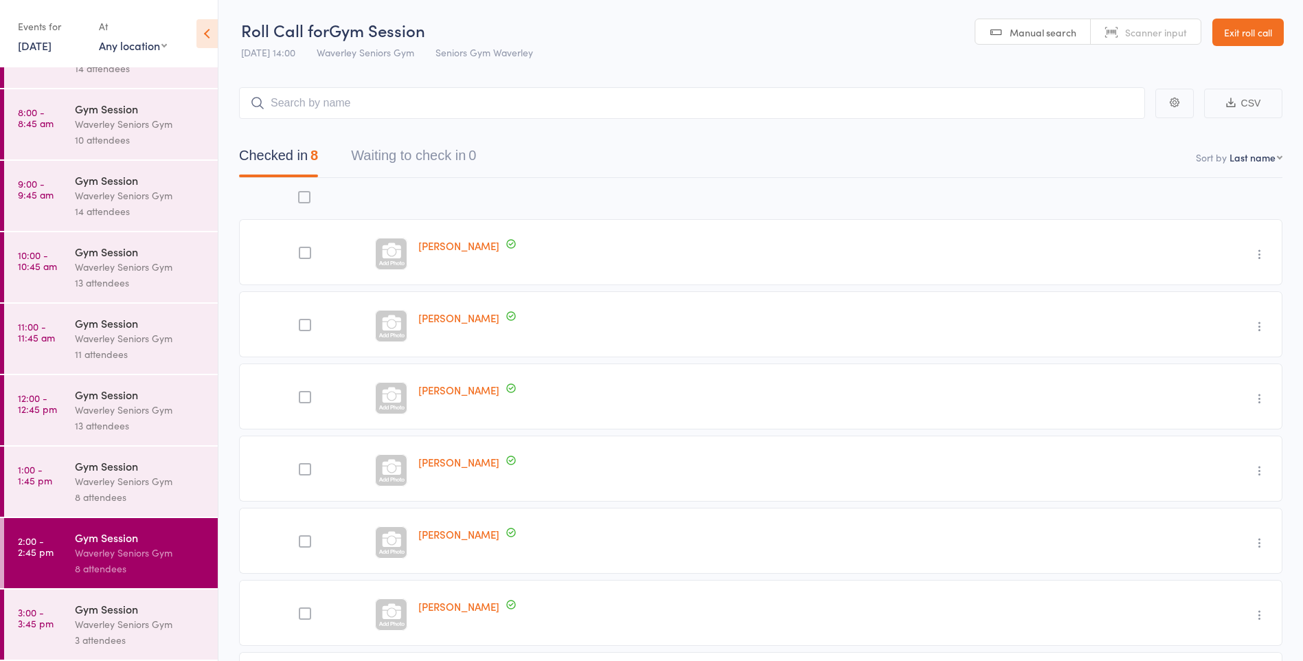
click at [54, 565] on link "2:00 - 2:45 pm Gym Session Waverley Seniors Gym 8 attendees" at bounding box center [111, 553] width 214 height 70
click at [157, 563] on div "8 attendees" at bounding box center [140, 569] width 131 height 16
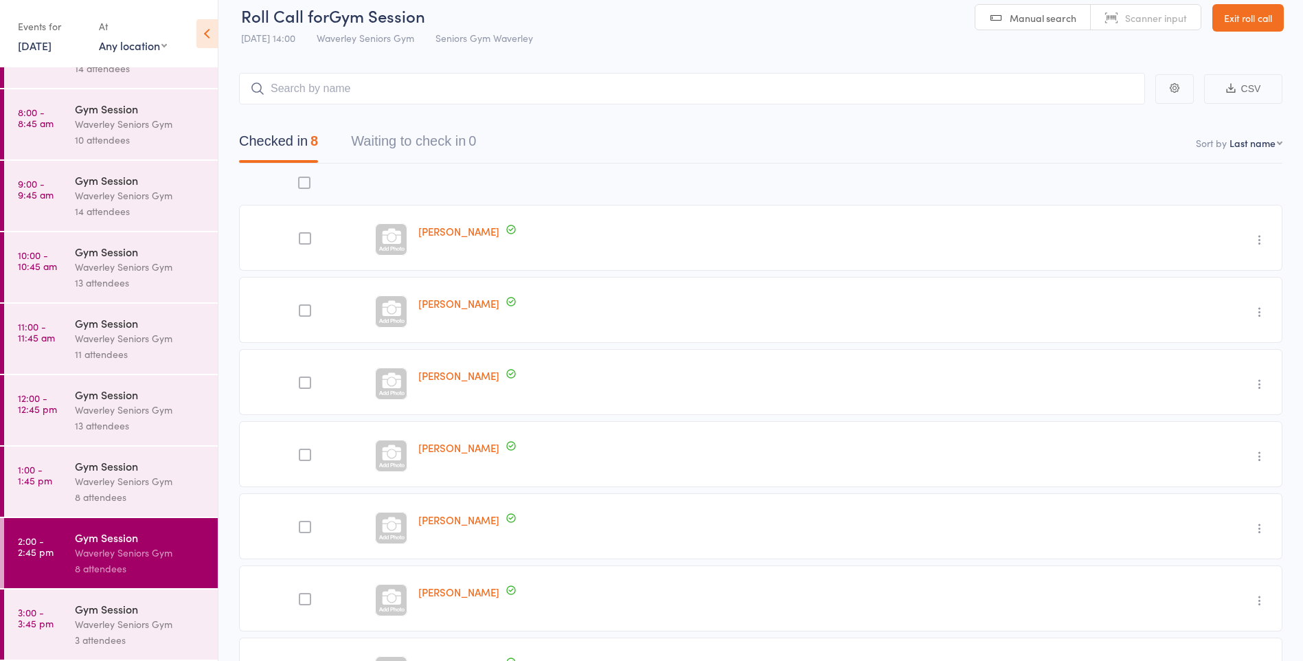
scroll to position [0, 0]
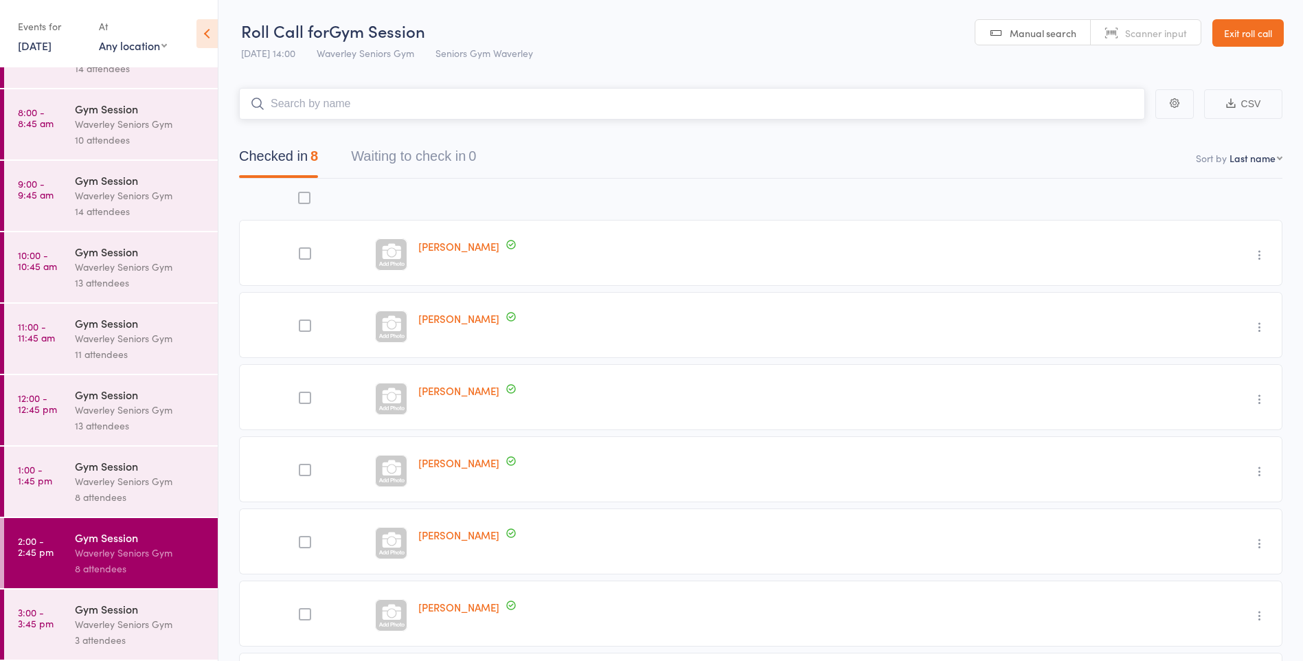
click at [298, 100] on input "search" at bounding box center [692, 104] width 906 height 32
click at [610, 174] on nav "Checked in 8 Waiting to check in 0" at bounding box center [761, 160] width 1076 height 36
type input "[PERSON_NAME]"
click at [66, 345] on link "11:00 - 11:45 am Gym Session Waverley Seniors Gym 11 attendees" at bounding box center [111, 339] width 214 height 70
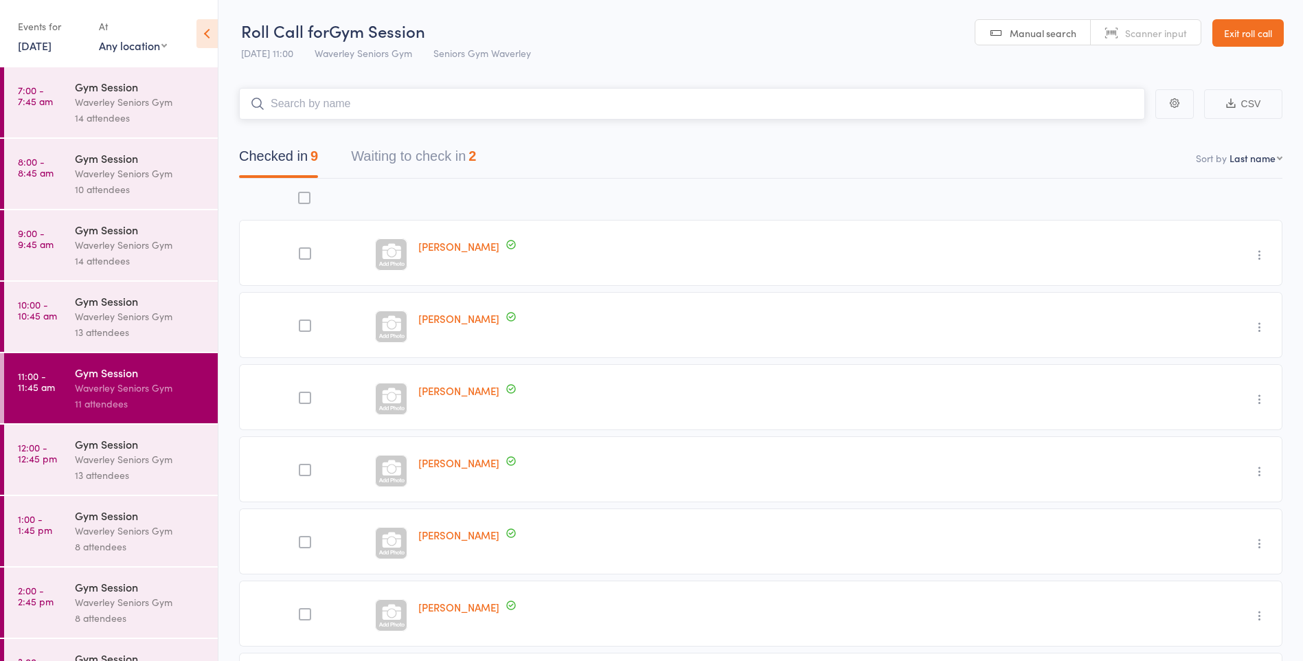
click at [446, 163] on button "Waiting to check in 2" at bounding box center [413, 160] width 125 height 36
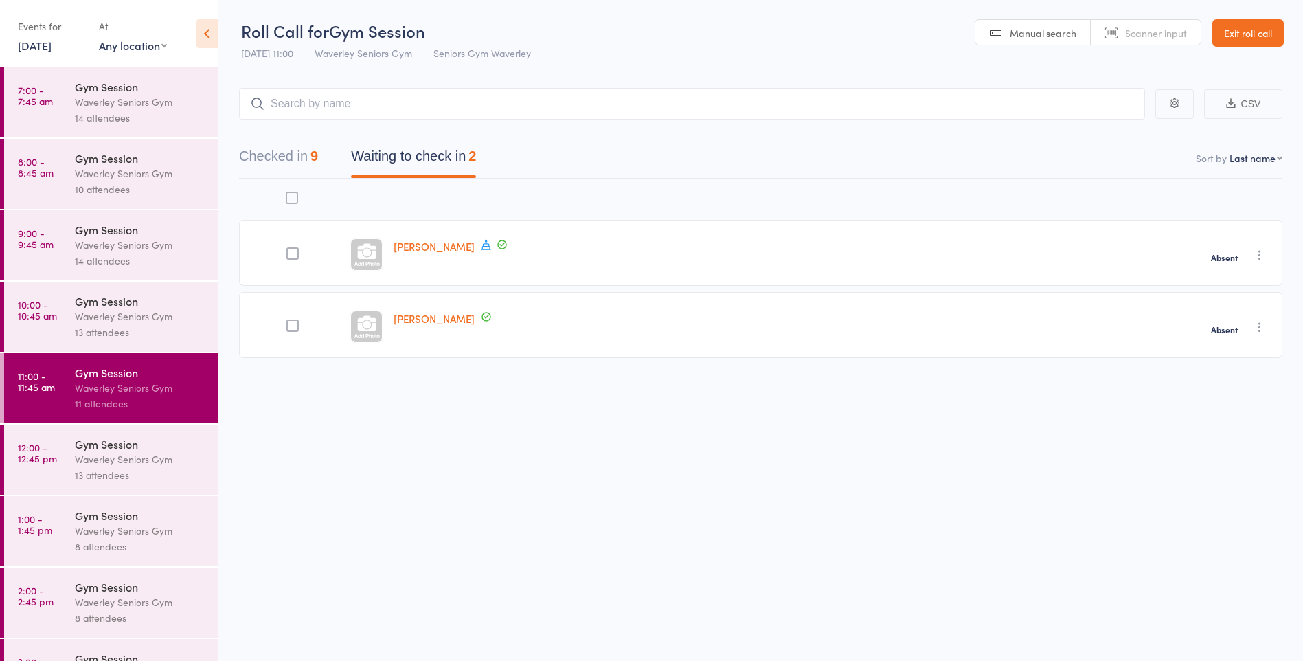
click at [51, 439] on link "12:00 - 12:45 pm Gym Session Waverley Seniors Gym 13 attendees" at bounding box center [111, 460] width 214 height 70
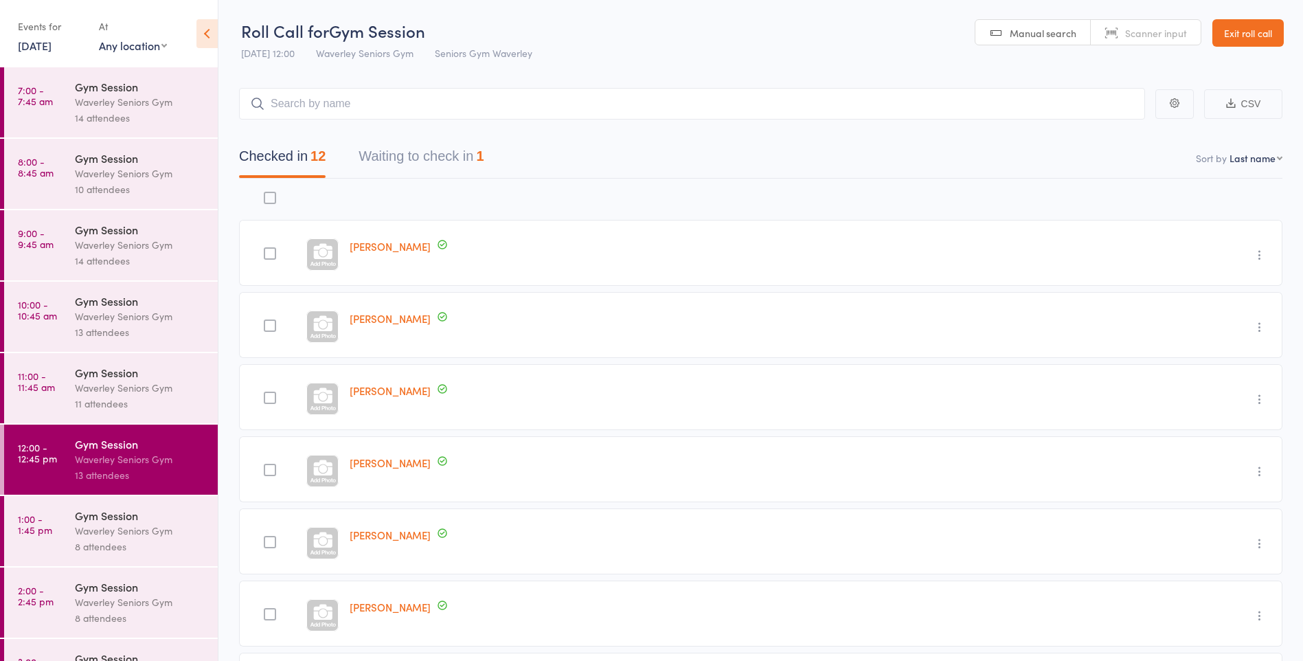
click at [477, 173] on button "Waiting to check in 1" at bounding box center [421, 160] width 125 height 36
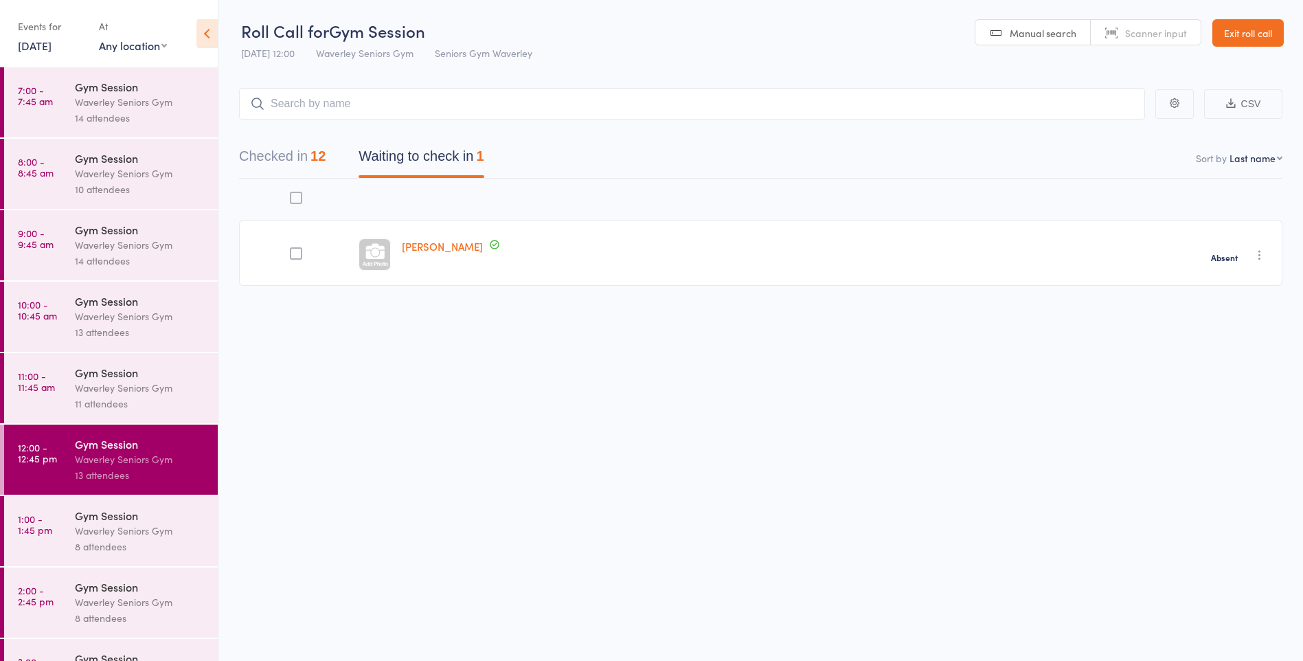
click at [1264, 260] on icon "button" at bounding box center [1260, 255] width 14 height 14
click at [1203, 378] on li "Remove" at bounding box center [1210, 374] width 113 height 19
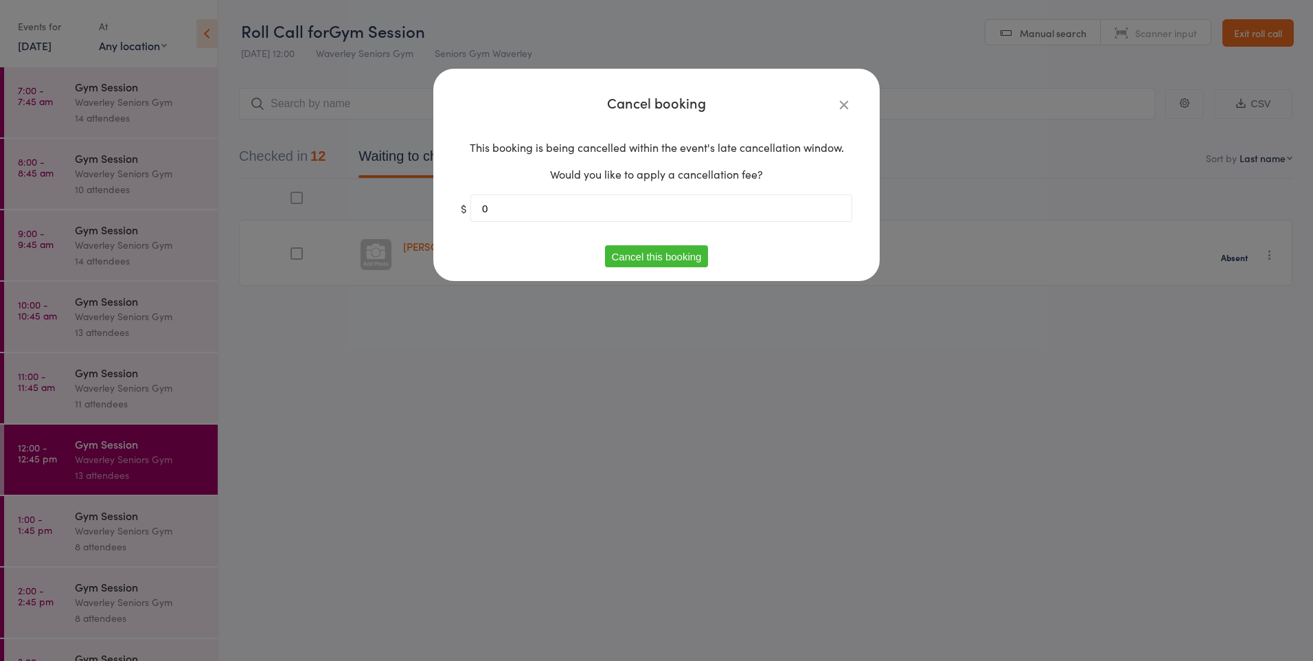
click at [672, 263] on button "Cancel this booking" at bounding box center [657, 256] width 104 height 22
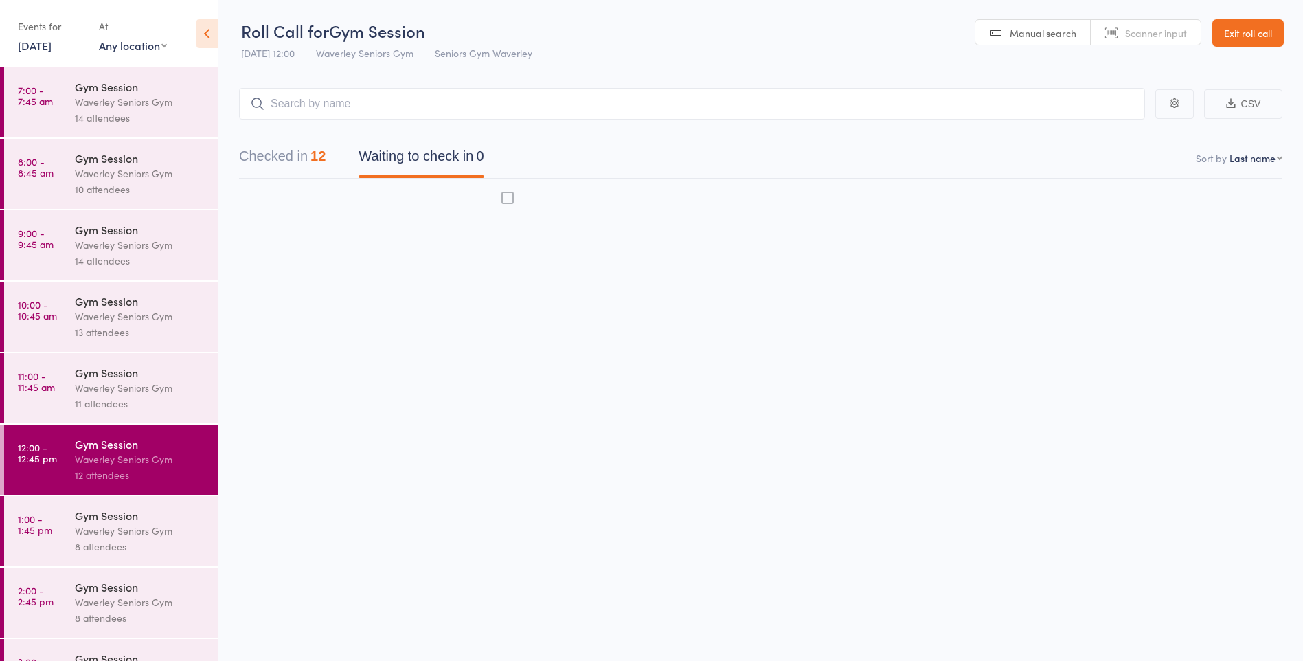
scroll to position [49, 0]
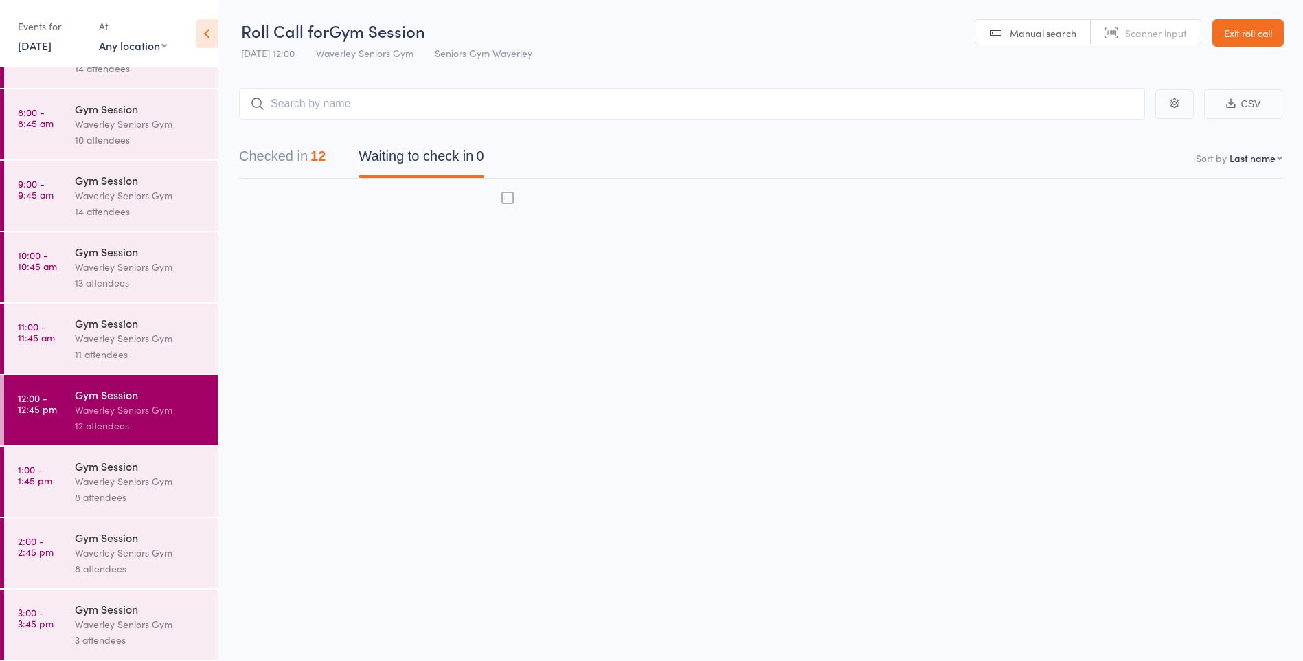
click at [124, 554] on div "Waverley Seniors Gym" at bounding box center [140, 553] width 131 height 16
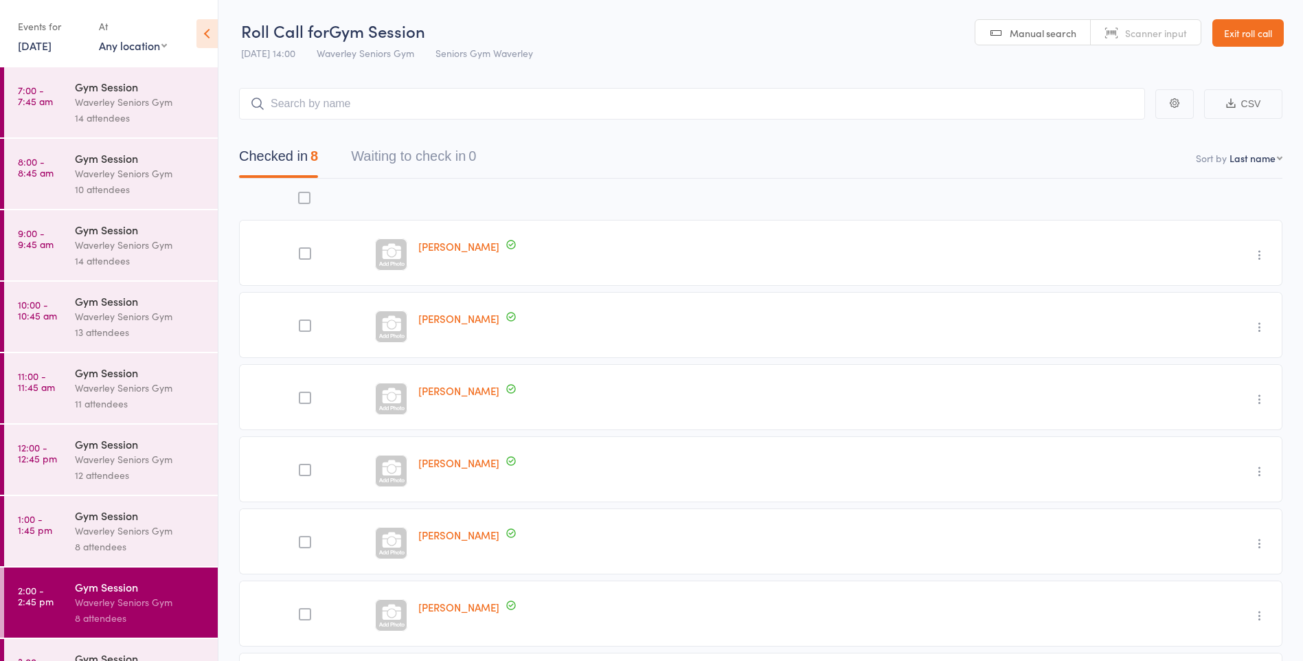
click at [452, 154] on button "Waiting to check in 0" at bounding box center [413, 160] width 125 height 36
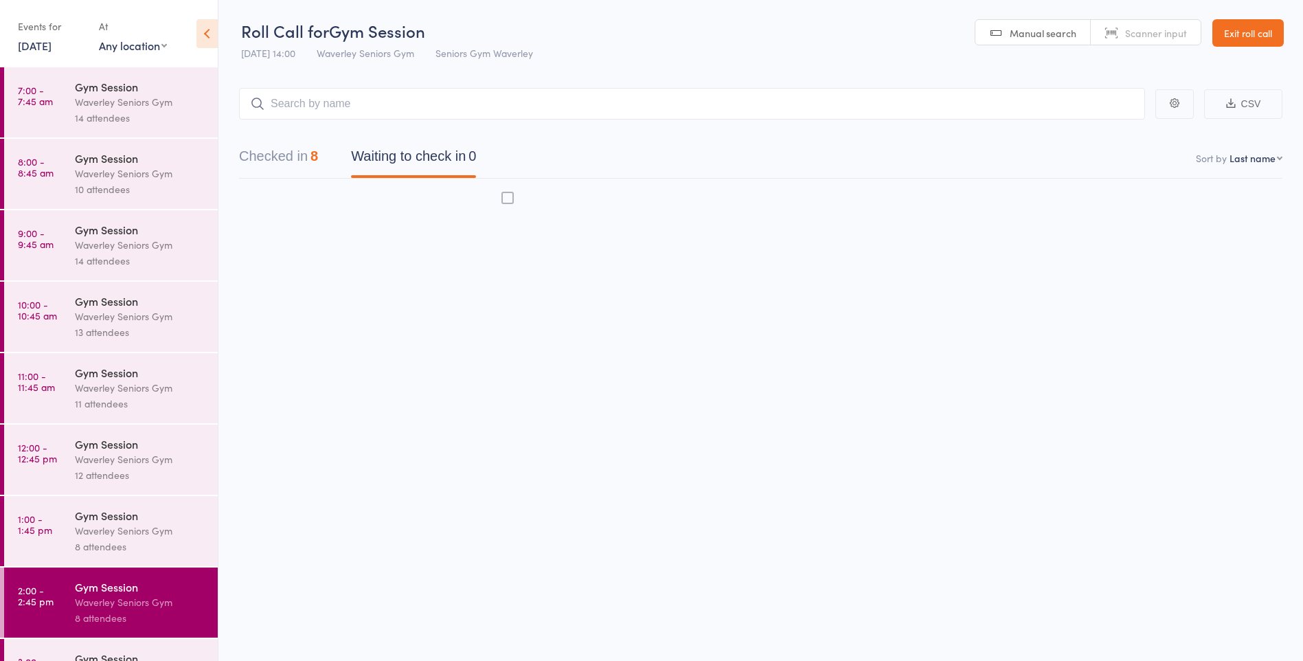
click at [568, 104] on input "search" at bounding box center [692, 104] width 906 height 32
type input "[PERSON_NAME]"
click at [1109, 133] on link "Drop in" at bounding box center [1109, 132] width 45 height 21
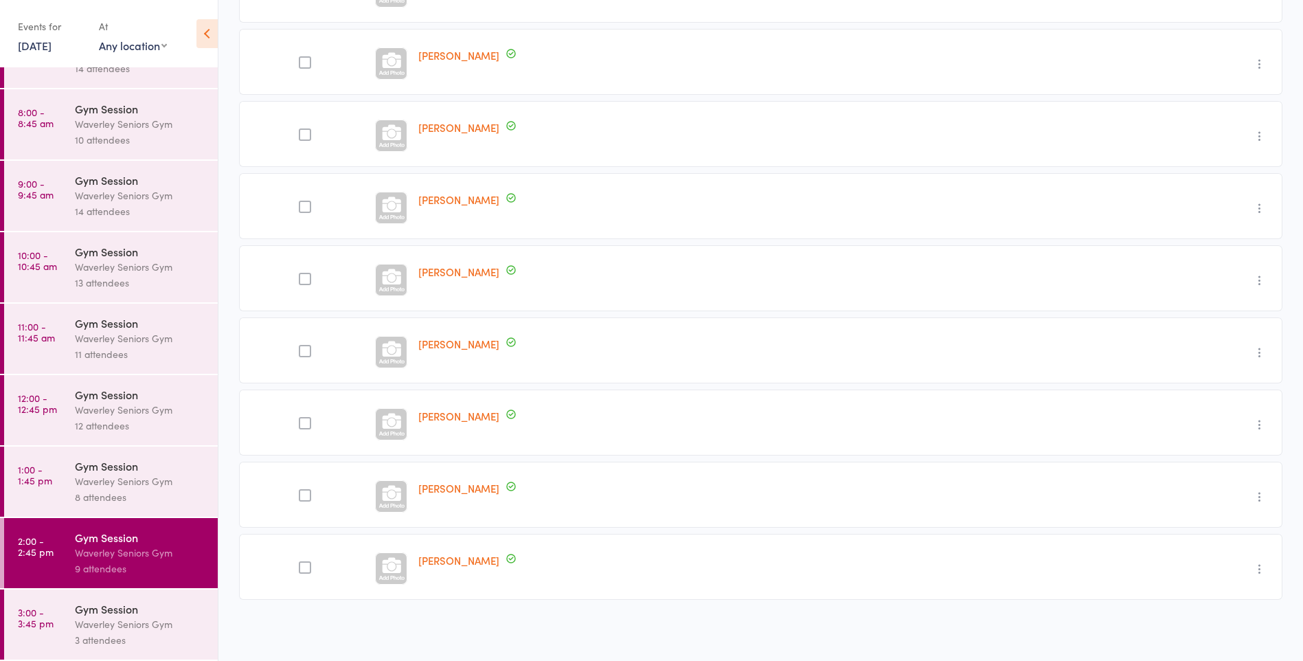
scroll to position [48, 0]
click at [126, 627] on div "Waverley Seniors Gym" at bounding box center [140, 626] width 131 height 16
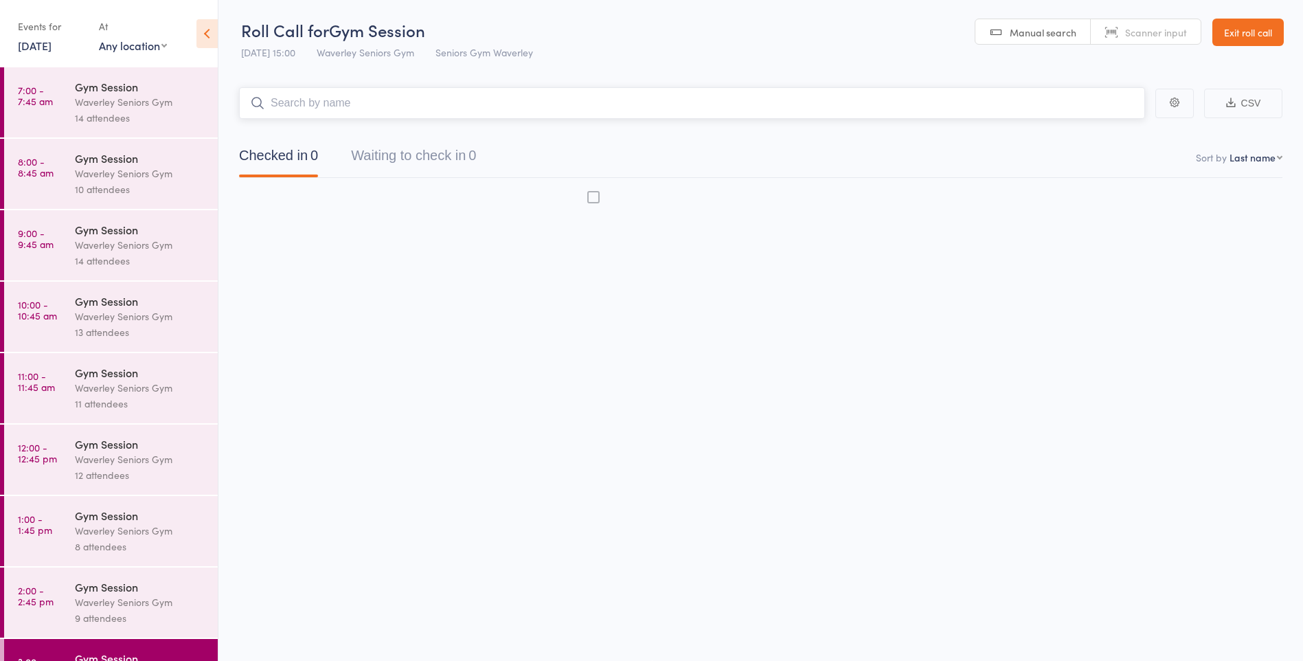
scroll to position [1, 0]
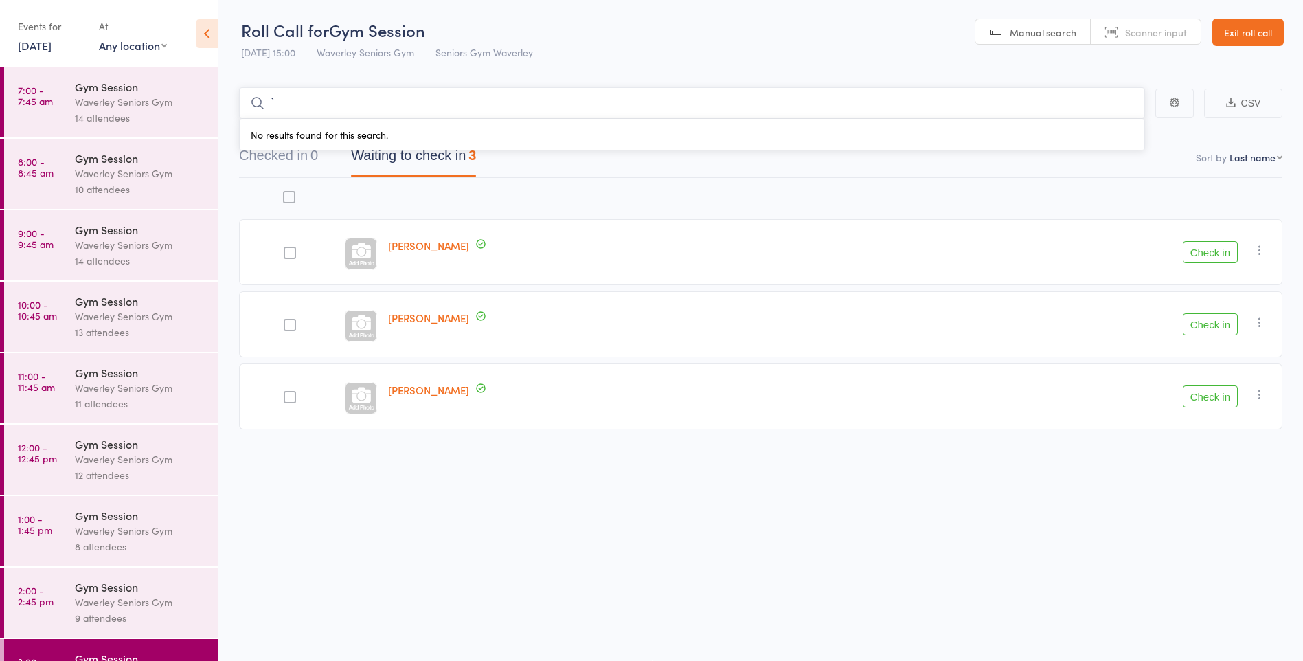
type input "`"
click at [1211, 323] on button "Check in" at bounding box center [1210, 324] width 55 height 22
click at [1214, 247] on button "Check in" at bounding box center [1210, 252] width 55 height 22
click at [1206, 253] on button "Check in" at bounding box center [1210, 252] width 55 height 22
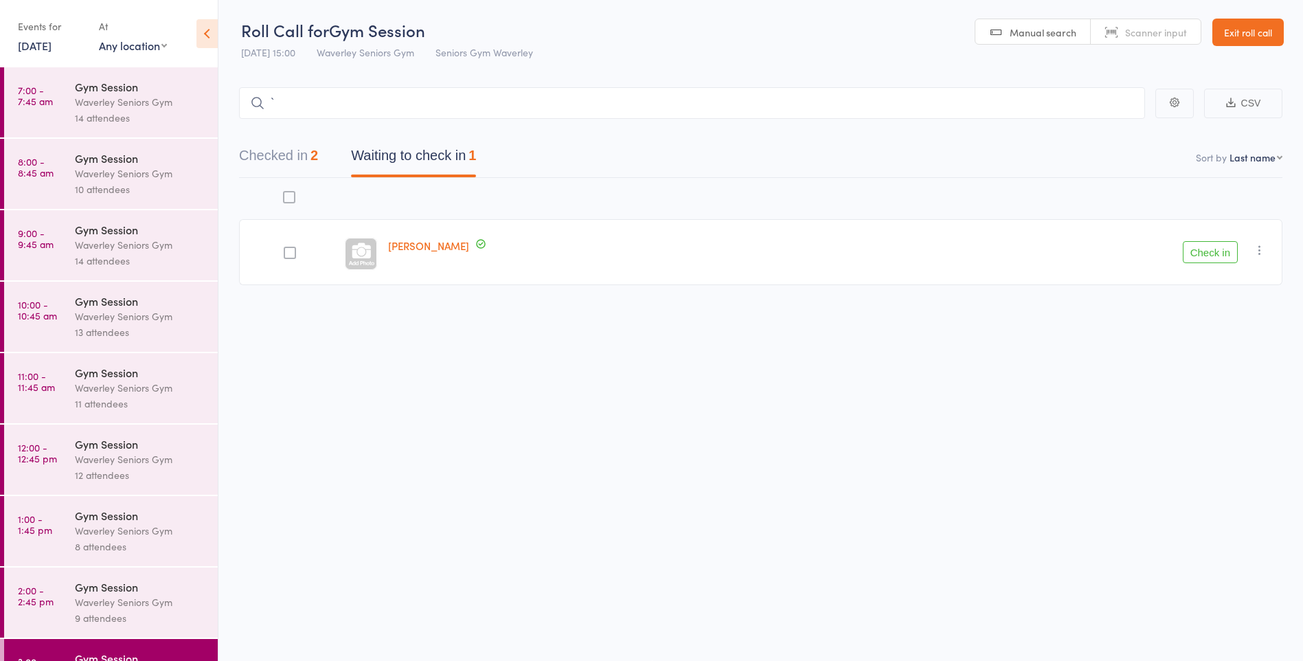
click at [1263, 247] on icon "button" at bounding box center [1260, 250] width 14 height 14
click at [1213, 386] on li "Mark absent" at bounding box center [1210, 388] width 113 height 19
